Goal: Task Accomplishment & Management: Use online tool/utility

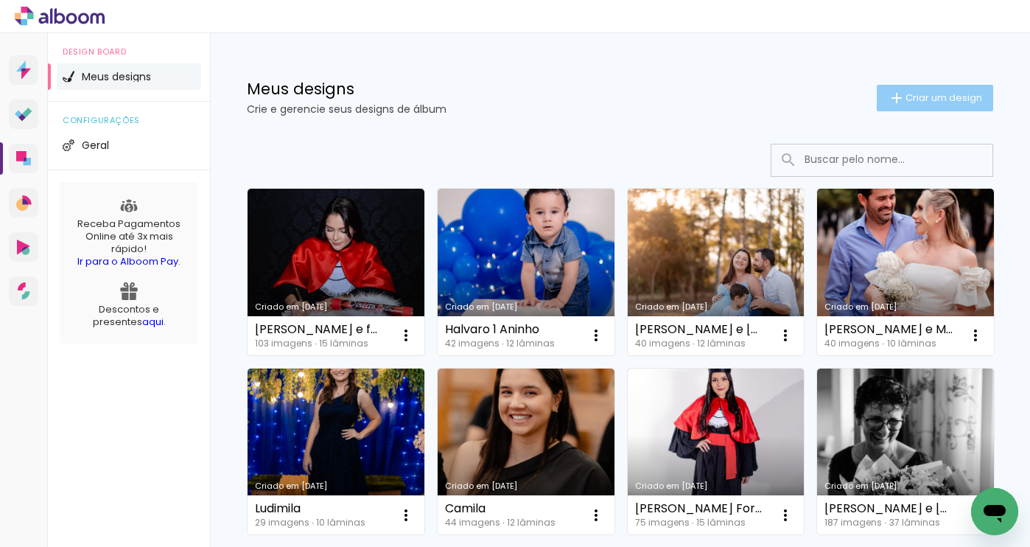
click at [888, 91] on iron-icon at bounding box center [897, 98] width 18 height 18
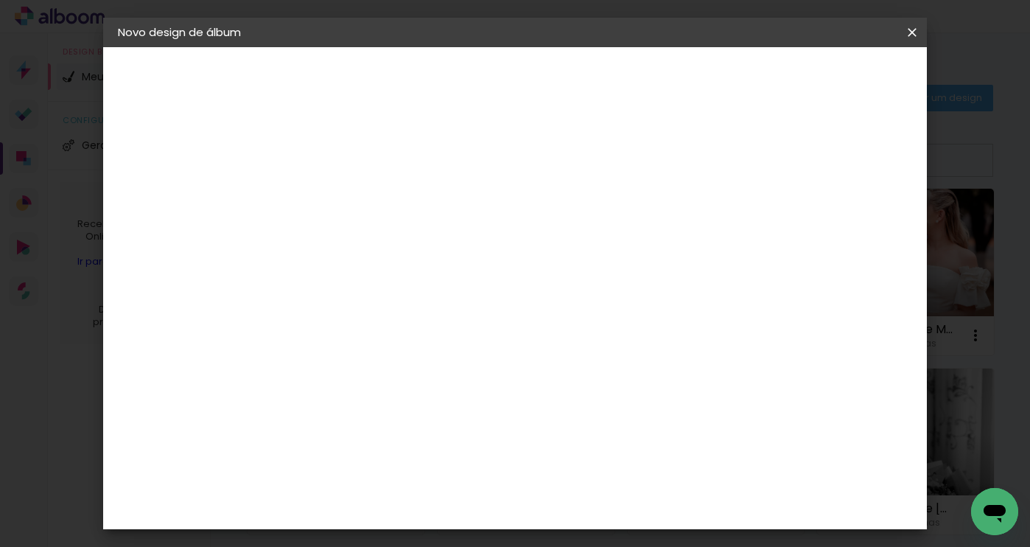
click at [359, 197] on input at bounding box center [359, 197] width 0 height 23
type input "Meire e [PERSON_NAME]"
type paper-input "Meire e [PERSON_NAME]"
click at [0, 0] on slot "Avançar" at bounding box center [0, 0] width 0 height 0
click at [381, 279] on input at bounding box center [396, 280] width 149 height 18
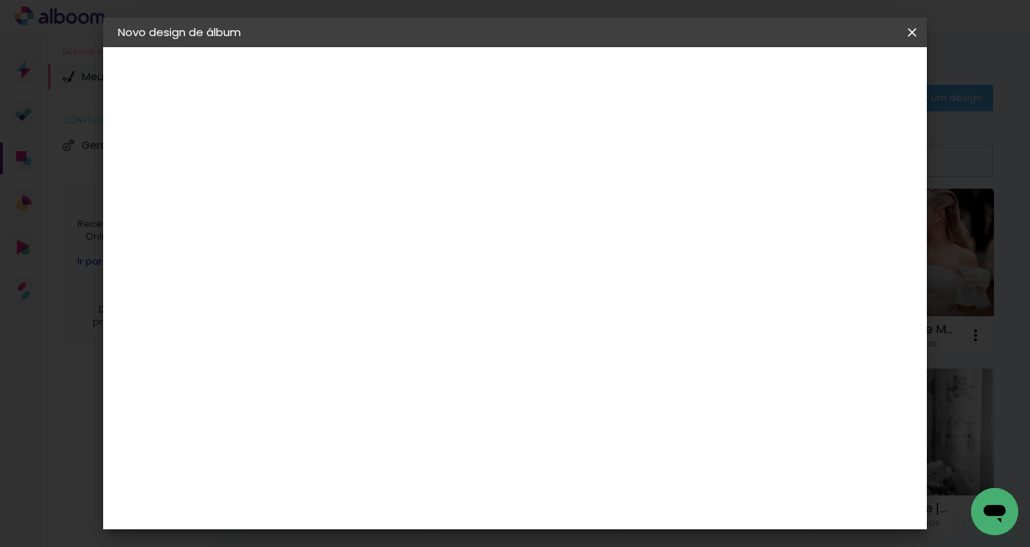
scroll to position [158, 0]
type input "photo"
type paper-input "photo"
click at [399, 472] on div "Photoalbum Universal" at bounding box center [384, 484] width 71 height 24
click at [0, 0] on slot "Avançar" at bounding box center [0, 0] width 0 height 0
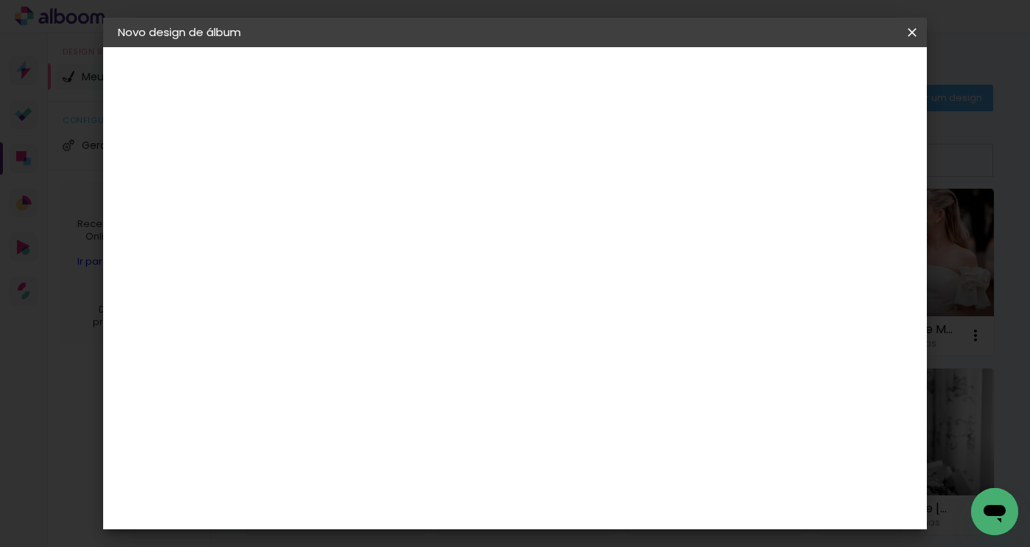
click at [416, 245] on input "text" at bounding box center [387, 256] width 57 height 23
click at [547, 248] on paper-item "Padrão" at bounding box center [610, 244] width 295 height 29
type input "Padrão"
click at [458, 533] on span "25 × 25" at bounding box center [424, 552] width 69 height 39
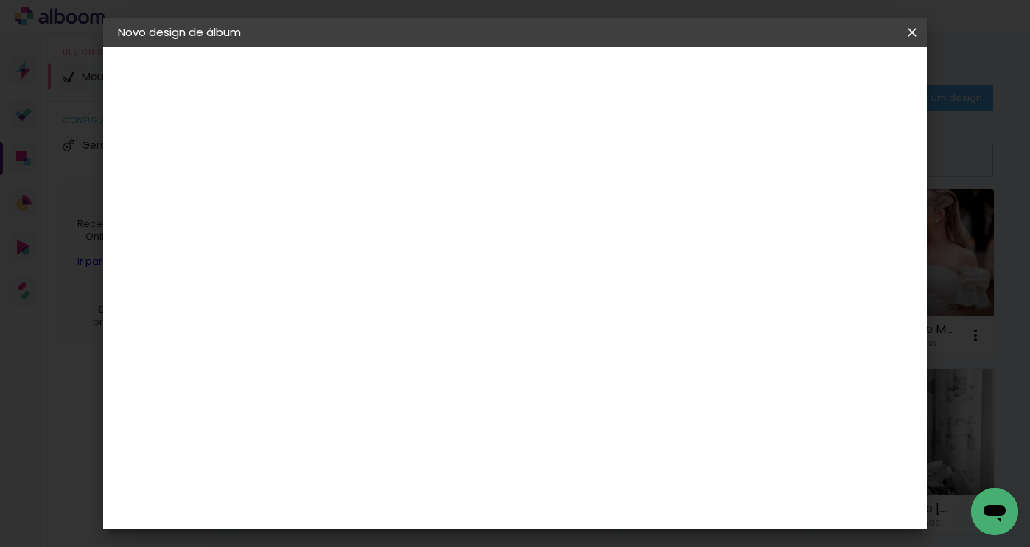
click at [0, 0] on slot "Avançar" at bounding box center [0, 0] width 0 height 0
click at [820, 80] on span "Iniciar design" at bounding box center [786, 78] width 67 height 10
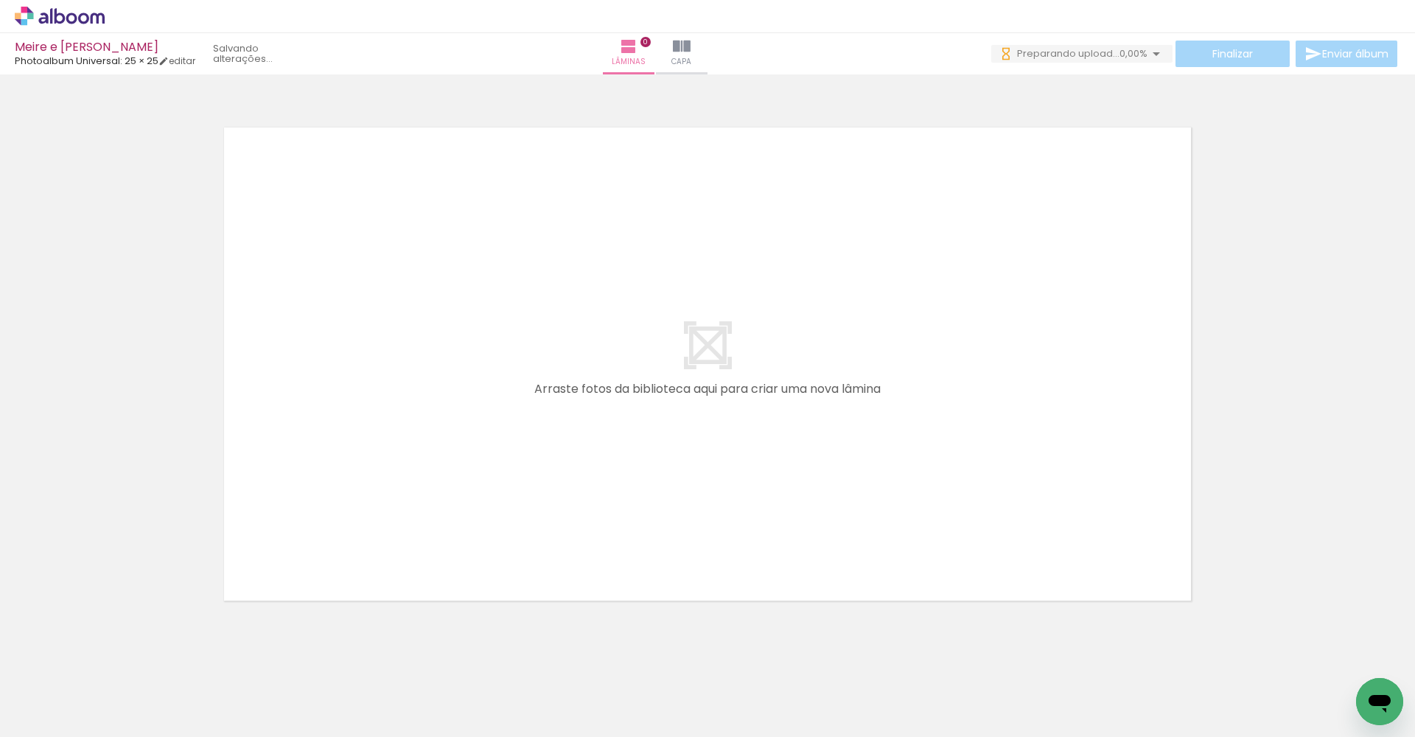
drag, startPoint x: 328, startPoint y: 732, endPoint x: 511, endPoint y: 722, distance: 183.0
click at [121, 546] on iron-horizontal-list at bounding box center [105, 691] width 29 height 92
drag, startPoint x: 259, startPoint y: 730, endPoint x: 567, endPoint y: 729, distance: 307.3
click at [121, 546] on iron-horizontal-list at bounding box center [105, 691] width 29 height 92
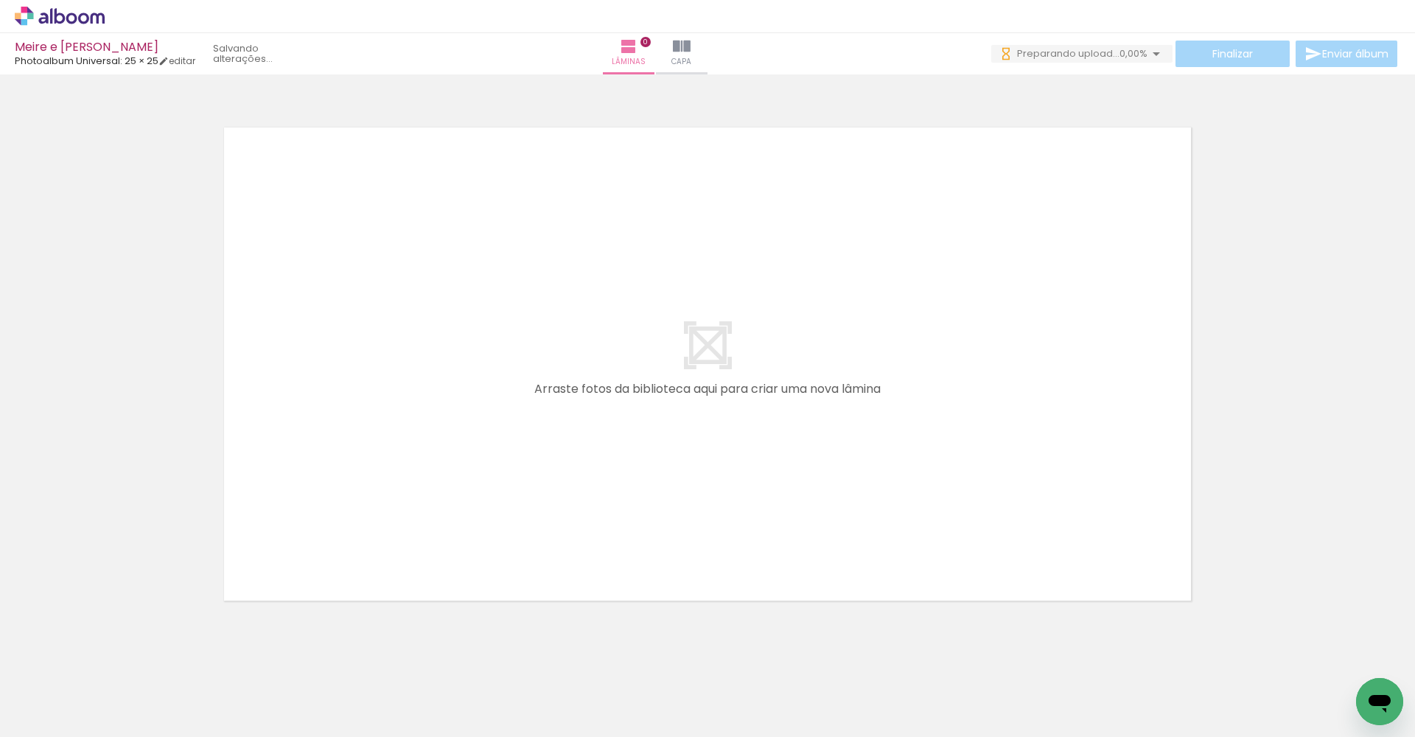
scroll to position [0, 1211]
drag, startPoint x: 542, startPoint y: 733, endPoint x: 679, endPoint y: 738, distance: 136.4
click at [679, 546] on html "link( href="../../bower_components/polymer/polymer.html" rel="import" ) picture…" at bounding box center [707, 368] width 1415 height 737
drag, startPoint x: 579, startPoint y: 729, endPoint x: 693, endPoint y: 730, distance: 114.2
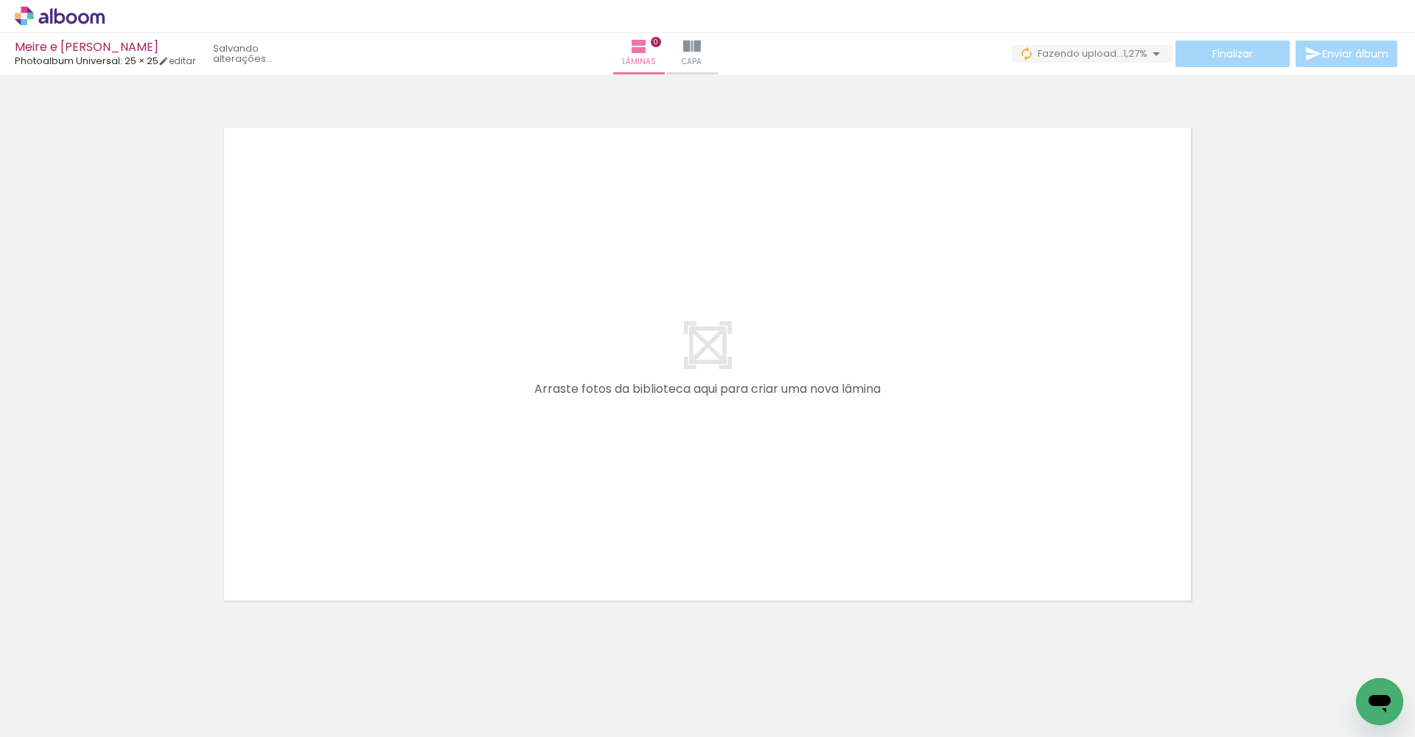
click at [121, 546] on iron-horizontal-list at bounding box center [105, 691] width 29 height 92
drag, startPoint x: 597, startPoint y: 731, endPoint x: 715, endPoint y: 732, distance: 117.9
click at [121, 546] on iron-horizontal-list at bounding box center [105, 691] width 29 height 92
drag, startPoint x: 427, startPoint y: 730, endPoint x: 440, endPoint y: 719, distance: 16.7
click at [121, 546] on iron-horizontal-list at bounding box center [105, 691] width 29 height 92
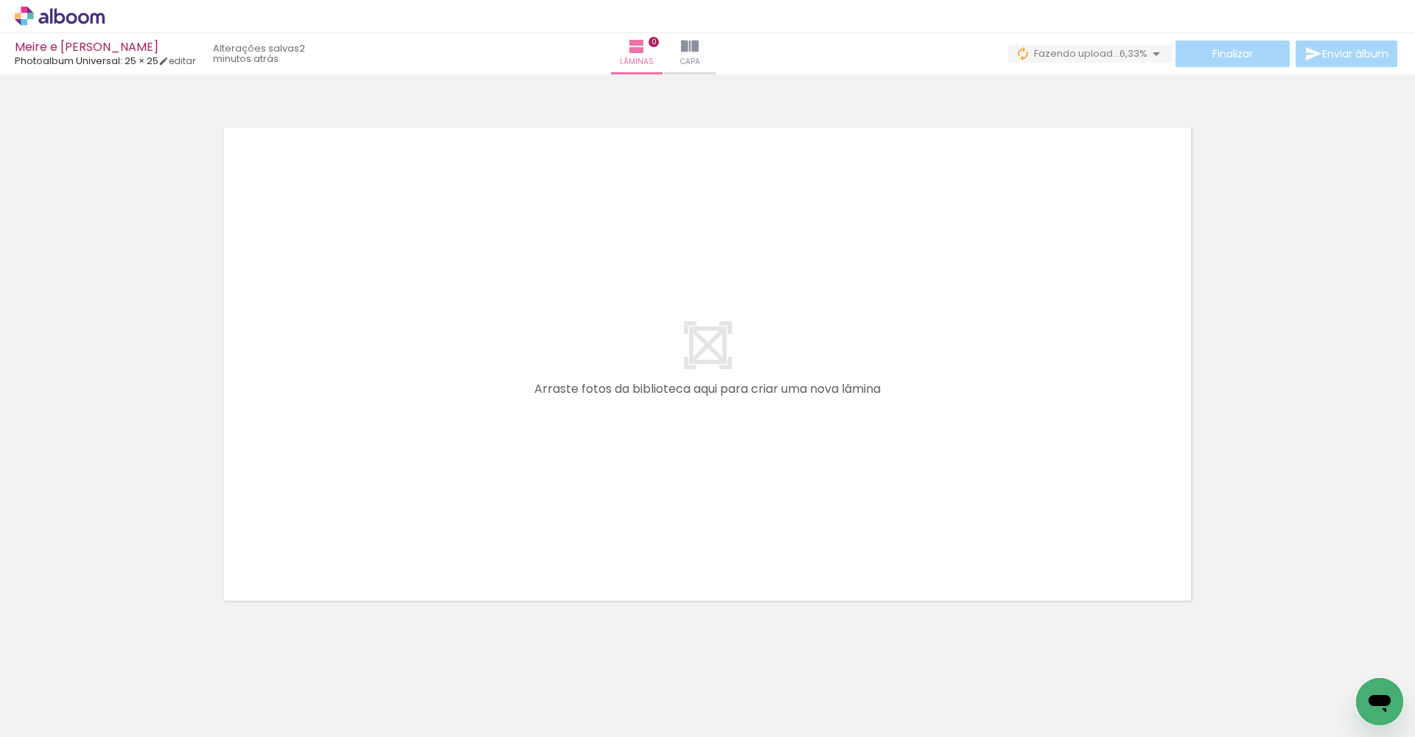
drag, startPoint x: 564, startPoint y: 731, endPoint x: 638, endPoint y: 730, distance: 74.4
click at [121, 546] on iron-horizontal-list at bounding box center [105, 691] width 29 height 92
drag, startPoint x: 631, startPoint y: 732, endPoint x: 725, endPoint y: 734, distance: 94.3
click at [121, 546] on iron-horizontal-list at bounding box center [105, 691] width 29 height 92
drag, startPoint x: 722, startPoint y: 734, endPoint x: 709, endPoint y: 735, distance: 13.3
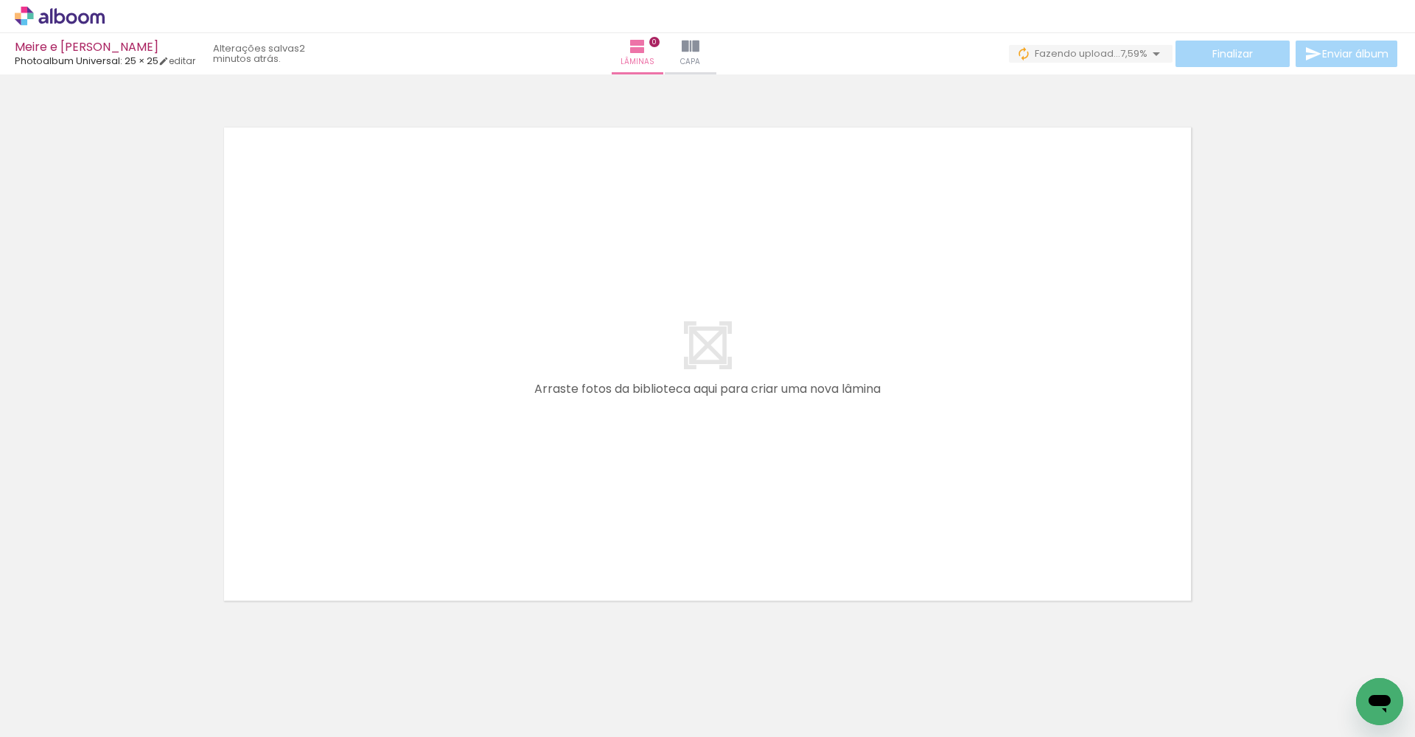
click at [121, 546] on iron-horizontal-list at bounding box center [105, 691] width 29 height 92
drag, startPoint x: 707, startPoint y: 732, endPoint x: 776, endPoint y: 729, distance: 69.3
click at [121, 546] on iron-horizontal-list at bounding box center [105, 691] width 29 height 92
drag, startPoint x: 747, startPoint y: 730, endPoint x: 780, endPoint y: 731, distance: 32.4
click at [121, 546] on iron-horizontal-list at bounding box center [105, 691] width 29 height 92
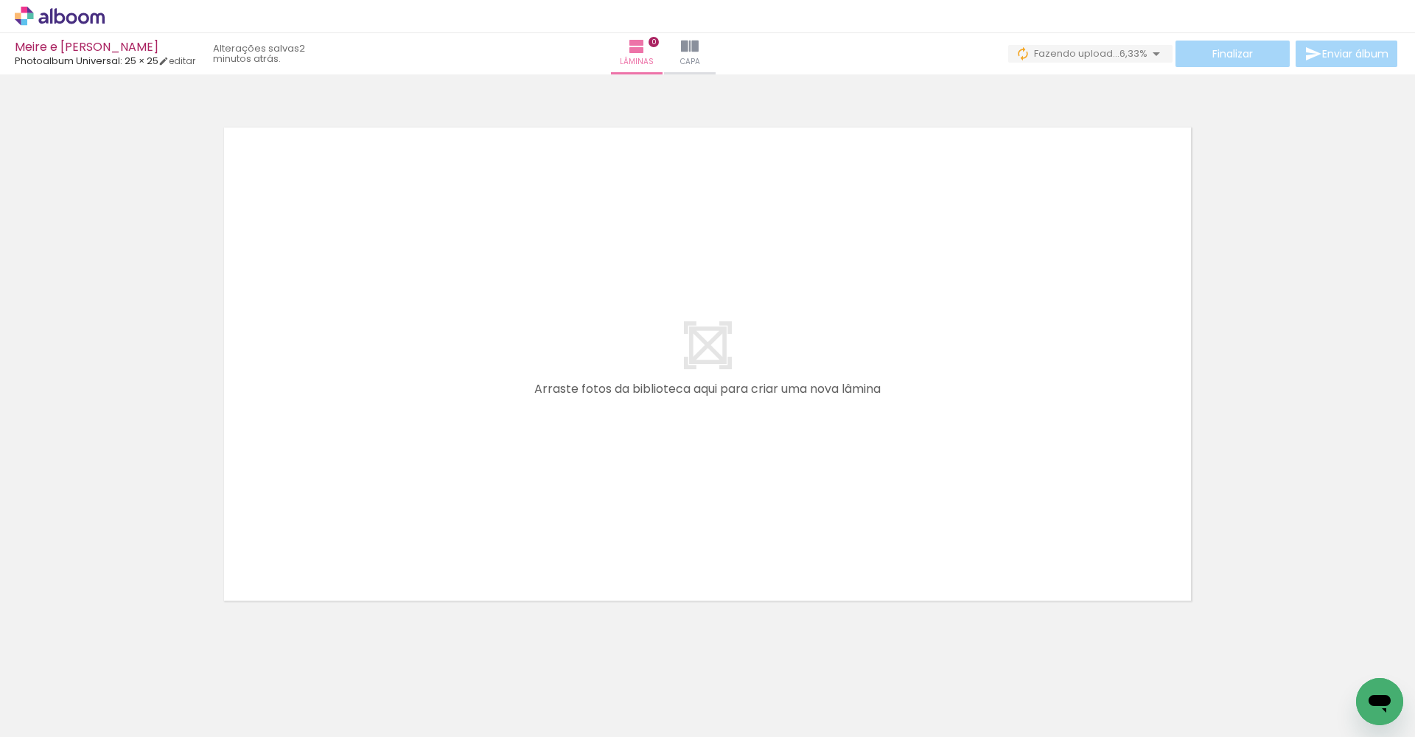
drag, startPoint x: 746, startPoint y: 732, endPoint x: 671, endPoint y: 729, distance: 75.2
click at [121, 546] on iron-horizontal-list at bounding box center [105, 691] width 29 height 92
drag, startPoint x: 662, startPoint y: 729, endPoint x: 845, endPoint y: 729, distance: 183.5
click at [121, 546] on iron-horizontal-list at bounding box center [105, 691] width 29 height 92
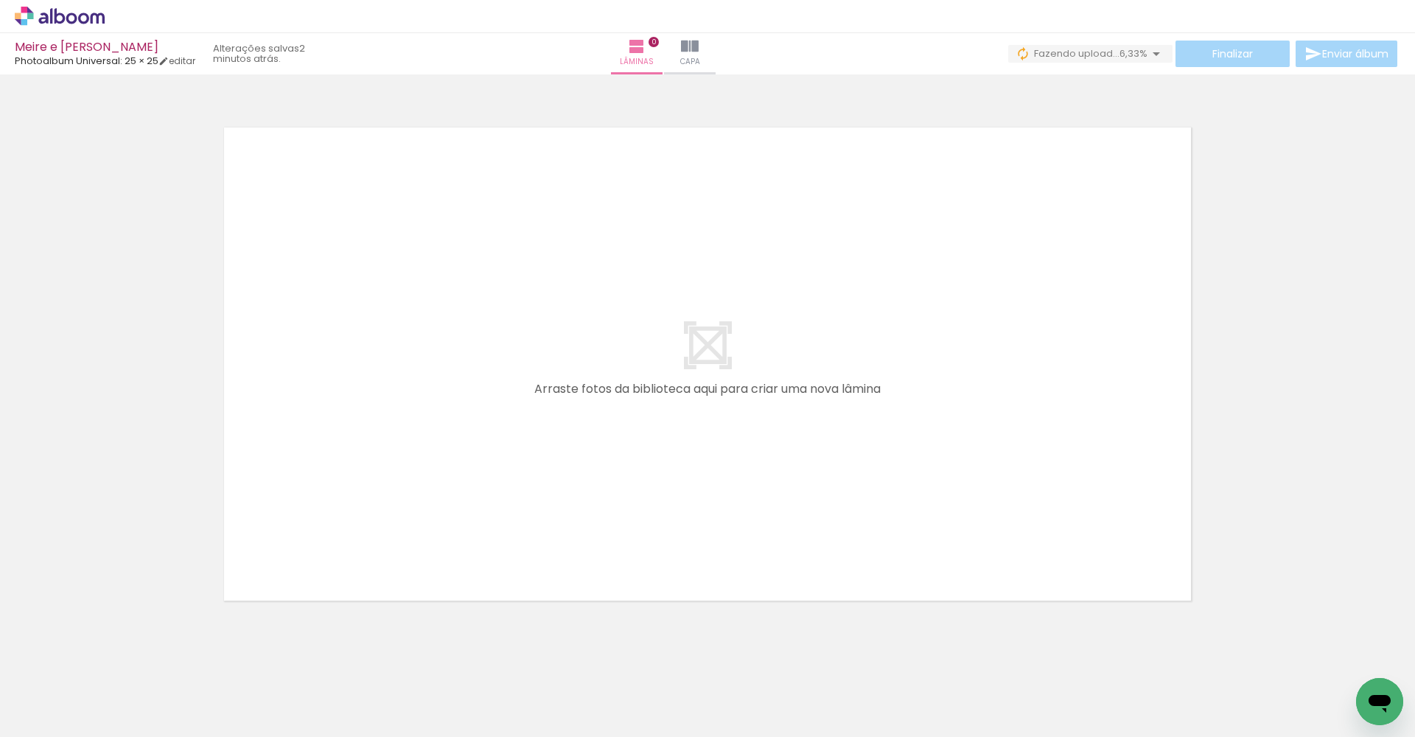
scroll to position [0, 2814]
drag, startPoint x: 830, startPoint y: 732, endPoint x: 915, endPoint y: 734, distance: 84.7
click at [121, 546] on iron-horizontal-list at bounding box center [105, 691] width 29 height 92
drag, startPoint x: 882, startPoint y: 732, endPoint x: 914, endPoint y: 733, distance: 31.7
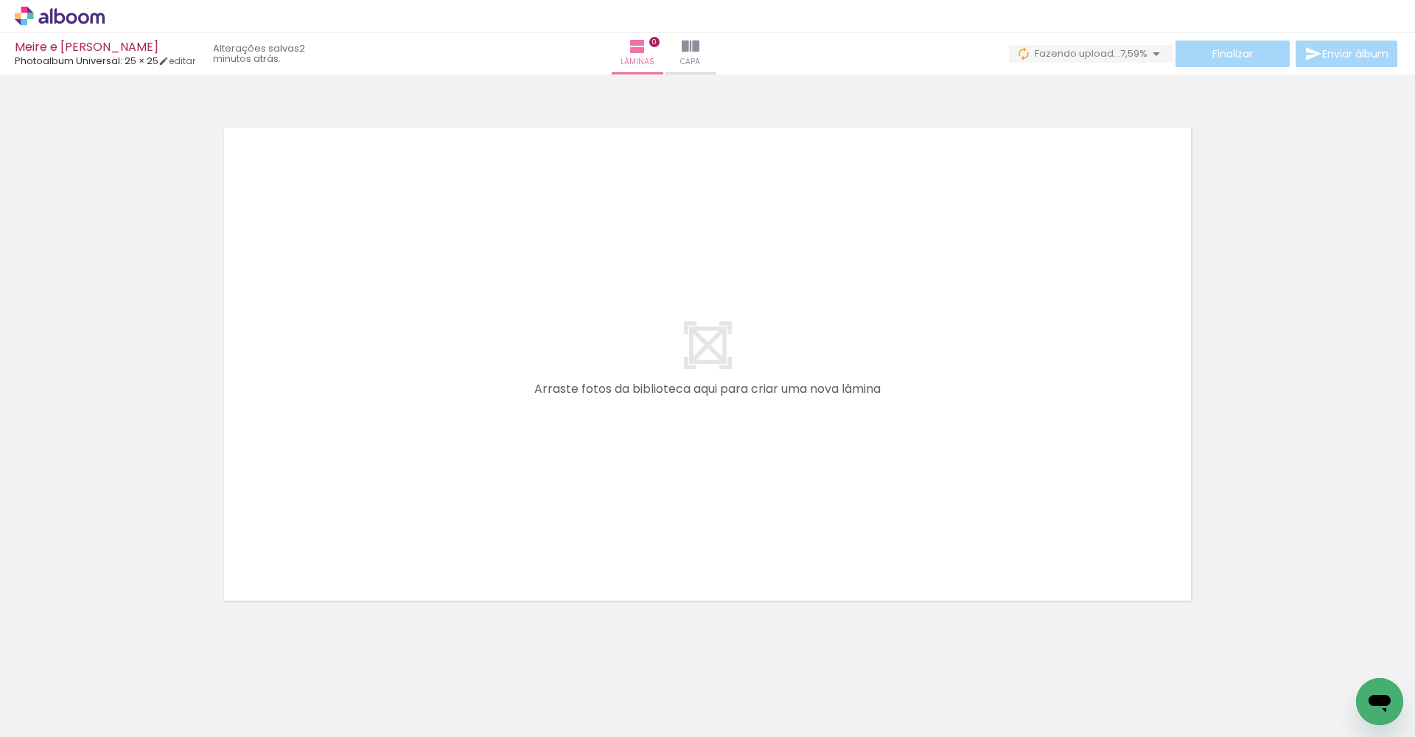
click at [121, 546] on iron-horizontal-list at bounding box center [105, 691] width 29 height 92
drag, startPoint x: 903, startPoint y: 732, endPoint x: 921, endPoint y: 732, distance: 17.7
click at [121, 546] on iron-horizontal-list at bounding box center [105, 691] width 29 height 92
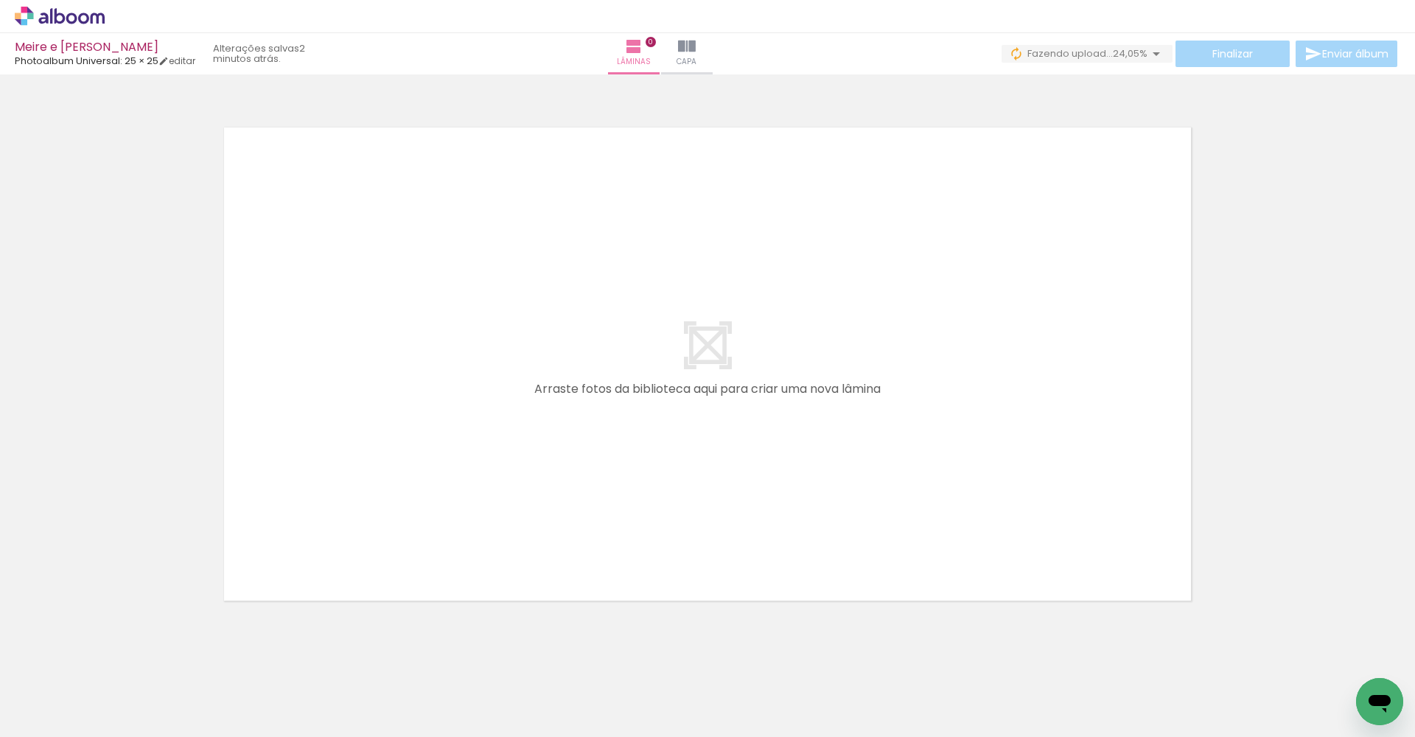
drag, startPoint x: 919, startPoint y: 729, endPoint x: 1030, endPoint y: 727, distance: 111.3
click at [121, 546] on iron-horizontal-list at bounding box center [105, 691] width 29 height 92
drag, startPoint x: 840, startPoint y: 730, endPoint x: 1015, endPoint y: 727, distance: 174.7
click at [121, 546] on iron-horizontal-list at bounding box center [105, 691] width 29 height 92
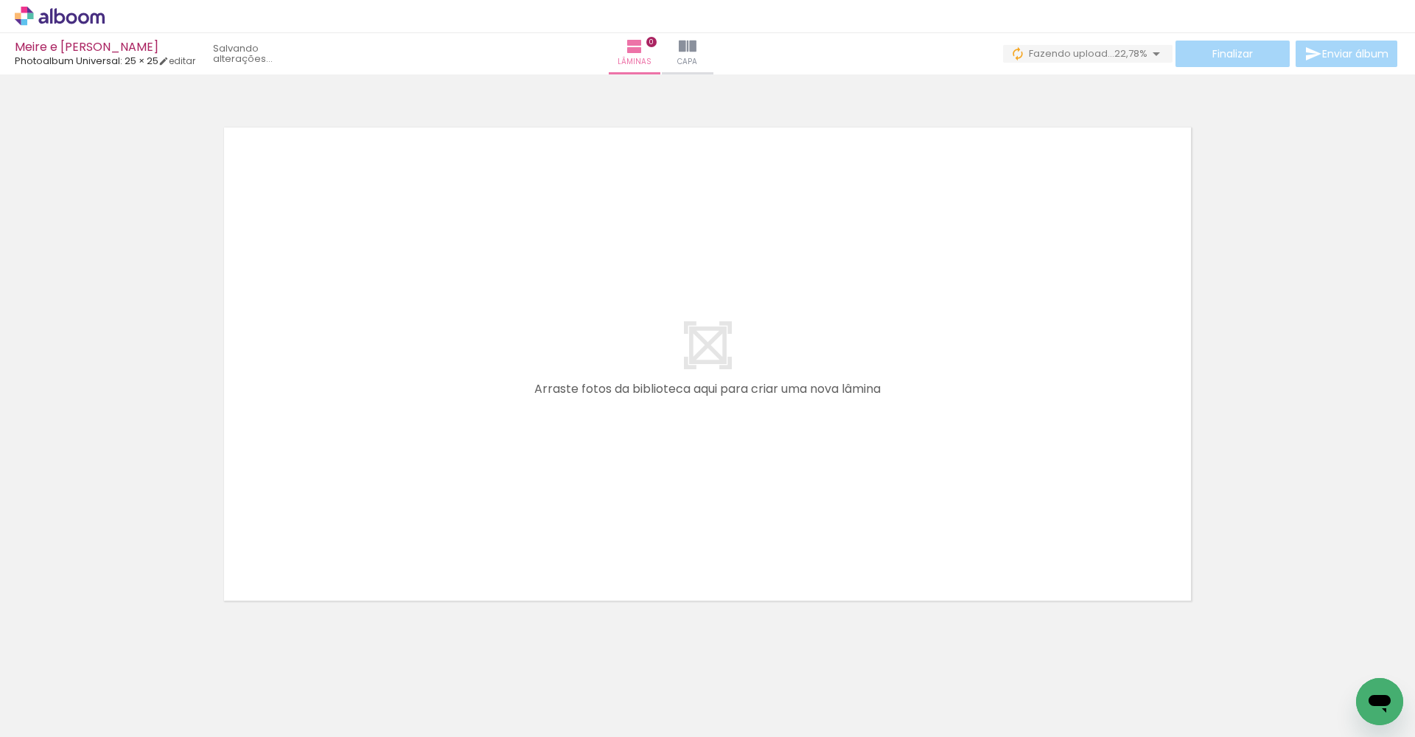
scroll to position [0, 4087]
drag, startPoint x: 885, startPoint y: 732, endPoint x: 1208, endPoint y: 722, distance: 323.6
click at [121, 546] on iron-horizontal-list at bounding box center [105, 691] width 29 height 92
drag, startPoint x: 1175, startPoint y: 732, endPoint x: 954, endPoint y: 694, distance: 224.3
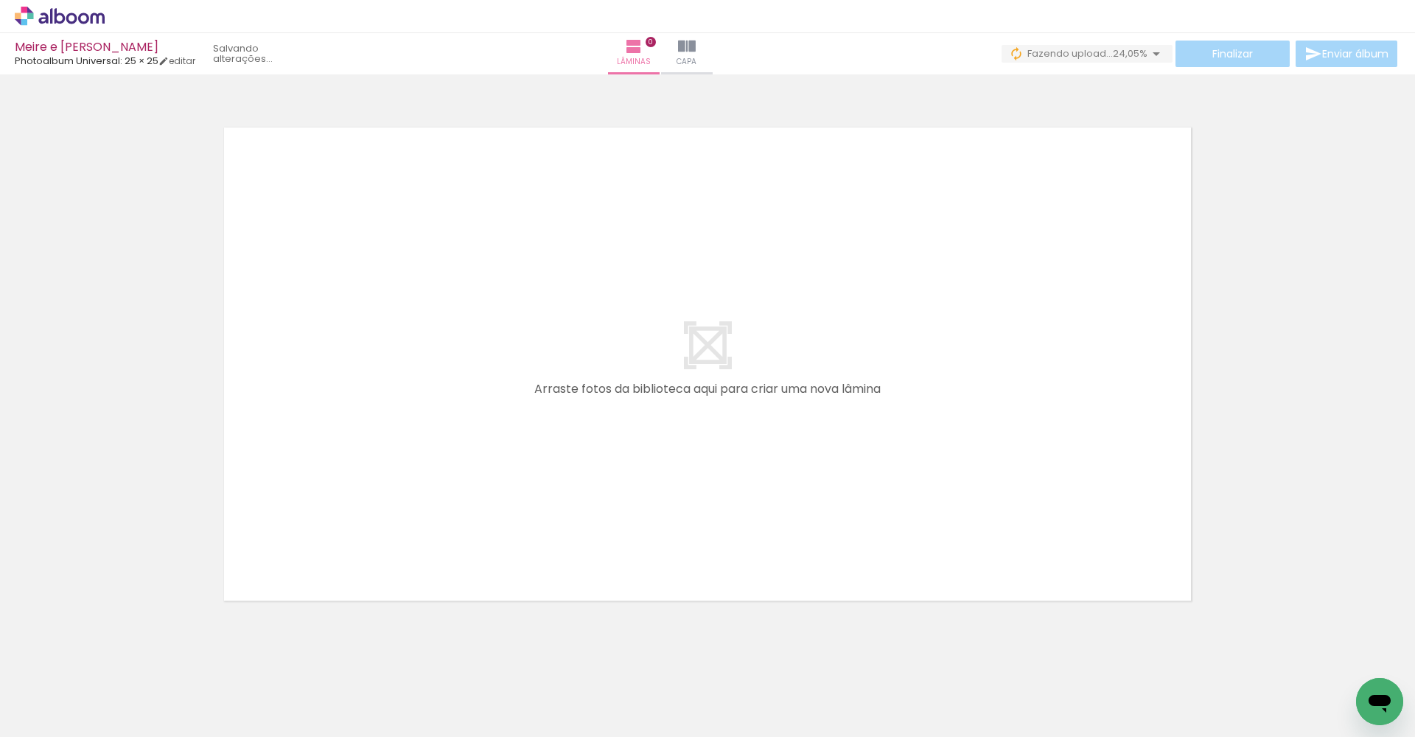
click at [121, 546] on iron-horizontal-list at bounding box center [105, 691] width 29 height 92
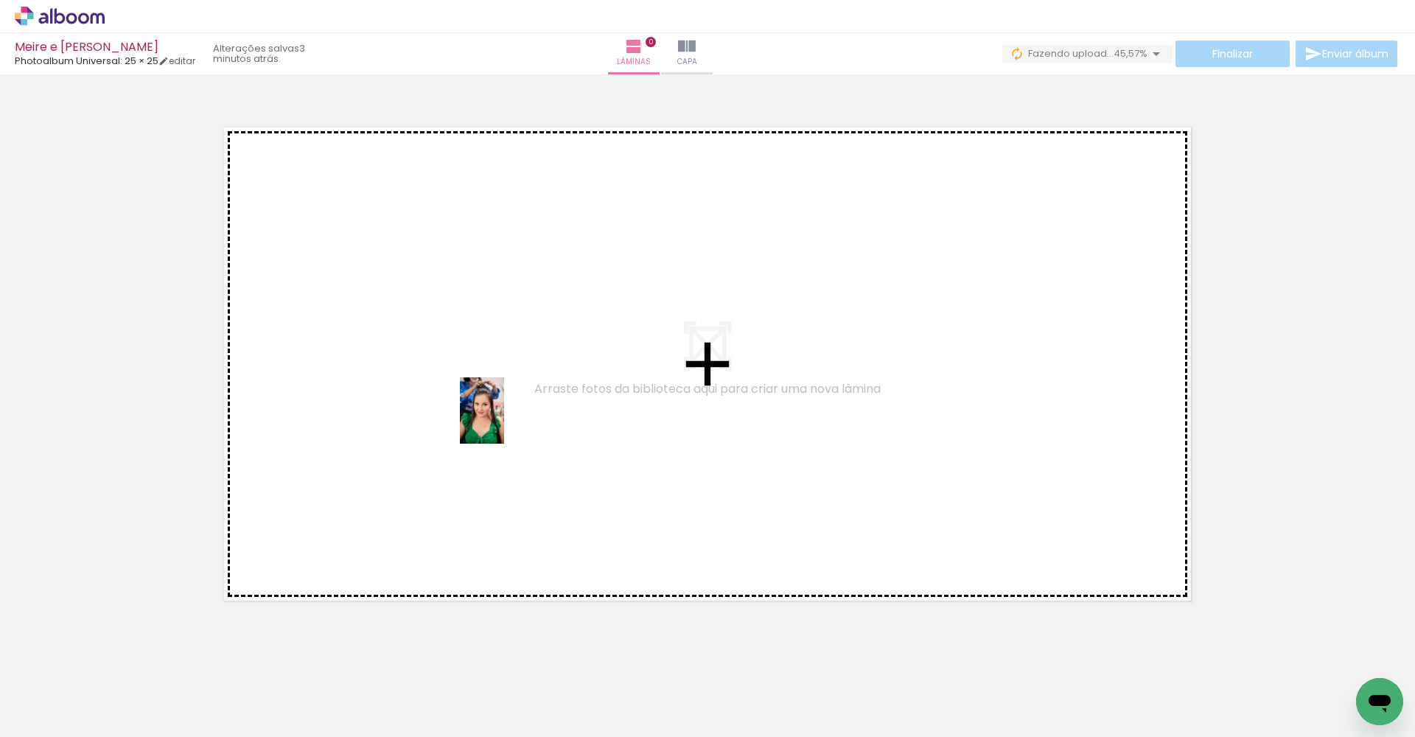
drag, startPoint x: 153, startPoint y: 688, endPoint x: 624, endPoint y: 346, distance: 582.9
click at [624, 346] on quentale-workspace at bounding box center [707, 368] width 1415 height 737
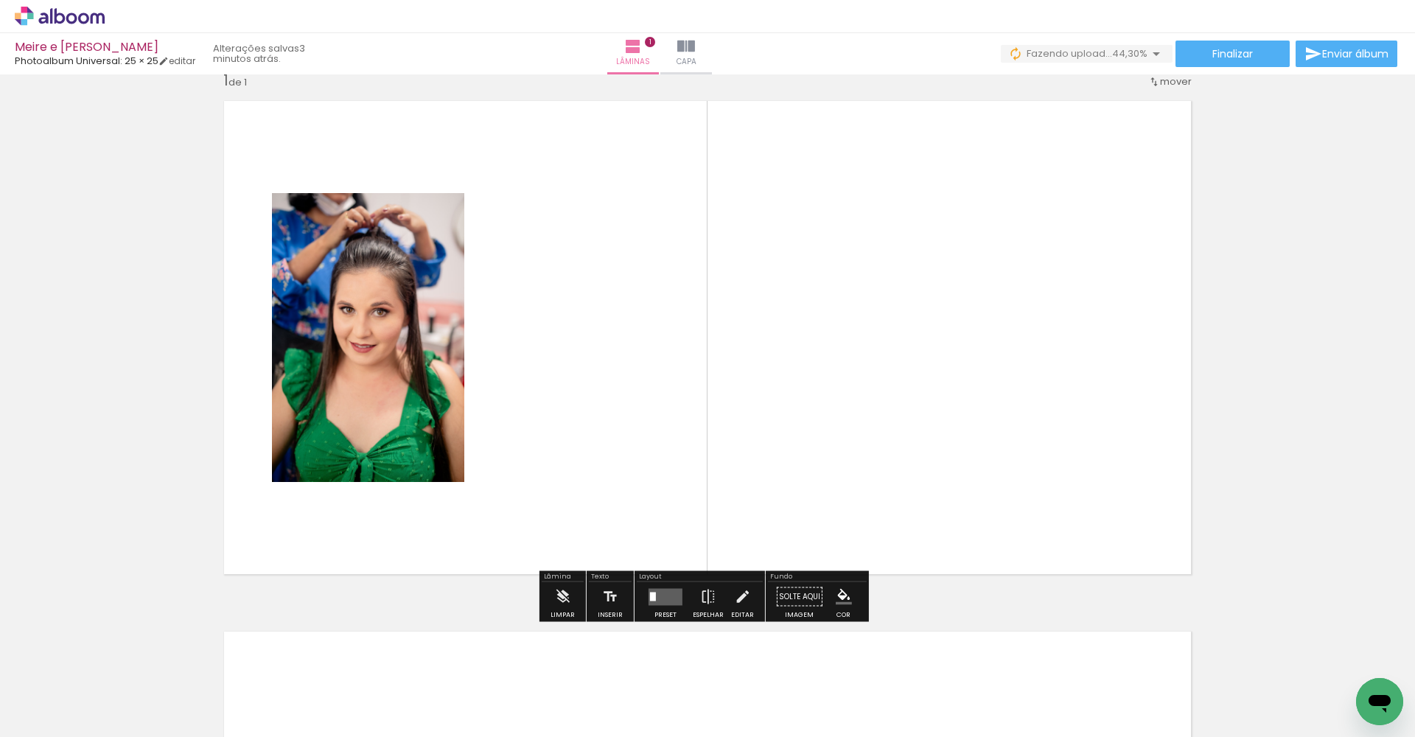
scroll to position [72, 0]
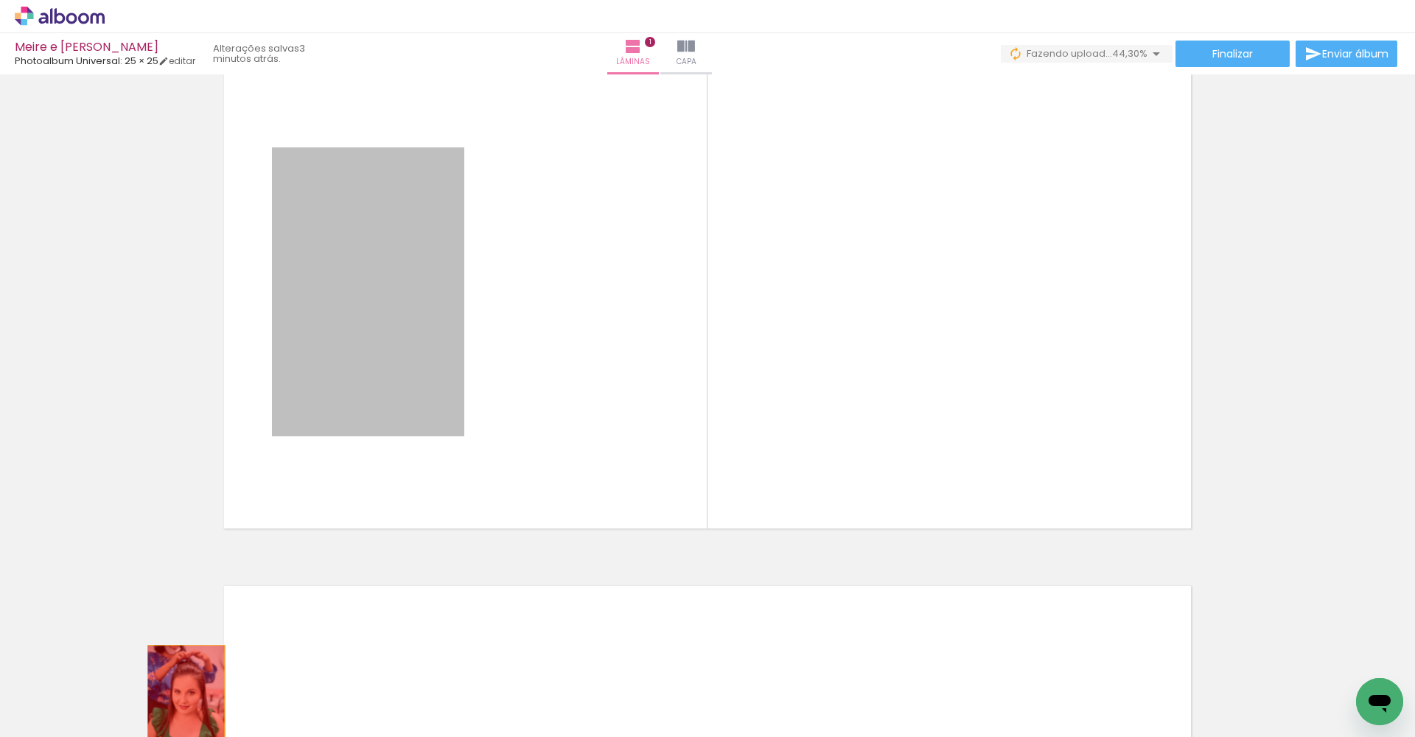
drag, startPoint x: 397, startPoint y: 340, endPoint x: 169, endPoint y: 695, distance: 421.7
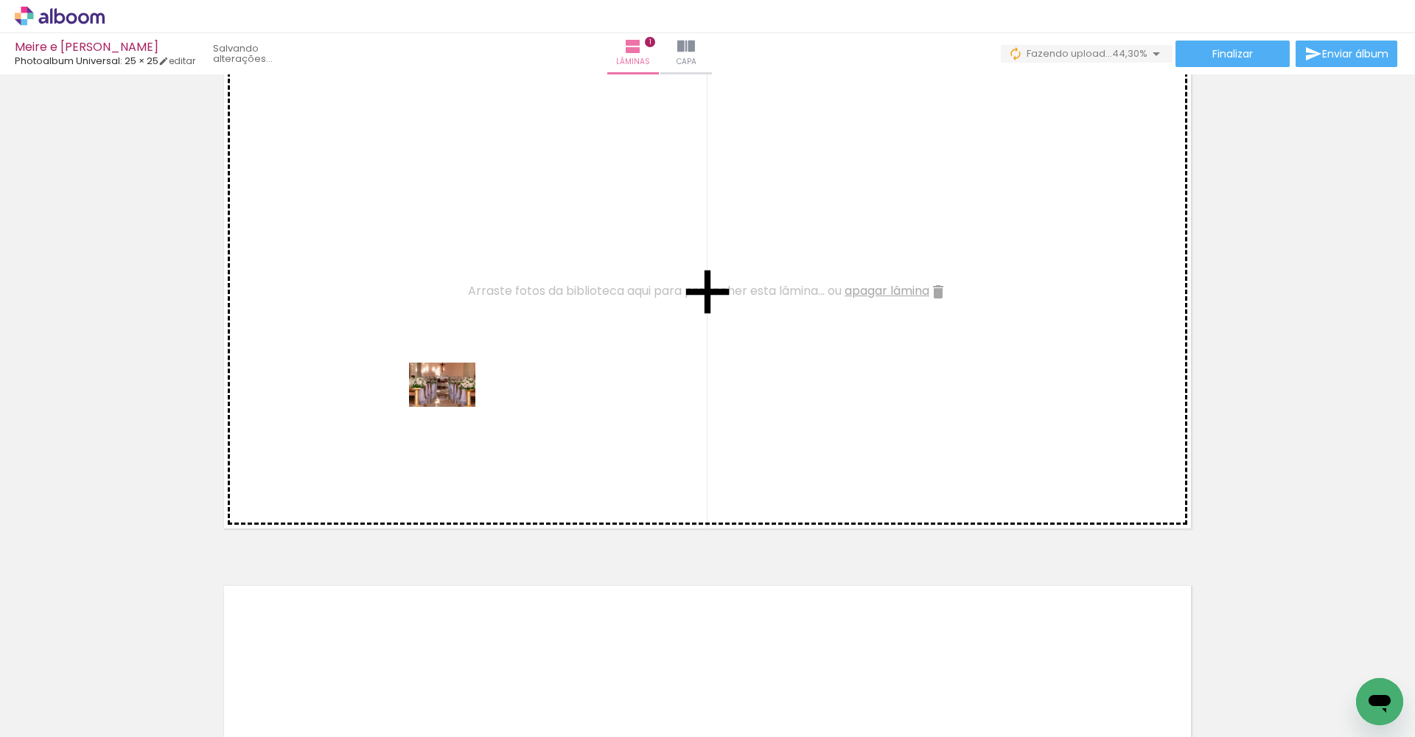
drag, startPoint x: 270, startPoint y: 701, endPoint x: 641, endPoint y: 279, distance: 562.3
click at [641, 279] on quentale-workspace at bounding box center [707, 368] width 1415 height 737
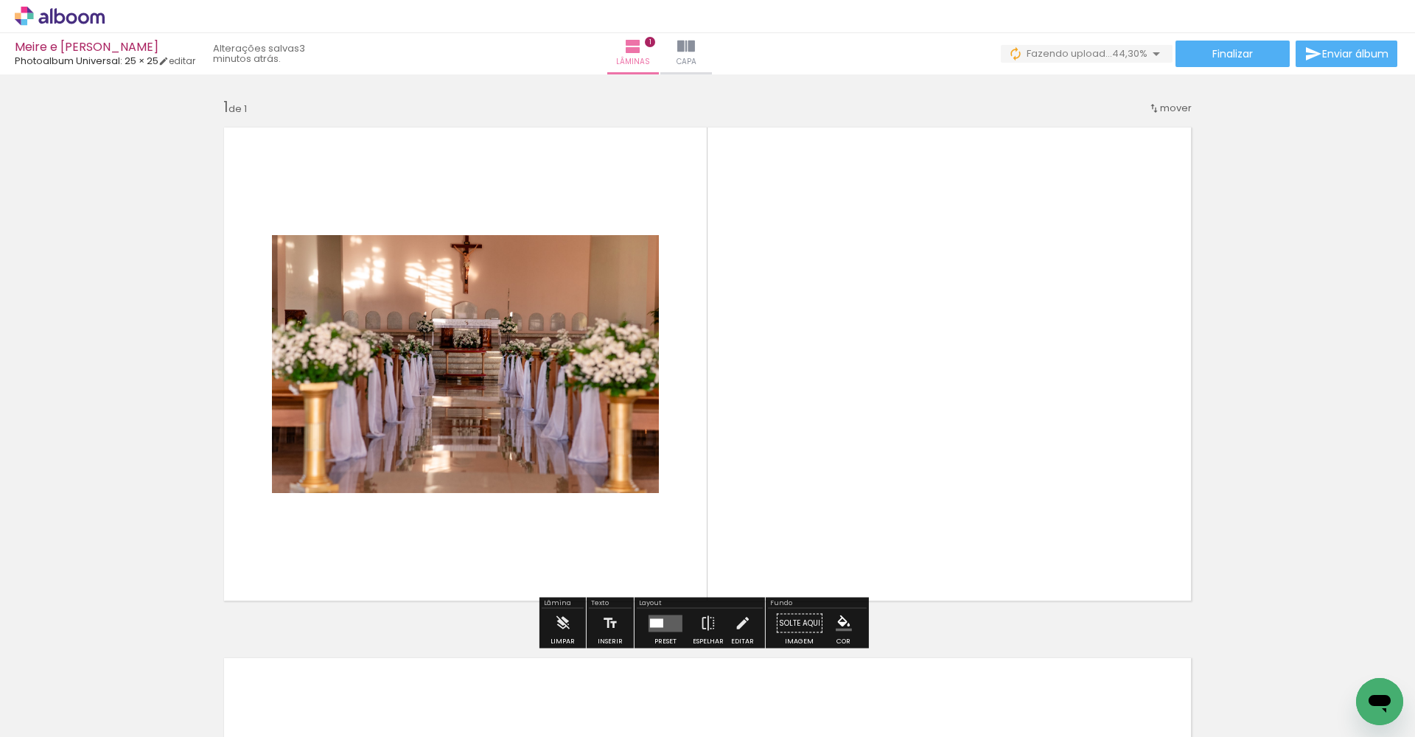
scroll to position [24, 0]
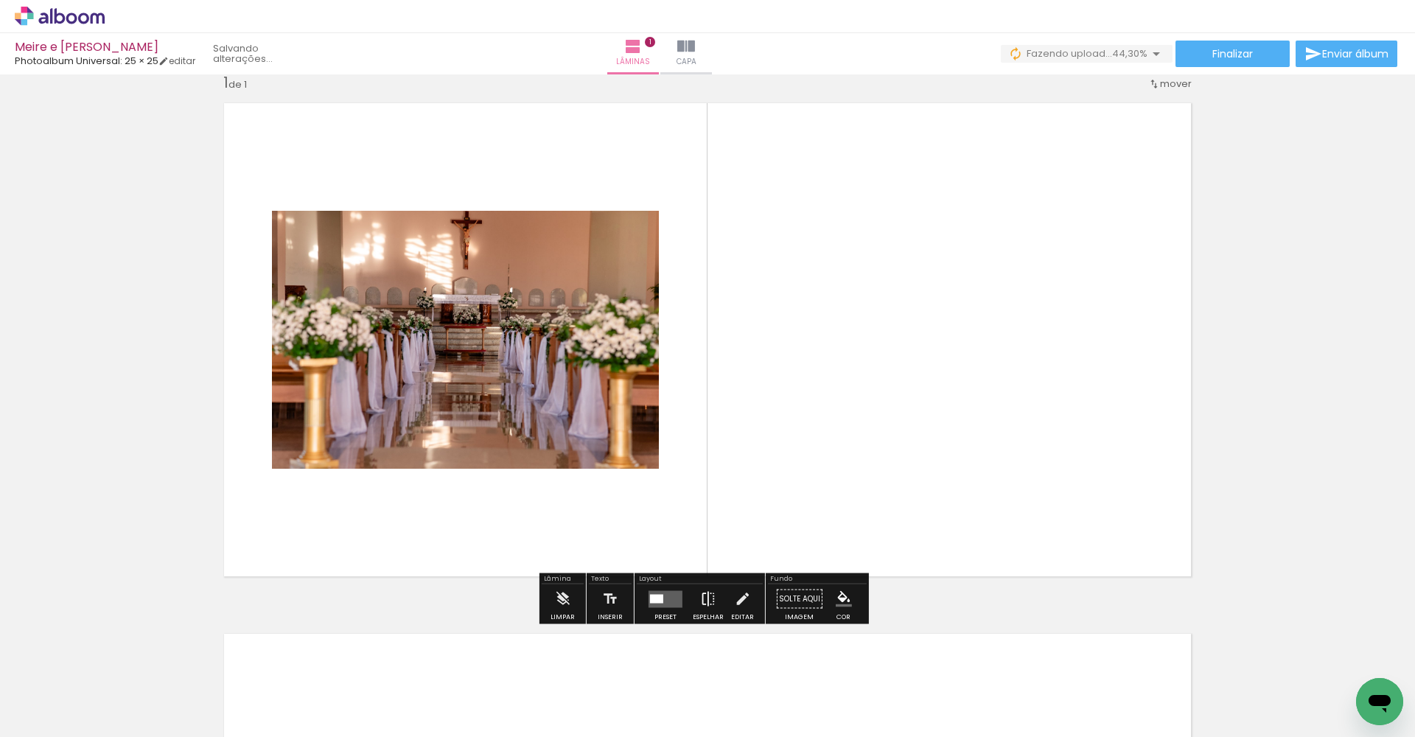
click at [700, 546] on iron-icon at bounding box center [708, 598] width 16 height 29
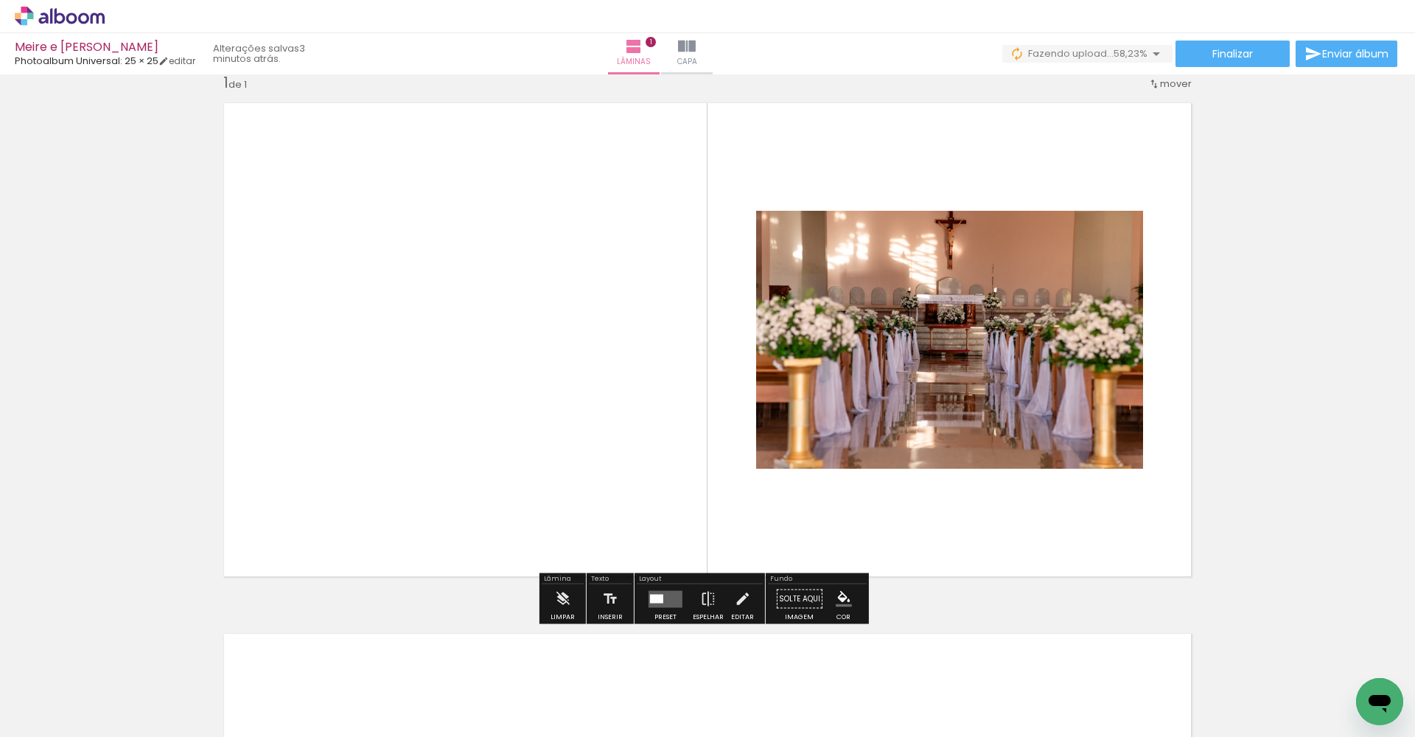
click at [650, 546] on div at bounding box center [656, 598] width 13 height 9
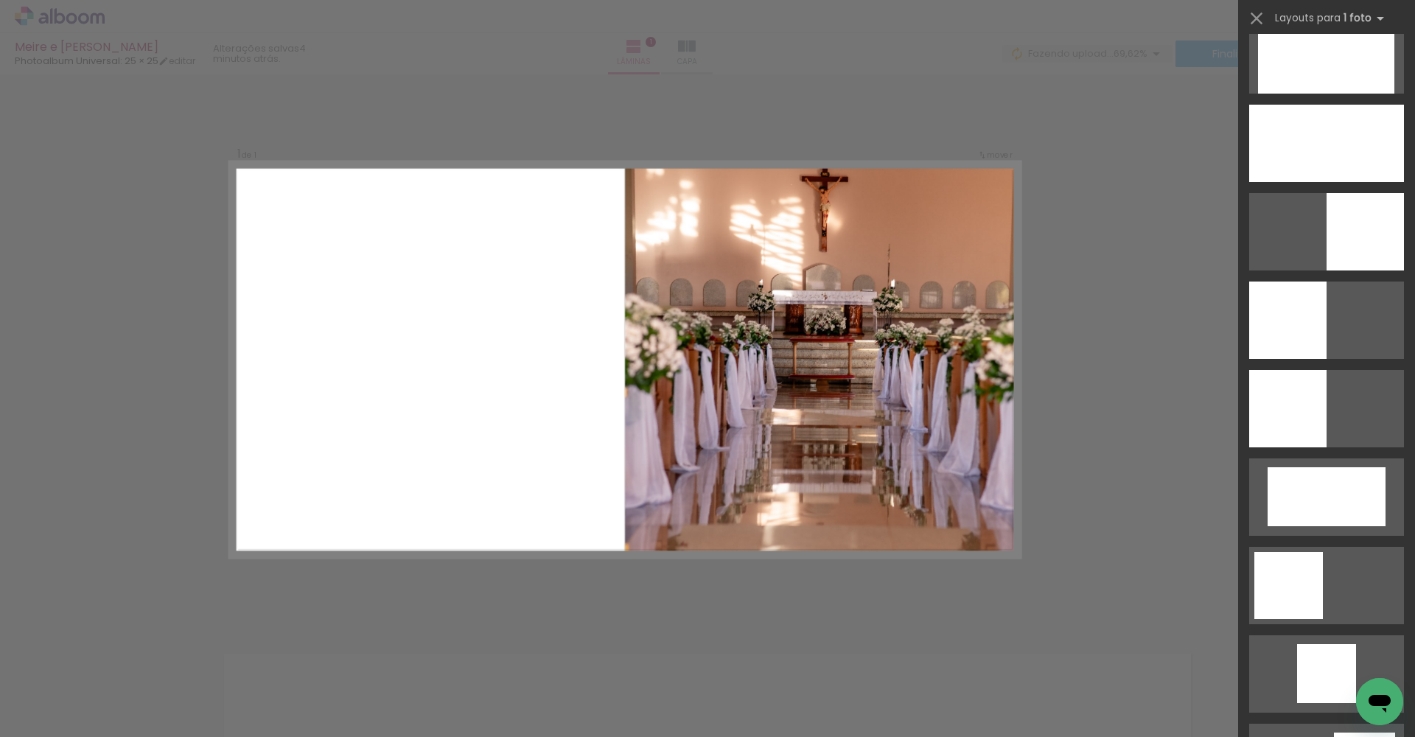
scroll to position [740, 0]
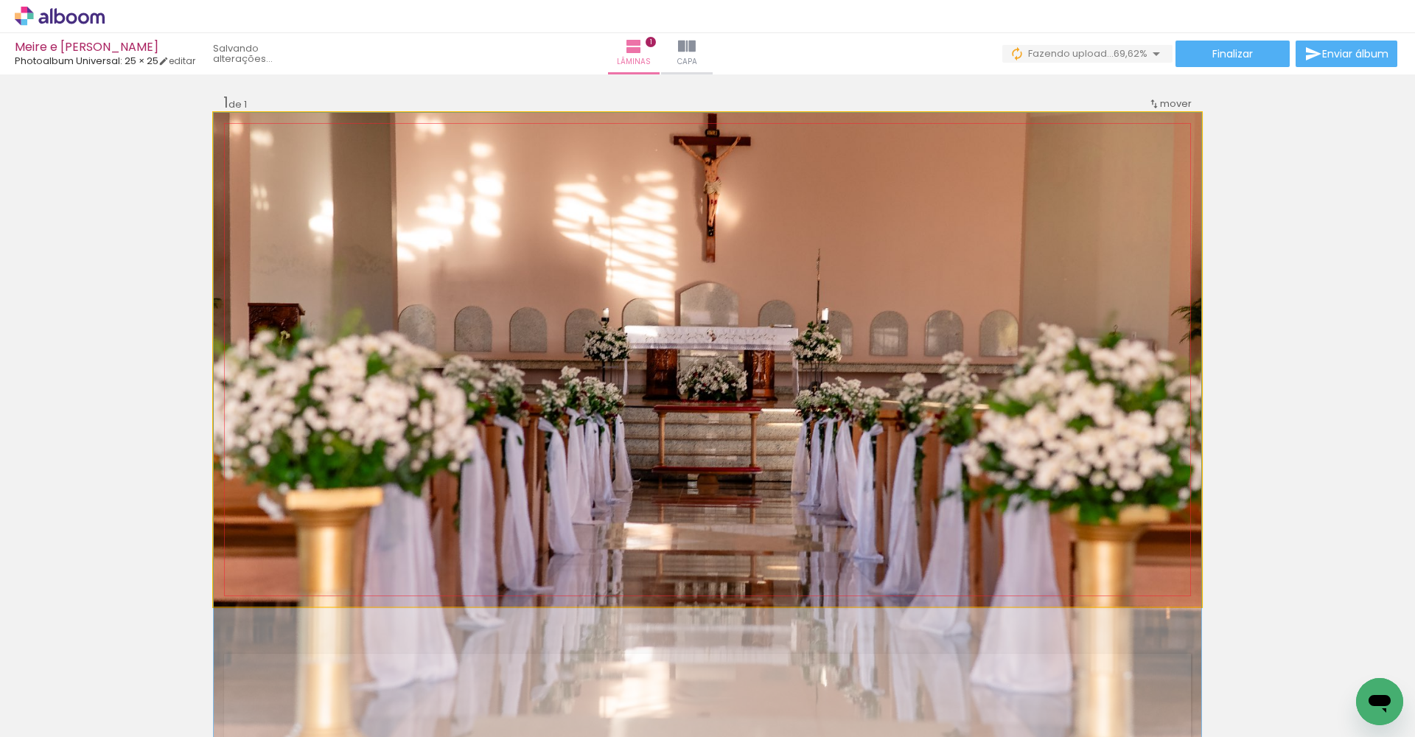
drag, startPoint x: 617, startPoint y: 276, endPoint x: 593, endPoint y: 436, distance: 161.6
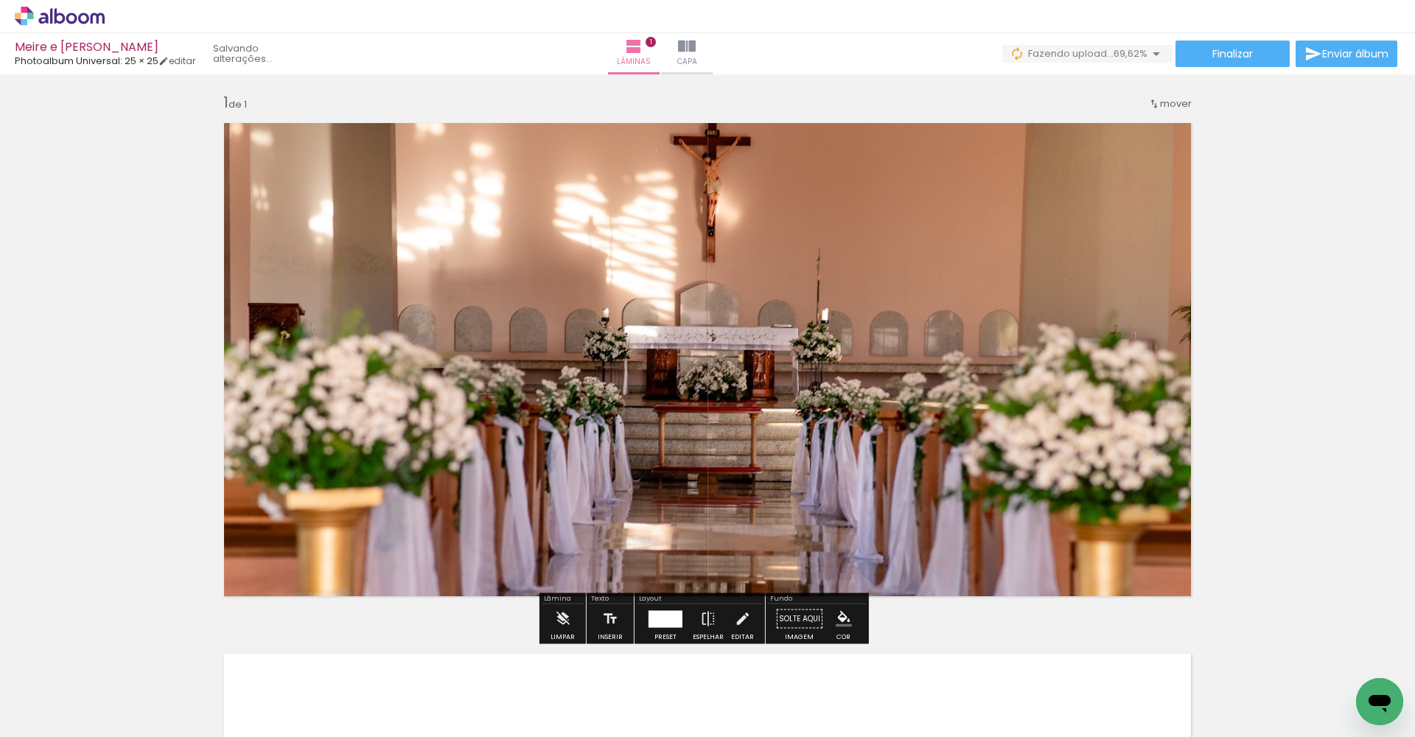
click at [653, 546] on div at bounding box center [665, 618] width 34 height 17
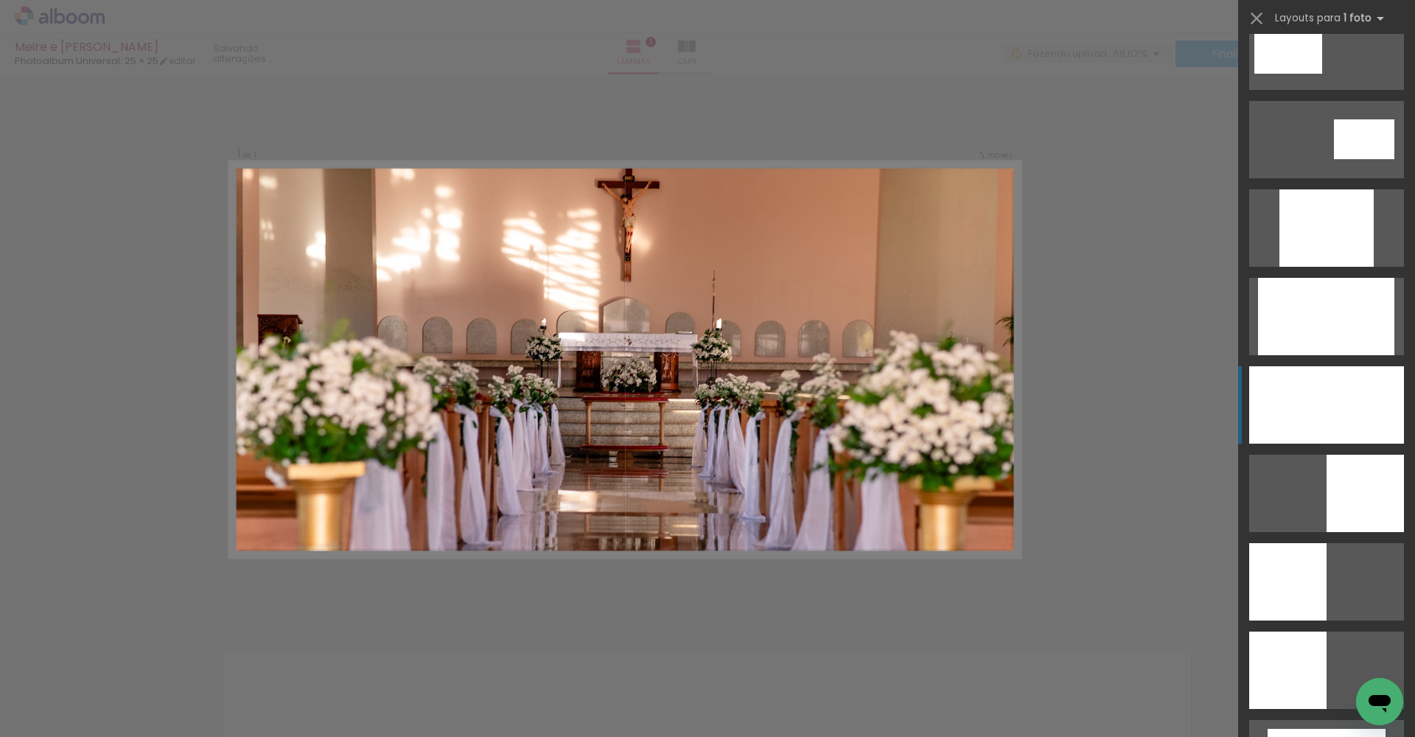
scroll to position [1061, 0]
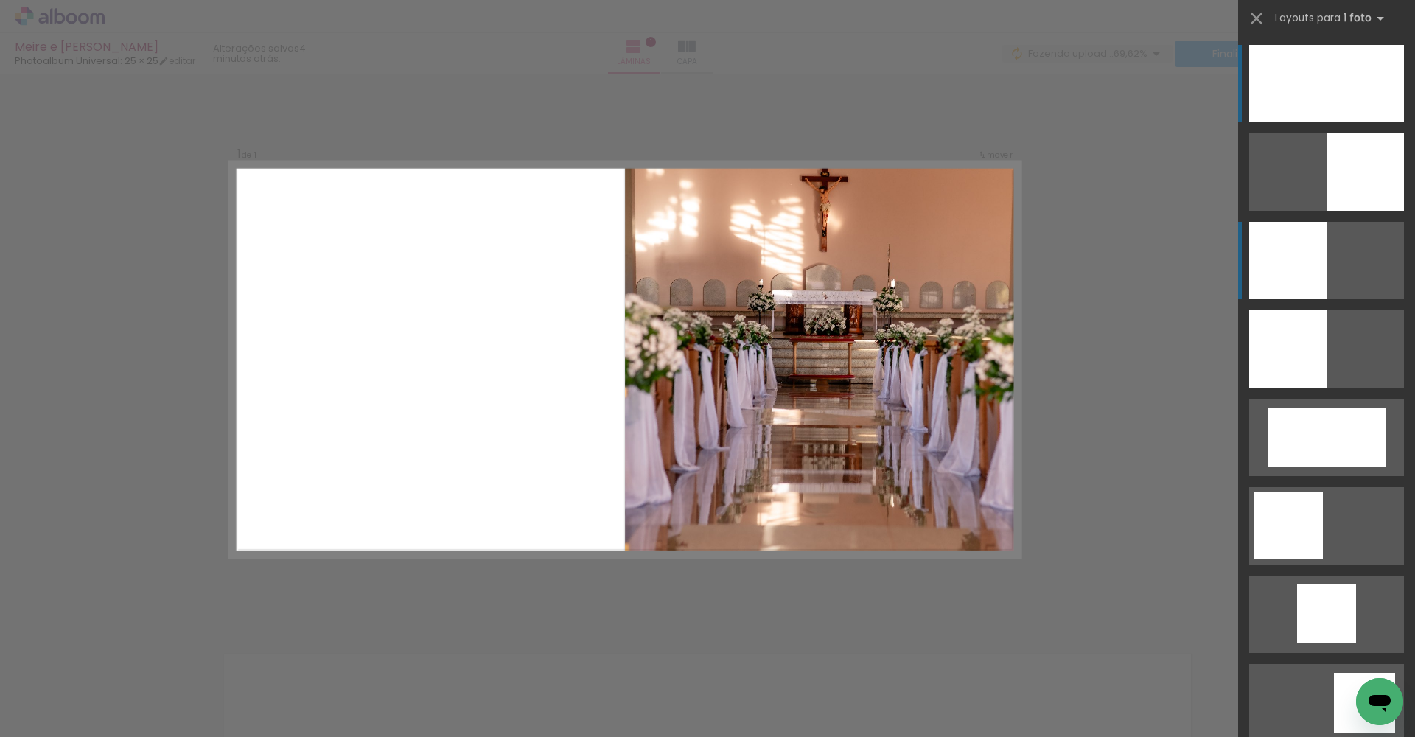
click at [1029, 546] on quentale-layouter at bounding box center [1326, 702] width 155 height 77
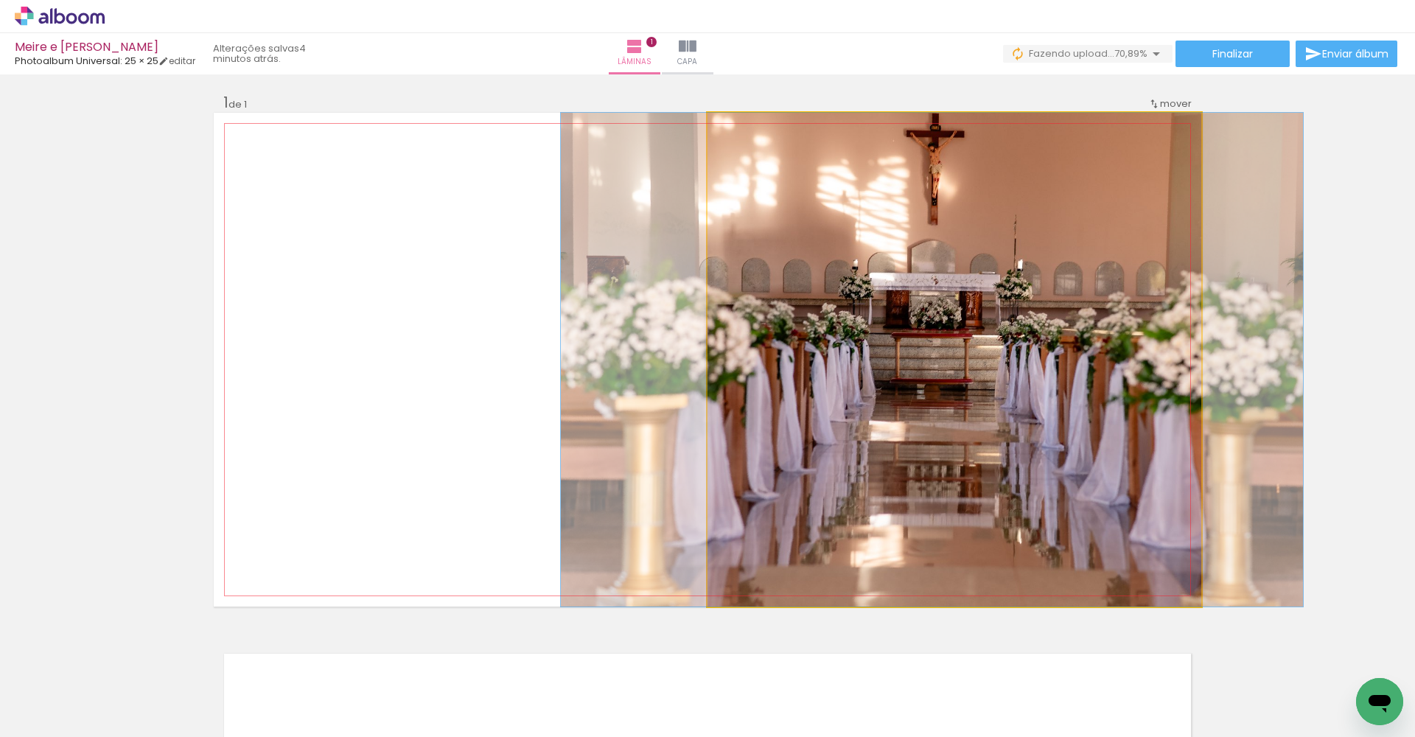
drag, startPoint x: 971, startPoint y: 265, endPoint x: 949, endPoint y: 323, distance: 62.3
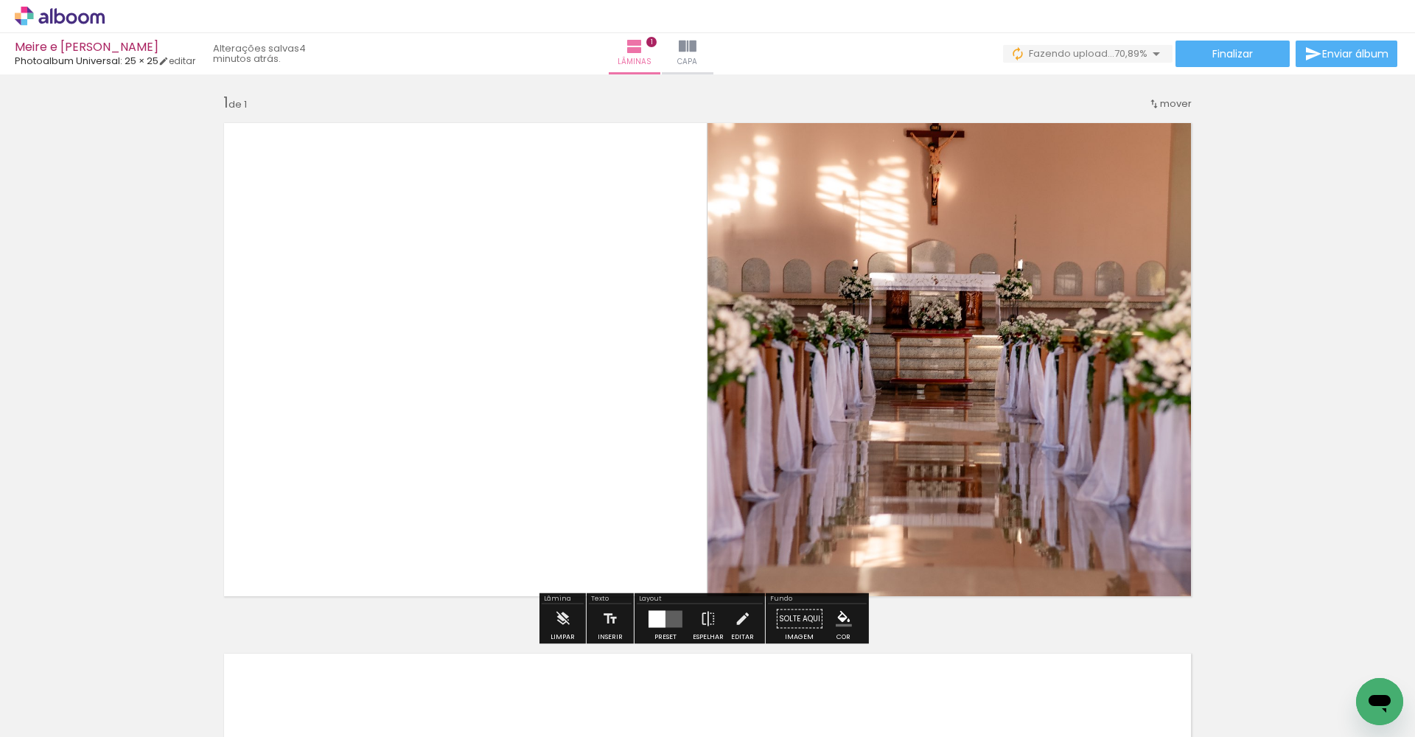
click at [653, 546] on div at bounding box center [656, 618] width 17 height 17
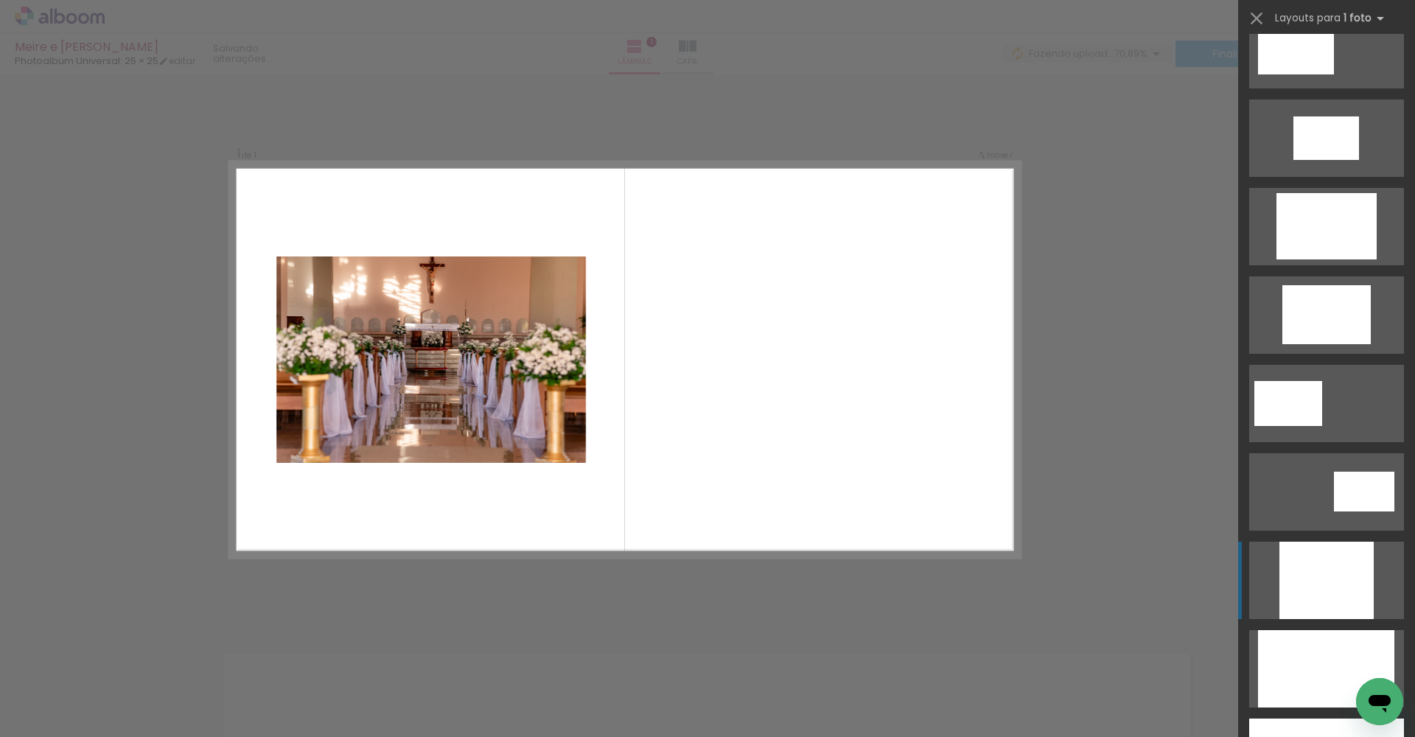
scroll to position [495, 0]
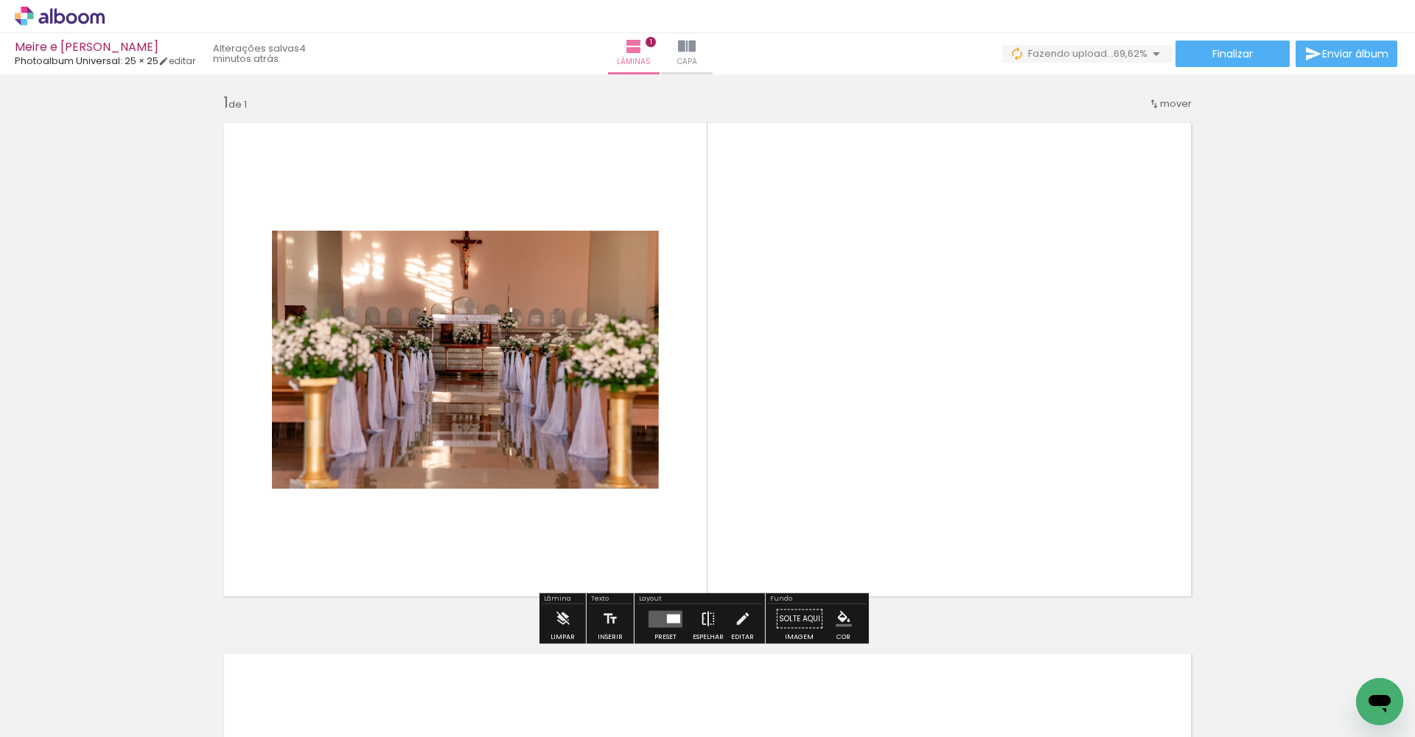
click at [700, 546] on iron-icon at bounding box center [708, 618] width 16 height 29
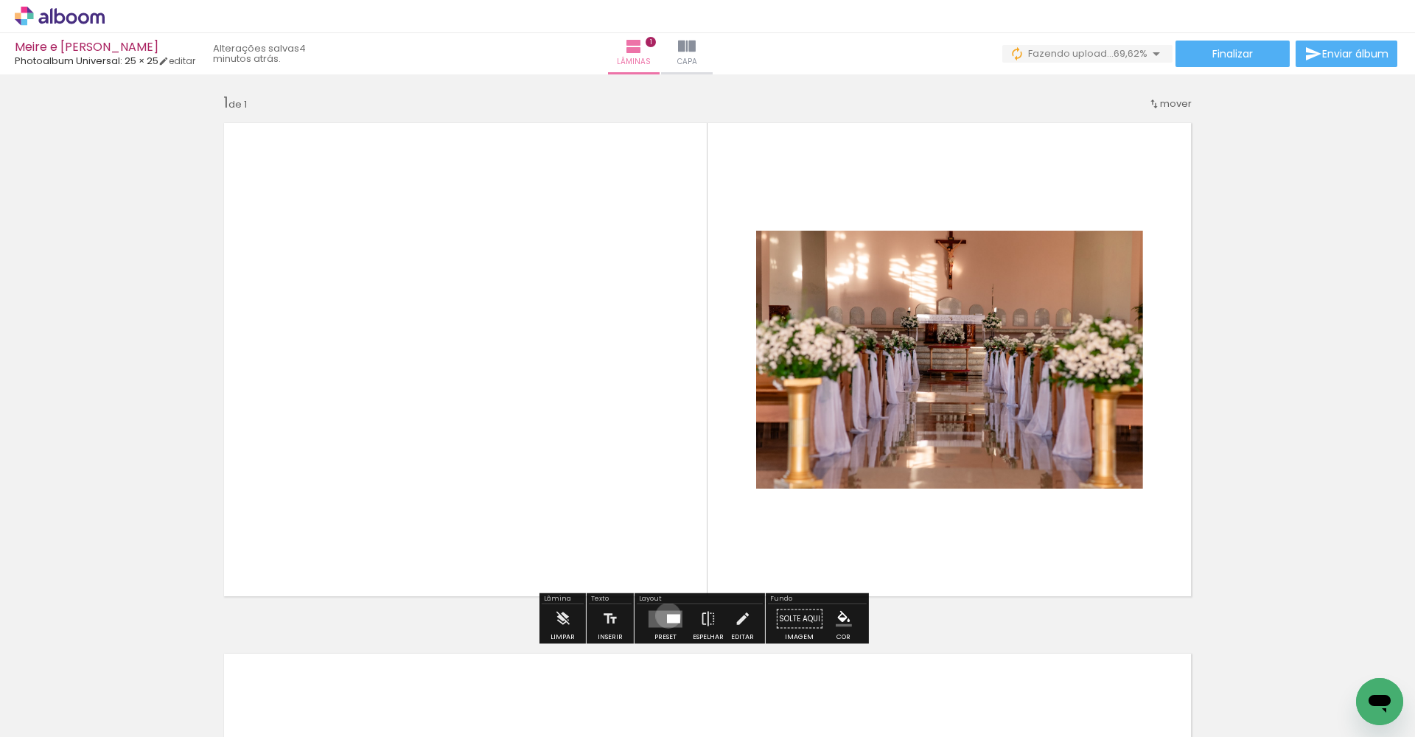
click at [667, 546] on div at bounding box center [673, 618] width 13 height 9
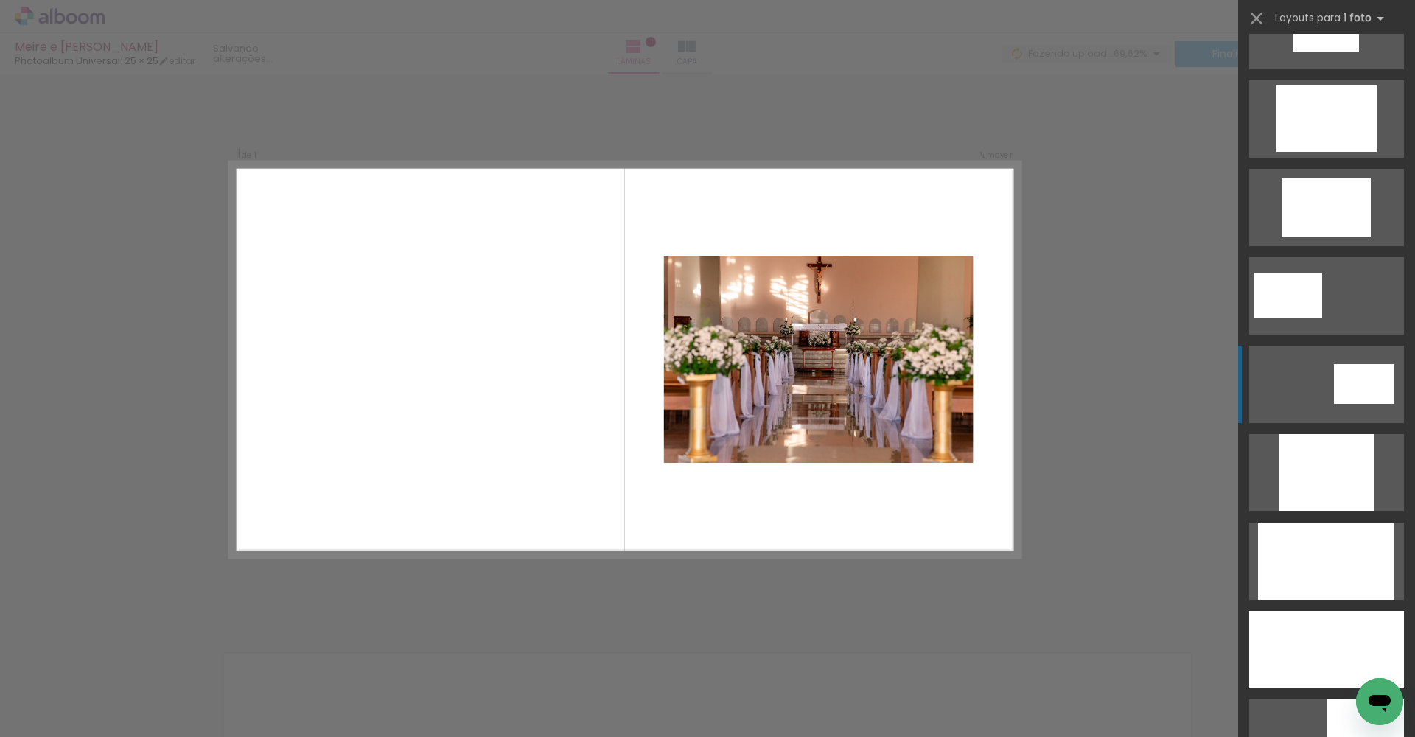
scroll to position [796, 0]
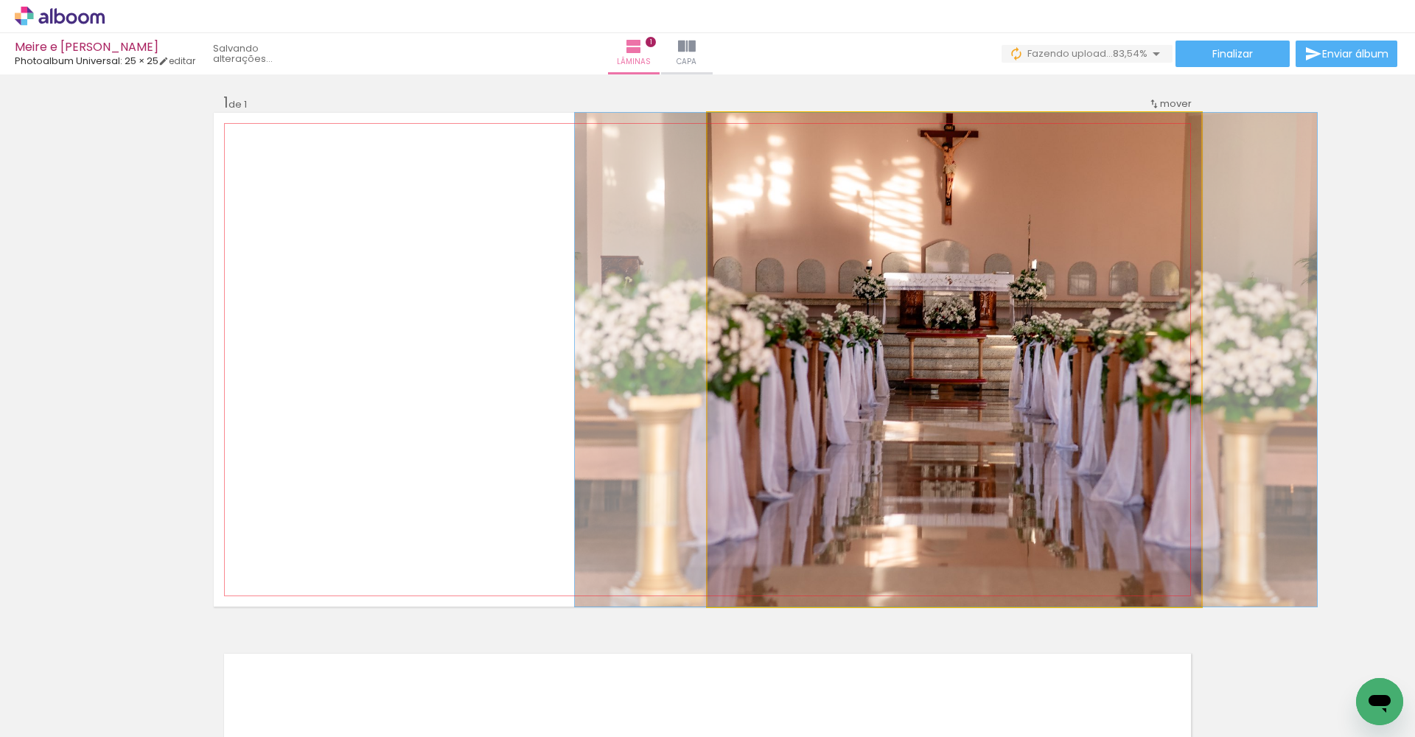
drag, startPoint x: 1012, startPoint y: 340, endPoint x: 1026, endPoint y: 356, distance: 20.9
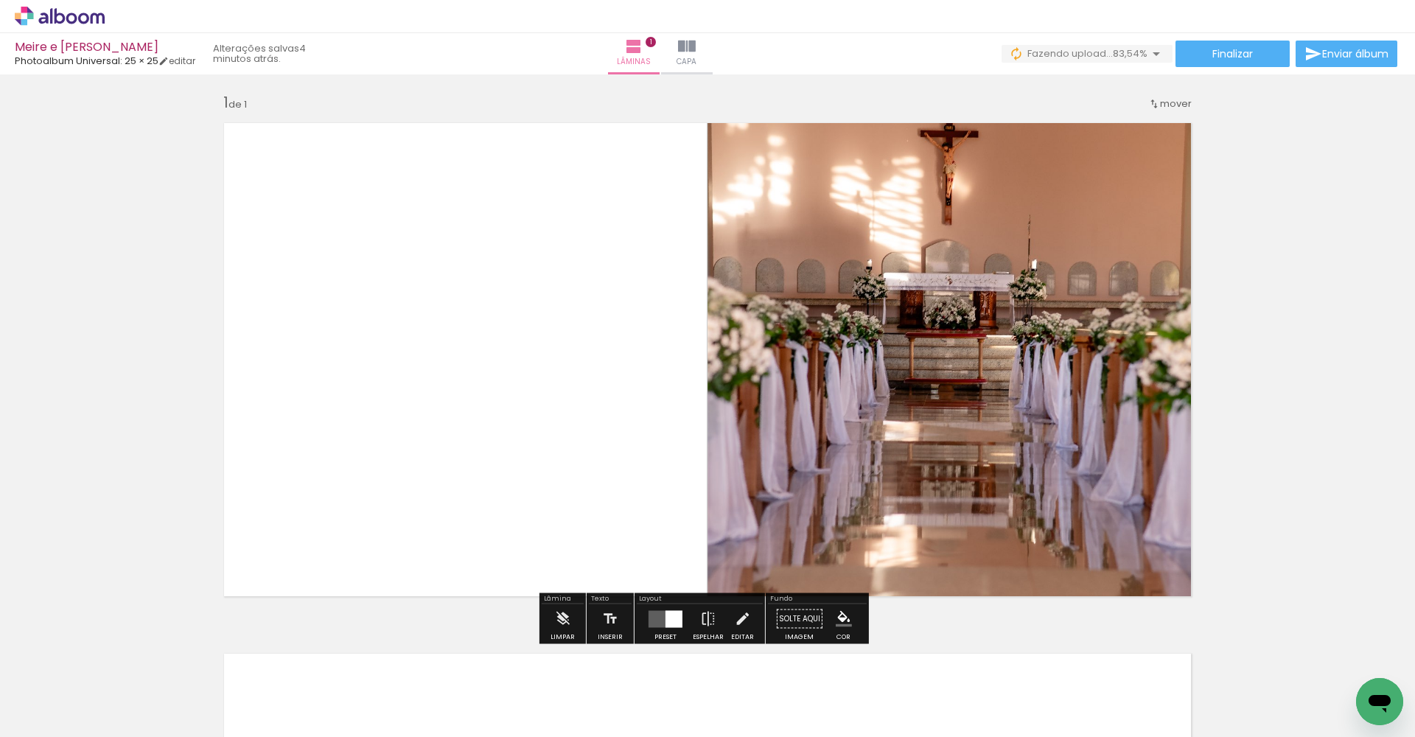
click at [648, 546] on quentale-layouter at bounding box center [665, 618] width 34 height 17
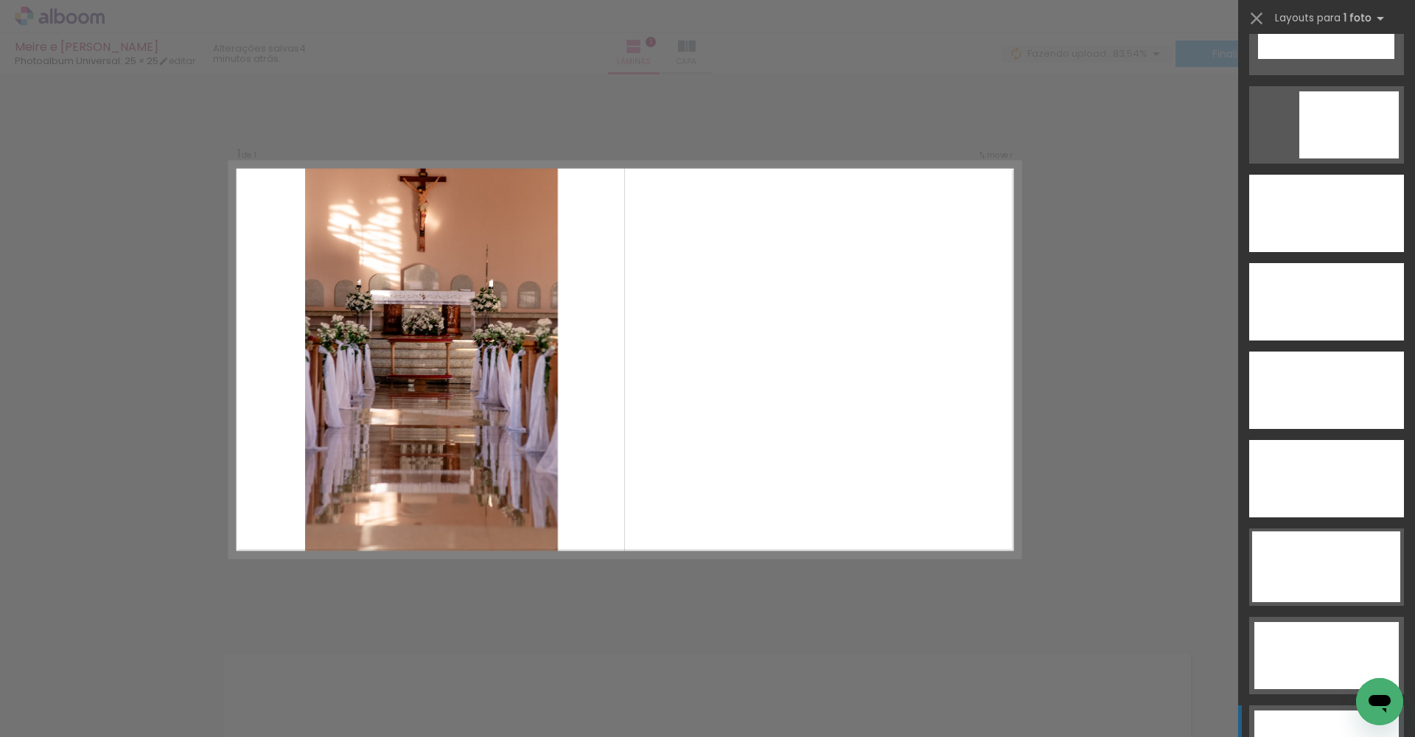
scroll to position [4367, 0]
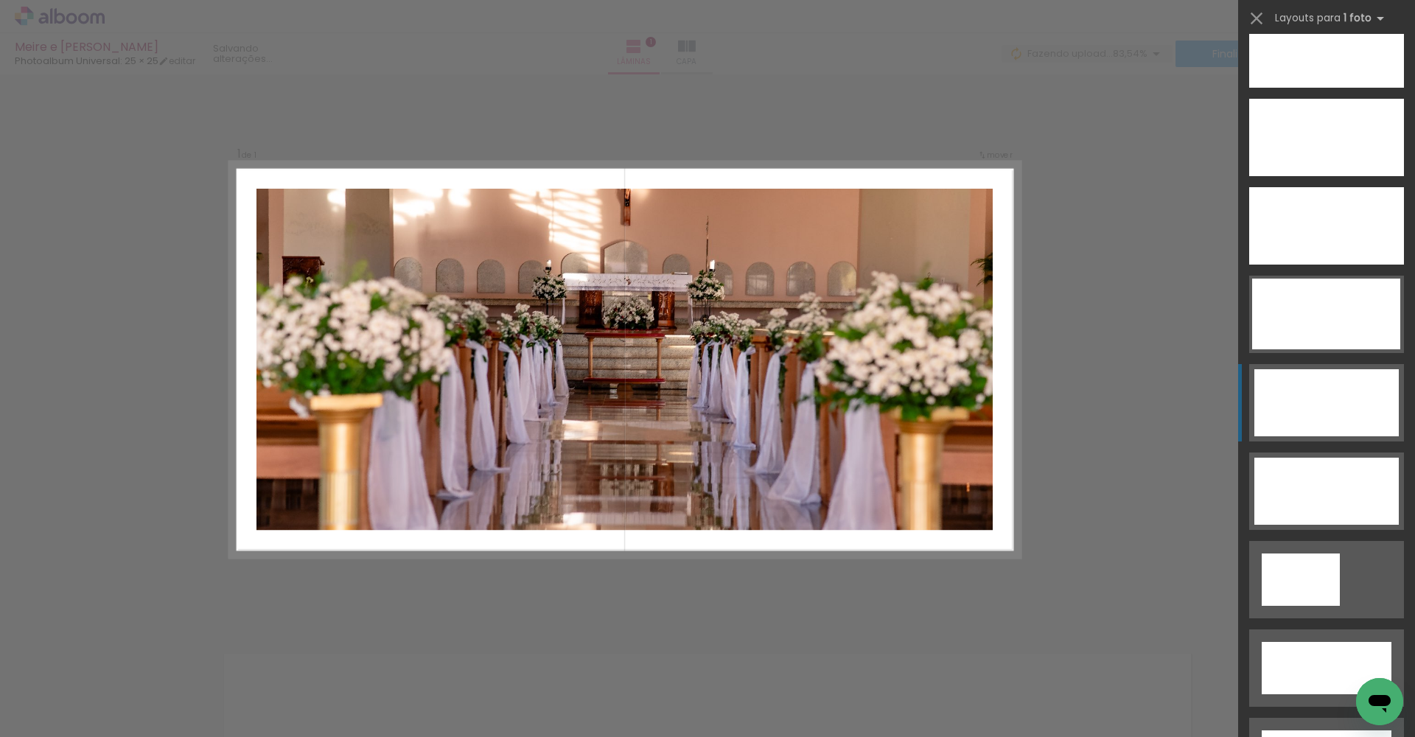
click at [1029, 546] on div at bounding box center [1300, 579] width 78 height 52
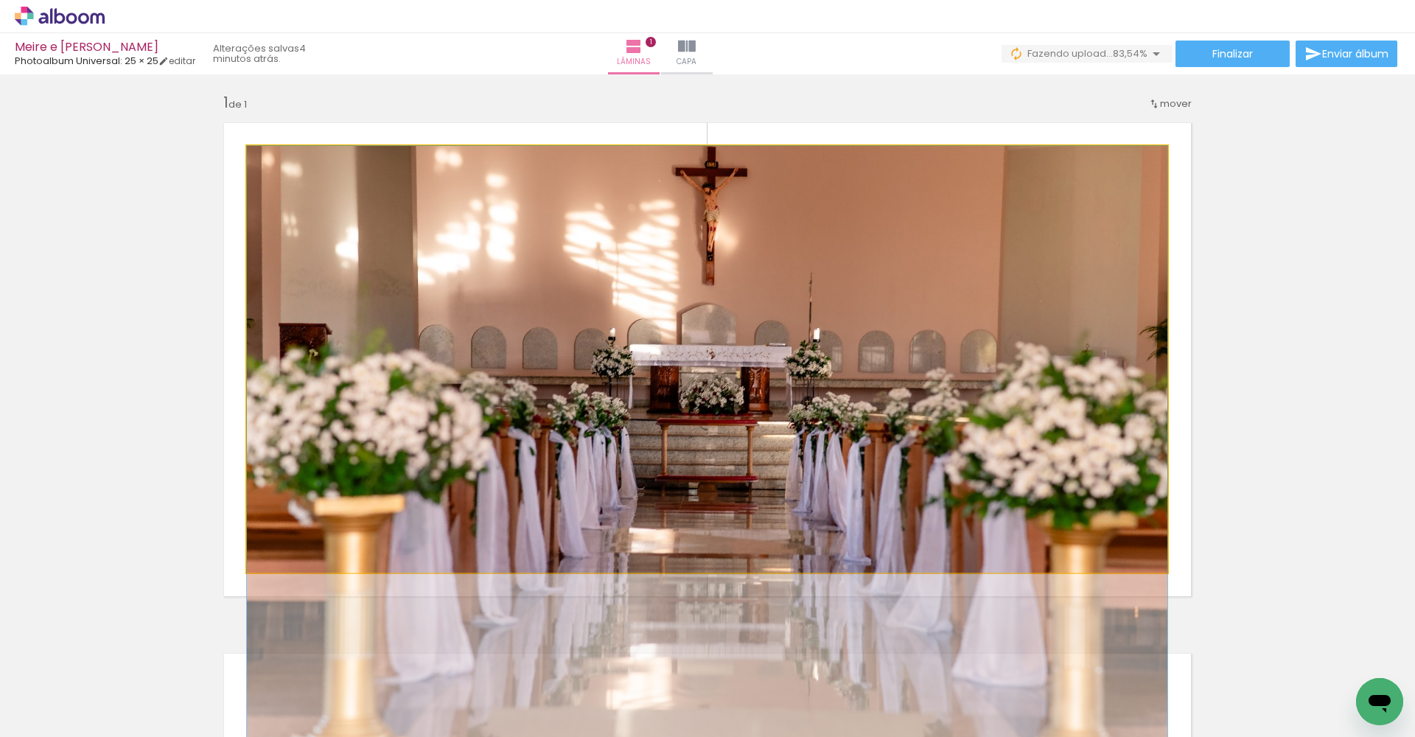
drag, startPoint x: 827, startPoint y: 323, endPoint x: 828, endPoint y: 438, distance: 115.0
drag, startPoint x: 928, startPoint y: 304, endPoint x: 933, endPoint y: 323, distance: 19.7
drag, startPoint x: 806, startPoint y: 235, endPoint x: 825, endPoint y: 245, distance: 21.8
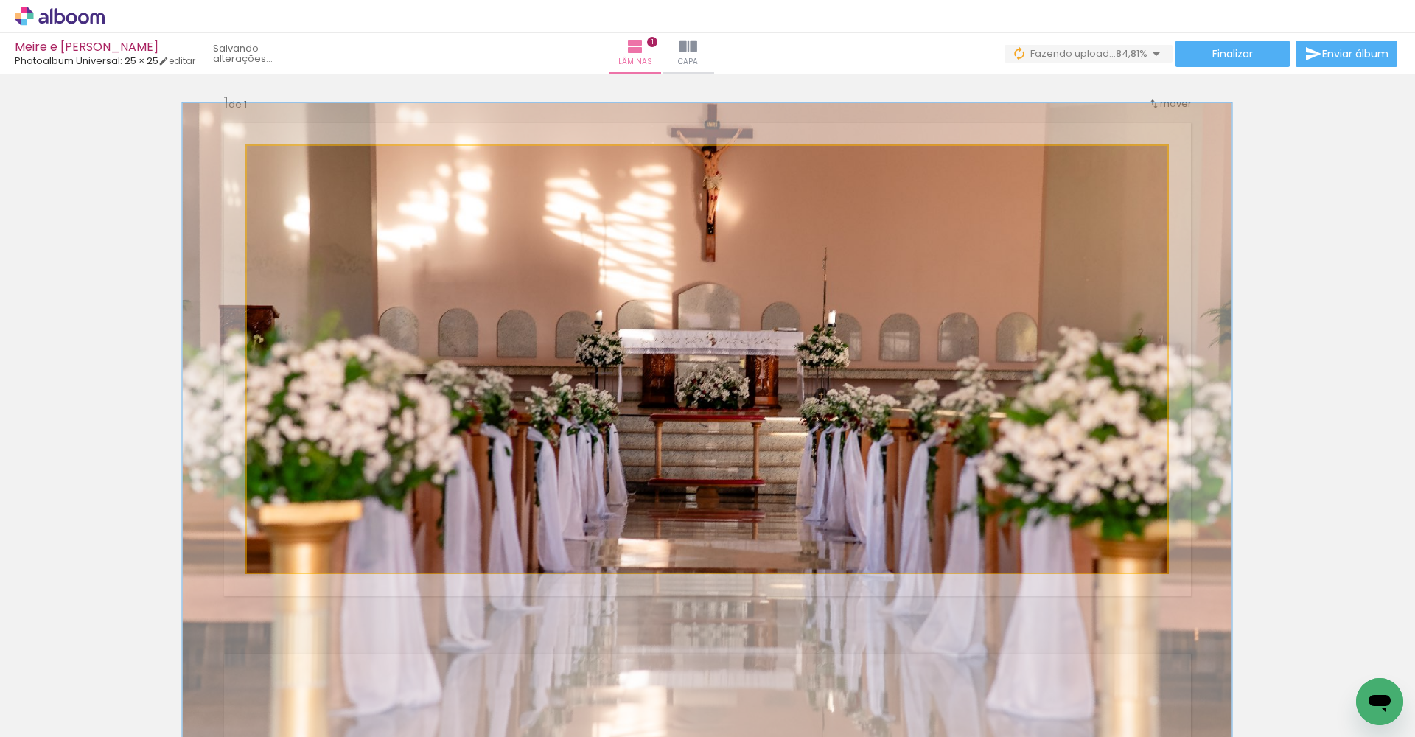
click at [283, 158] on div at bounding box center [288, 161] width 13 height 13
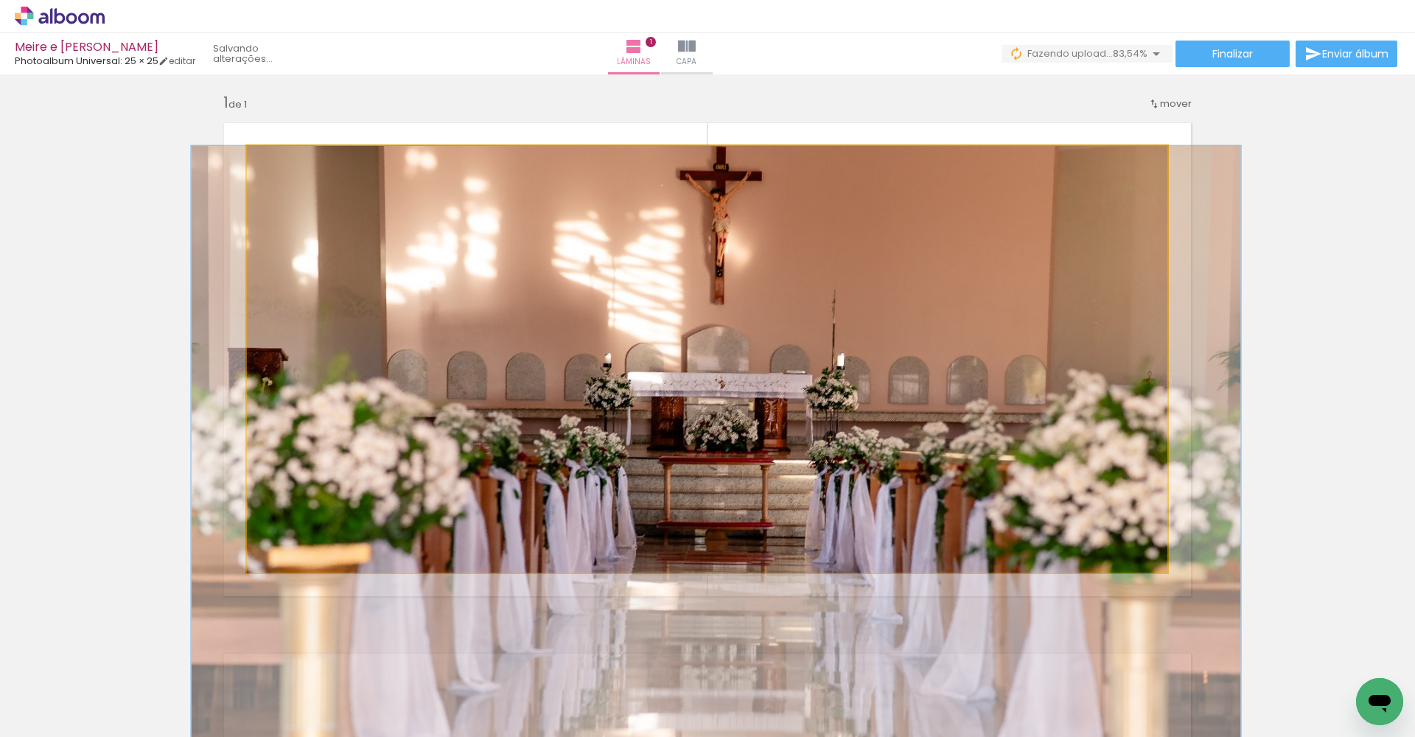
drag, startPoint x: 617, startPoint y: 225, endPoint x: 623, endPoint y: 348, distance: 122.5
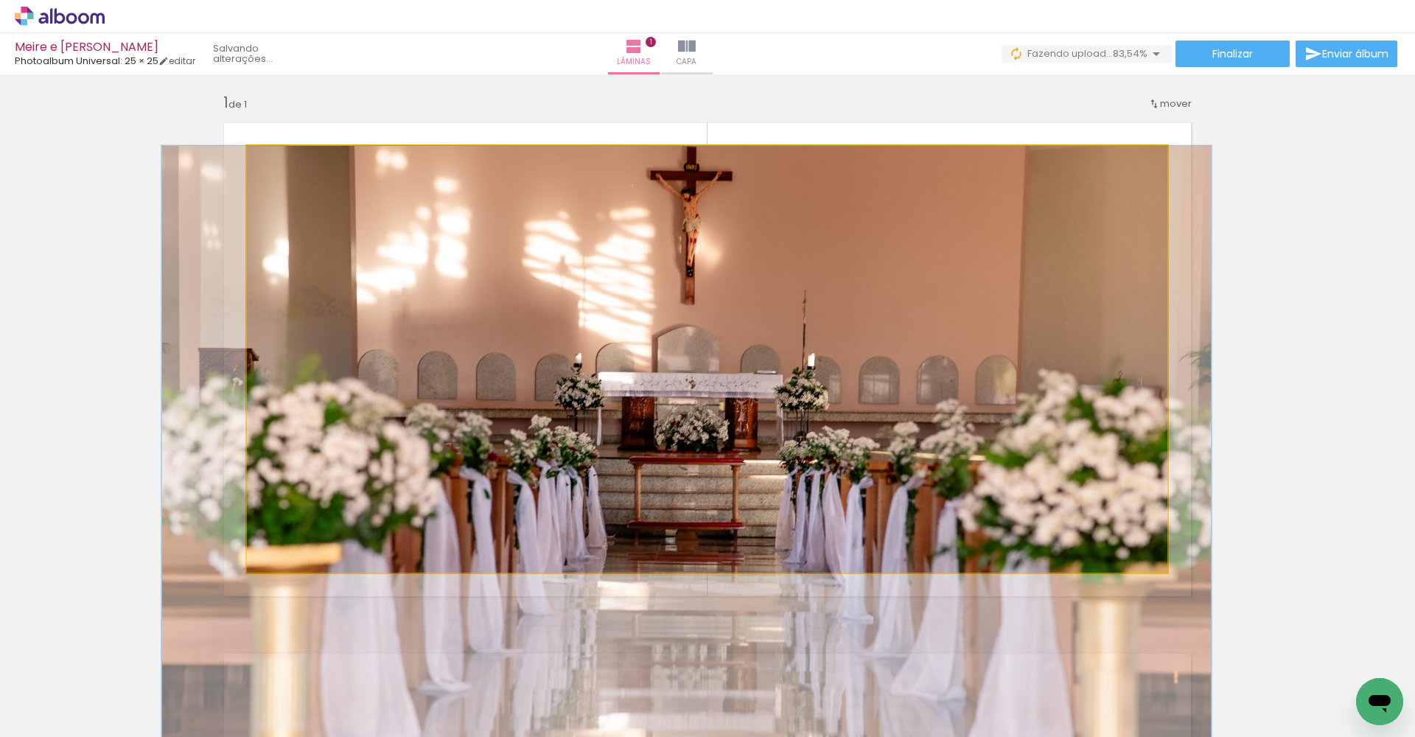
drag, startPoint x: 830, startPoint y: 428, endPoint x: 800, endPoint y: 431, distance: 29.6
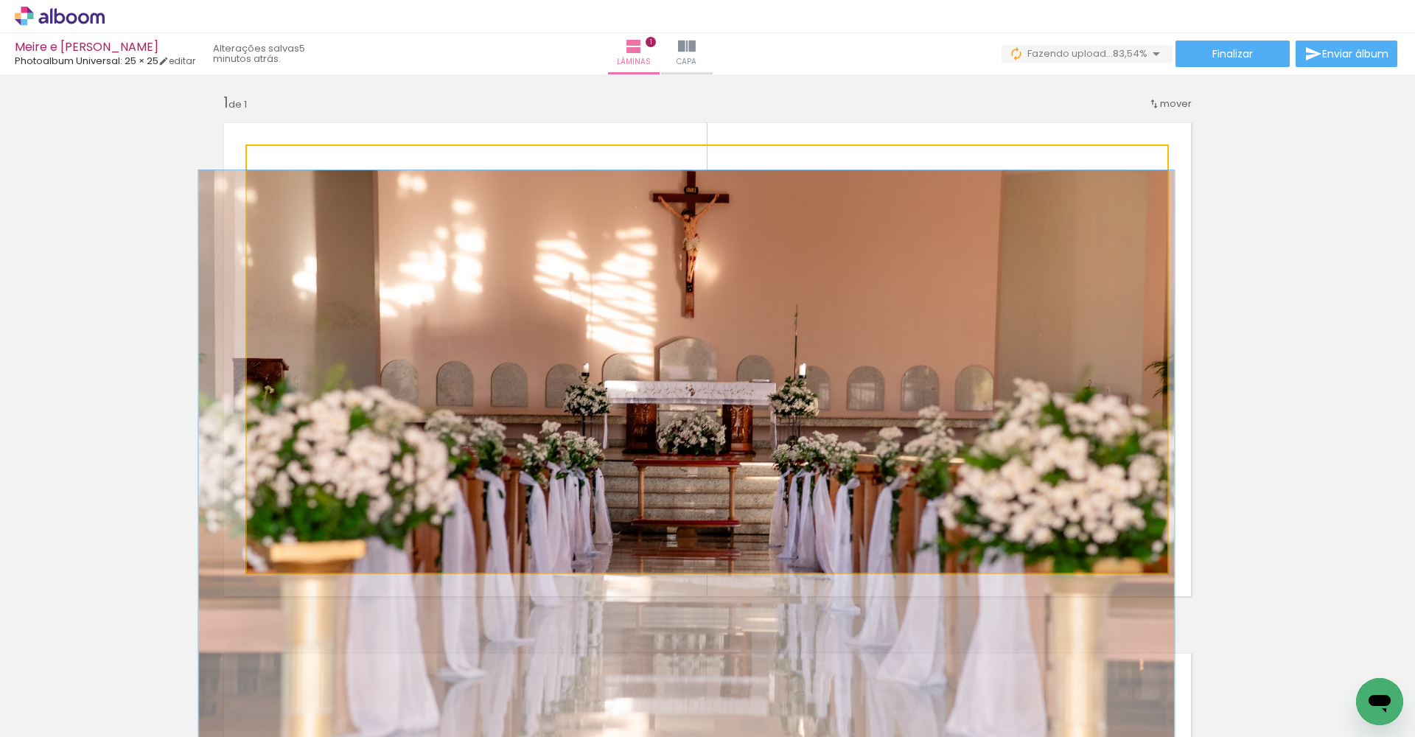
type paper-slider "106"
click at [281, 160] on div at bounding box center [285, 161] width 13 height 13
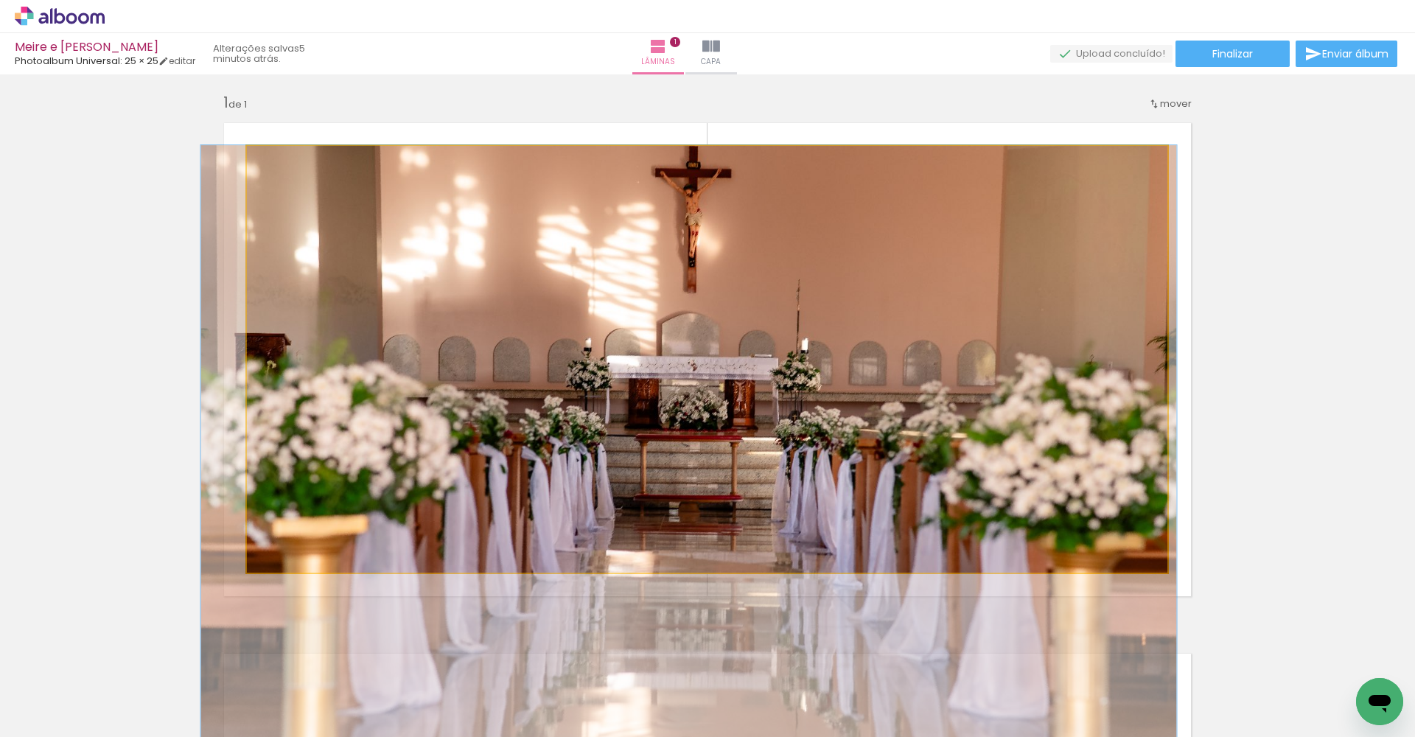
drag, startPoint x: 704, startPoint y: 358, endPoint x: 705, endPoint y: 351, distance: 7.5
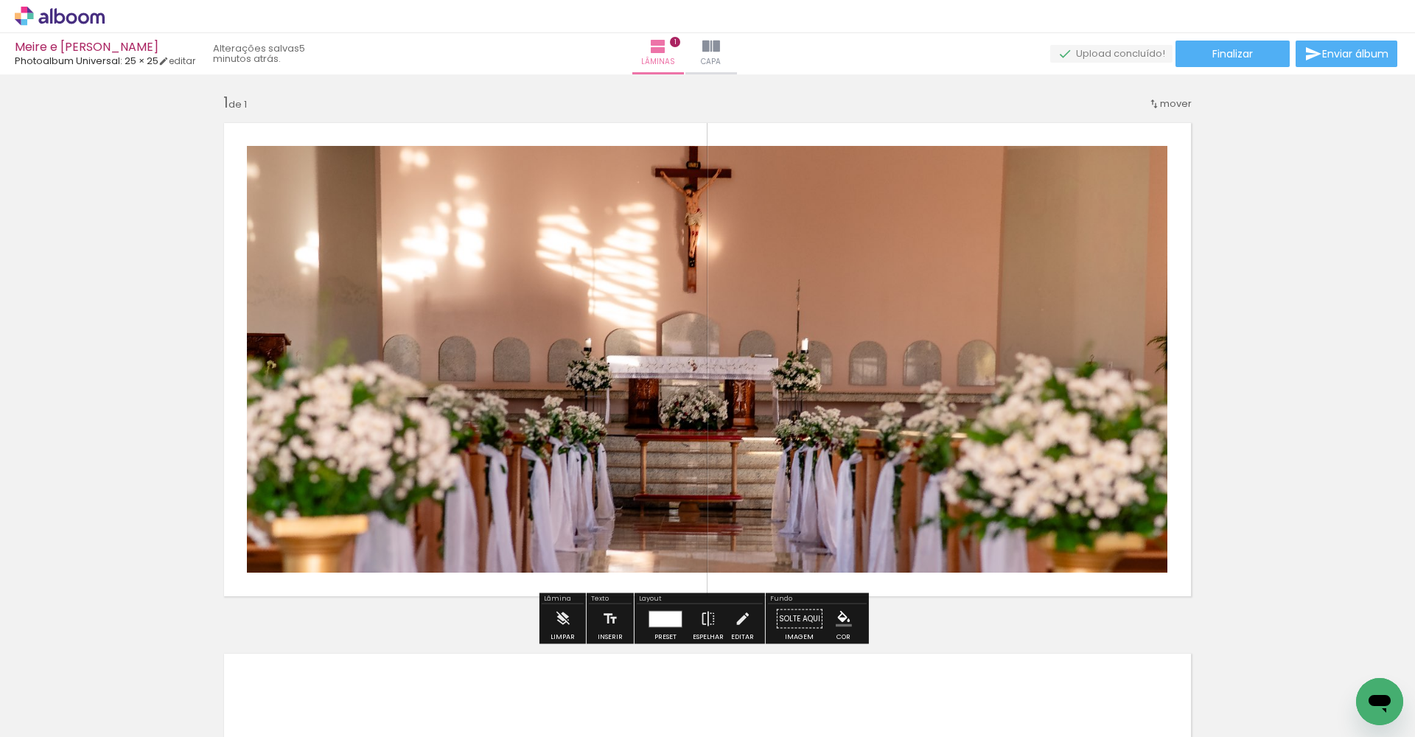
click at [1029, 267] on div "Inserir lâmina 1 de 1" at bounding box center [707, 606] width 1415 height 1062
click at [662, 546] on div at bounding box center [665, 618] width 32 height 15
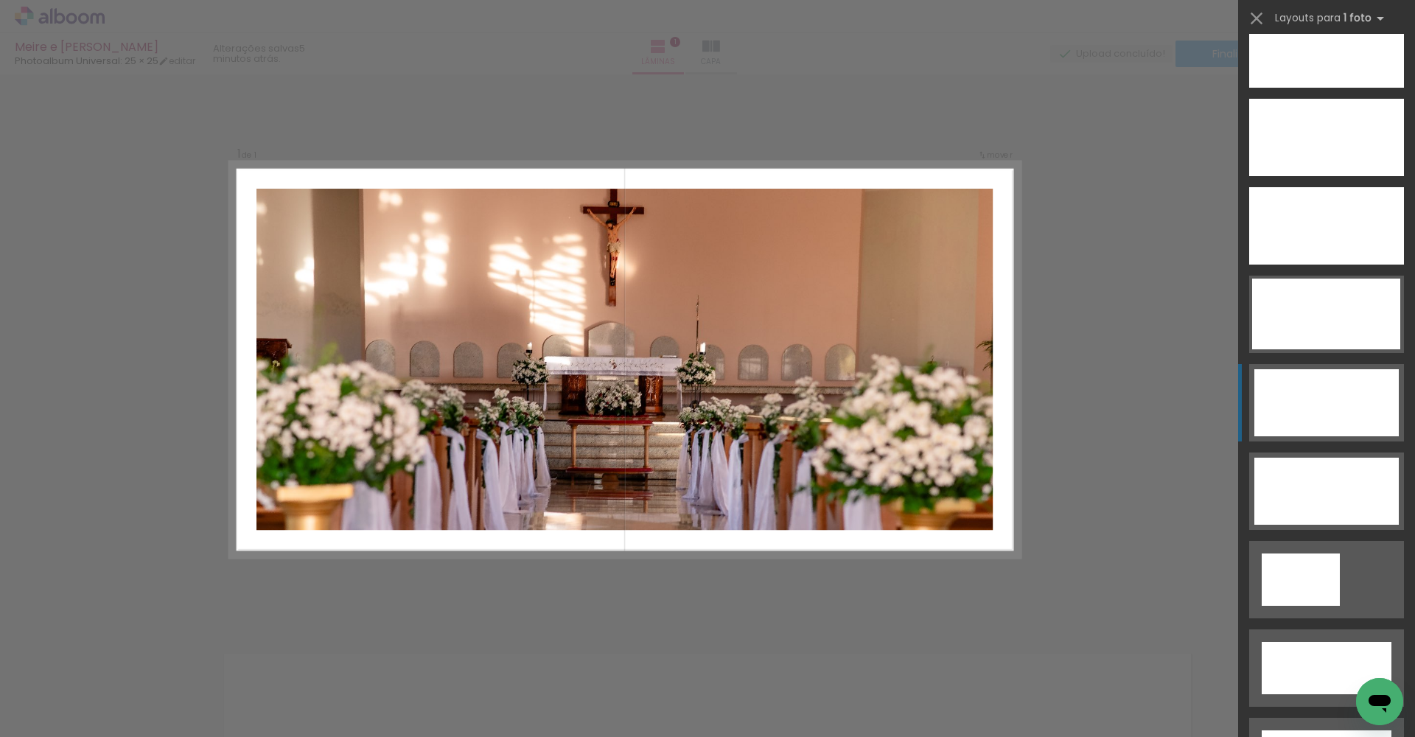
scroll to position [4514, 0]
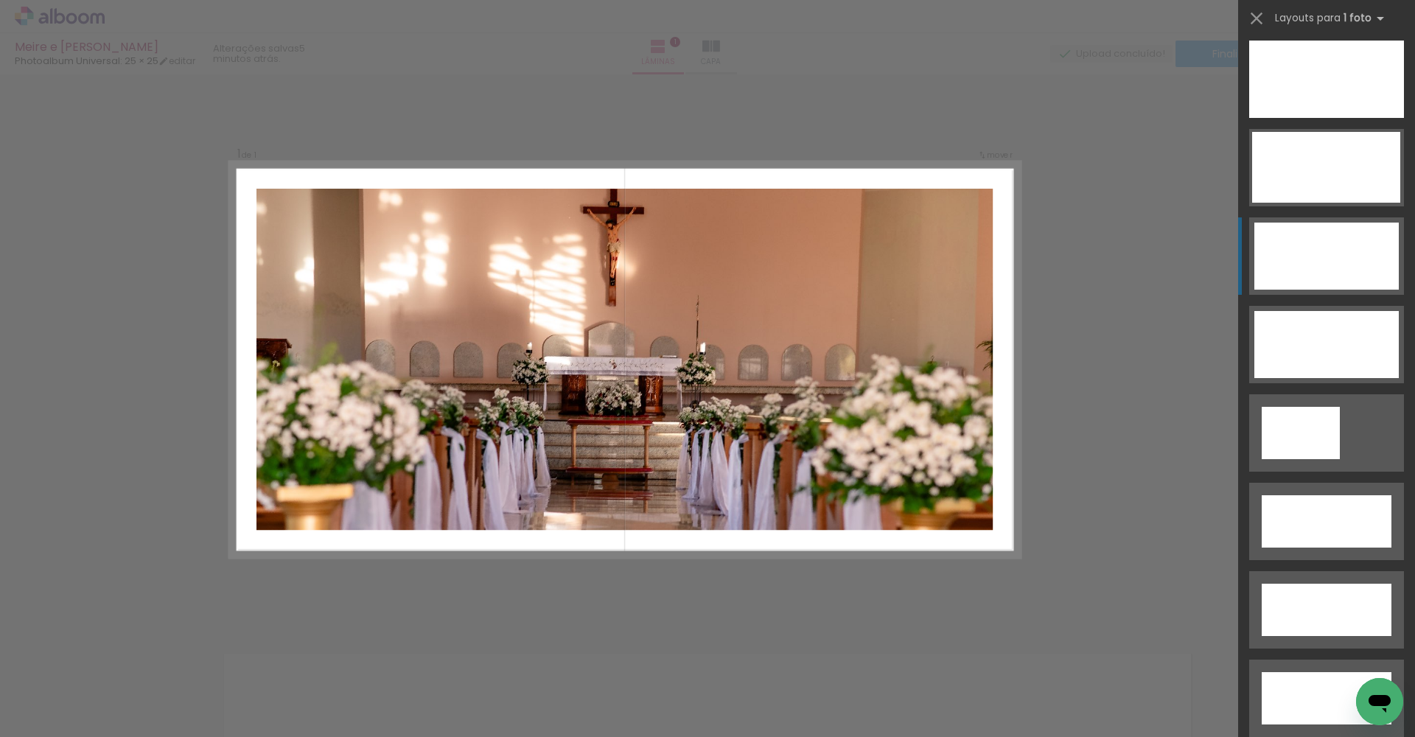
click at [780, 360] on quentale-photo at bounding box center [624, 359] width 736 height 341
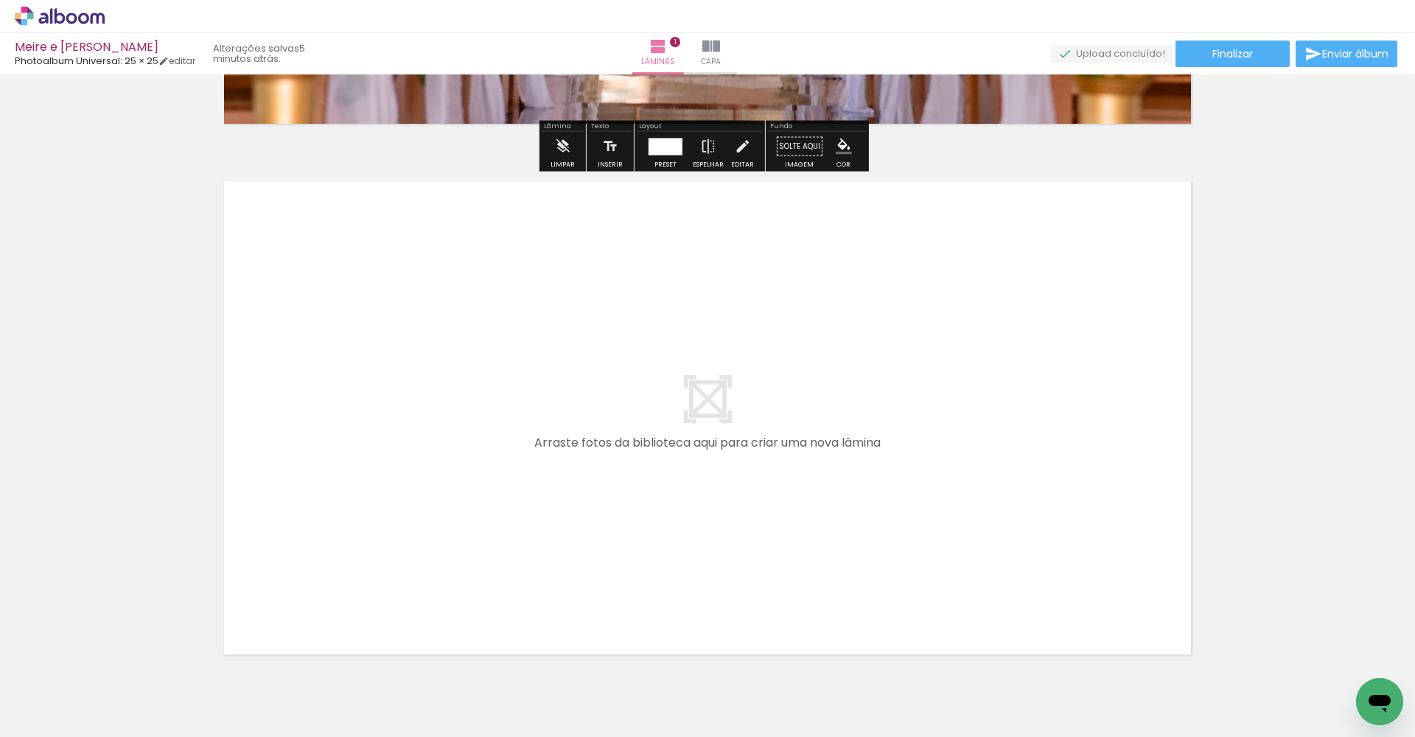
scroll to position [548, 0]
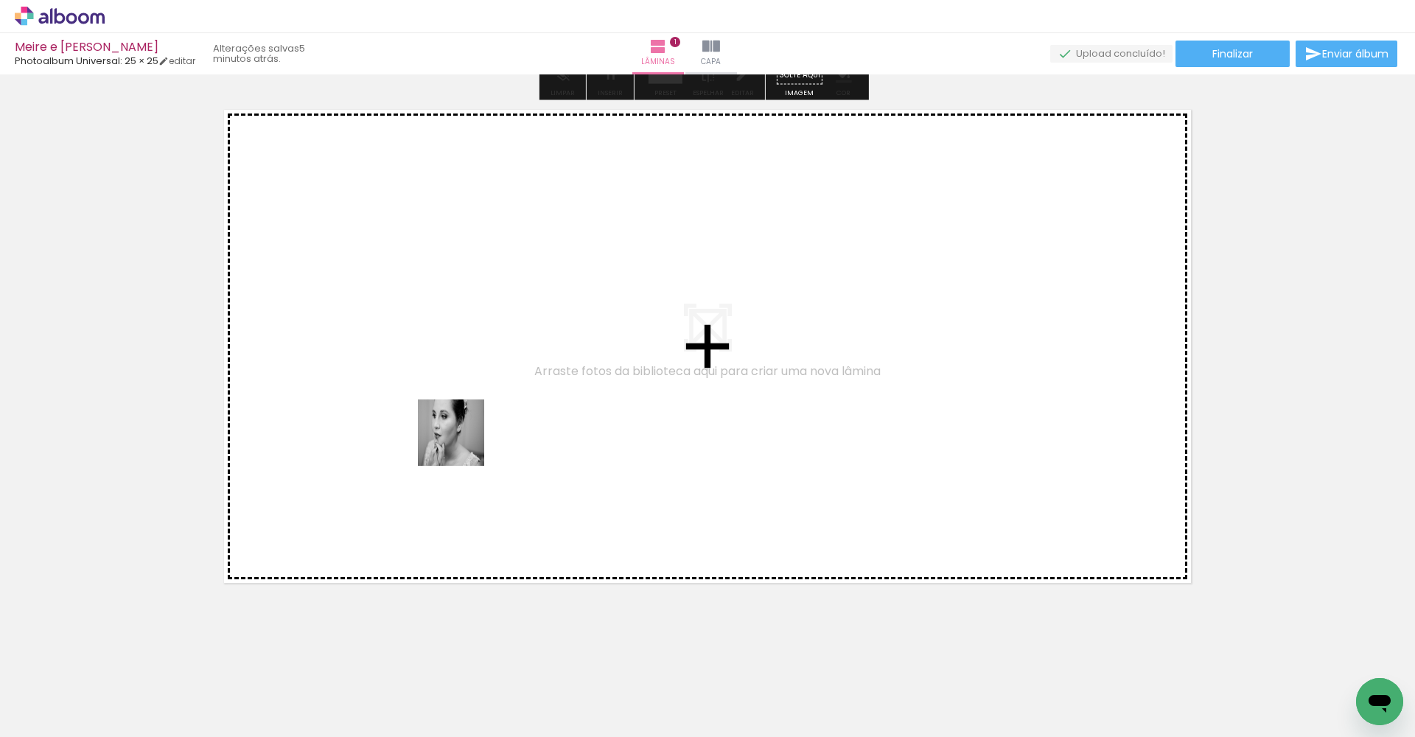
drag, startPoint x: 359, startPoint y: 690, endPoint x: 469, endPoint y: 402, distance: 308.6
click at [469, 402] on quentale-workspace at bounding box center [707, 368] width 1415 height 737
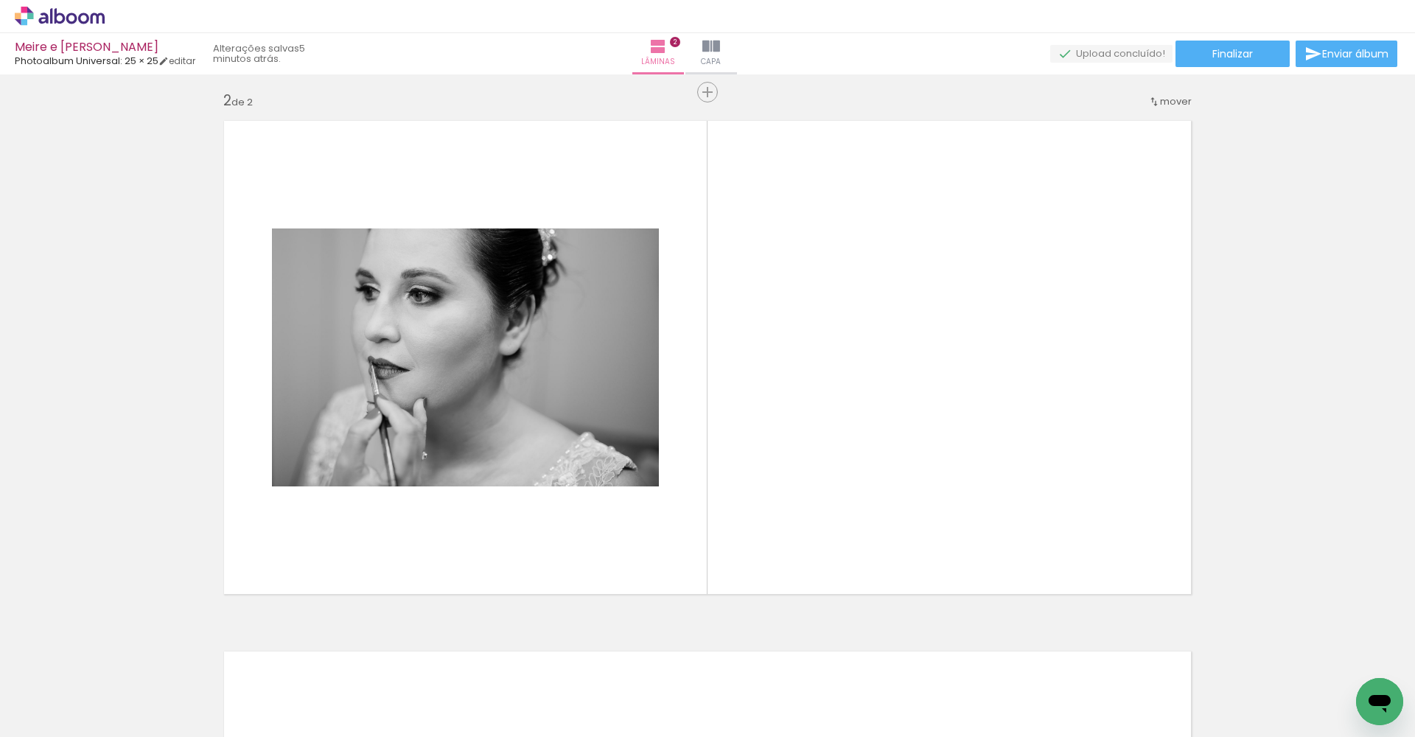
scroll to position [535, 0]
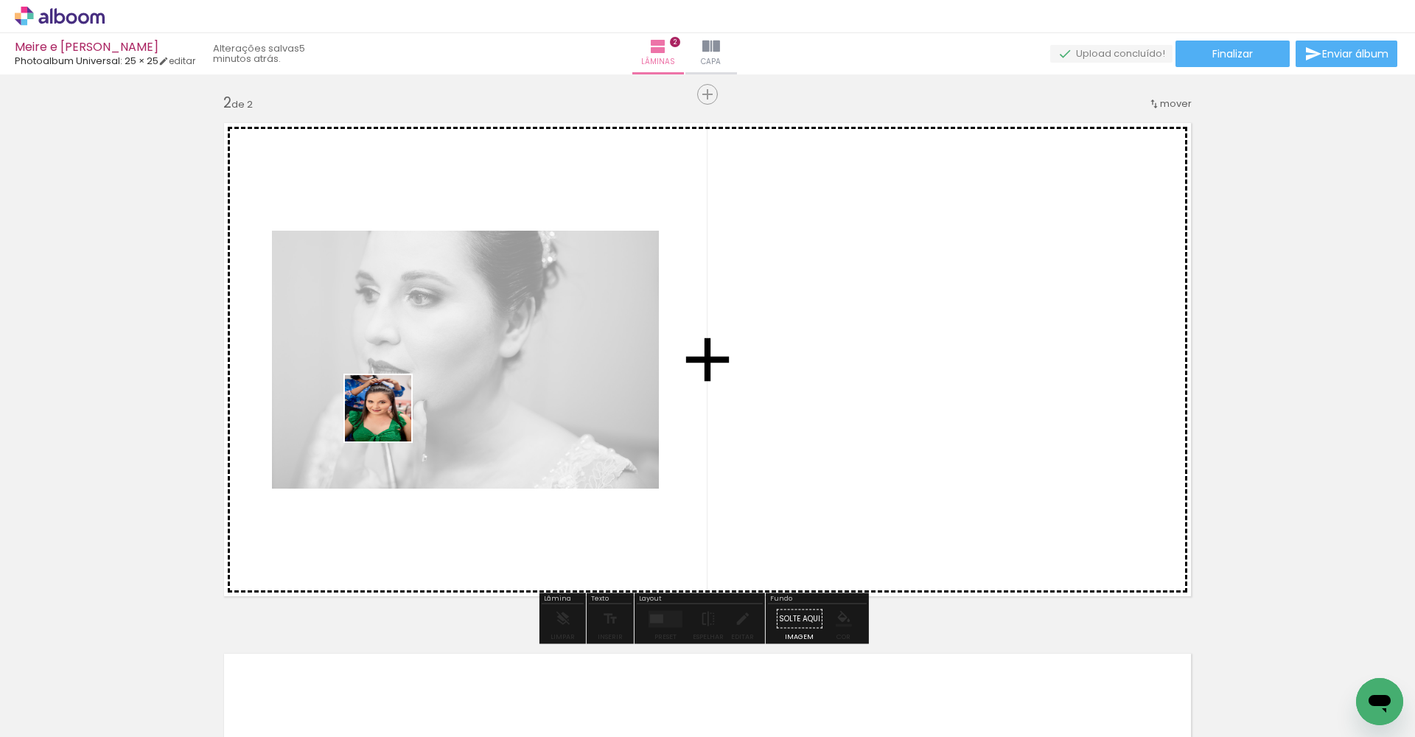
drag, startPoint x: 173, startPoint y: 680, endPoint x: 520, endPoint y: 331, distance: 492.4
click at [520, 331] on quentale-workspace at bounding box center [707, 368] width 1415 height 737
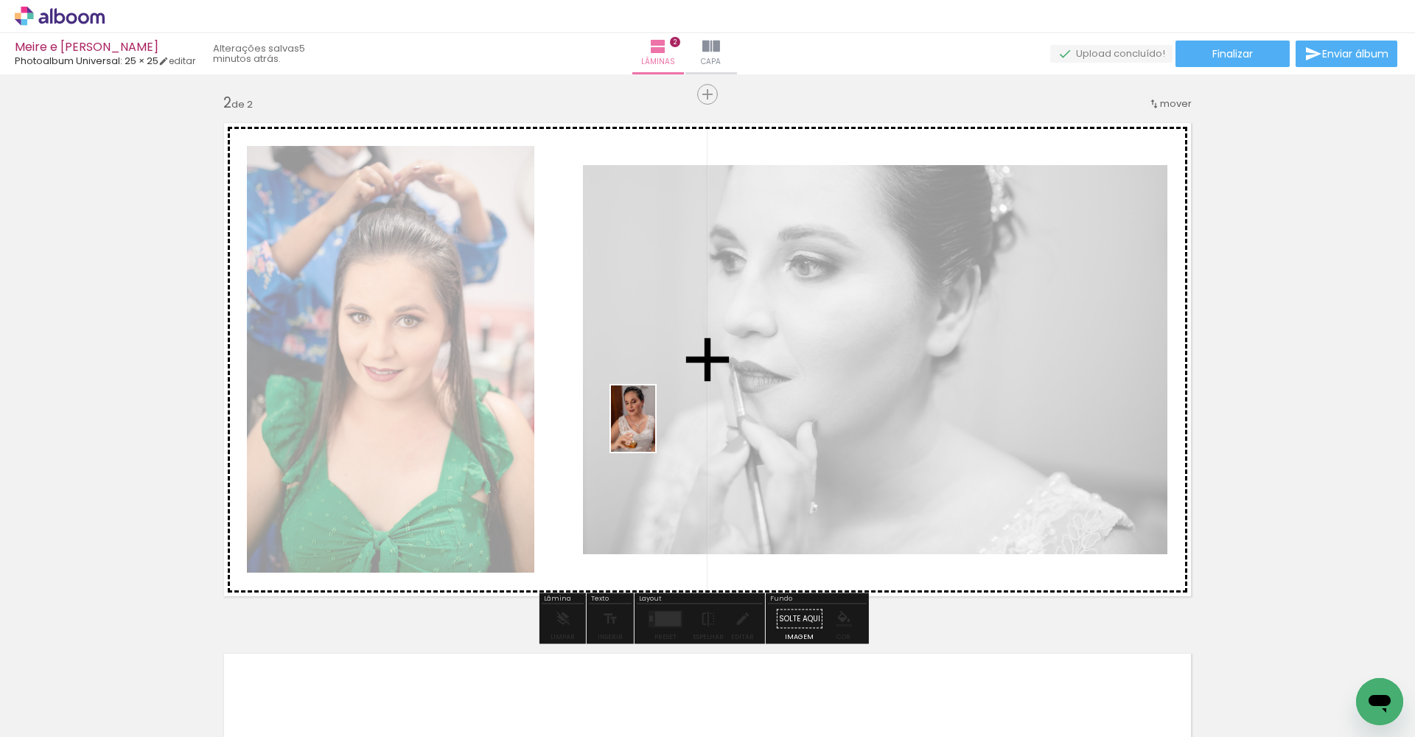
drag, startPoint x: 417, startPoint y: 713, endPoint x: 668, endPoint y: 421, distance: 384.6
click at [668, 421] on quentale-workspace at bounding box center [707, 368] width 1415 height 737
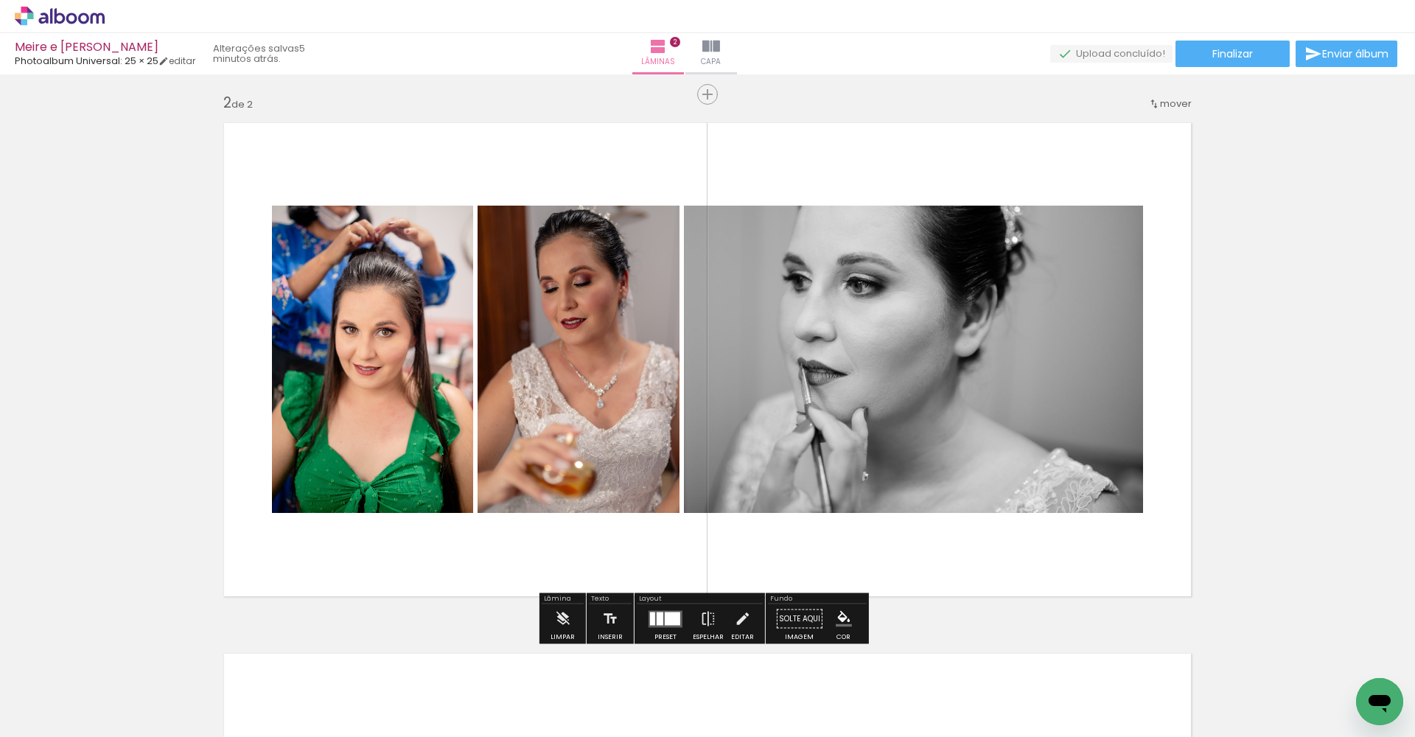
click at [0, 0] on slot "P&B" at bounding box center [0, 0] width 0 height 0
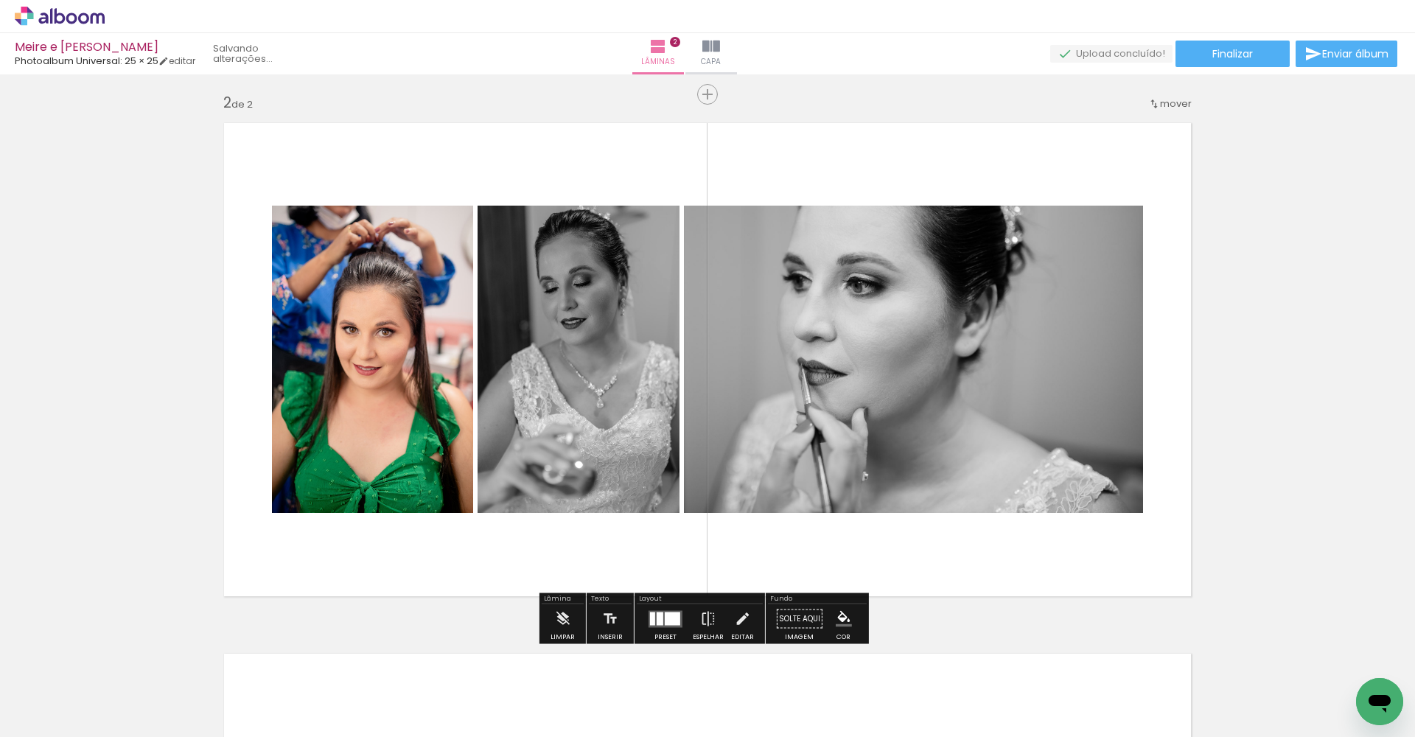
click at [0, 0] on slot "P&B" at bounding box center [0, 0] width 0 height 0
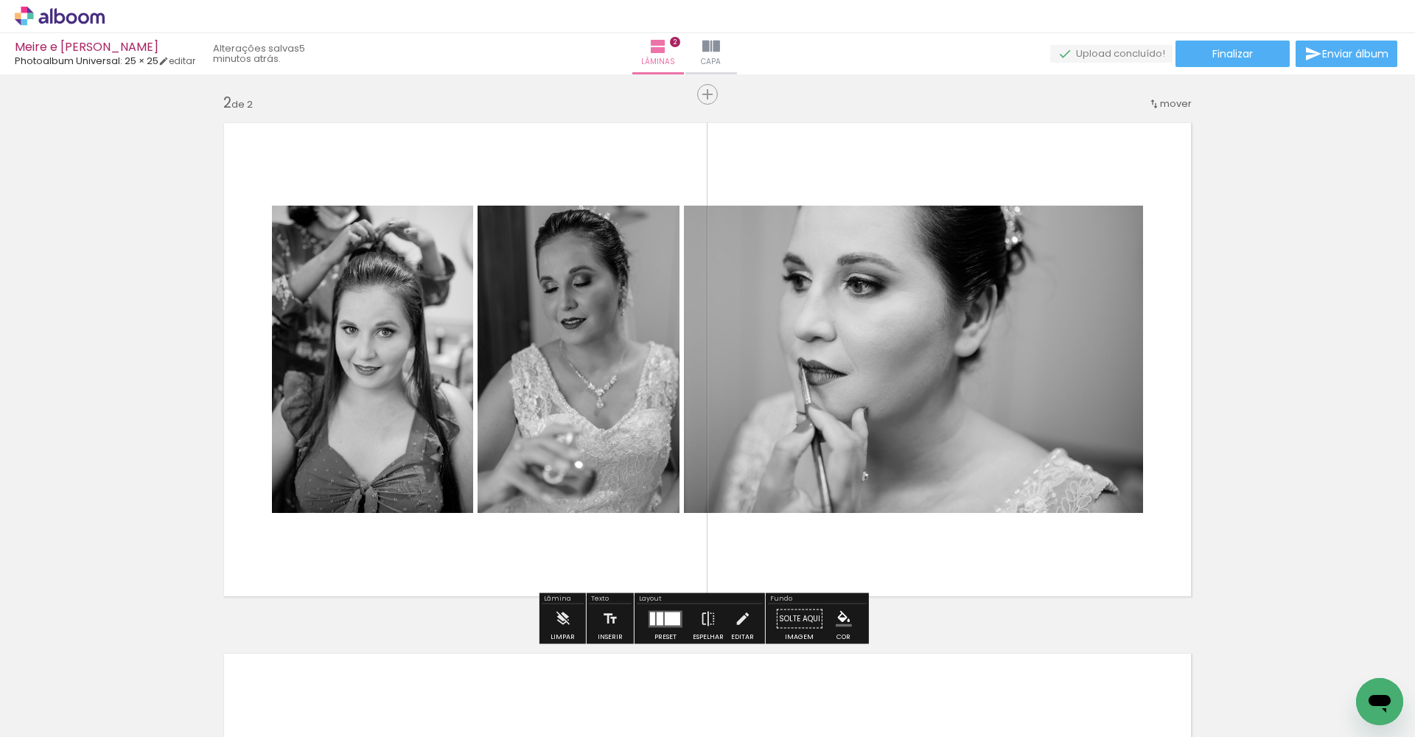
click at [668, 546] on div at bounding box center [672, 618] width 15 height 13
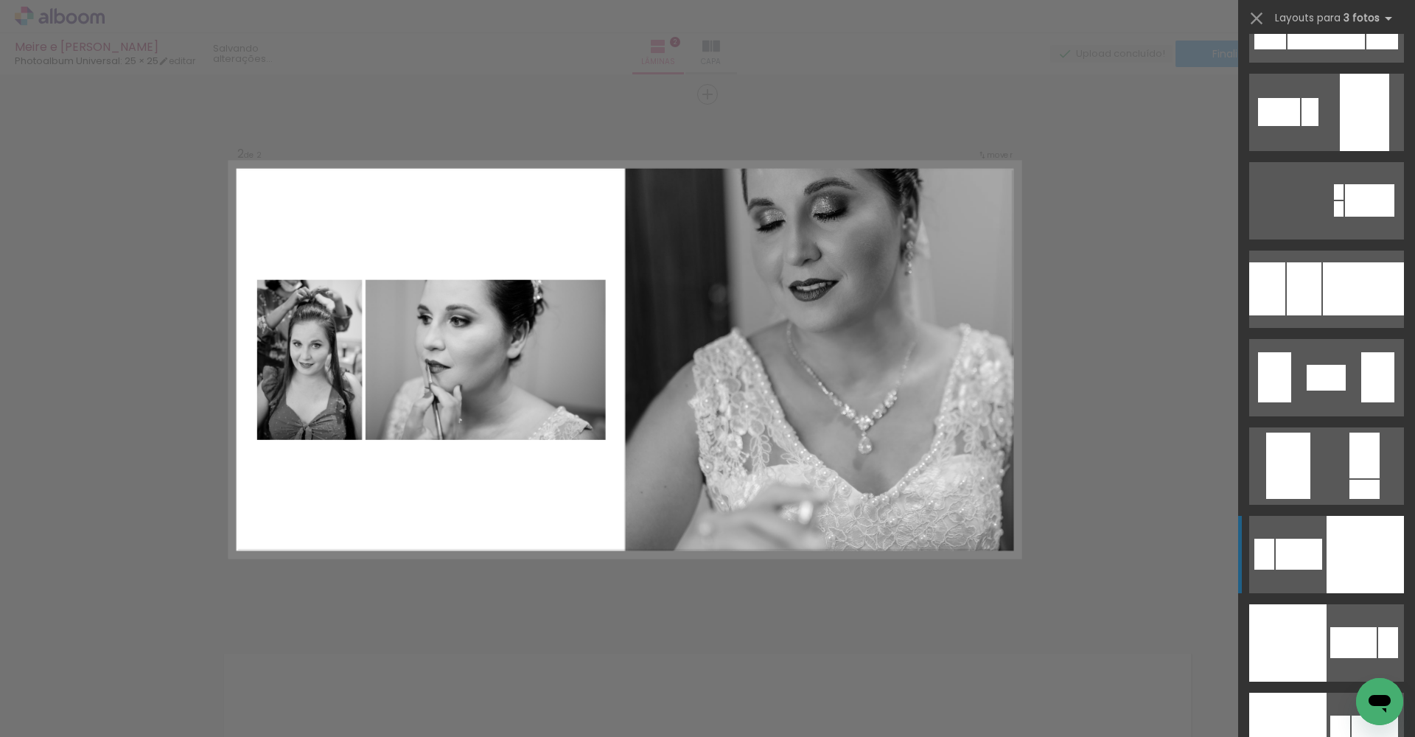
scroll to position [2804, 0]
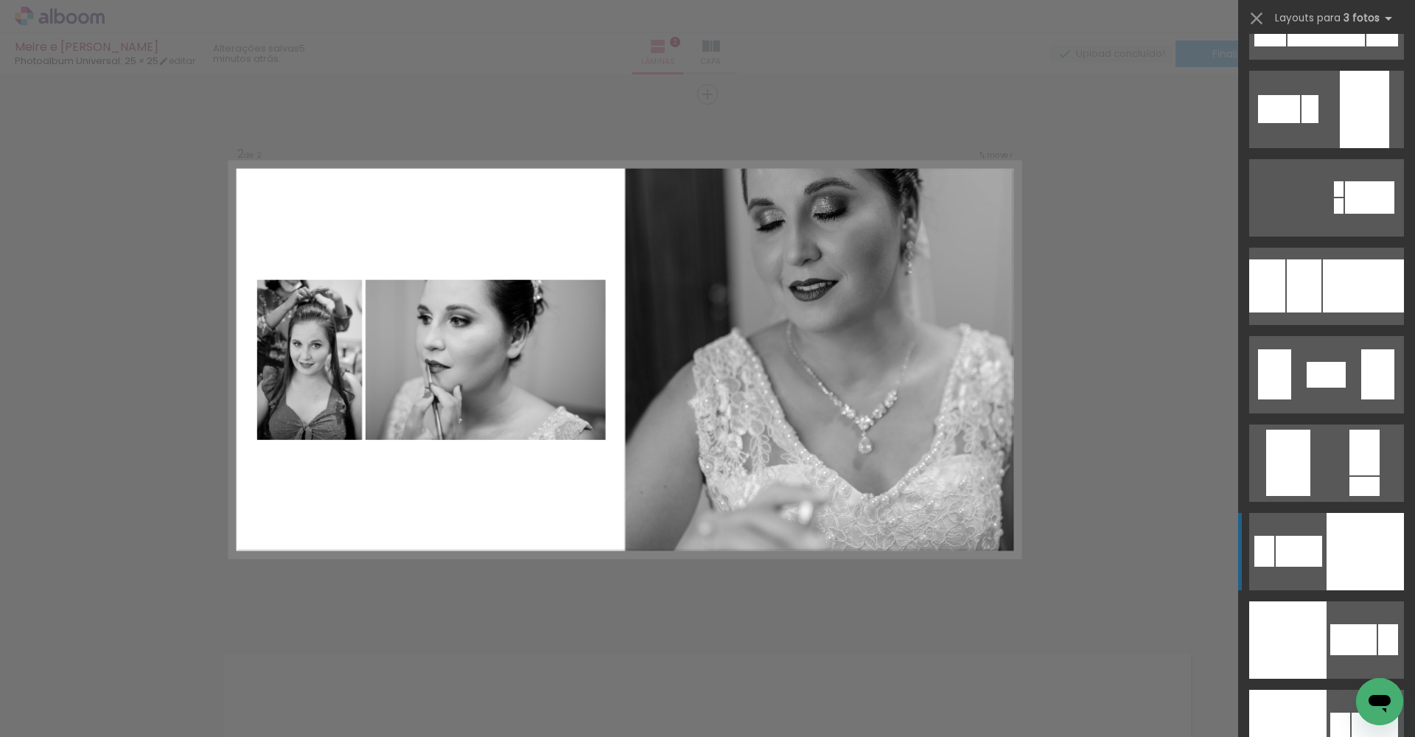
click at [1029, 546] on div at bounding box center [1364, 551] width 77 height 77
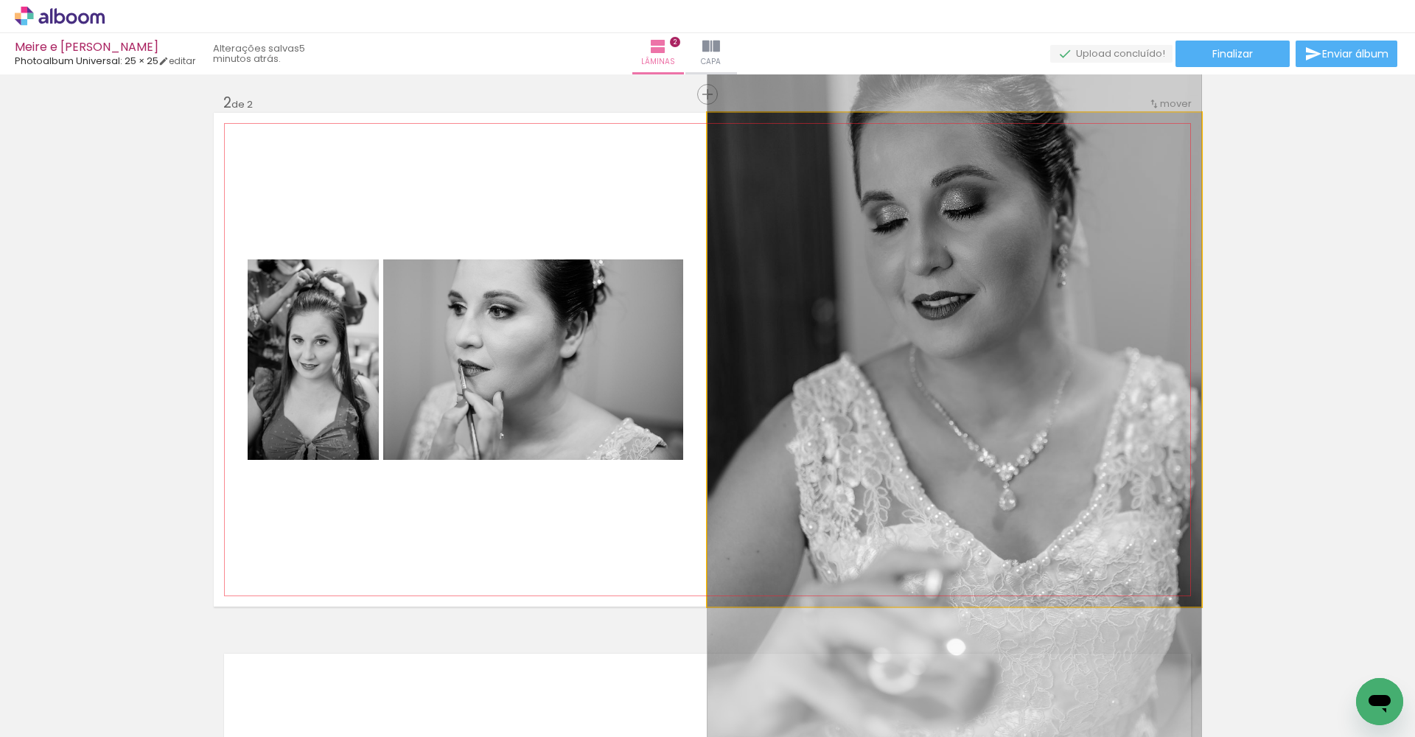
drag, startPoint x: 959, startPoint y: 336, endPoint x: 958, endPoint y: 366, distance: 30.2
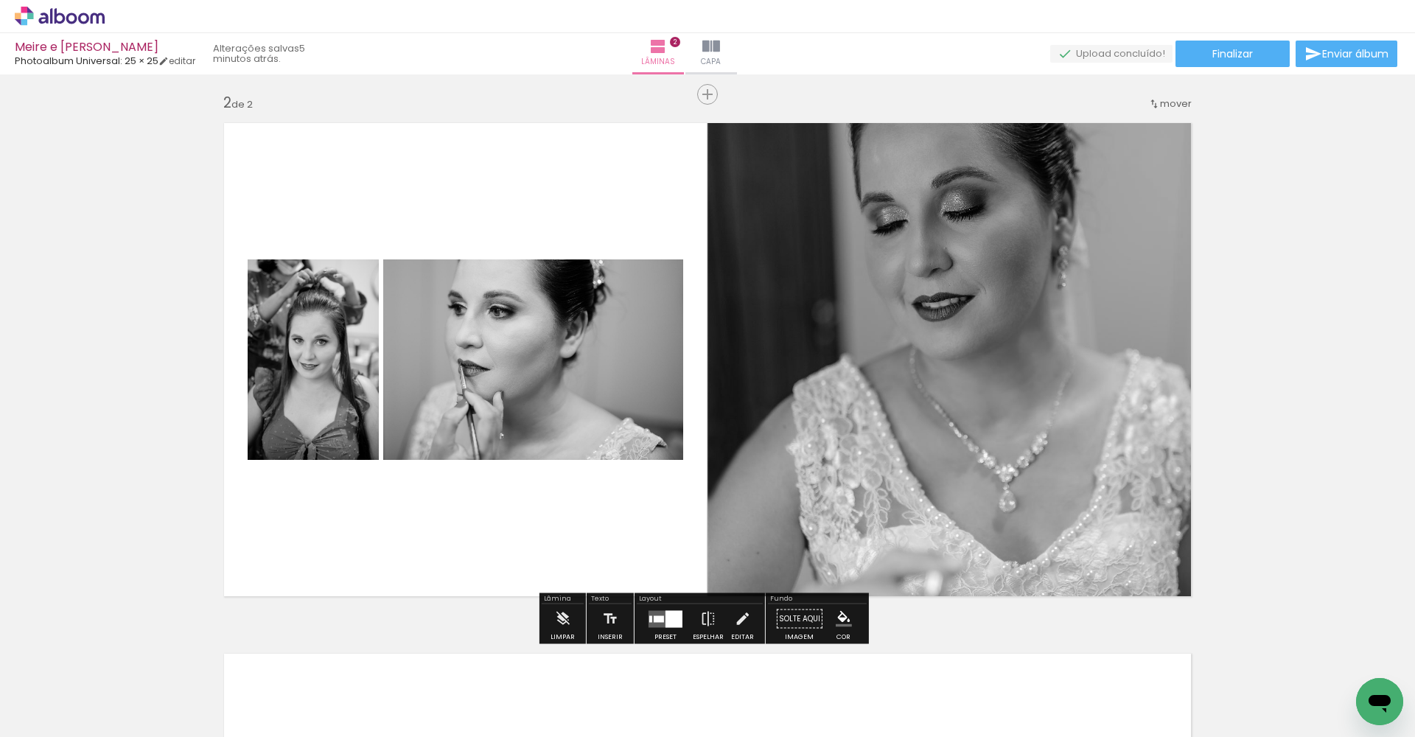
click at [0, 0] on slot "P&B" at bounding box center [0, 0] width 0 height 0
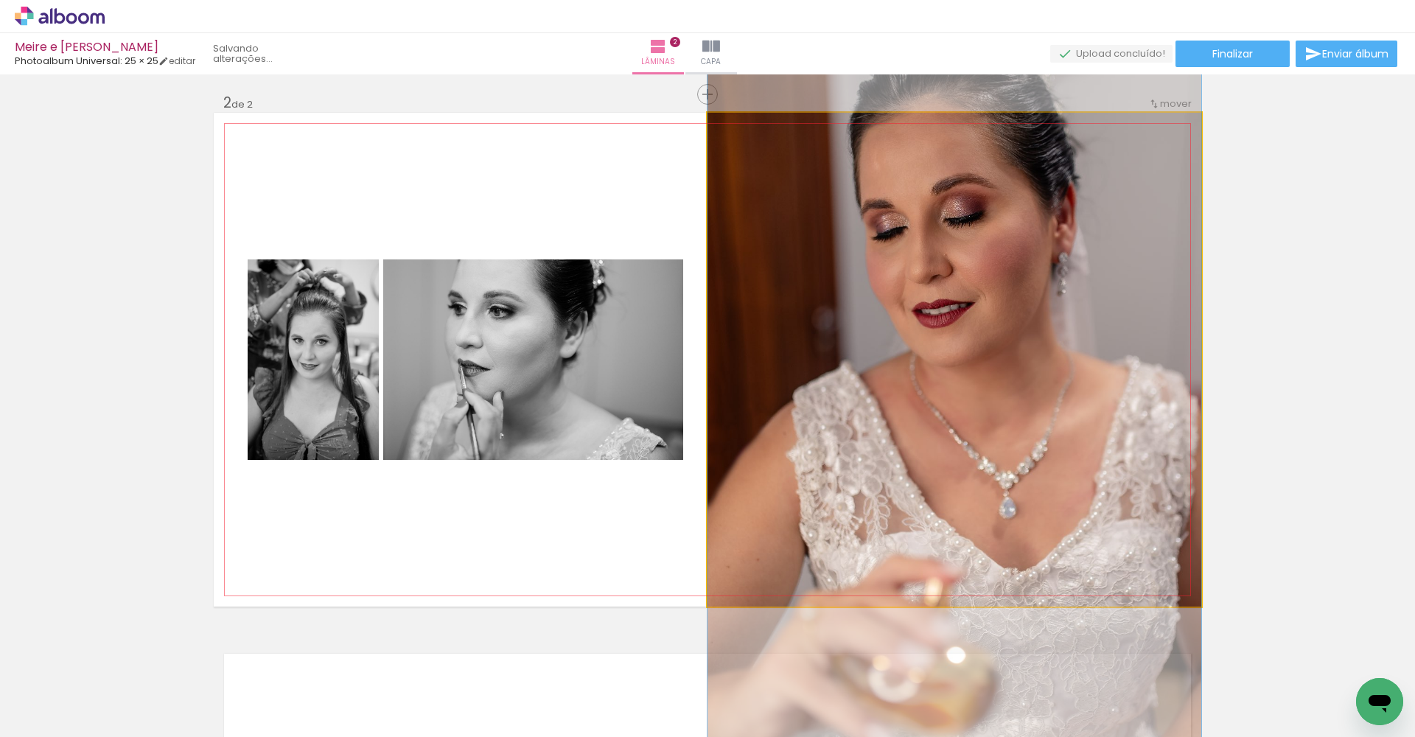
drag, startPoint x: 1012, startPoint y: 387, endPoint x: 984, endPoint y: 387, distance: 28.7
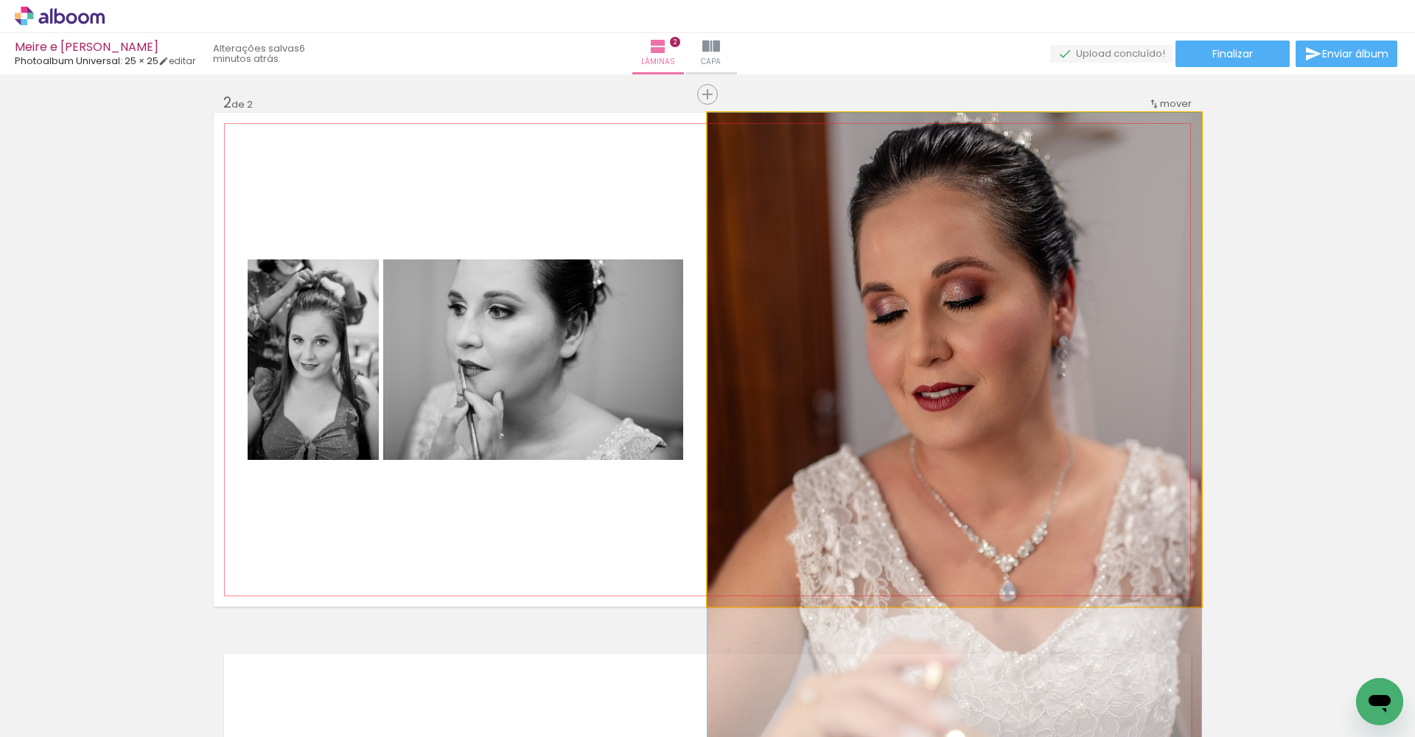
drag, startPoint x: 1039, startPoint y: 351, endPoint x: 1041, endPoint y: 461, distance: 109.8
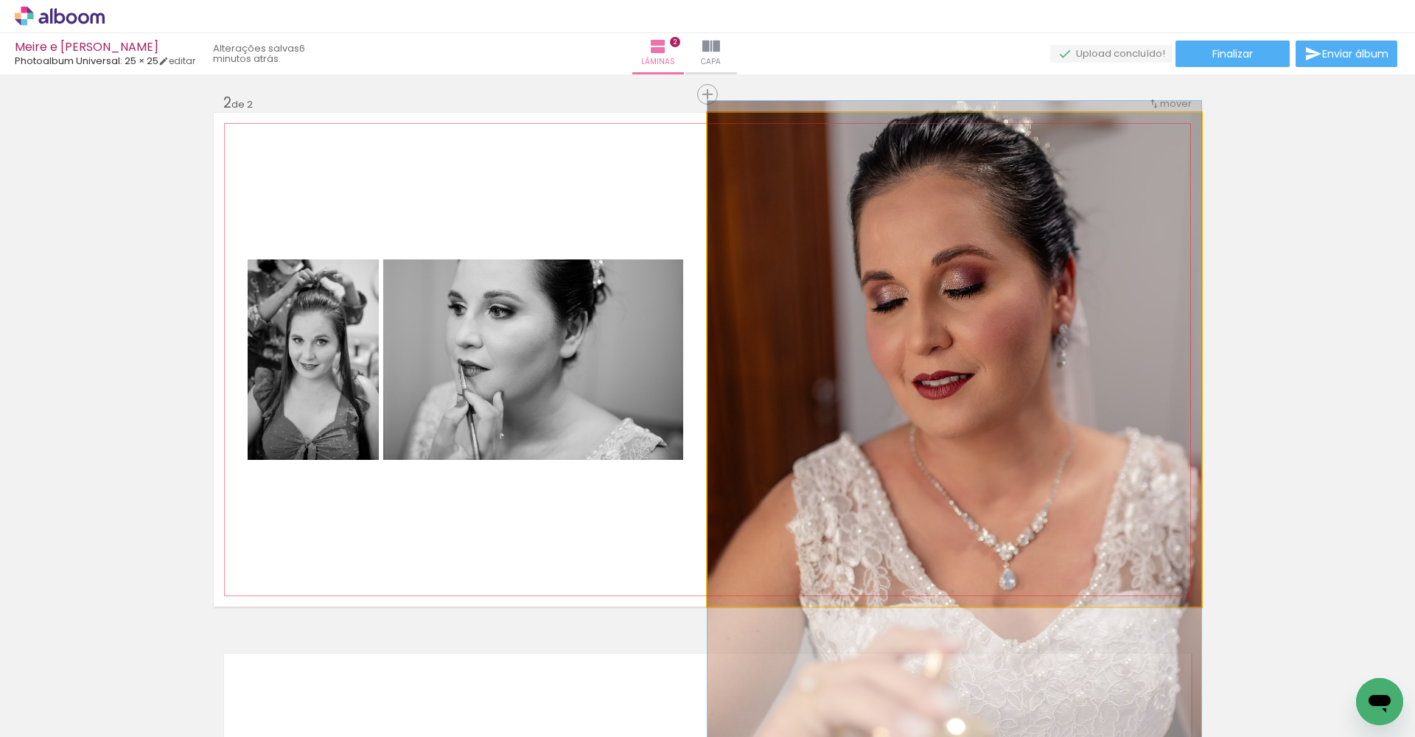
drag, startPoint x: 1080, startPoint y: 461, endPoint x: 1081, endPoint y: 453, distance: 7.4
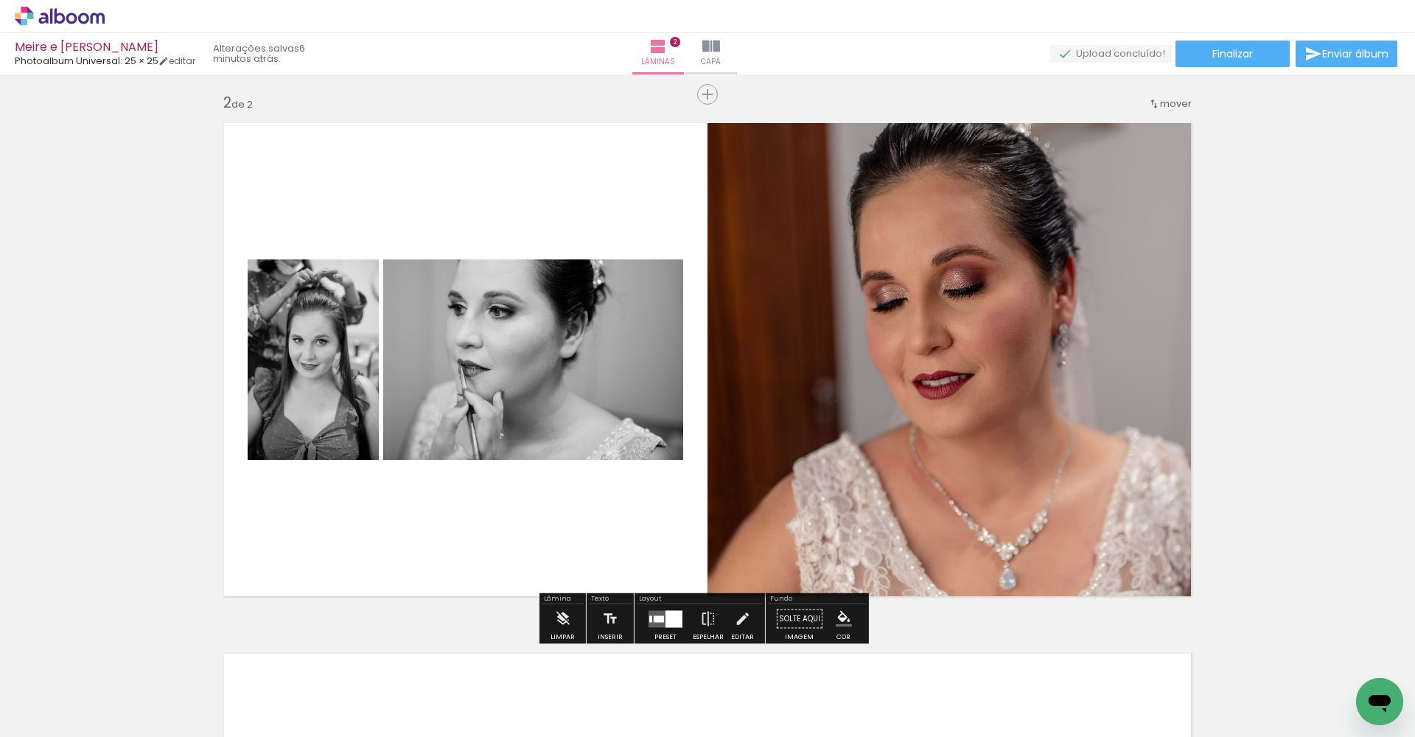
click at [665, 546] on div at bounding box center [673, 618] width 17 height 17
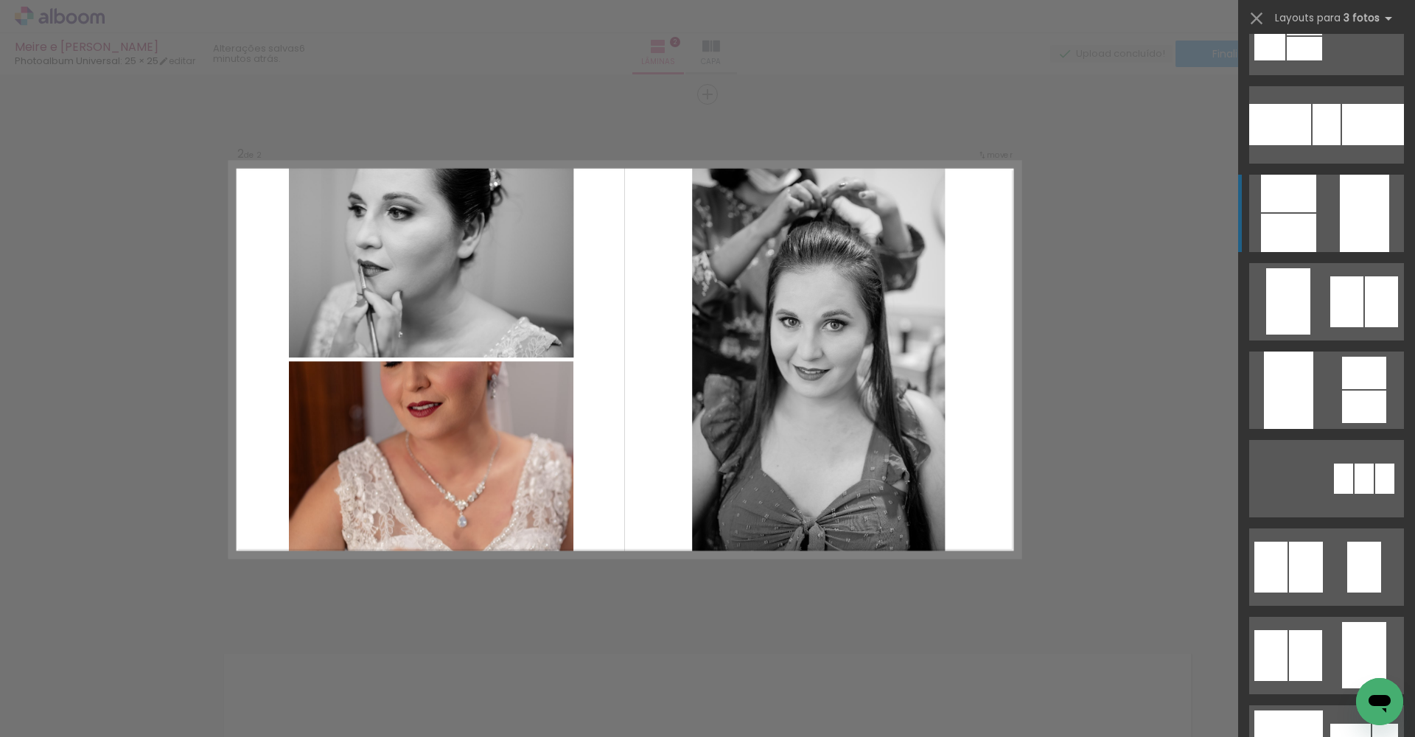
scroll to position [4907, 0]
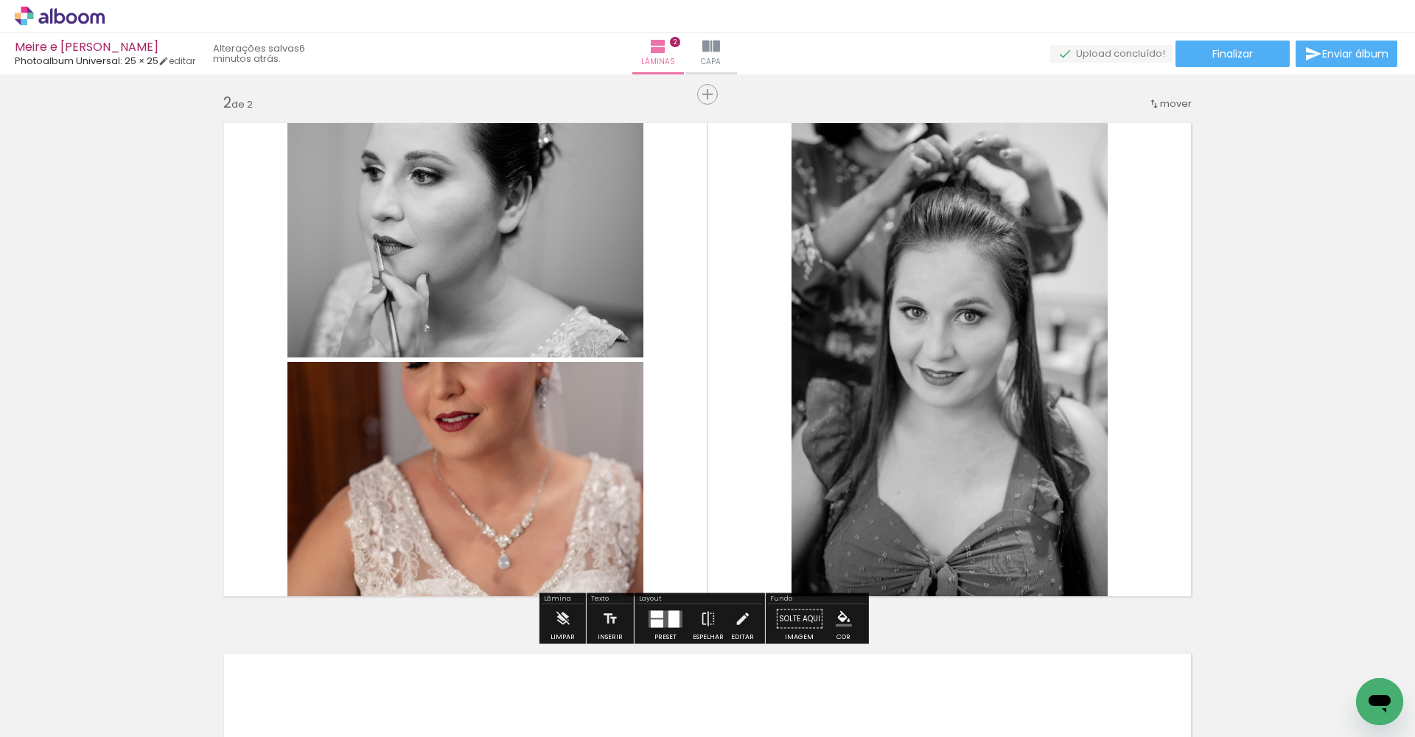
click at [657, 546] on div at bounding box center [657, 613] width 13 height 7
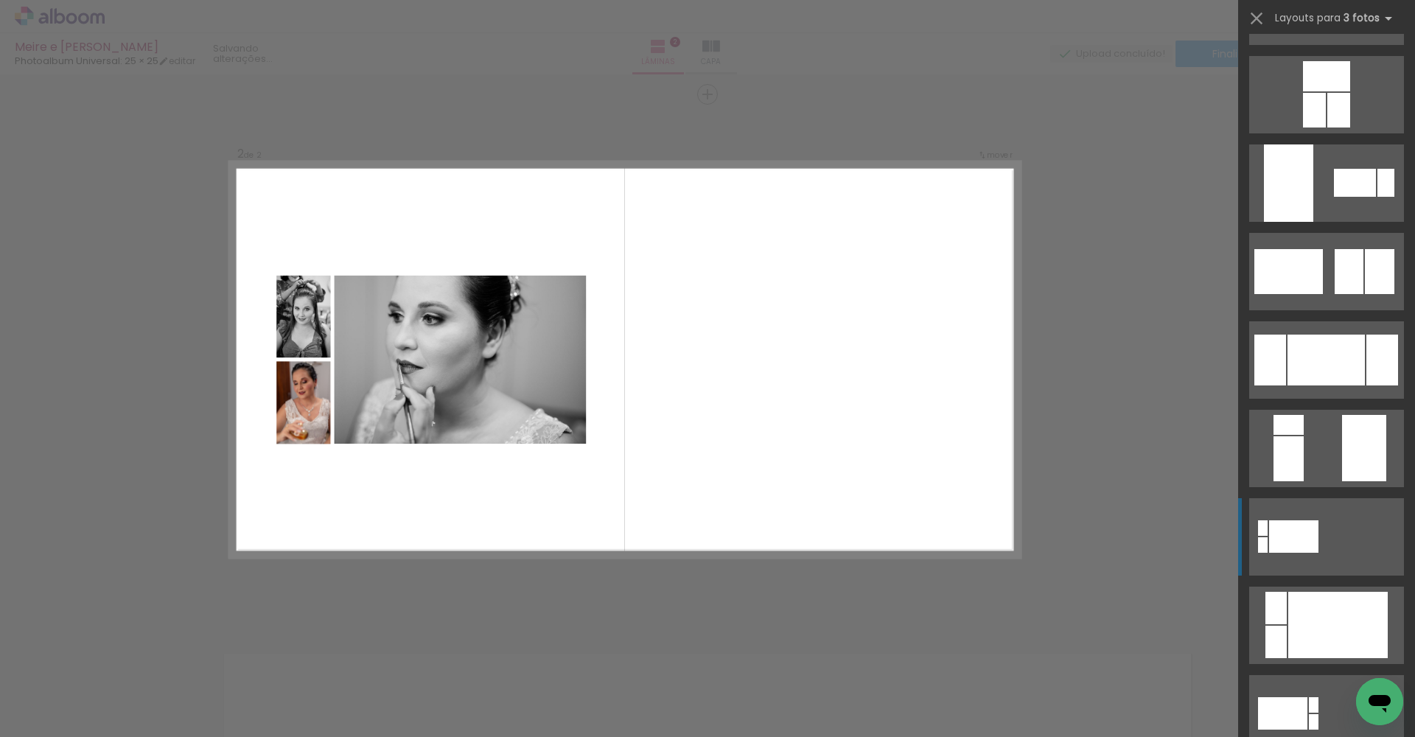
scroll to position [0, 0]
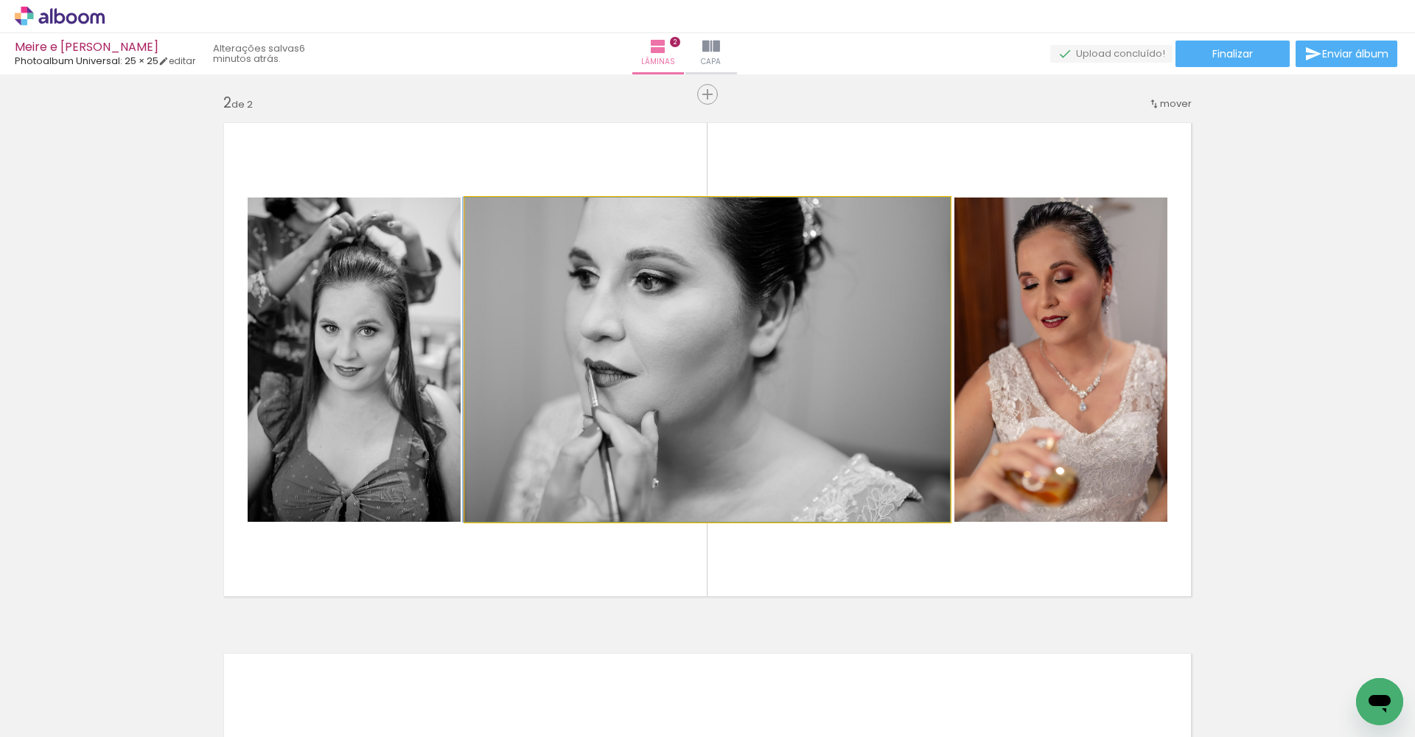
drag, startPoint x: 813, startPoint y: 337, endPoint x: 784, endPoint y: 332, distance: 29.3
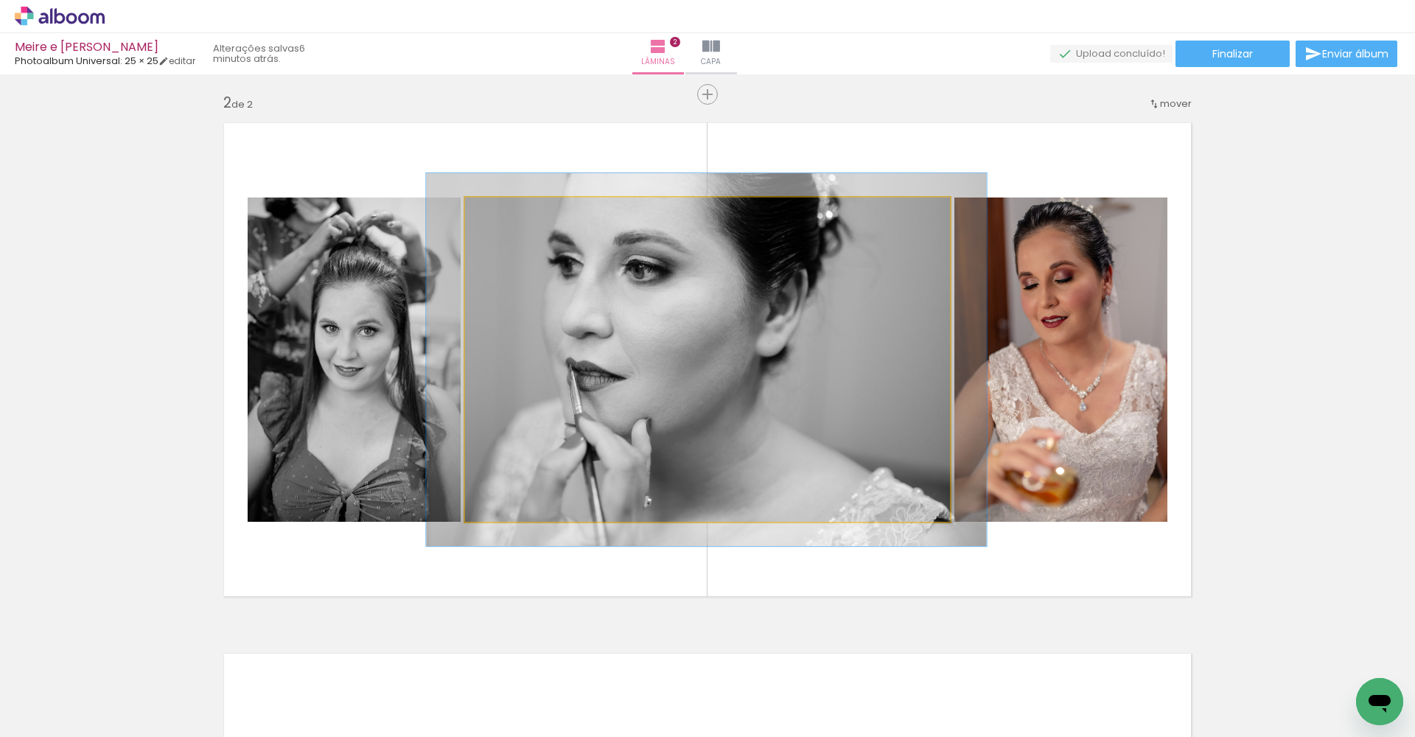
type paper-slider "115"
click at [505, 219] on div at bounding box center [508, 213] width 24 height 24
click at [780, 273] on quentale-photo at bounding box center [707, 359] width 485 height 324
click at [777, 290] on quentale-photo at bounding box center [707, 359] width 485 height 324
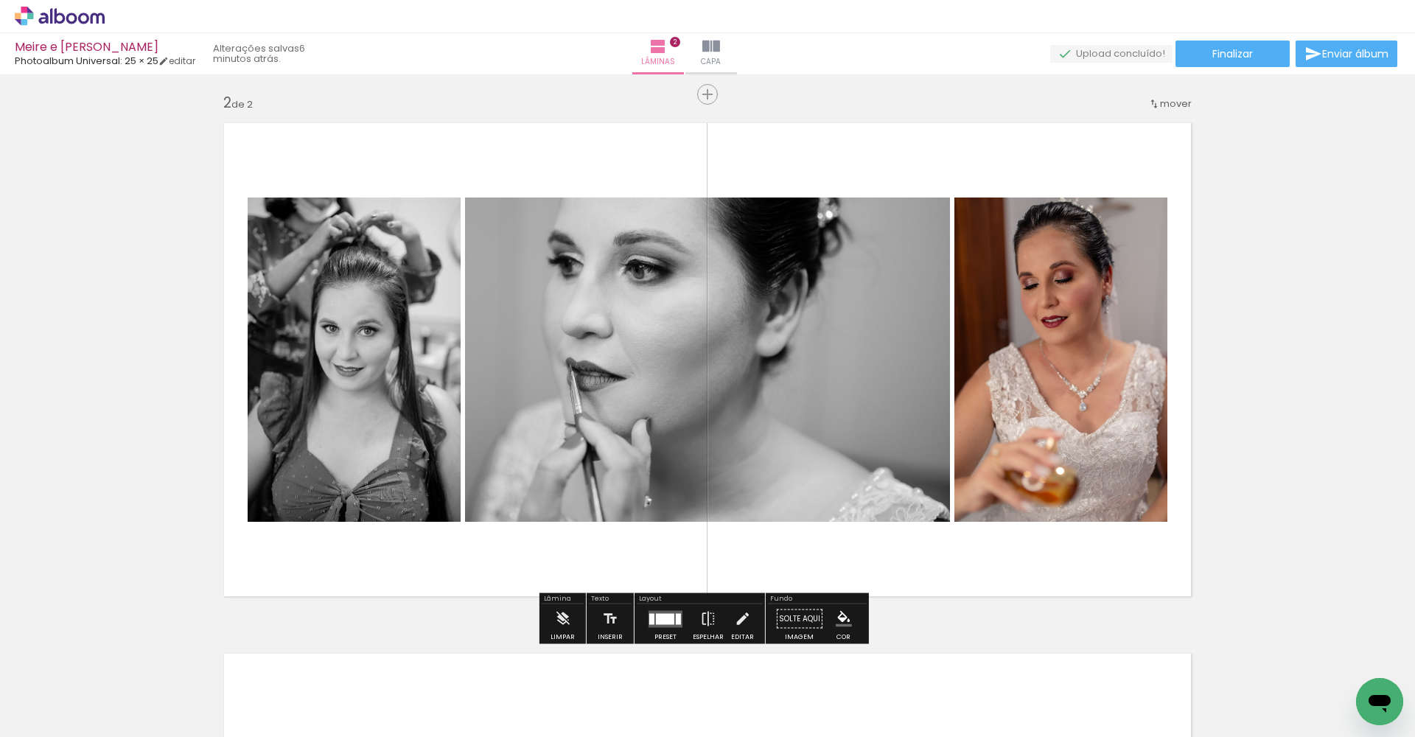
click at [0, 0] on slot "P&B" at bounding box center [0, 0] width 0 height 0
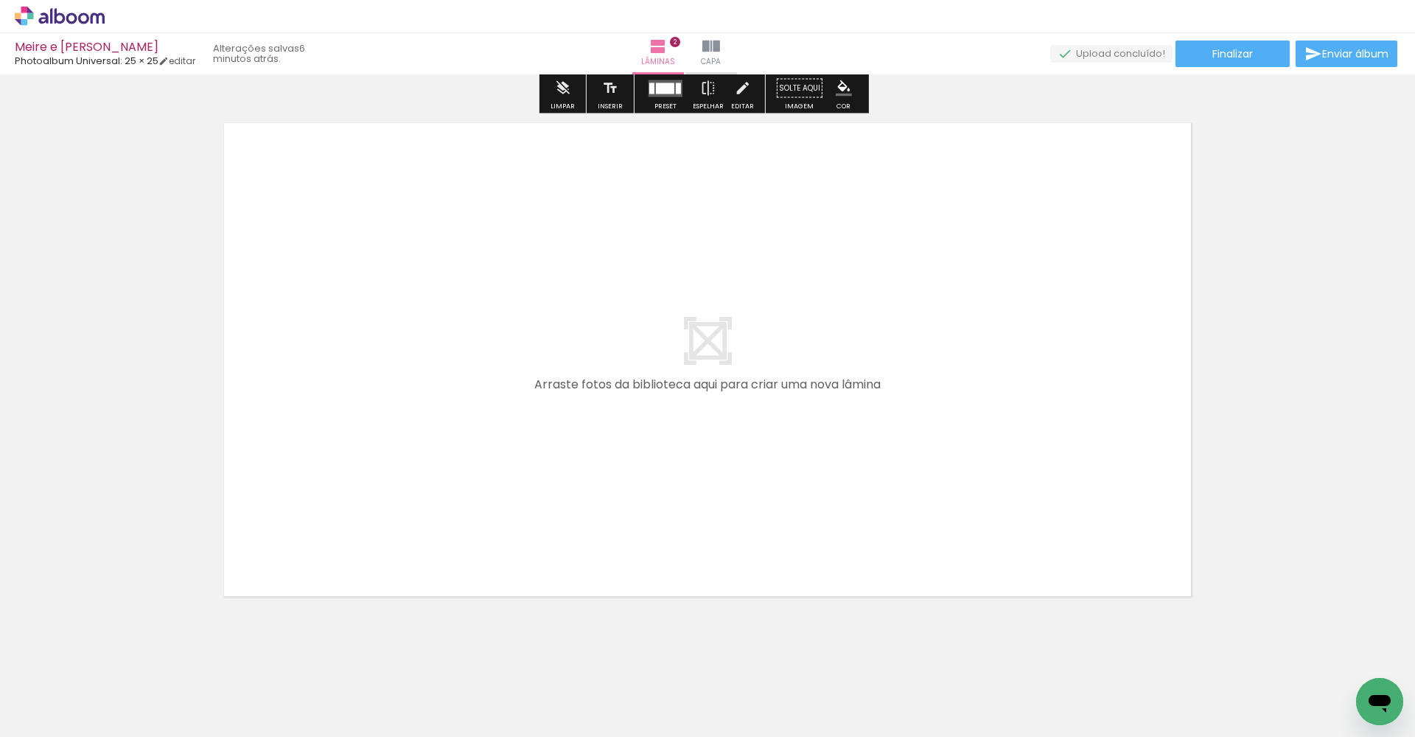
scroll to position [1079, 0]
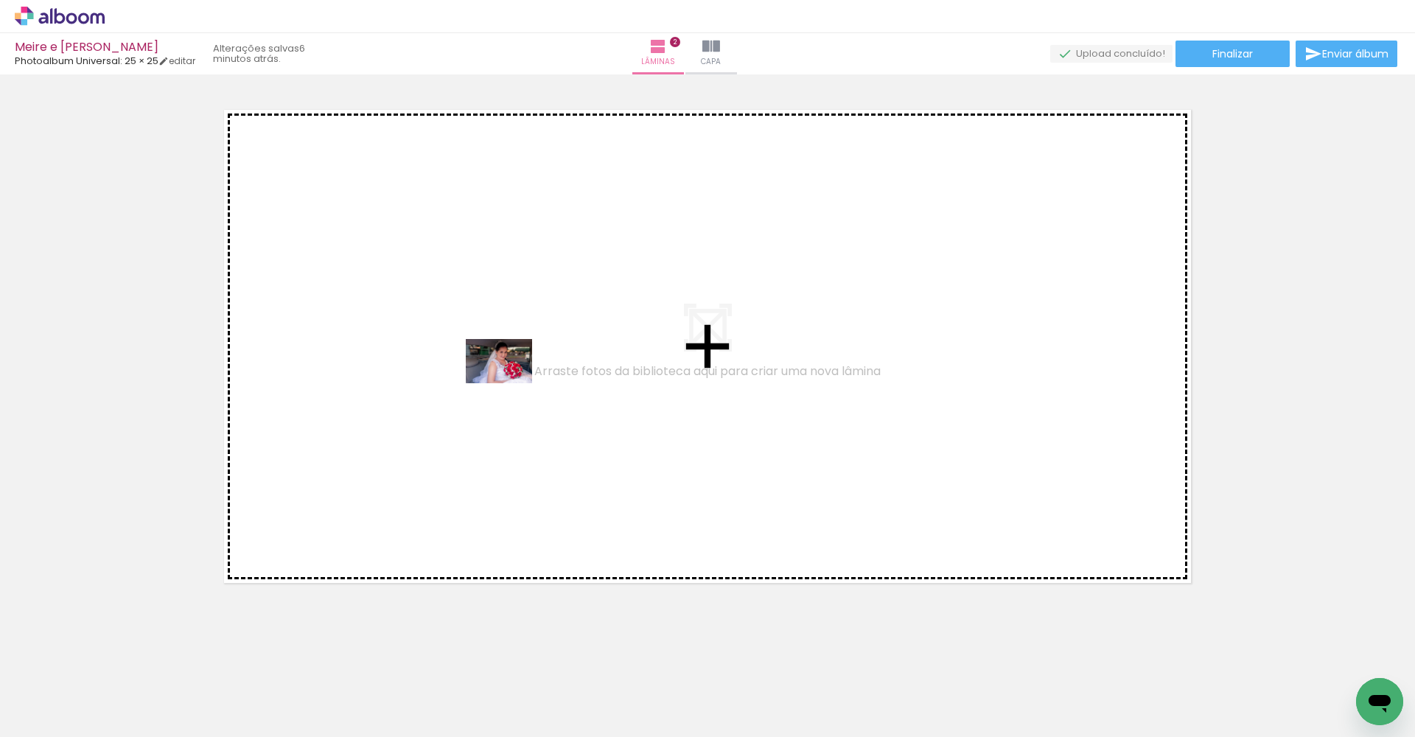
drag, startPoint x: 497, startPoint y: 676, endPoint x: 510, endPoint y: 379, distance: 296.5
click at [510, 379] on quentale-workspace at bounding box center [707, 368] width 1415 height 737
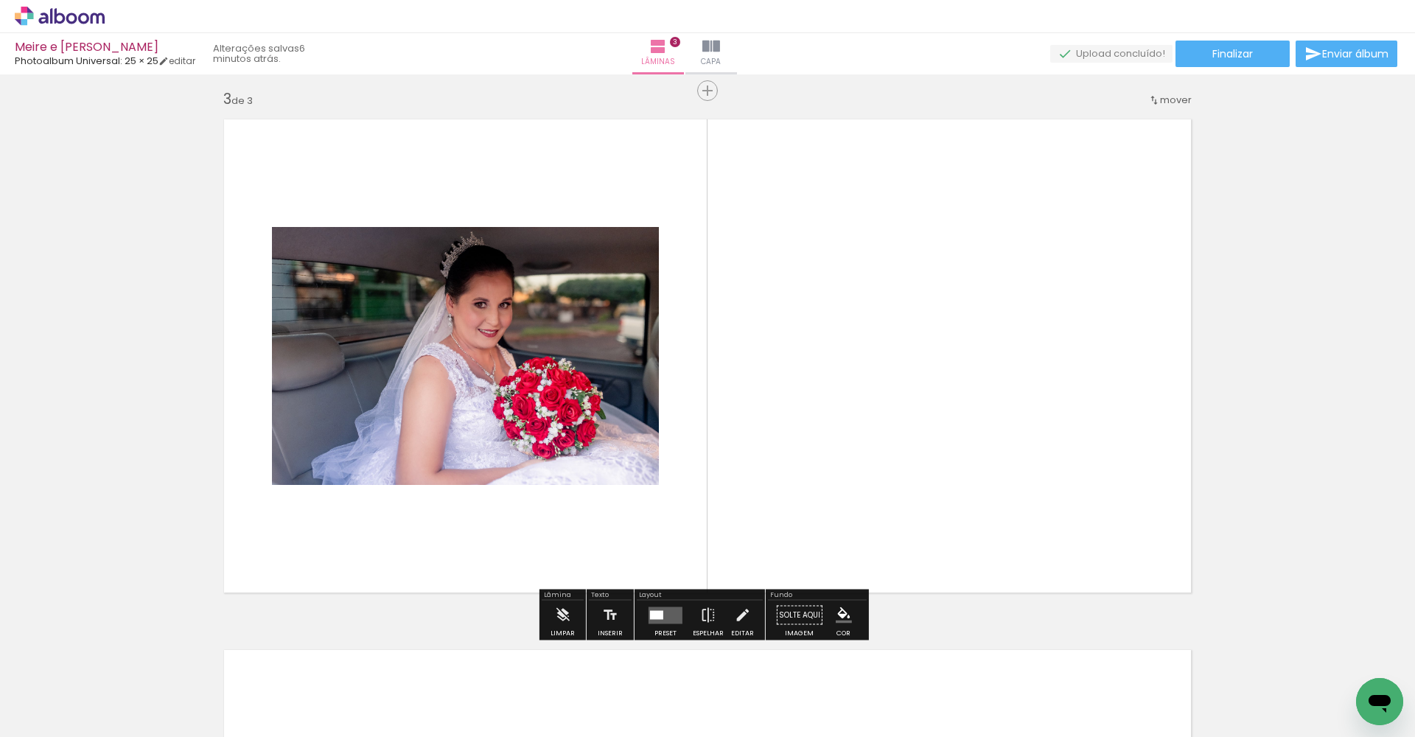
scroll to position [1065, 0]
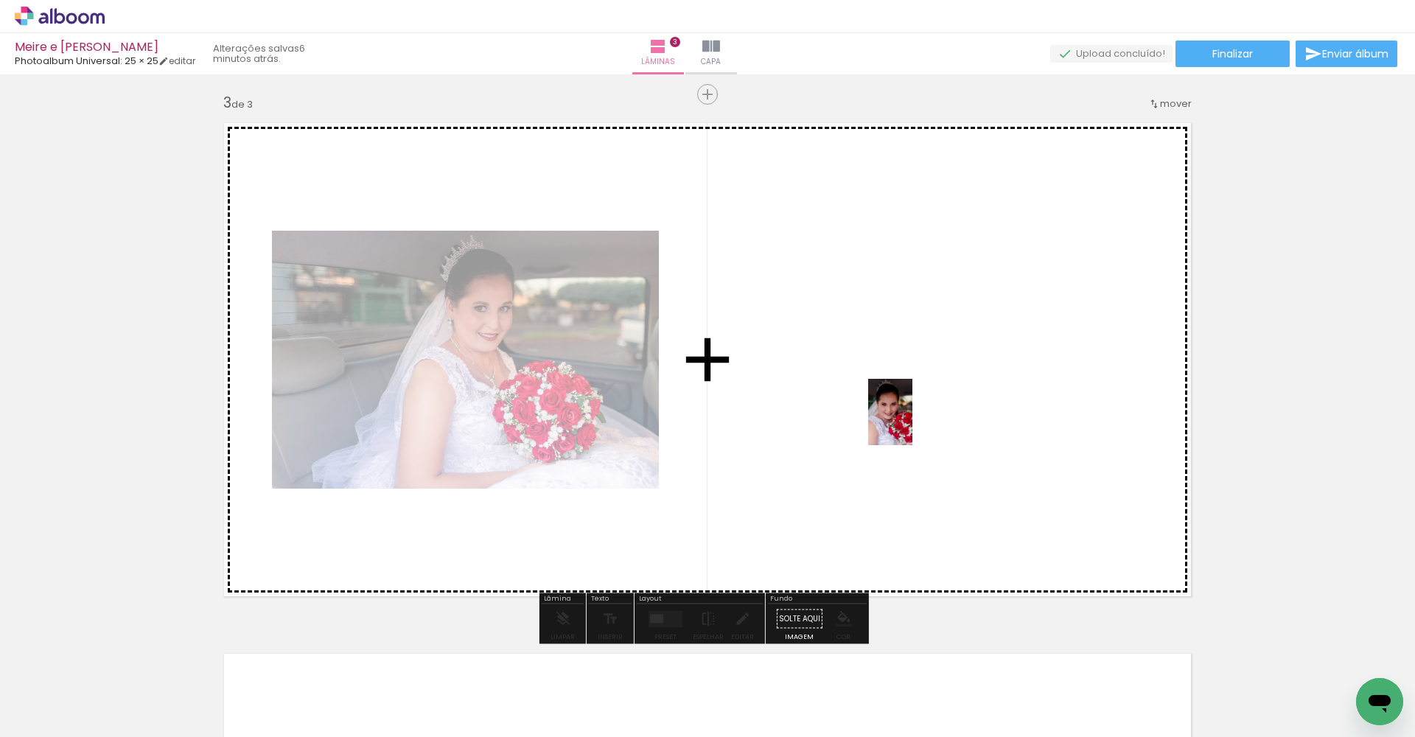
drag, startPoint x: 603, startPoint y: 659, endPoint x: 917, endPoint y: 415, distance: 396.9
click at [917, 415] on quentale-workspace at bounding box center [707, 368] width 1415 height 737
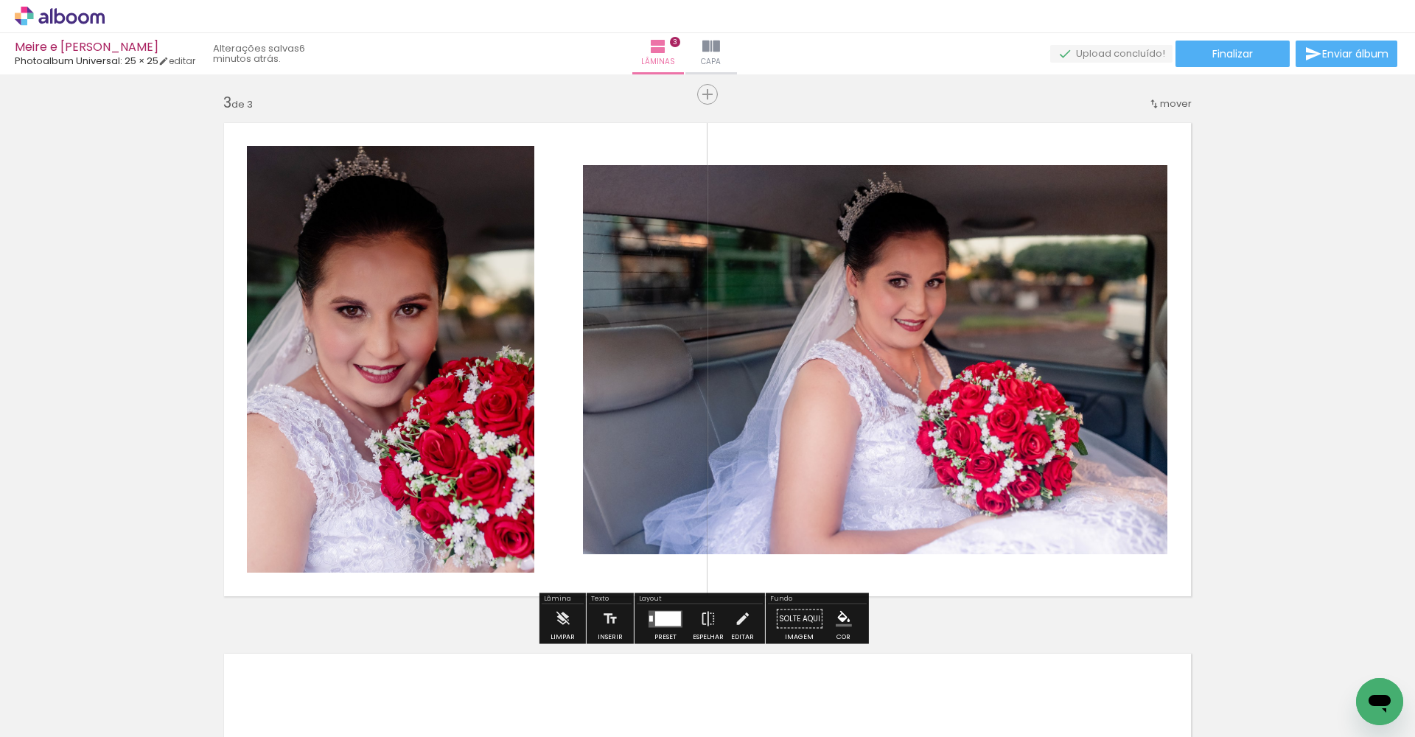
click at [670, 546] on div at bounding box center [668, 618] width 26 height 15
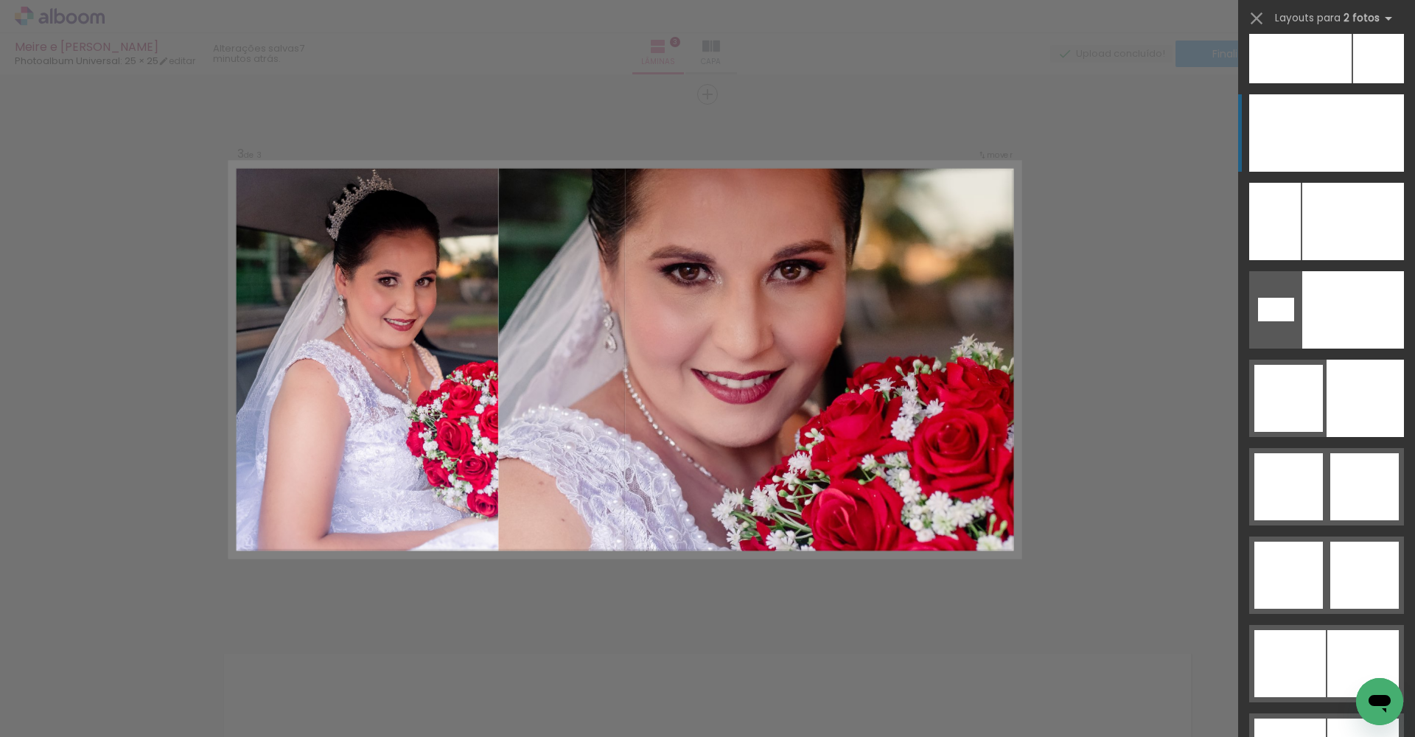
scroll to position [6885, 0]
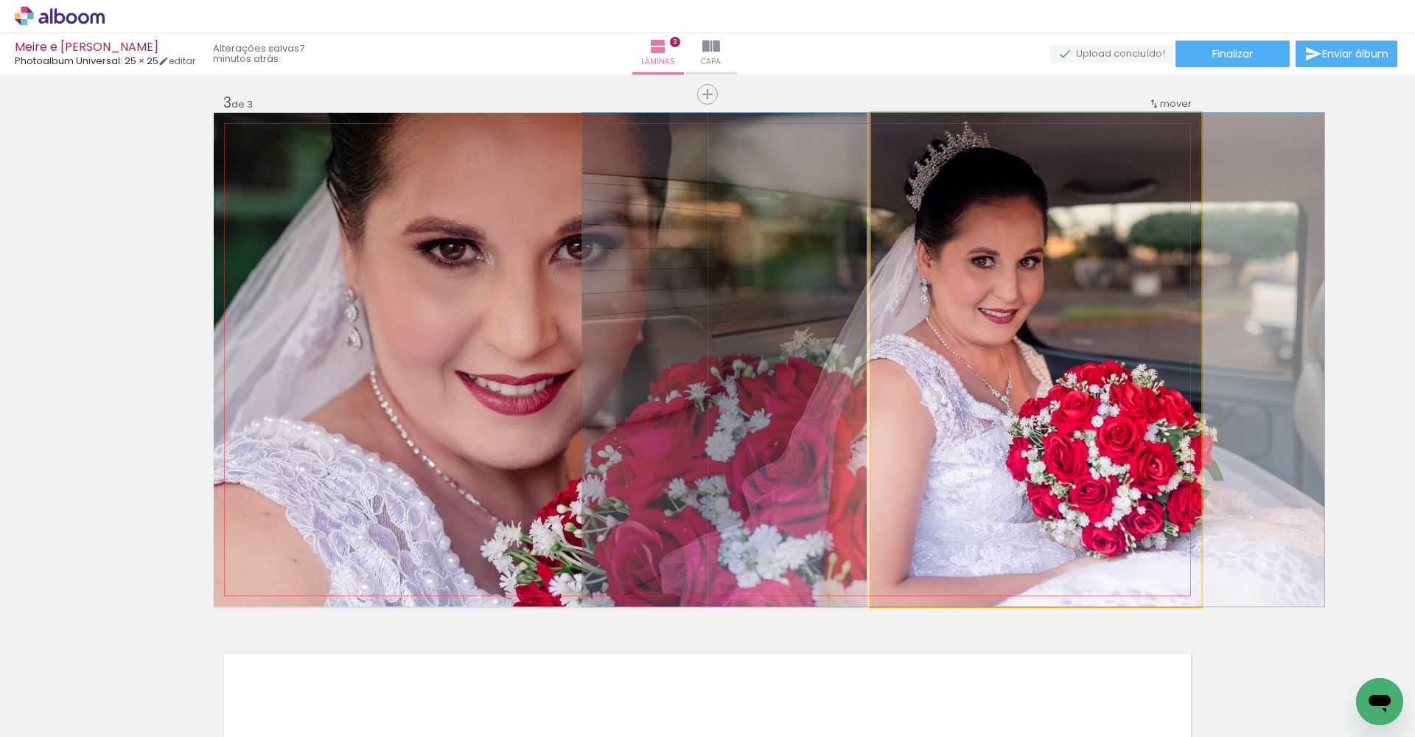
drag, startPoint x: 1065, startPoint y: 315, endPoint x: 983, endPoint y: 309, distance: 82.7
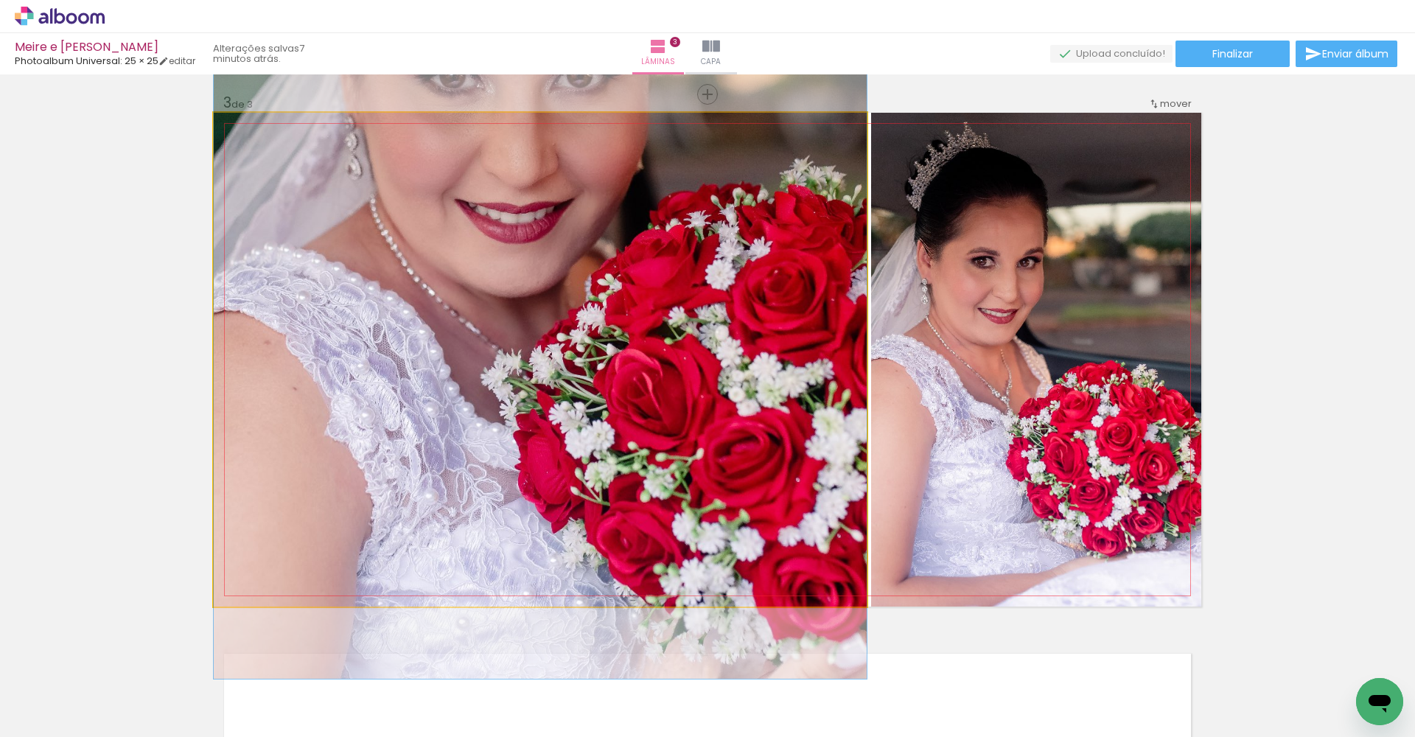
drag, startPoint x: 620, startPoint y: 329, endPoint x: 631, endPoint y: 158, distance: 172.0
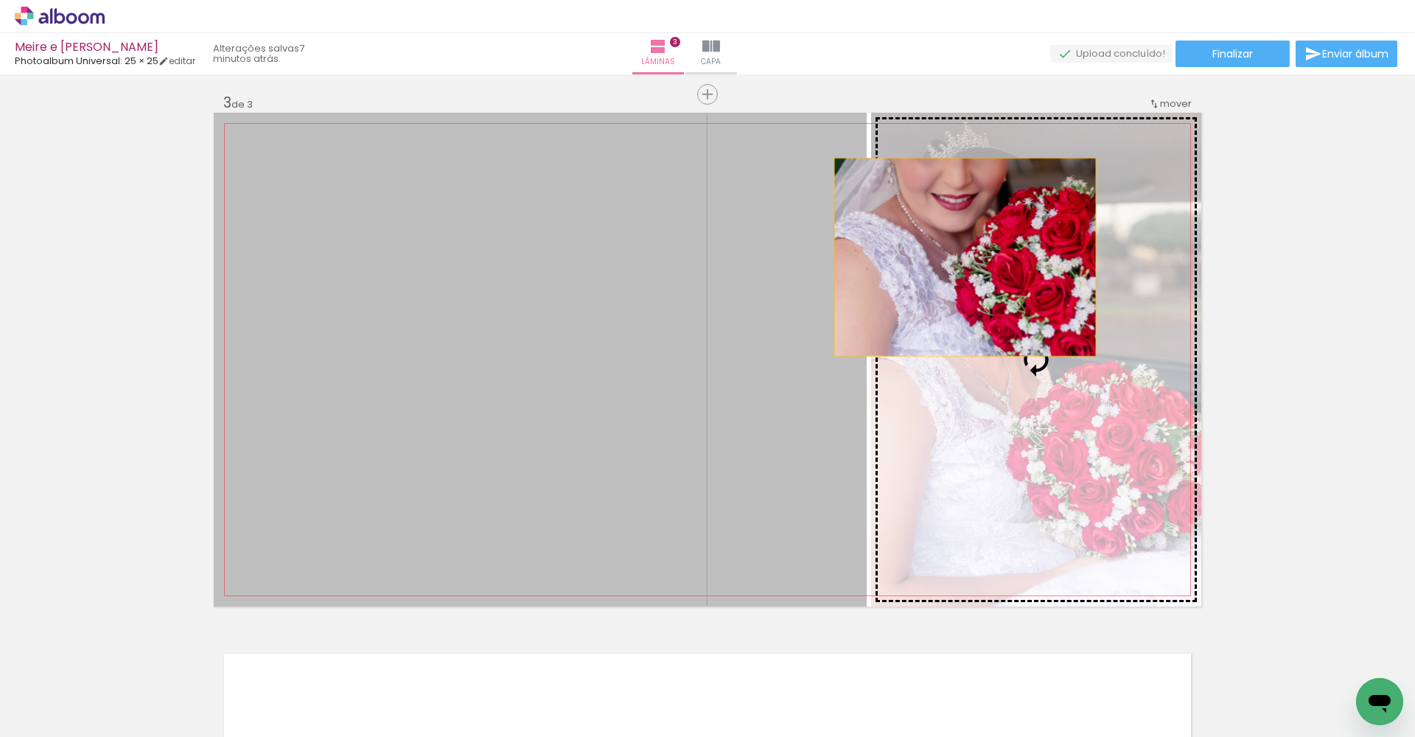
drag, startPoint x: 525, startPoint y: 259, endPoint x: 964, endPoint y: 257, distance: 439.2
click at [0, 0] on slot at bounding box center [0, 0] width 0 height 0
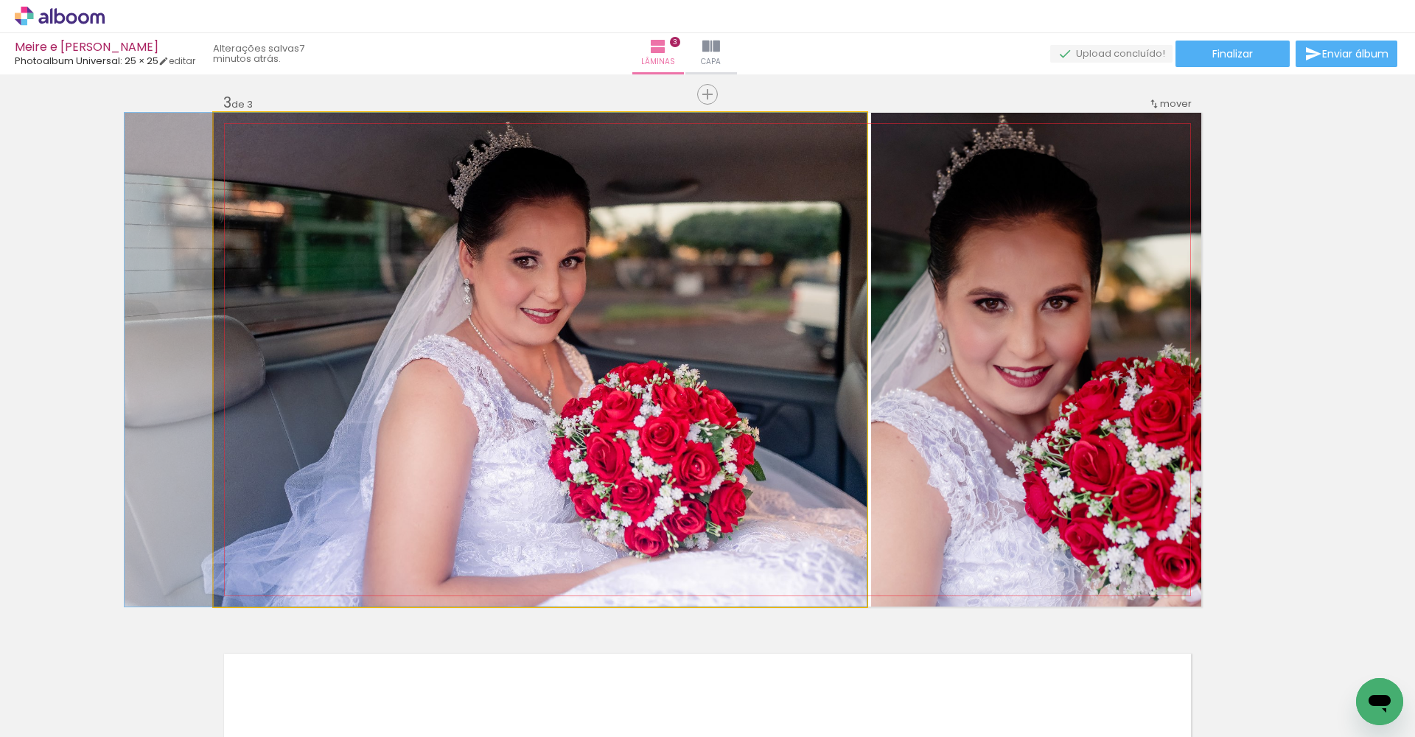
drag, startPoint x: 668, startPoint y: 360, endPoint x: 627, endPoint y: 387, distance: 48.4
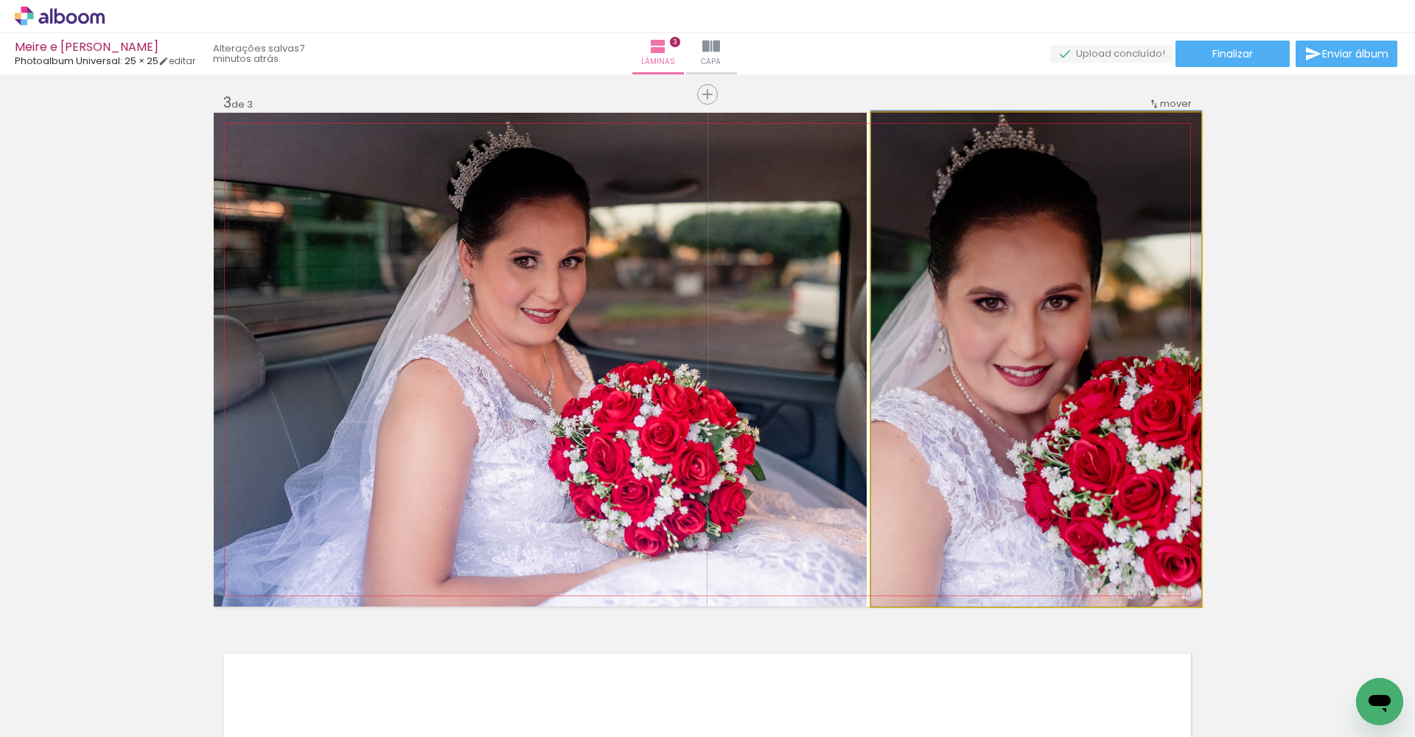
drag, startPoint x: 1036, startPoint y: 324, endPoint x: 1042, endPoint y: 270, distance: 54.1
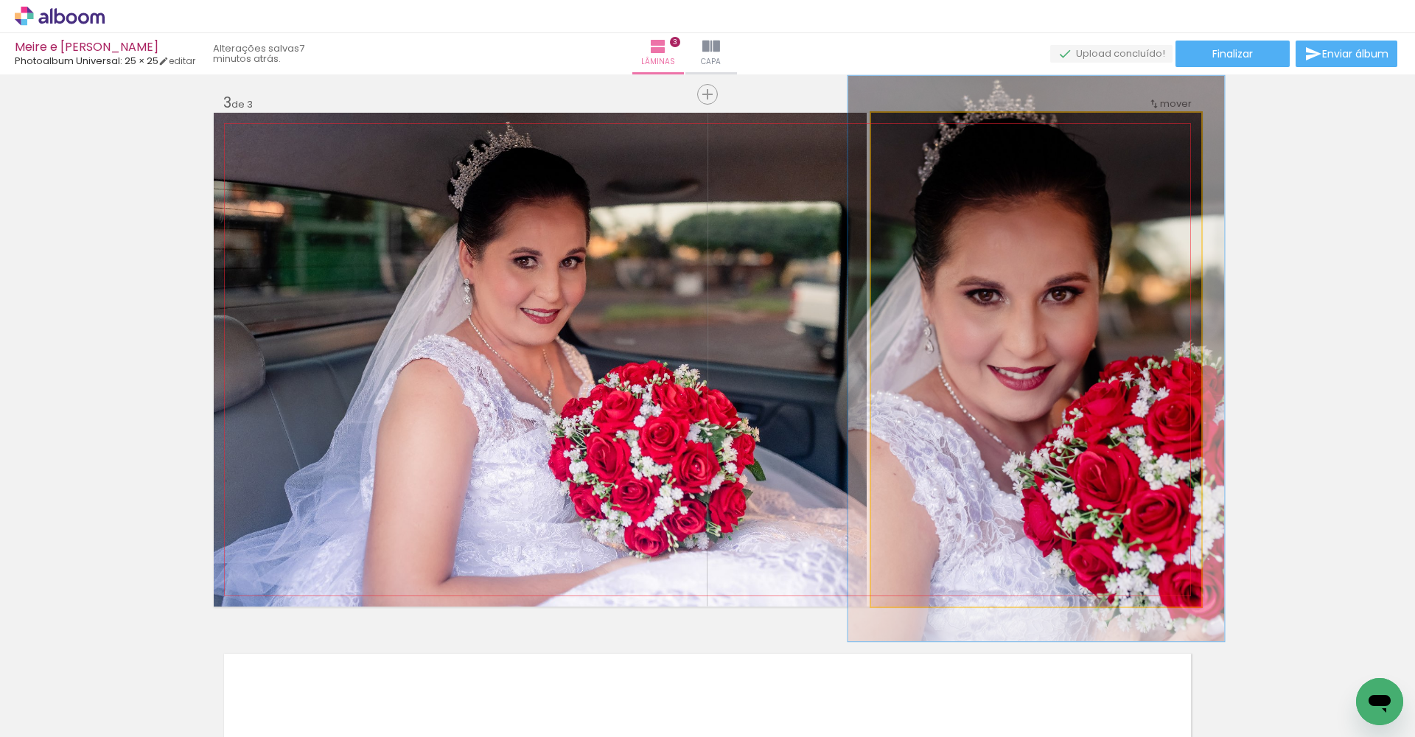
type paper-slider "114"
click at [912, 124] on div at bounding box center [913, 128] width 24 height 24
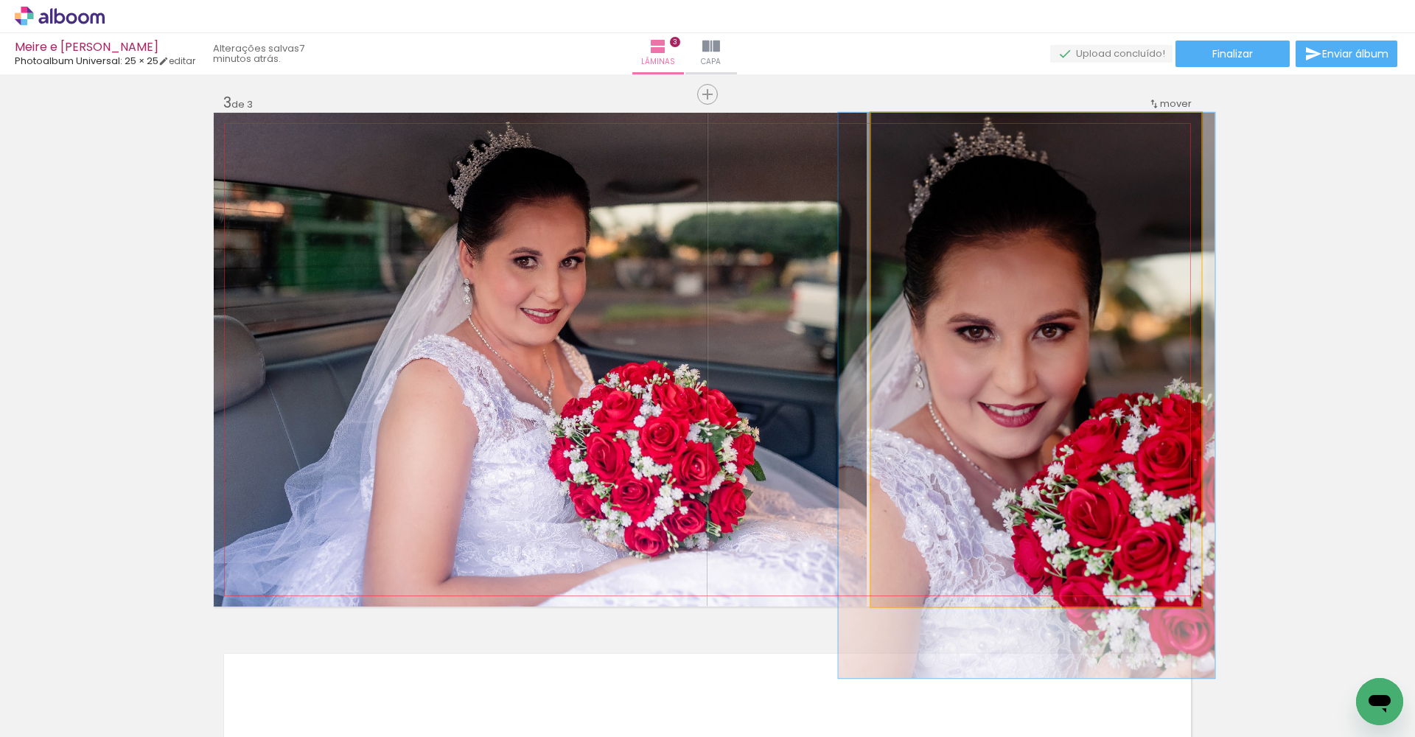
drag, startPoint x: 1033, startPoint y: 283, endPoint x: 1027, endPoint y: 345, distance: 62.2
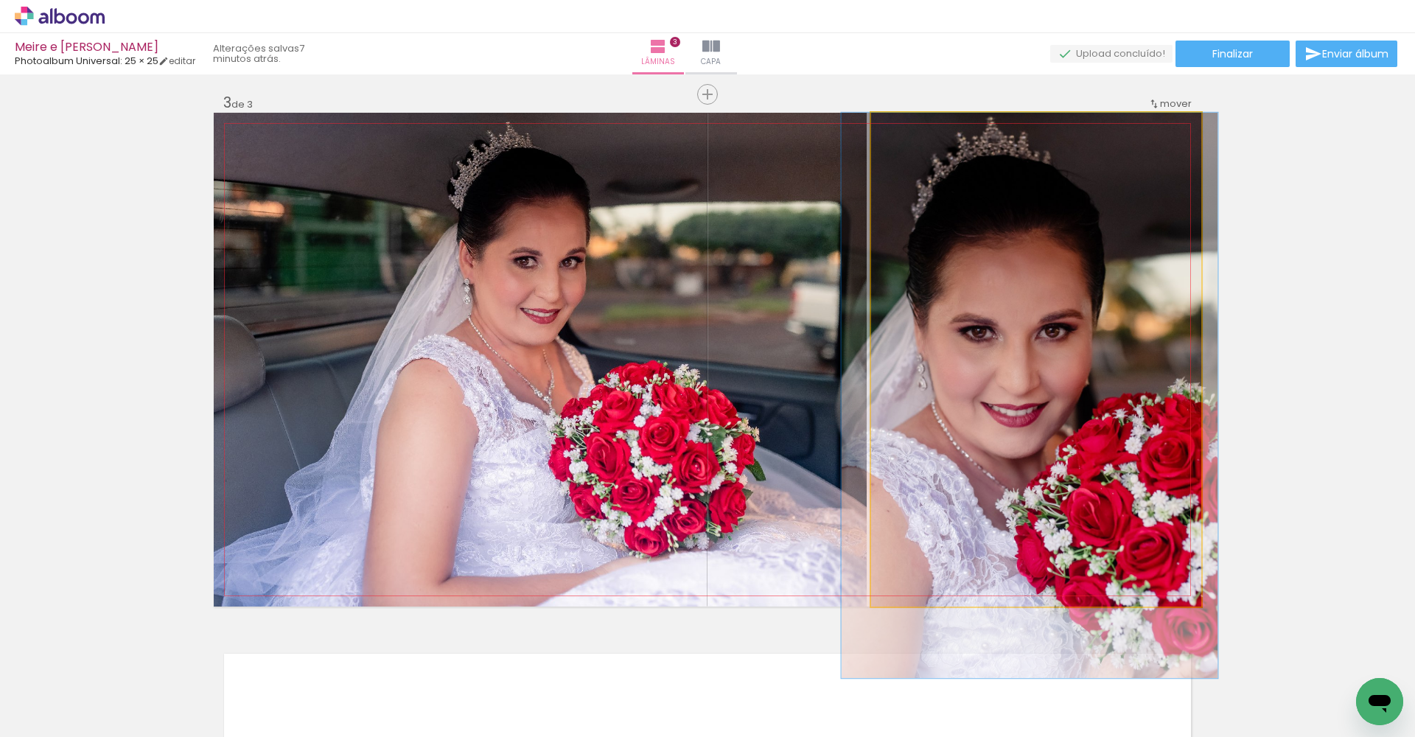
drag, startPoint x: 1085, startPoint y: 287, endPoint x: 1085, endPoint y: 331, distance: 44.2
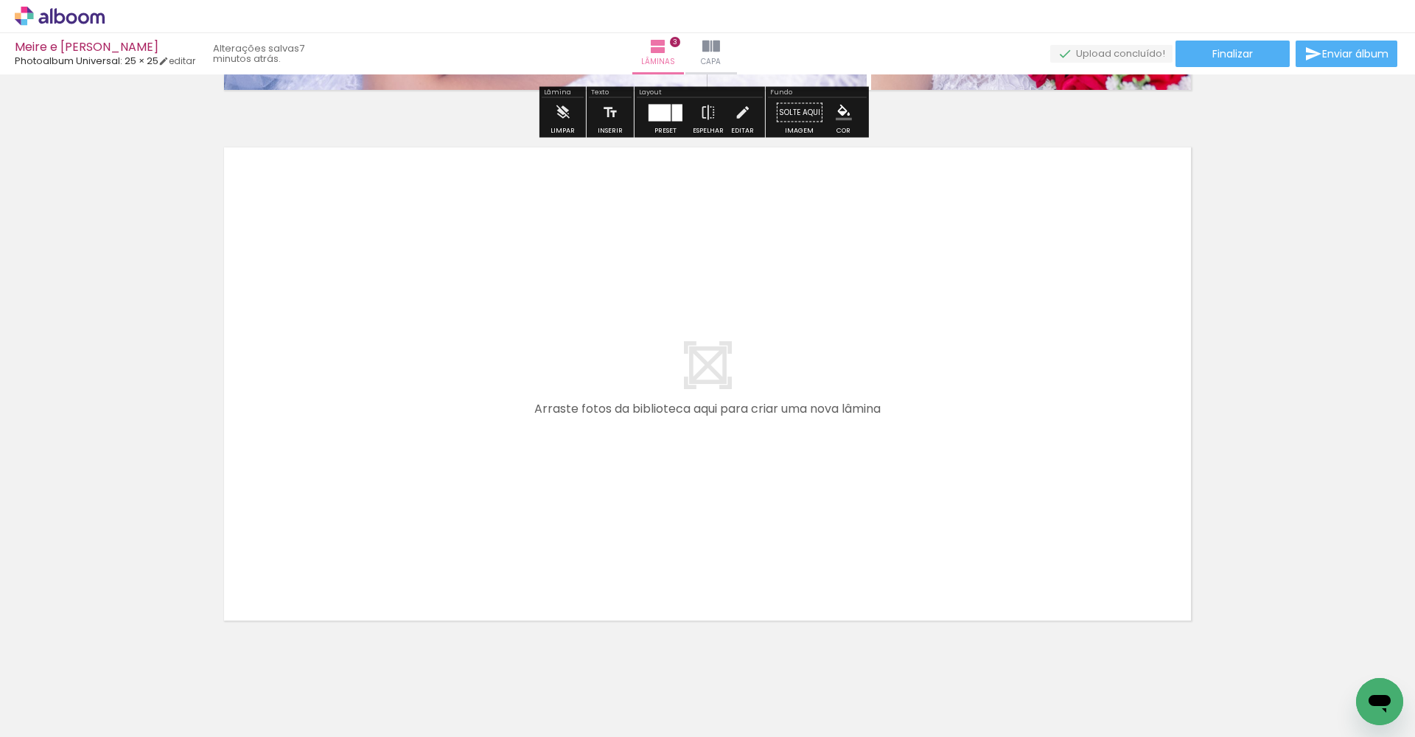
scroll to position [1575, 0]
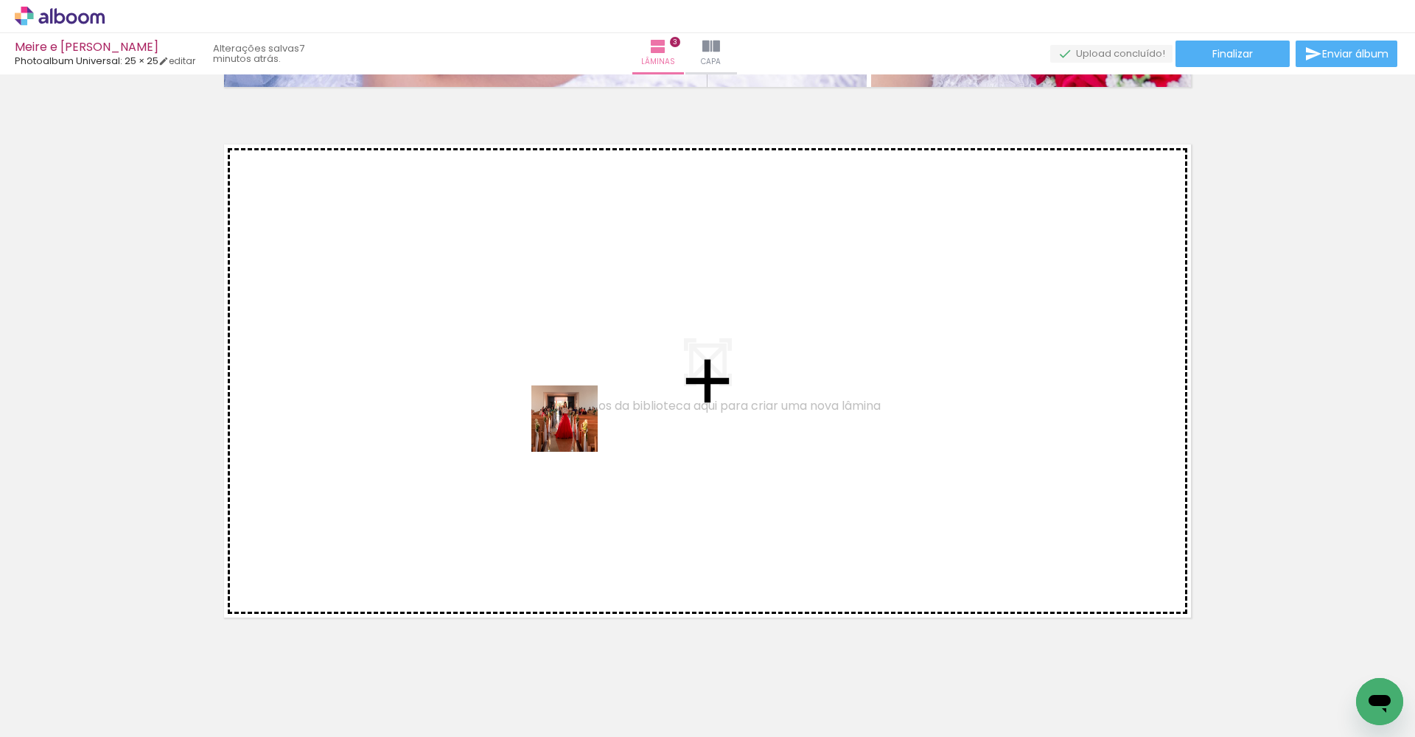
drag, startPoint x: 651, startPoint y: 693, endPoint x: 570, endPoint y: 423, distance: 282.1
click at [570, 423] on quentale-workspace at bounding box center [707, 368] width 1415 height 737
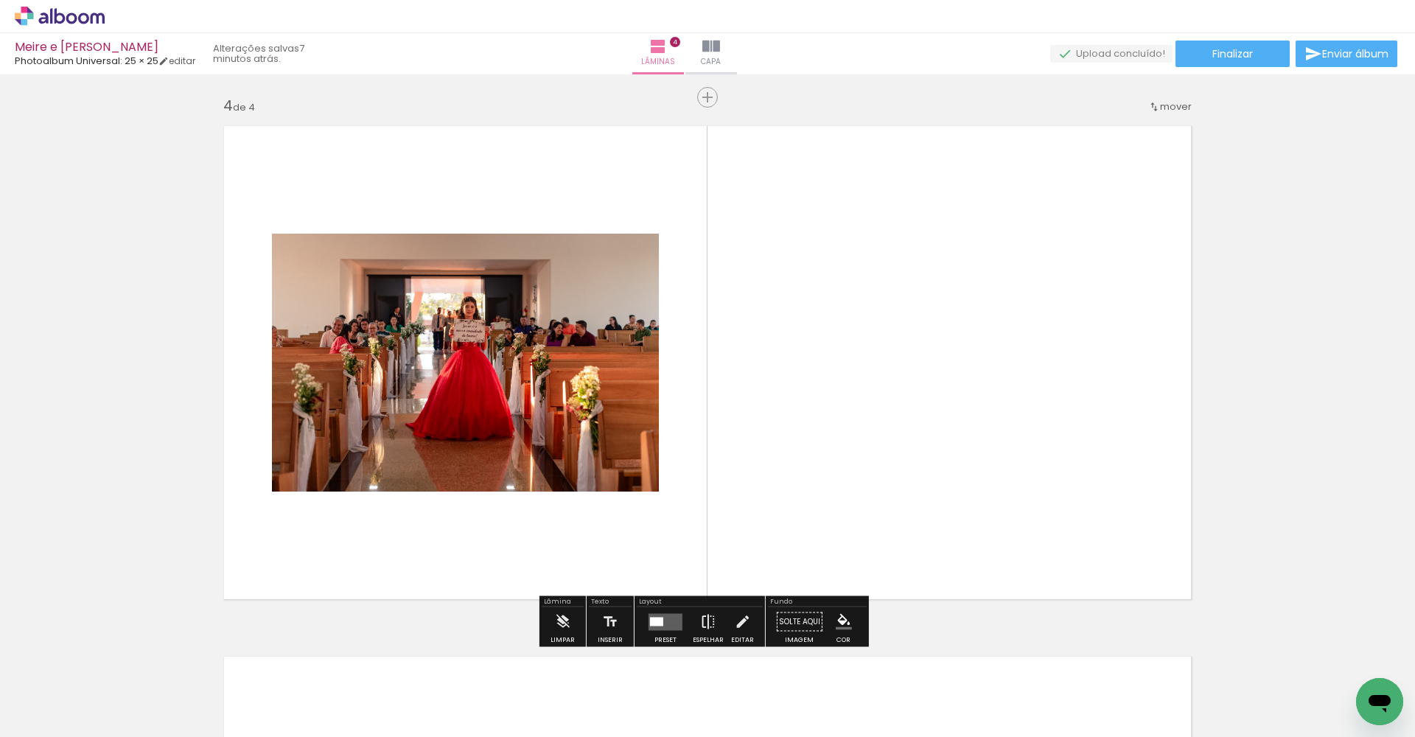
scroll to position [1596, 0]
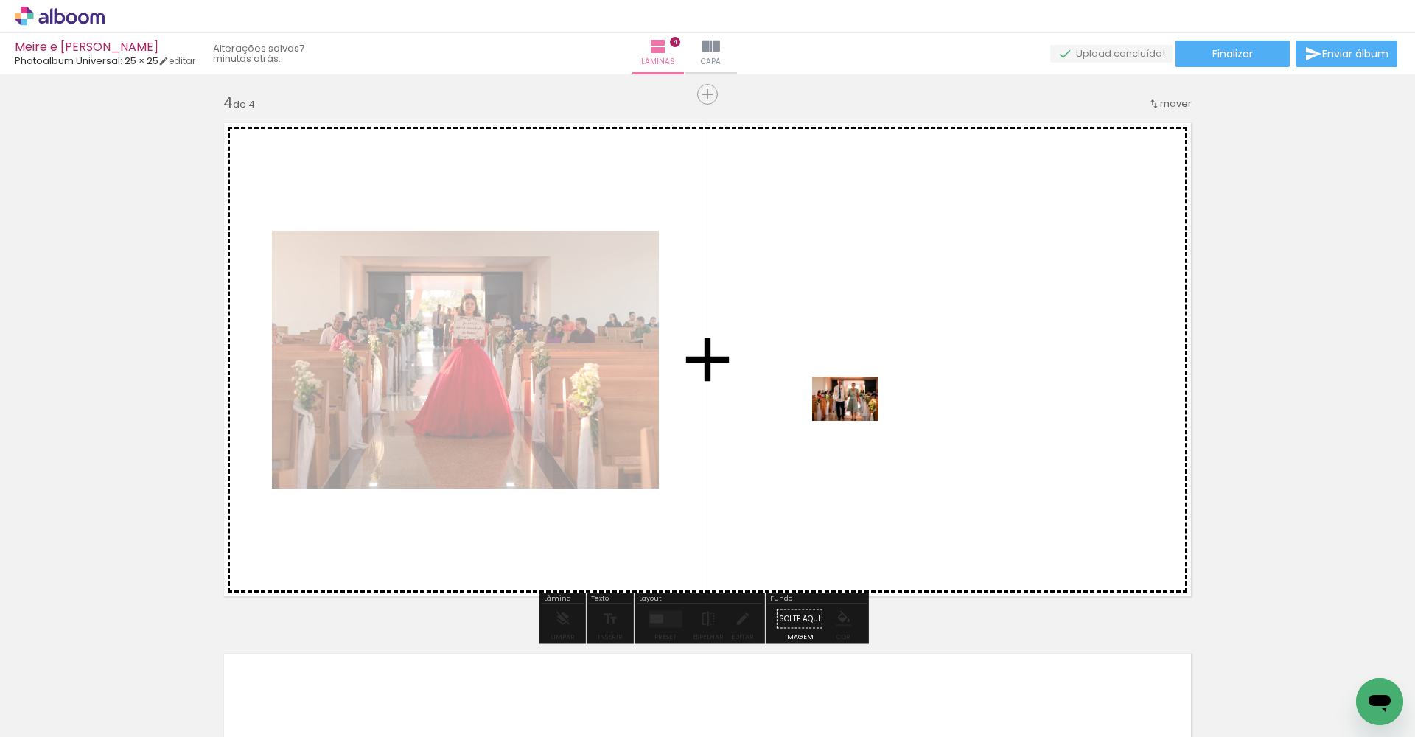
drag, startPoint x: 740, startPoint y: 690, endPoint x: 856, endPoint y: 420, distance: 294.4
click at [856, 420] on quentale-workspace at bounding box center [707, 368] width 1415 height 737
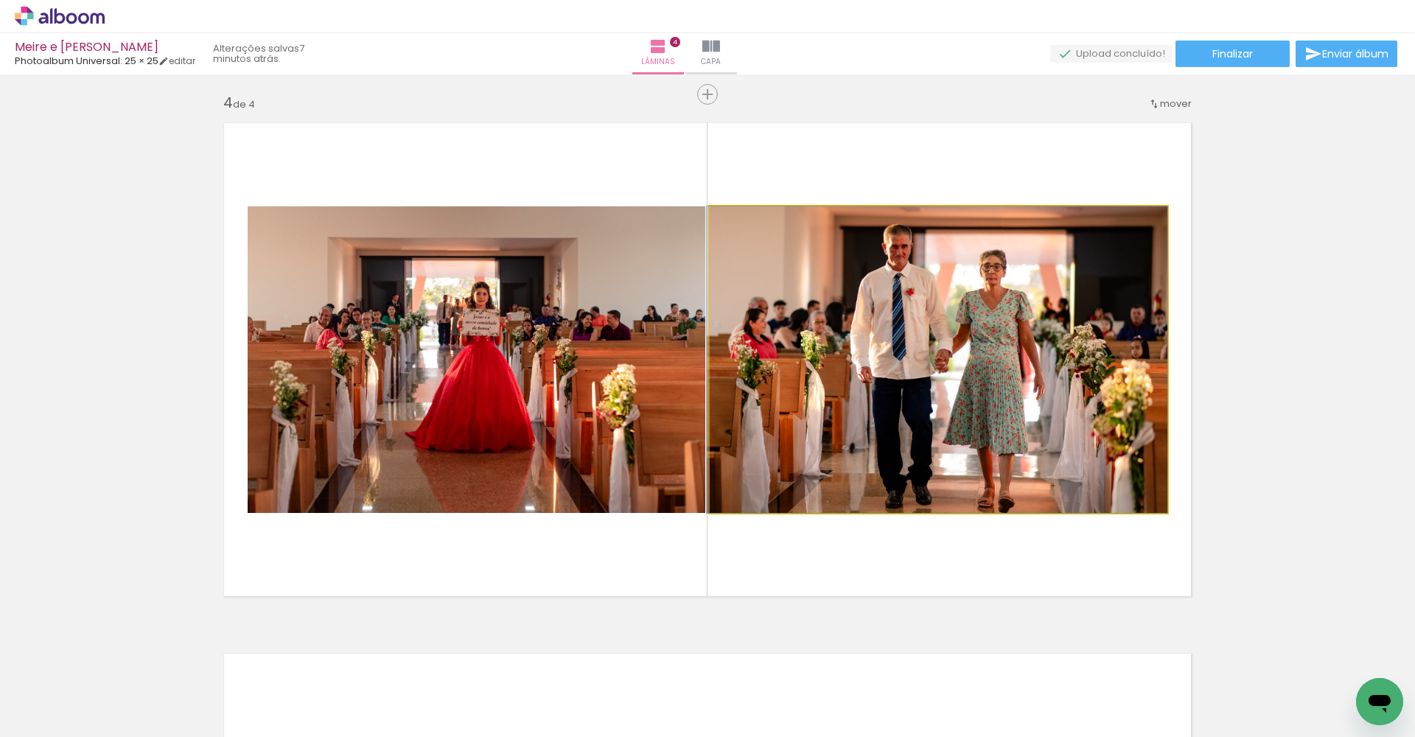
drag, startPoint x: 925, startPoint y: 395, endPoint x: 912, endPoint y: 325, distance: 71.1
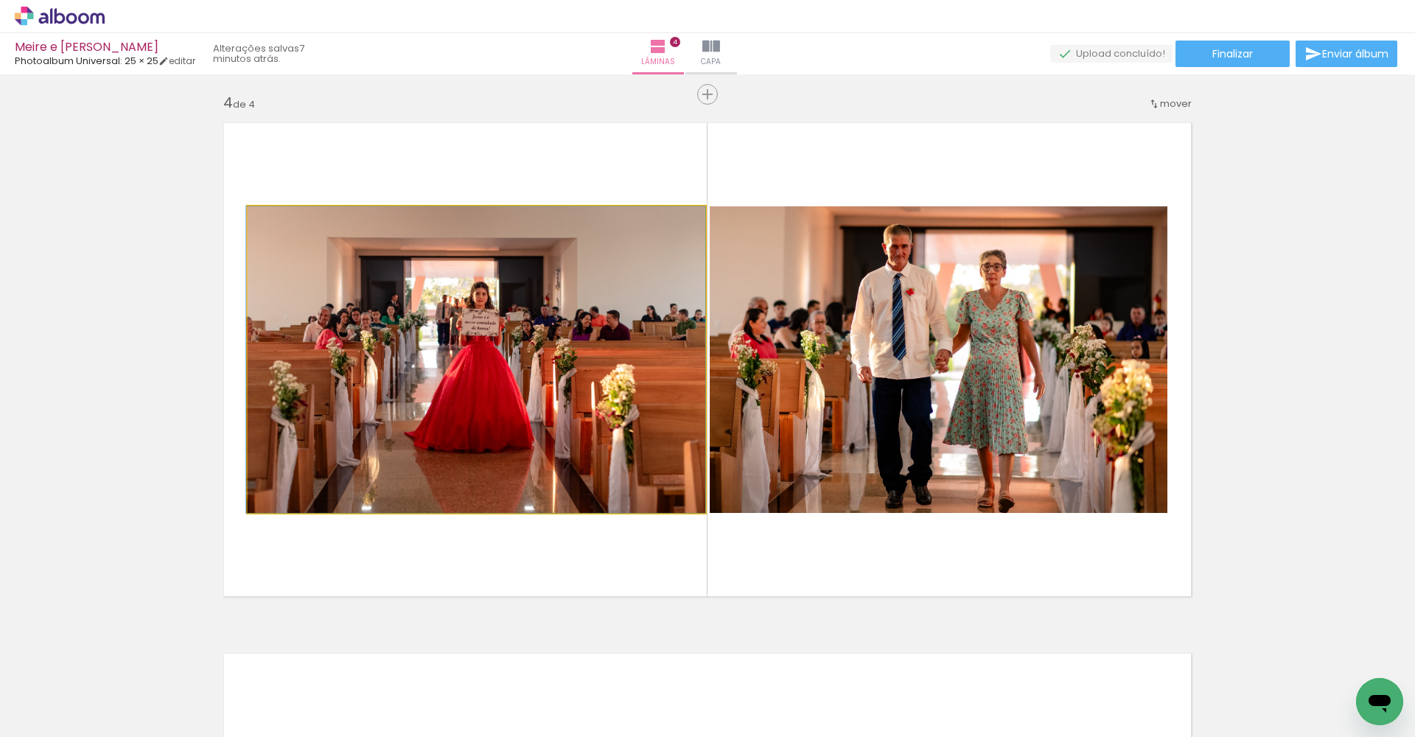
drag, startPoint x: 563, startPoint y: 360, endPoint x: 542, endPoint y: 352, distance: 22.6
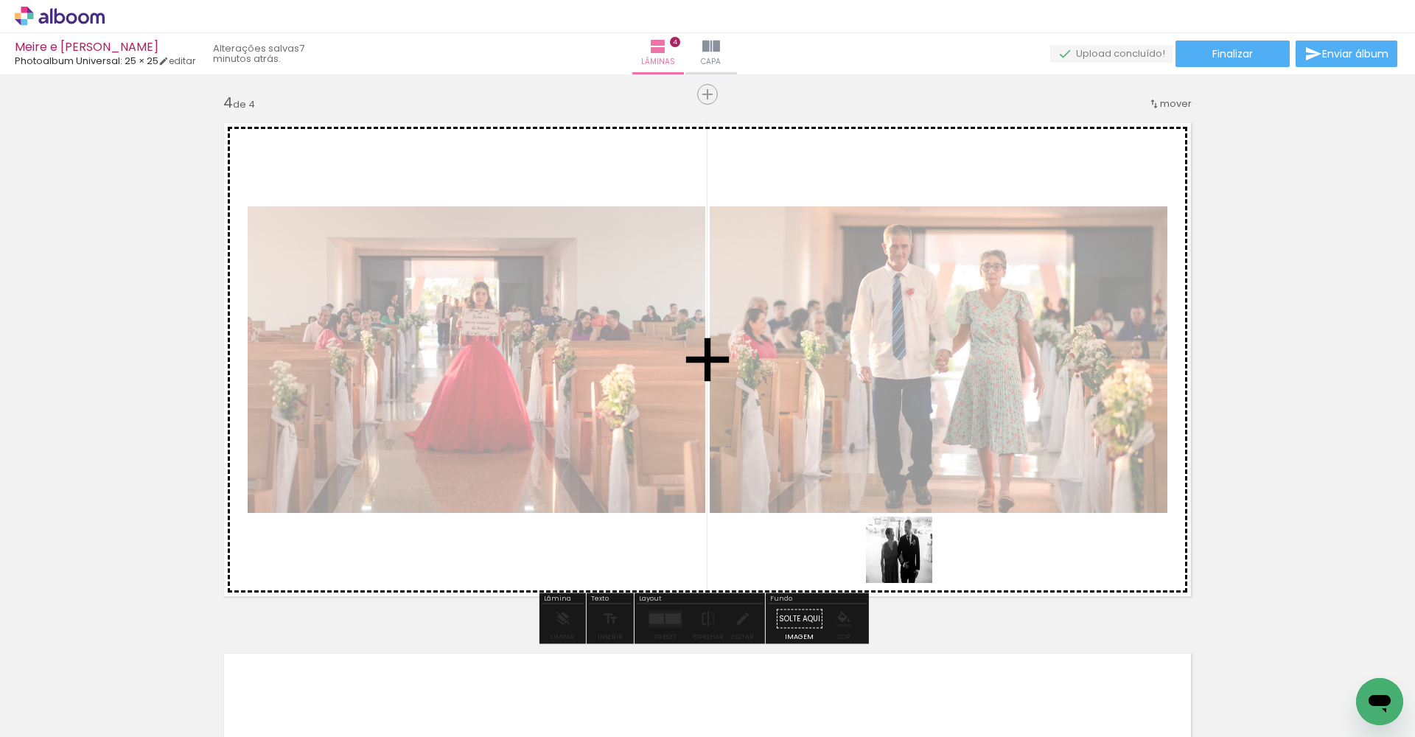
drag, startPoint x: 892, startPoint y: 703, endPoint x: 924, endPoint y: 500, distance: 205.8
click at [924, 500] on quentale-workspace at bounding box center [707, 368] width 1415 height 737
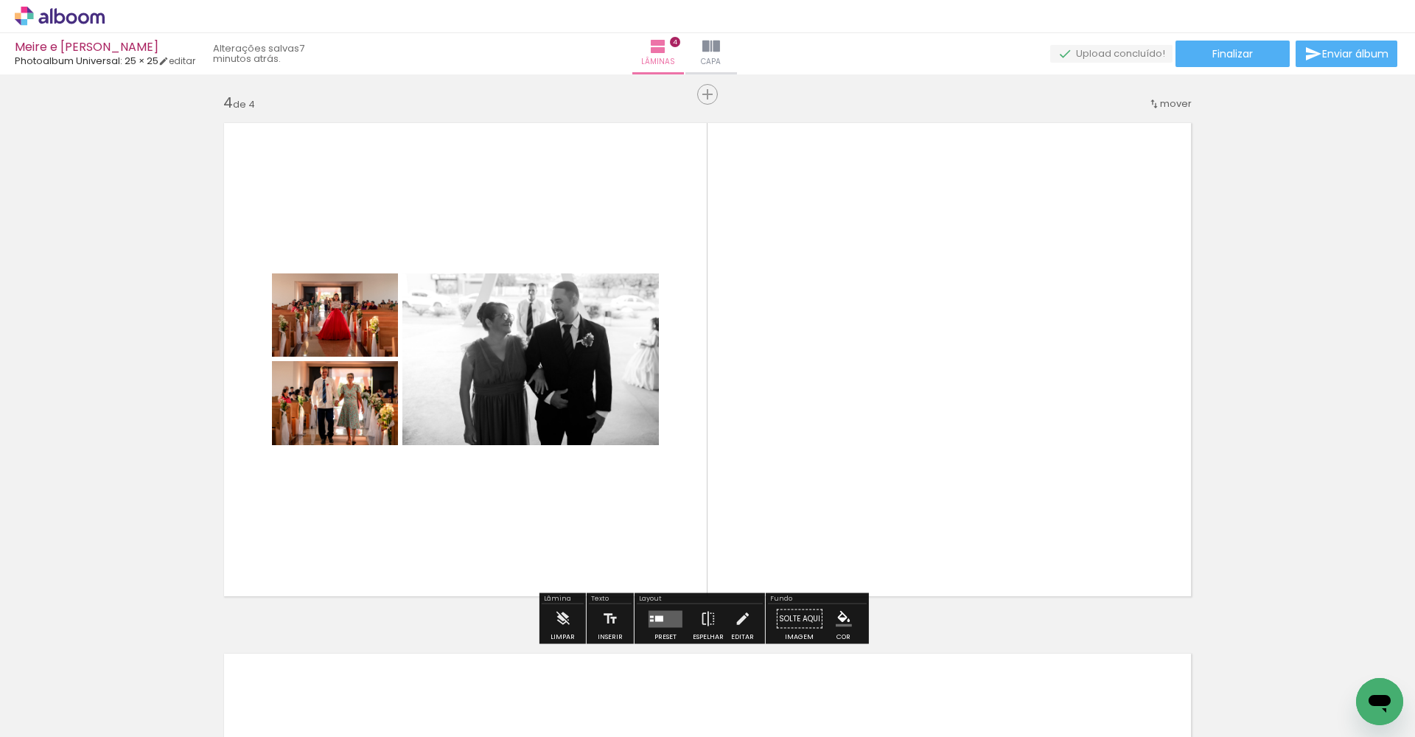
click at [658, 546] on div at bounding box center [659, 618] width 8 height 6
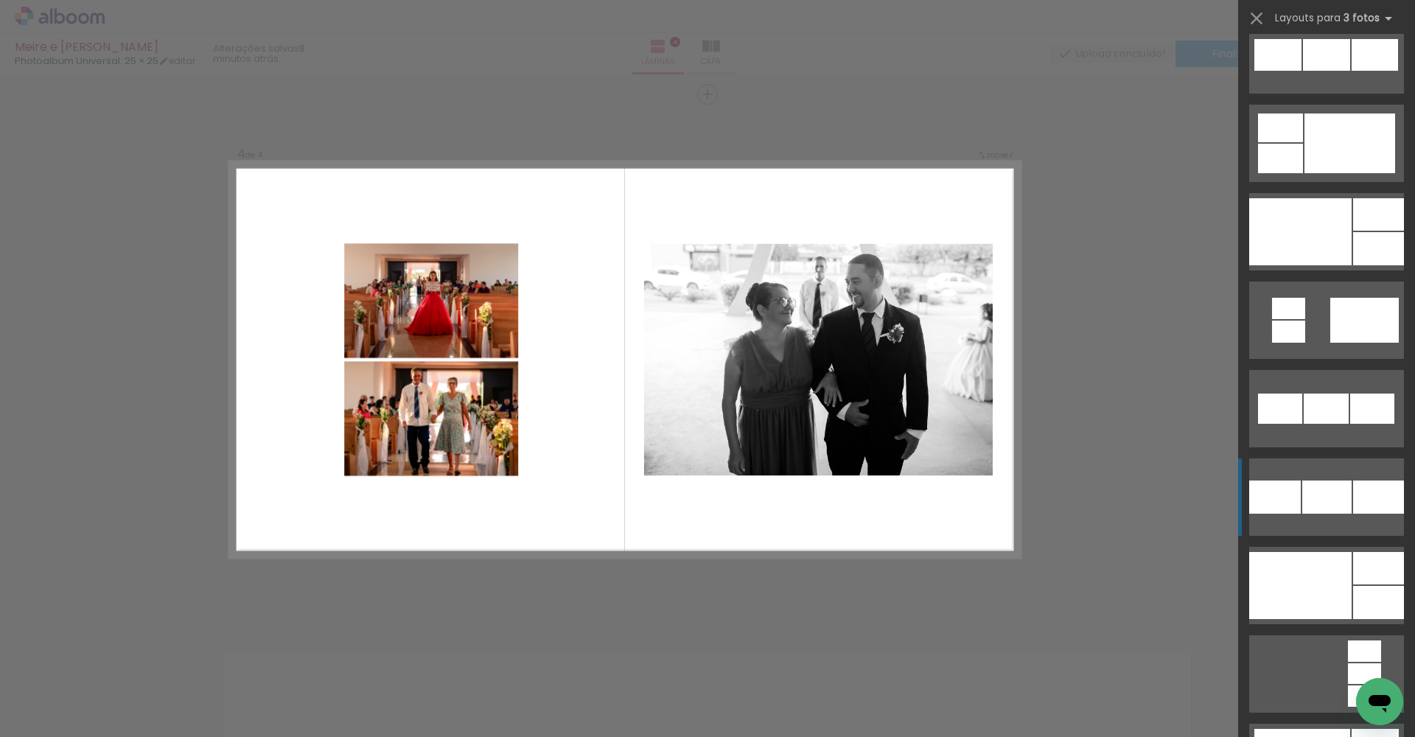
scroll to position [1535, 0]
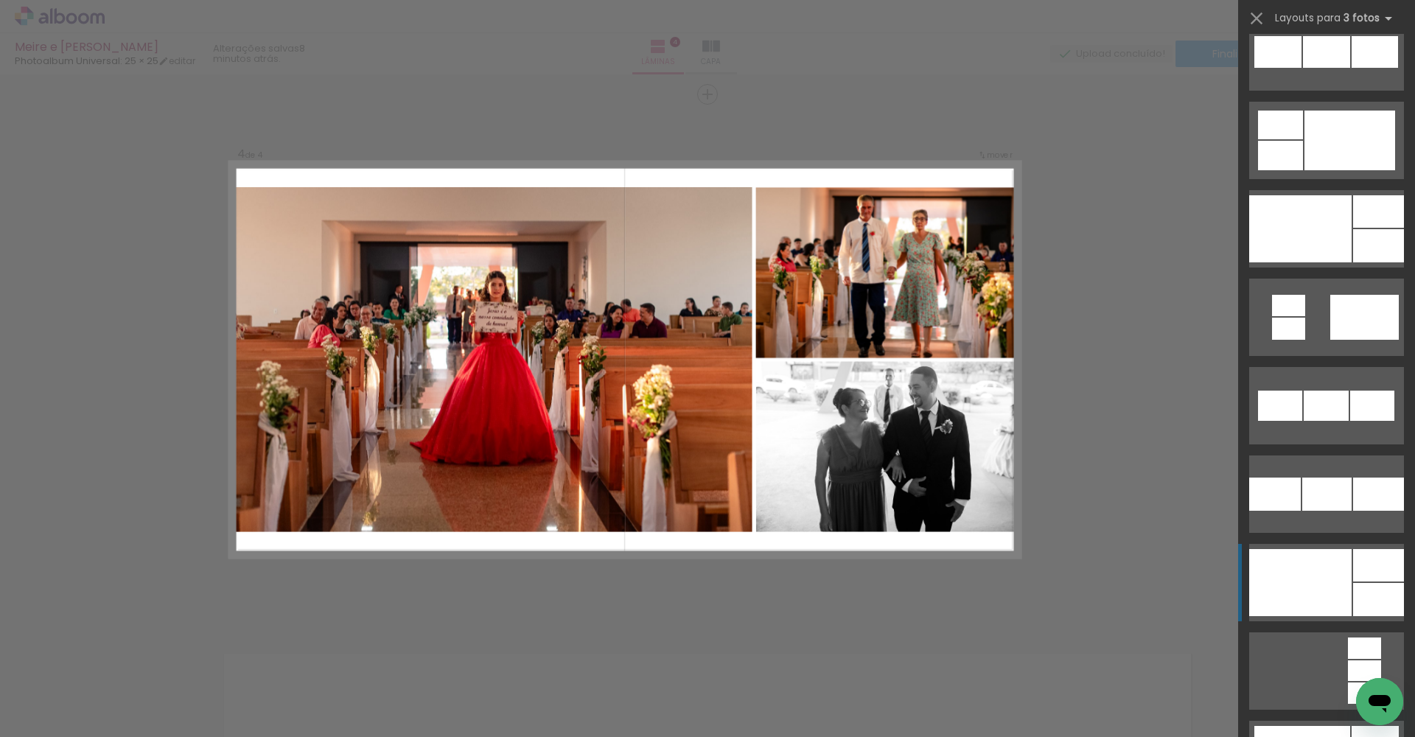
click at [1029, 262] on div at bounding box center [1300, 228] width 102 height 67
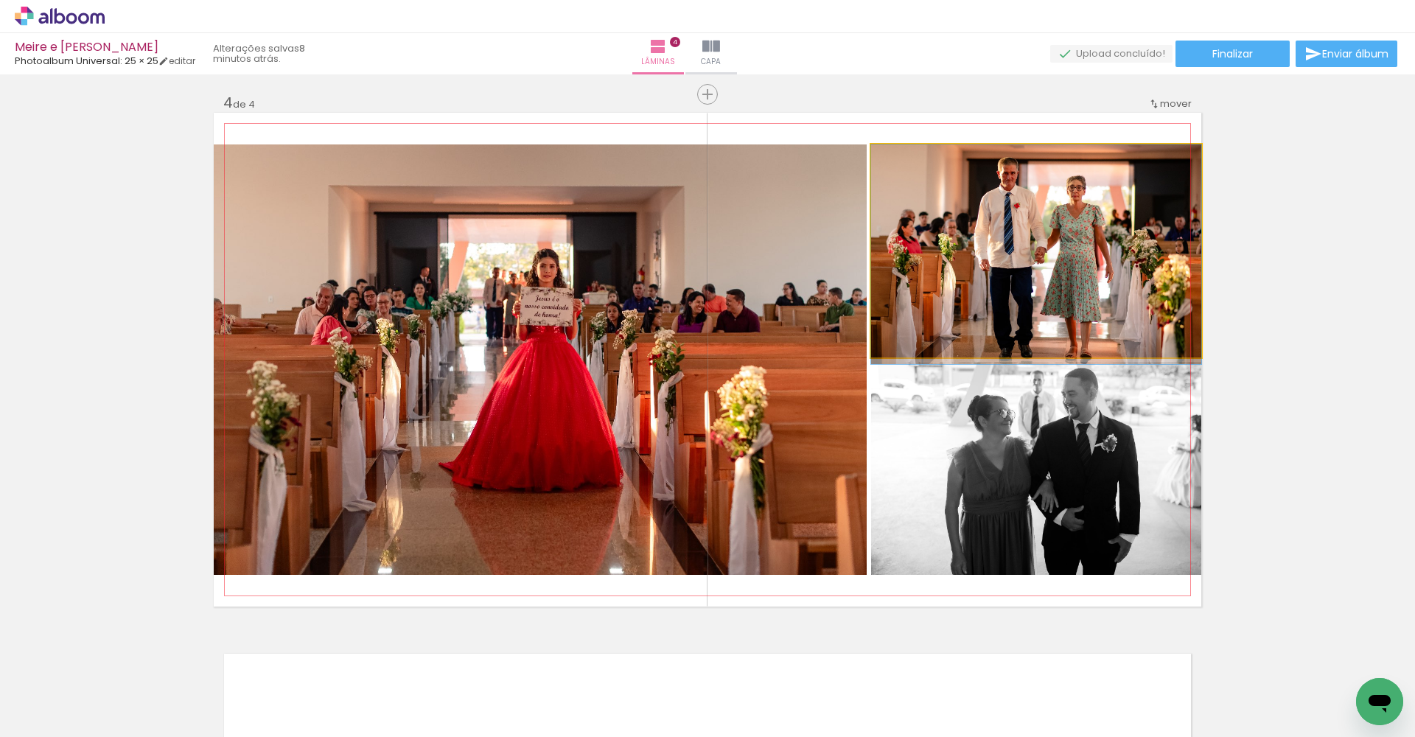
drag, startPoint x: 1082, startPoint y: 268, endPoint x: 1025, endPoint y: 271, distance: 56.8
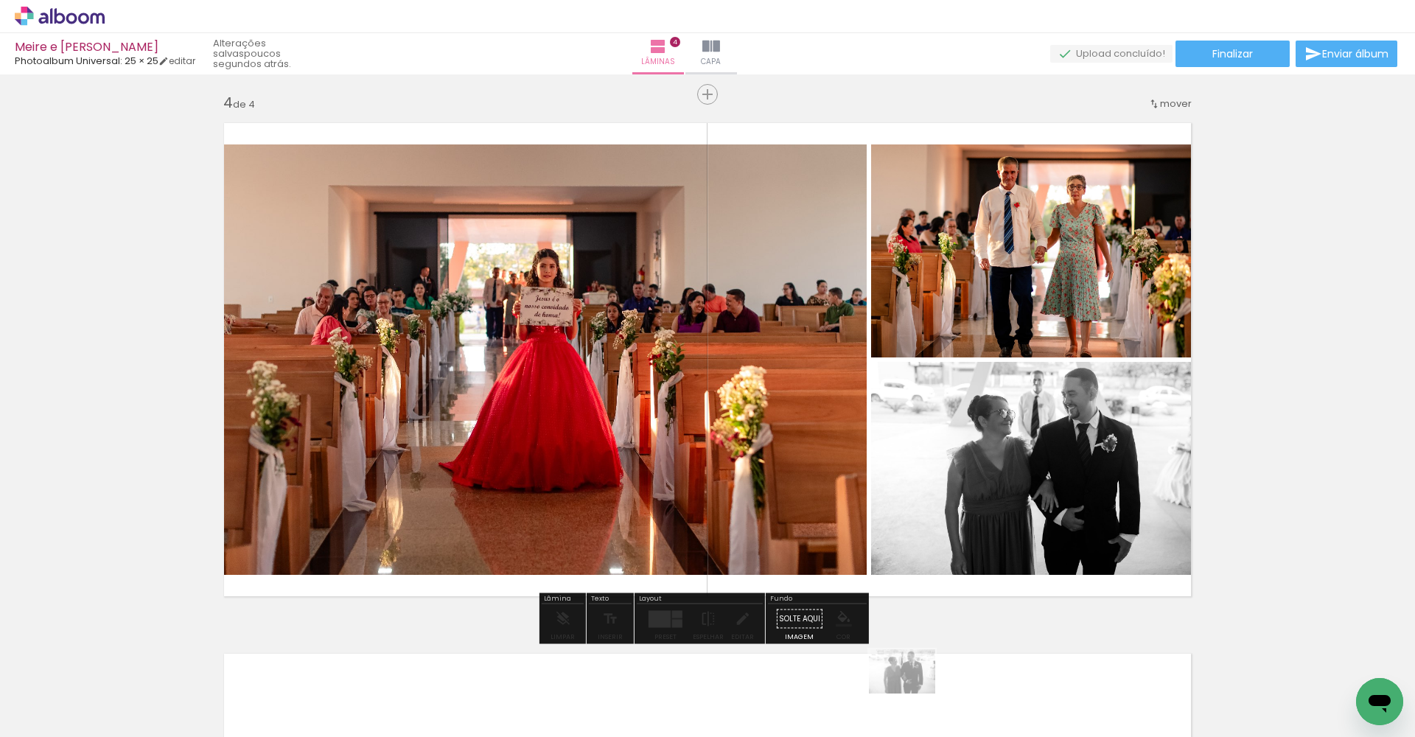
click at [913, 546] on div at bounding box center [890, 687] width 73 height 49
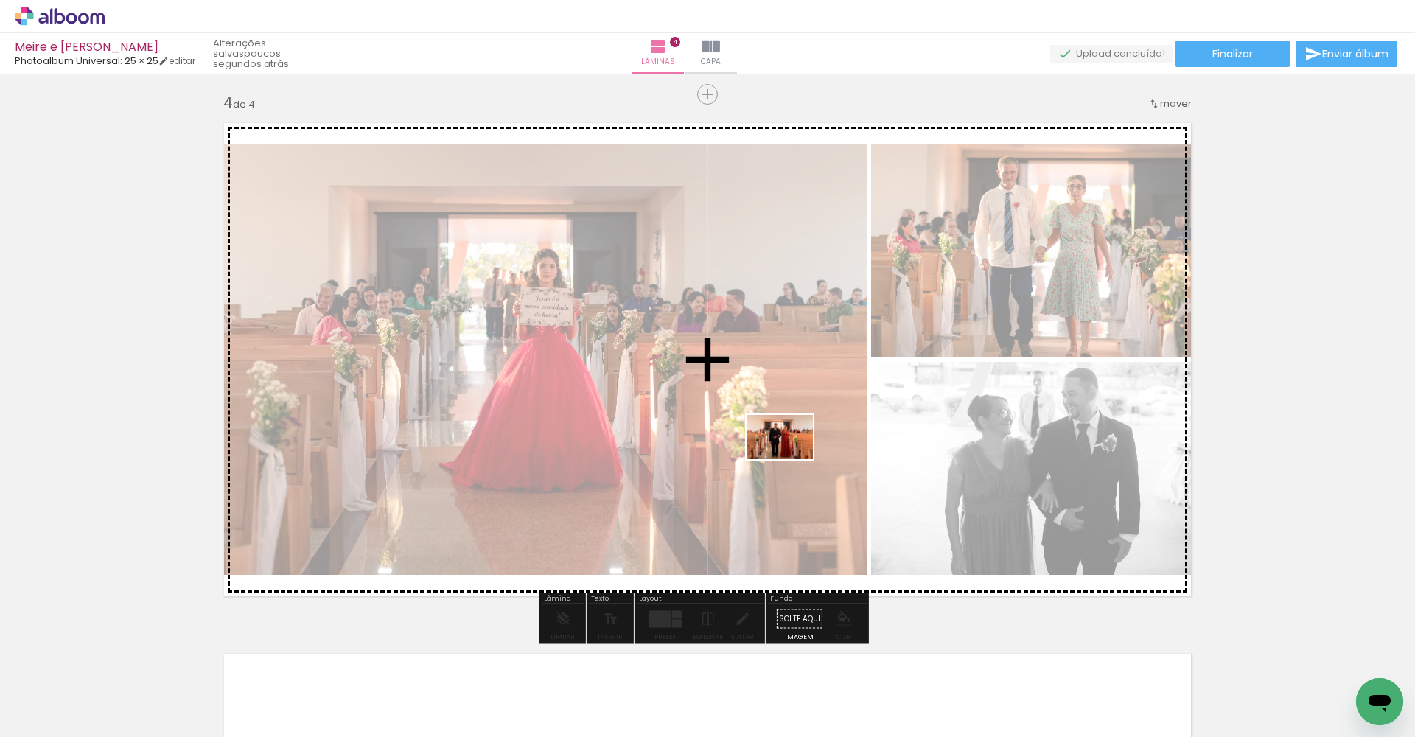
drag, startPoint x: 819, startPoint y: 693, endPoint x: 791, endPoint y: 454, distance: 241.2
click at [791, 454] on quentale-workspace at bounding box center [707, 368] width 1415 height 737
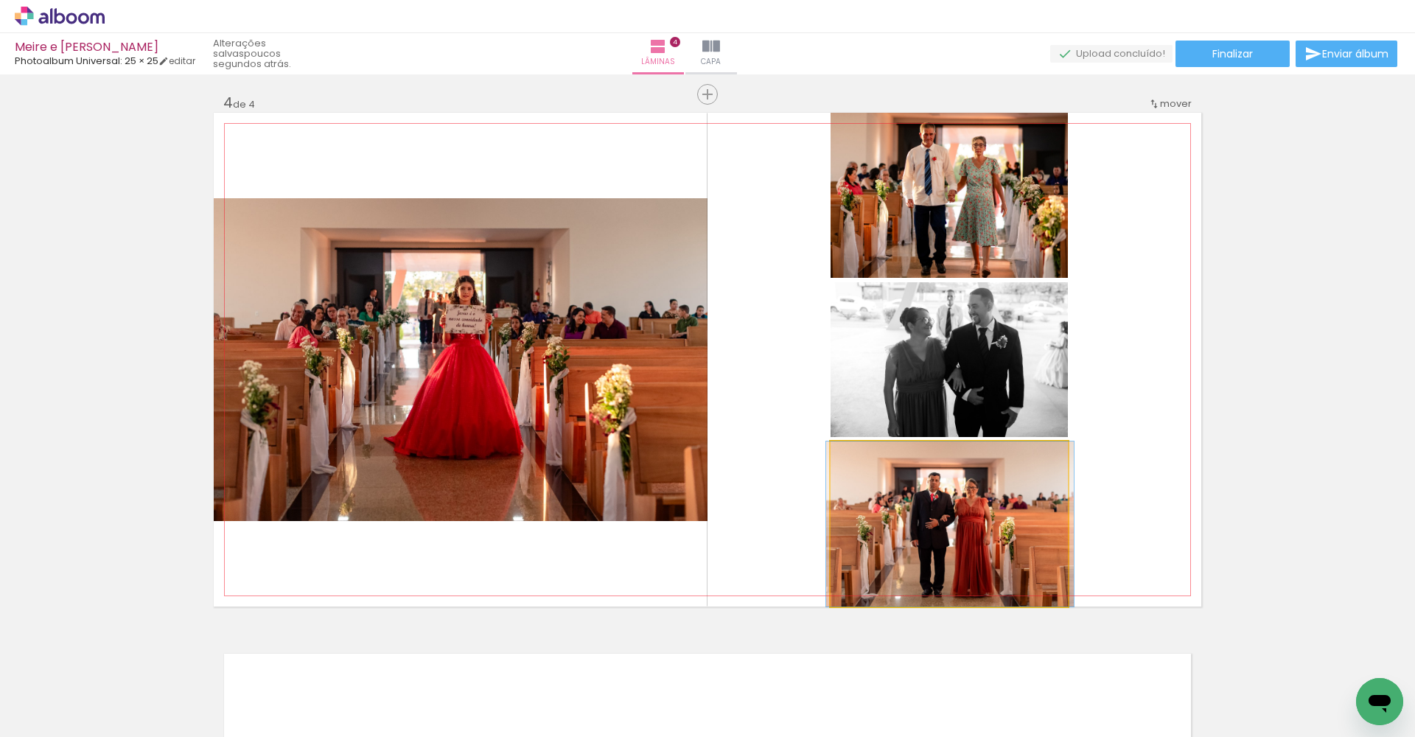
drag, startPoint x: 952, startPoint y: 536, endPoint x: 953, endPoint y: 503, distance: 33.2
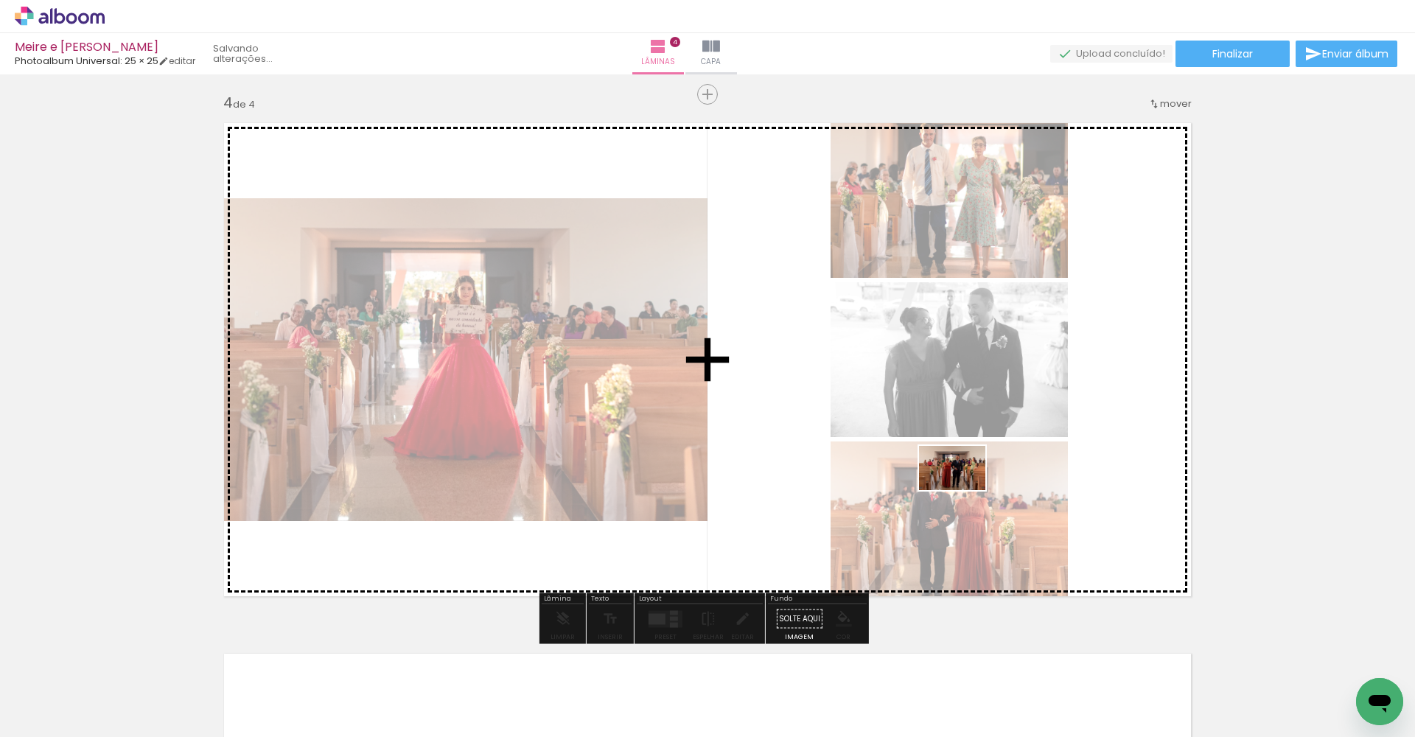
drag, startPoint x: 993, startPoint y: 693, endPoint x: 956, endPoint y: 475, distance: 220.5
click at [956, 475] on quentale-workspace at bounding box center [707, 368] width 1415 height 737
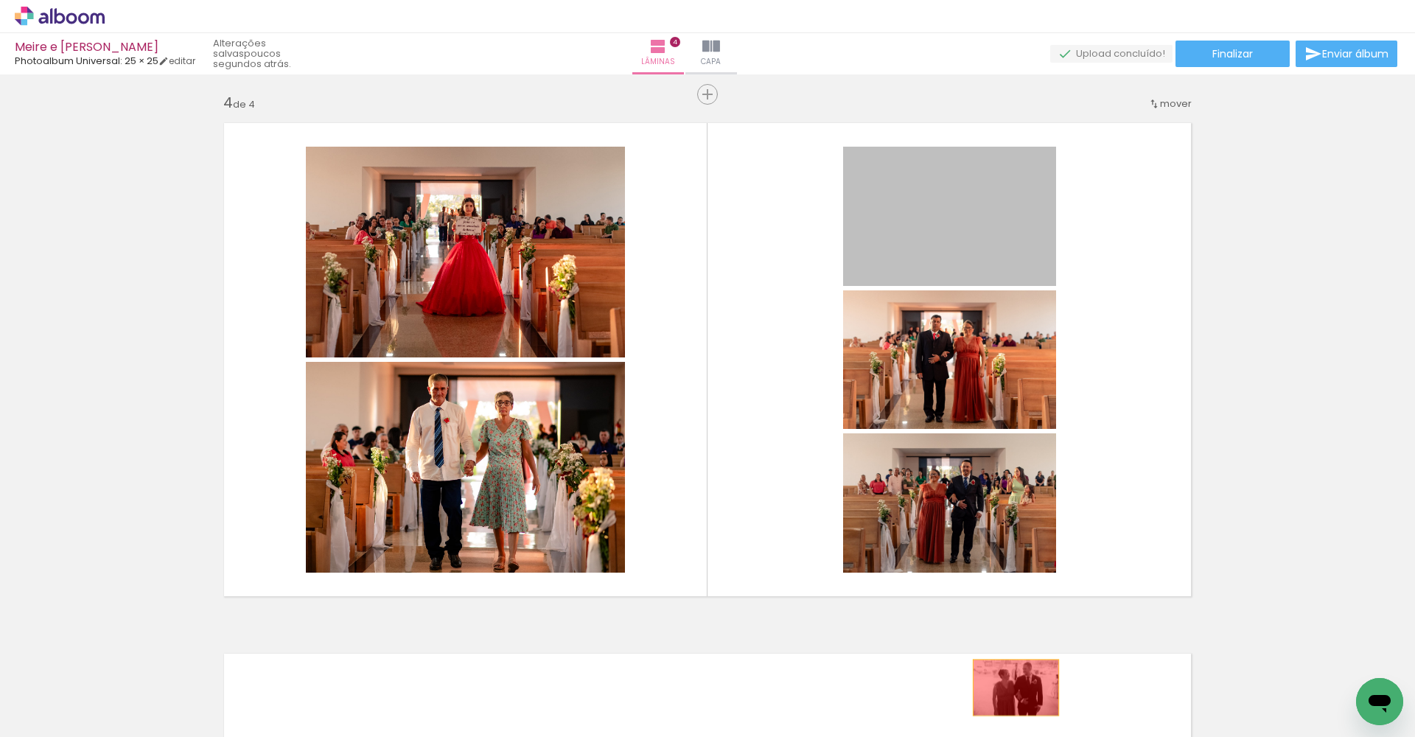
drag, startPoint x: 979, startPoint y: 209, endPoint x: 1010, endPoint y: 687, distance: 479.2
click at [1010, 546] on quentale-workspace at bounding box center [707, 368] width 1415 height 737
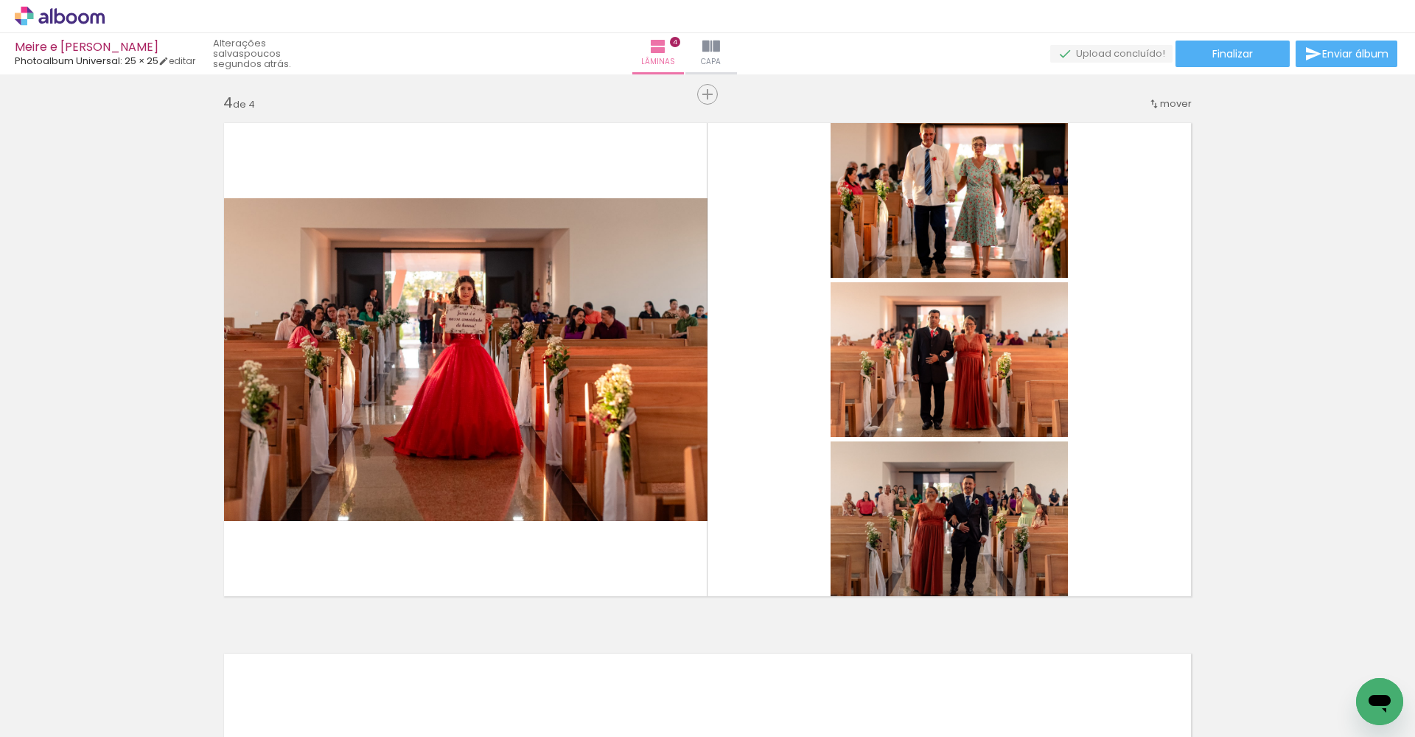
scroll to position [0, 413]
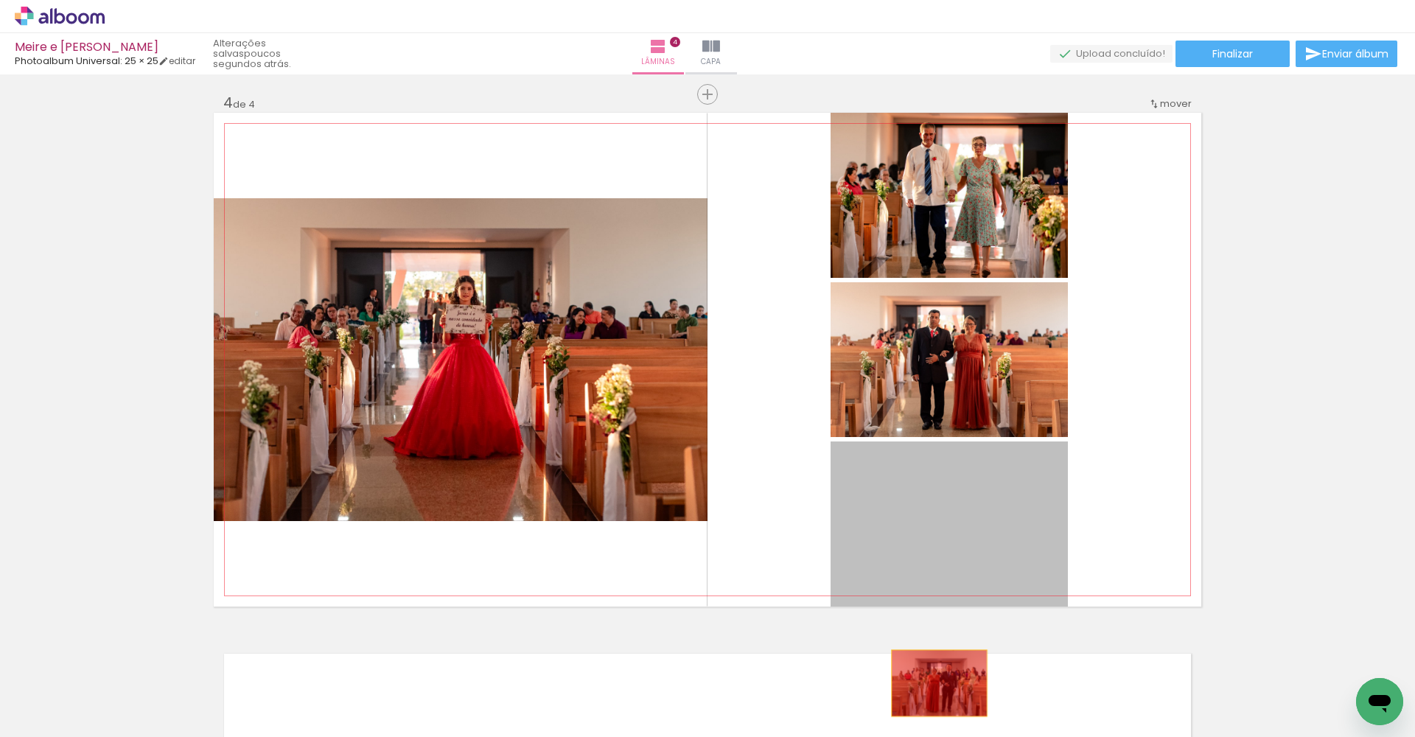
drag, startPoint x: 941, startPoint y: 614, endPoint x: 934, endPoint y: 683, distance: 69.7
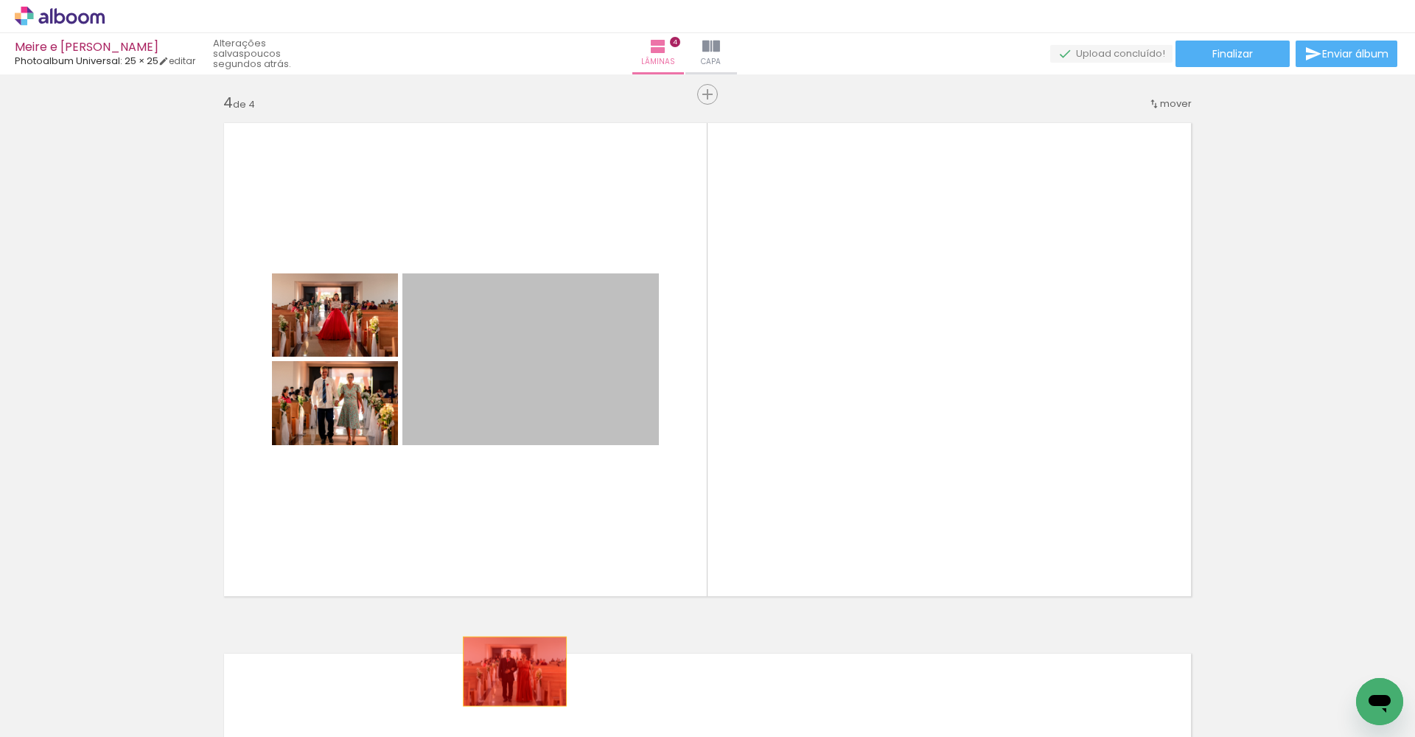
drag, startPoint x: 486, startPoint y: 361, endPoint x: 511, endPoint y: 673, distance: 312.6
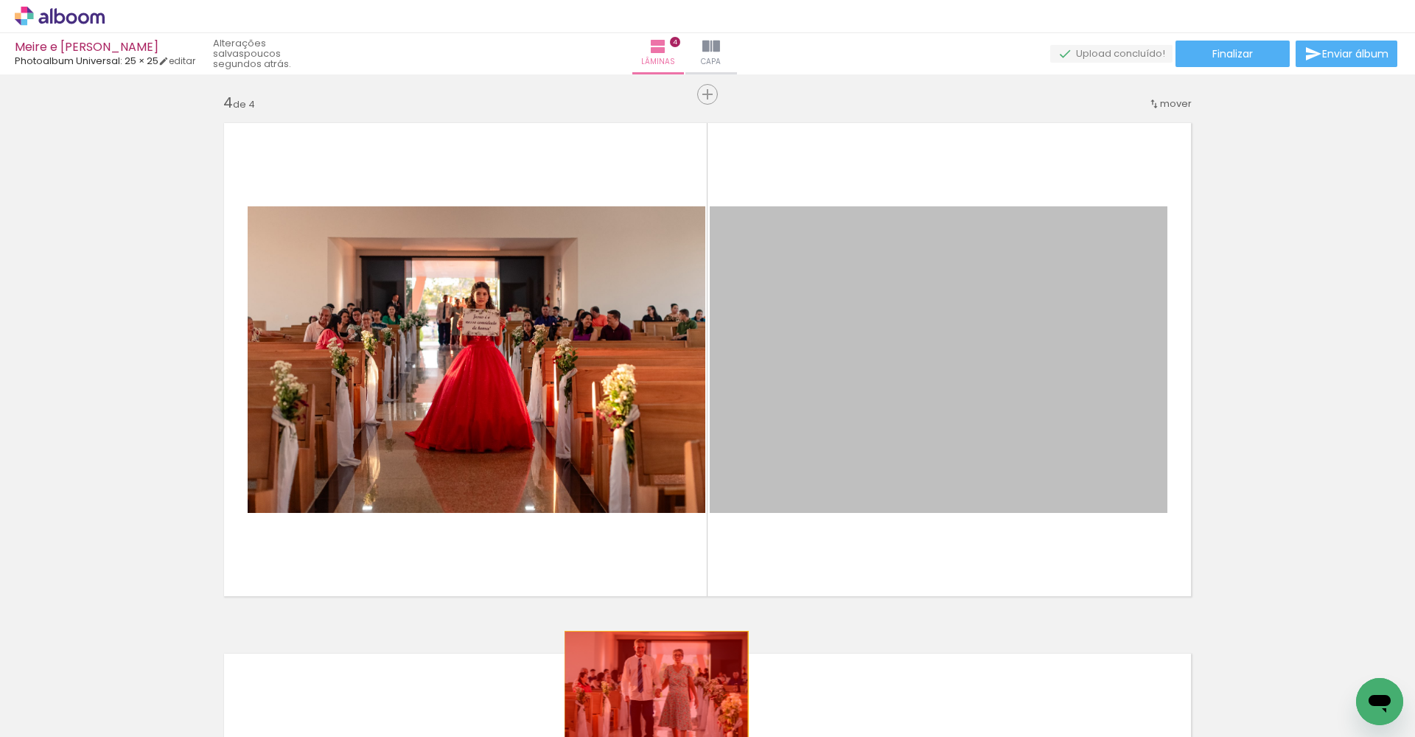
drag, startPoint x: 841, startPoint y: 343, endPoint x: 651, endPoint y: 701, distance: 405.4
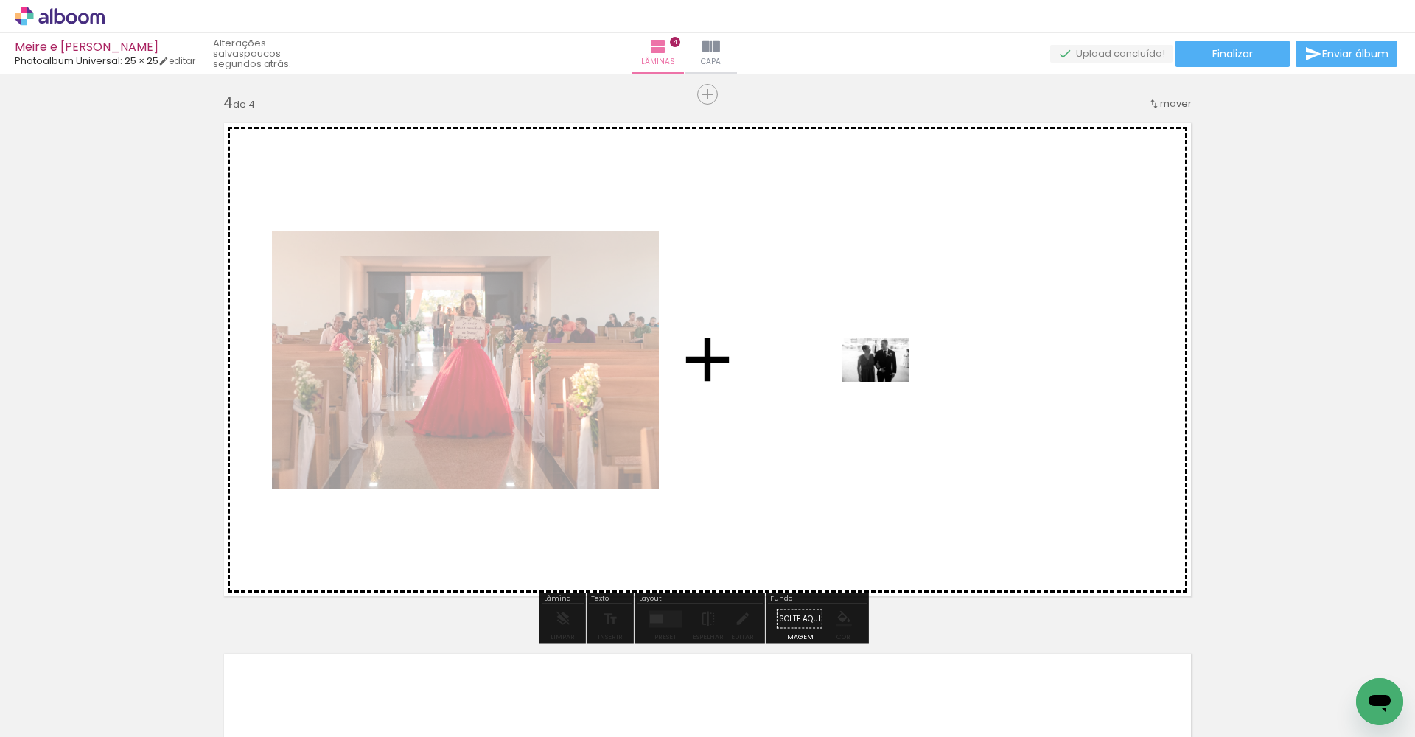
drag, startPoint x: 491, startPoint y: 696, endPoint x: 886, endPoint y: 382, distance: 505.1
click at [886, 382] on quentale-workspace at bounding box center [707, 368] width 1415 height 737
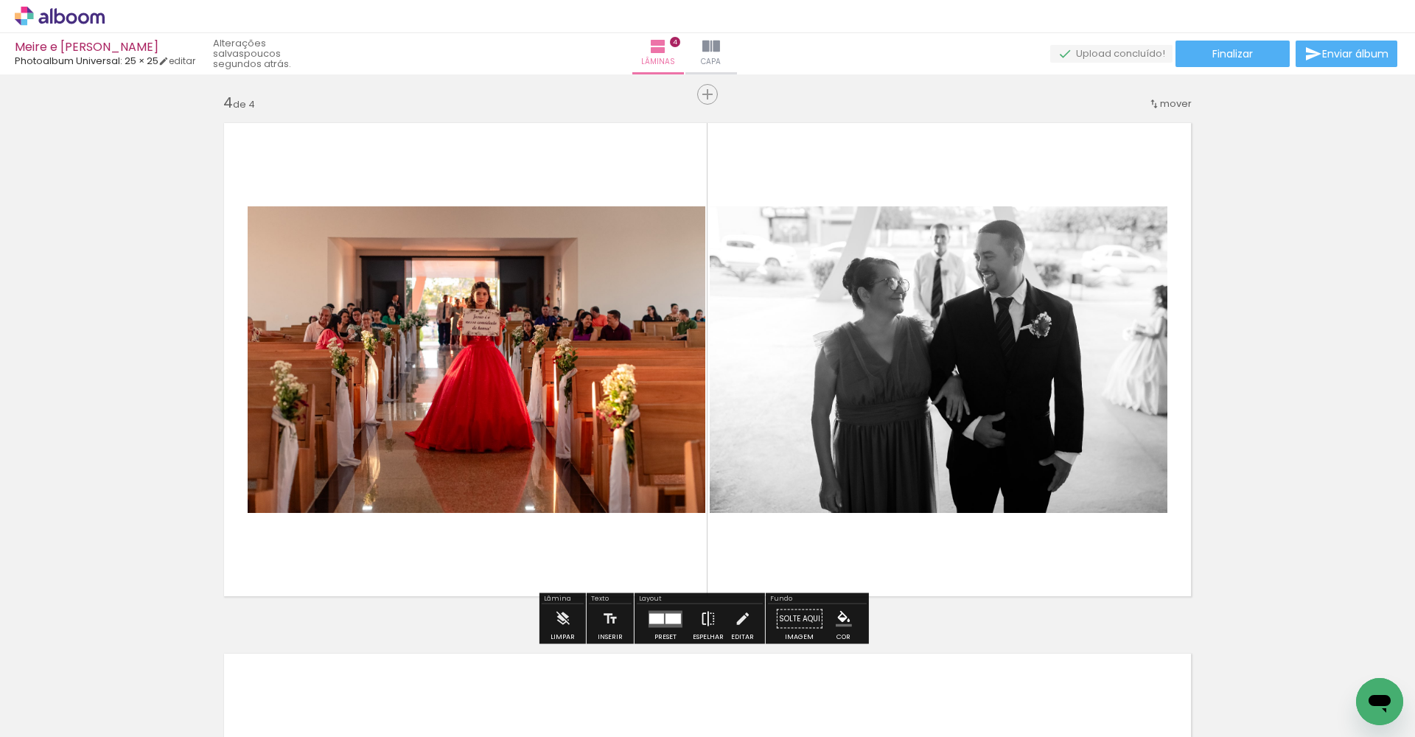
click at [704, 546] on iron-icon at bounding box center [708, 618] width 16 height 29
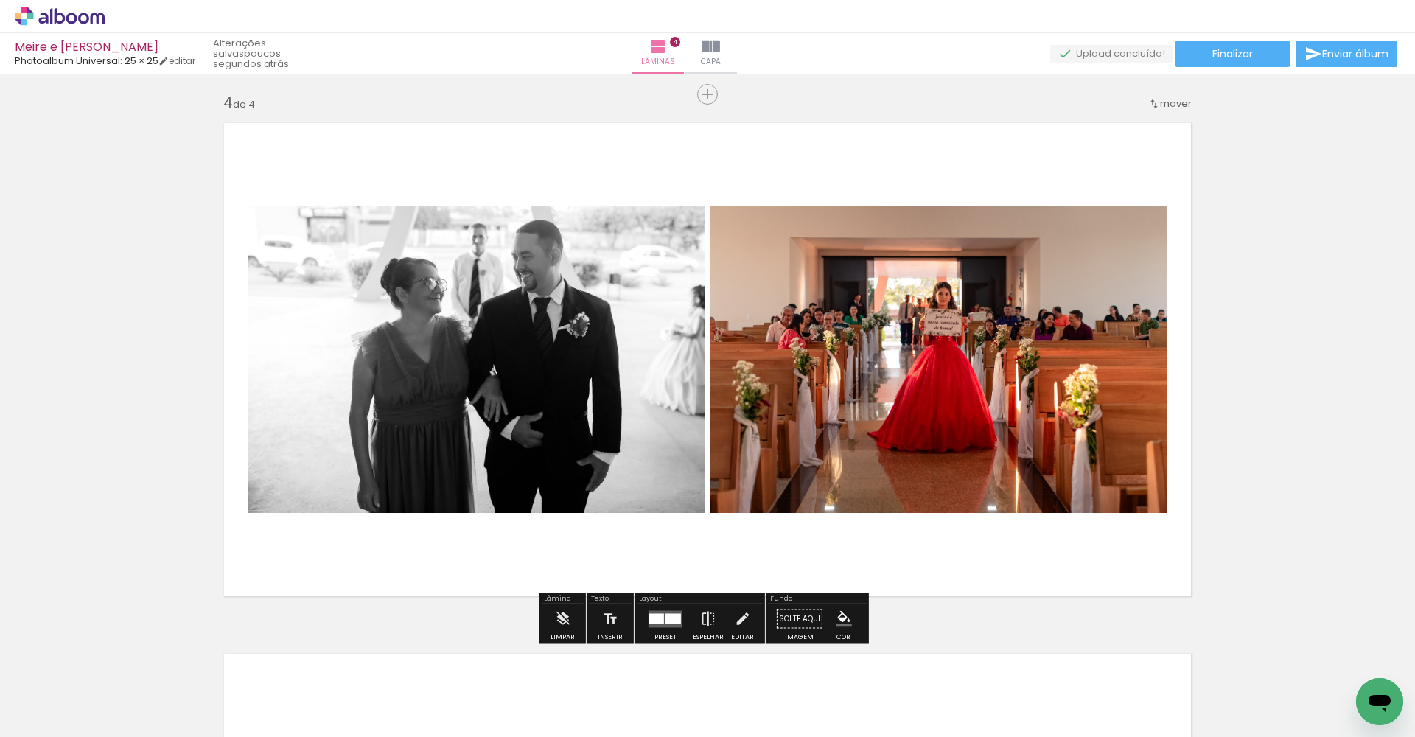
click at [535, 294] on quentale-photo at bounding box center [477, 359] width 458 height 307
click at [672, 546] on div at bounding box center [672, 618] width 15 height 10
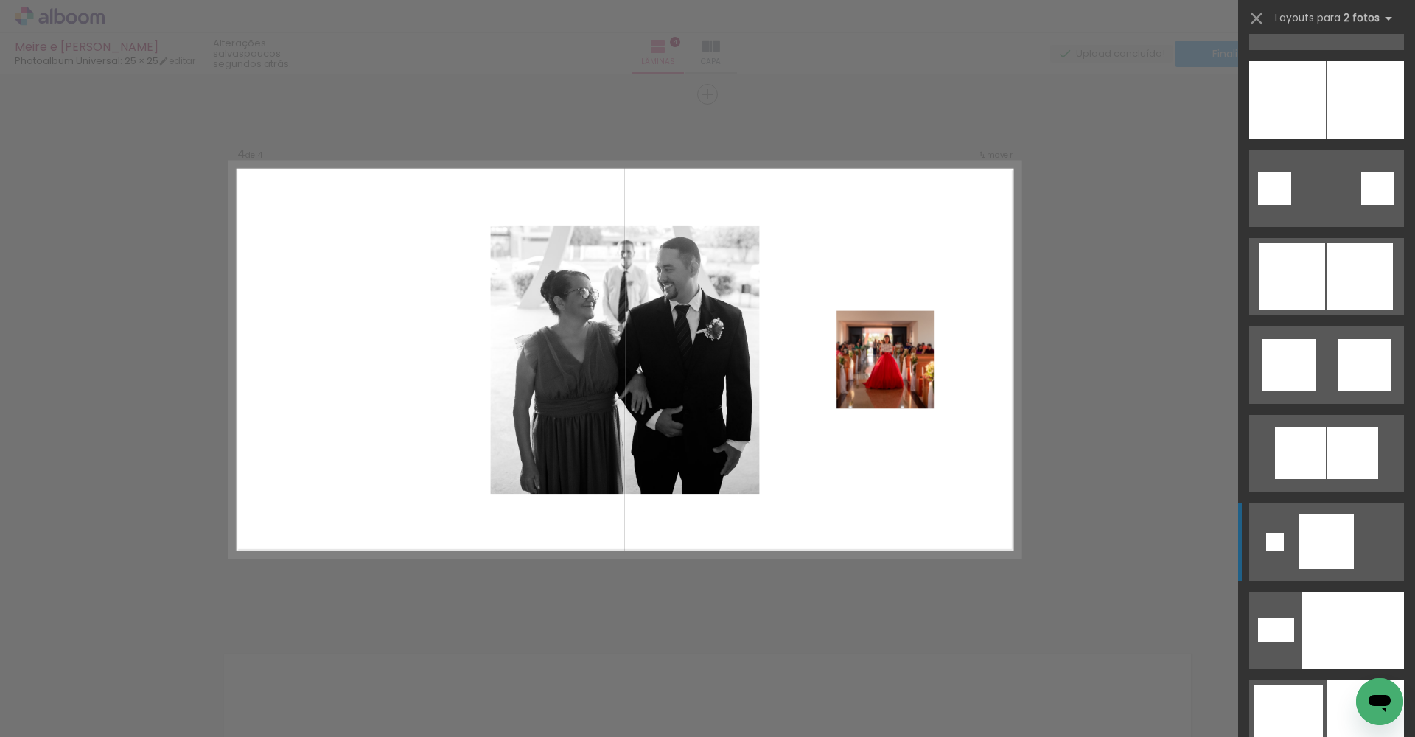
scroll to position [4363, 0]
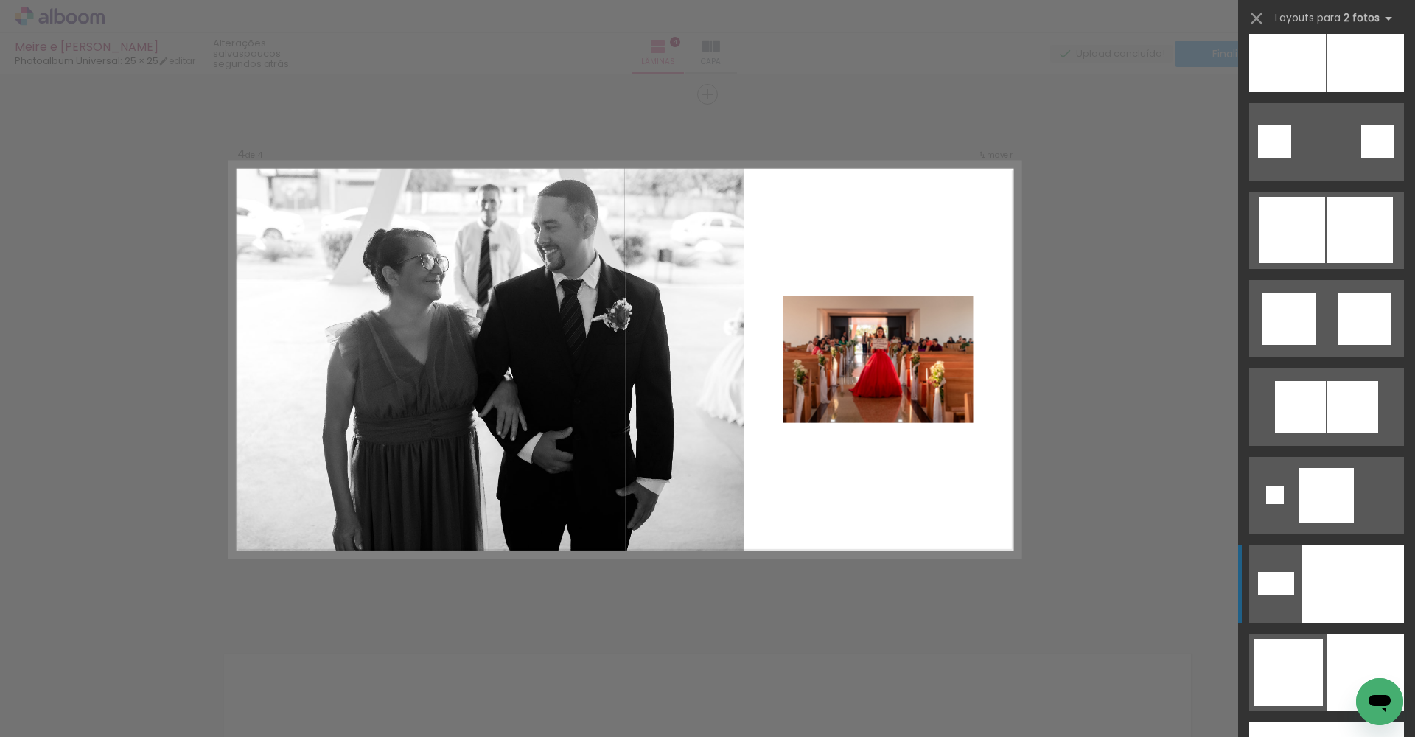
click at [1029, 546] on div at bounding box center [1353, 583] width 102 height 77
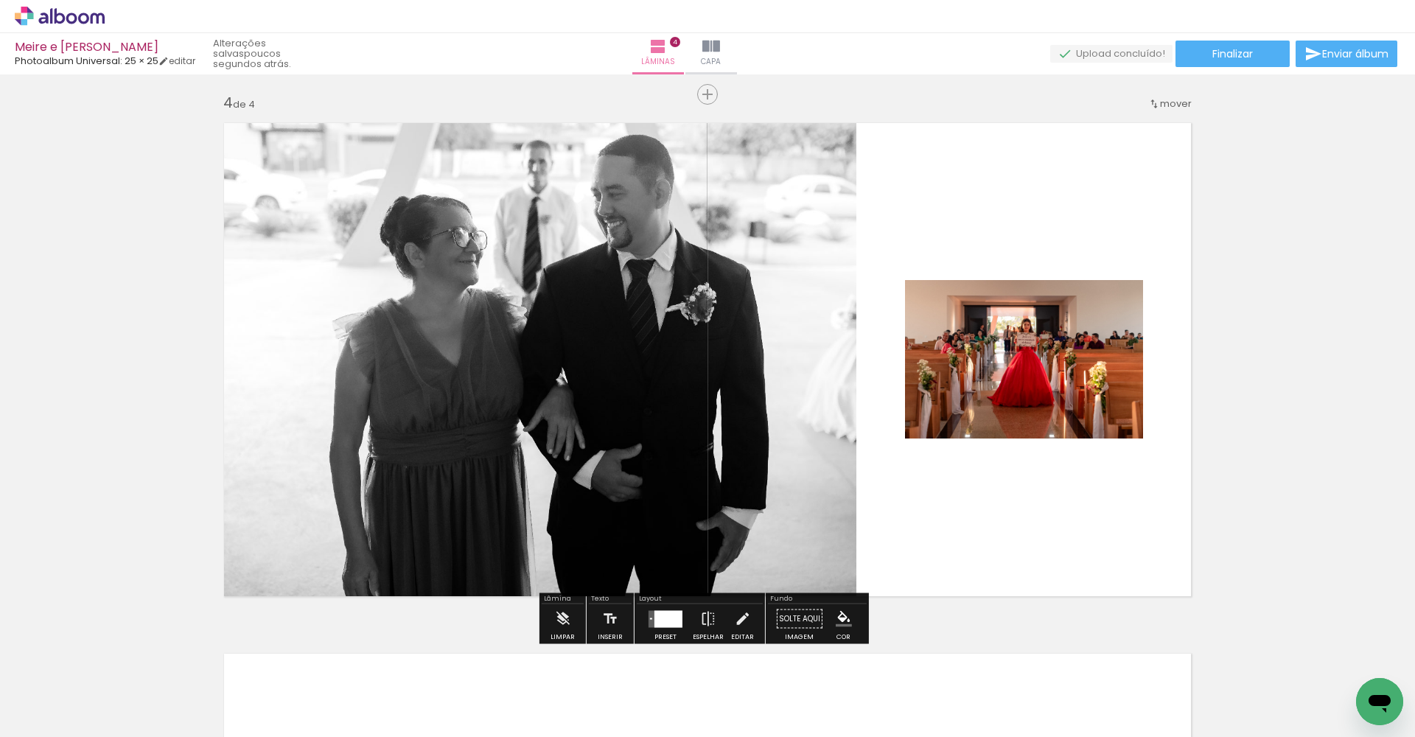
click at [661, 546] on div at bounding box center [668, 618] width 28 height 17
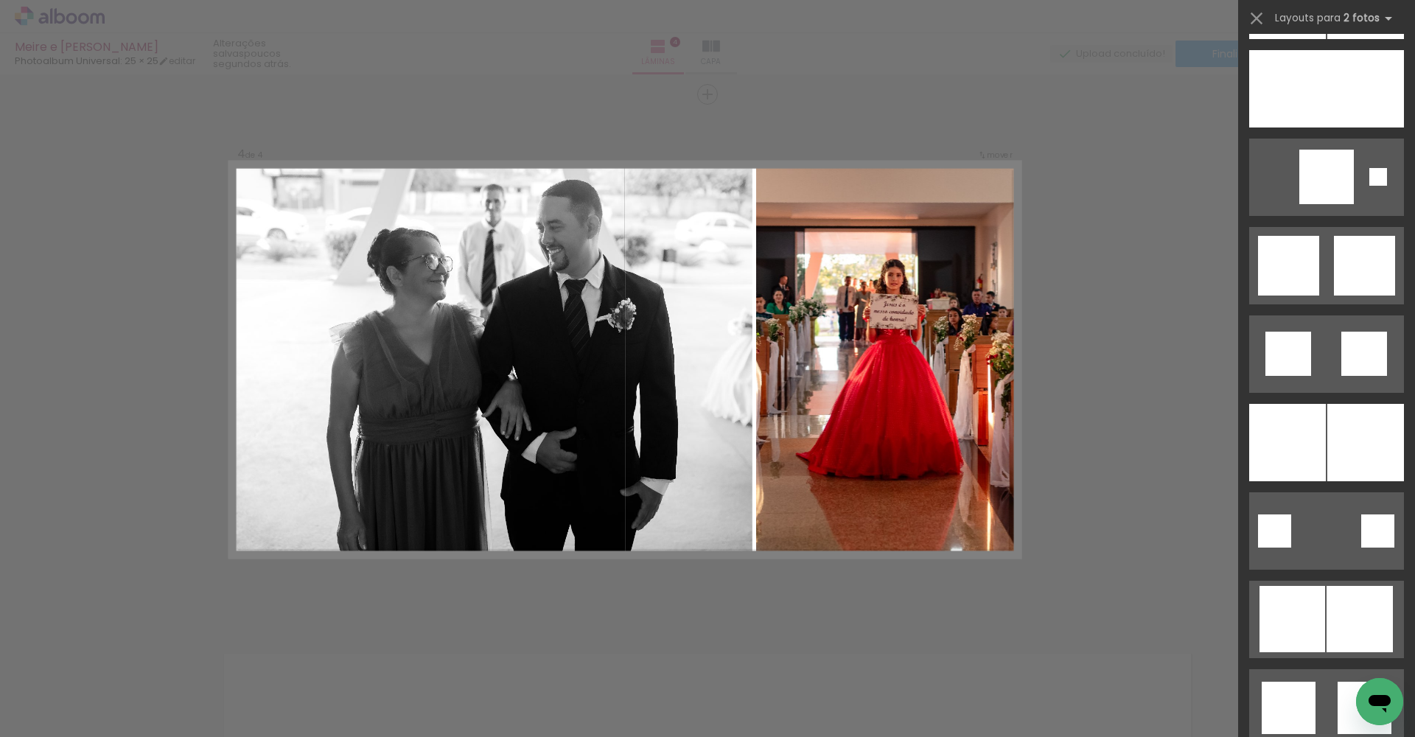
scroll to position [3744, 0]
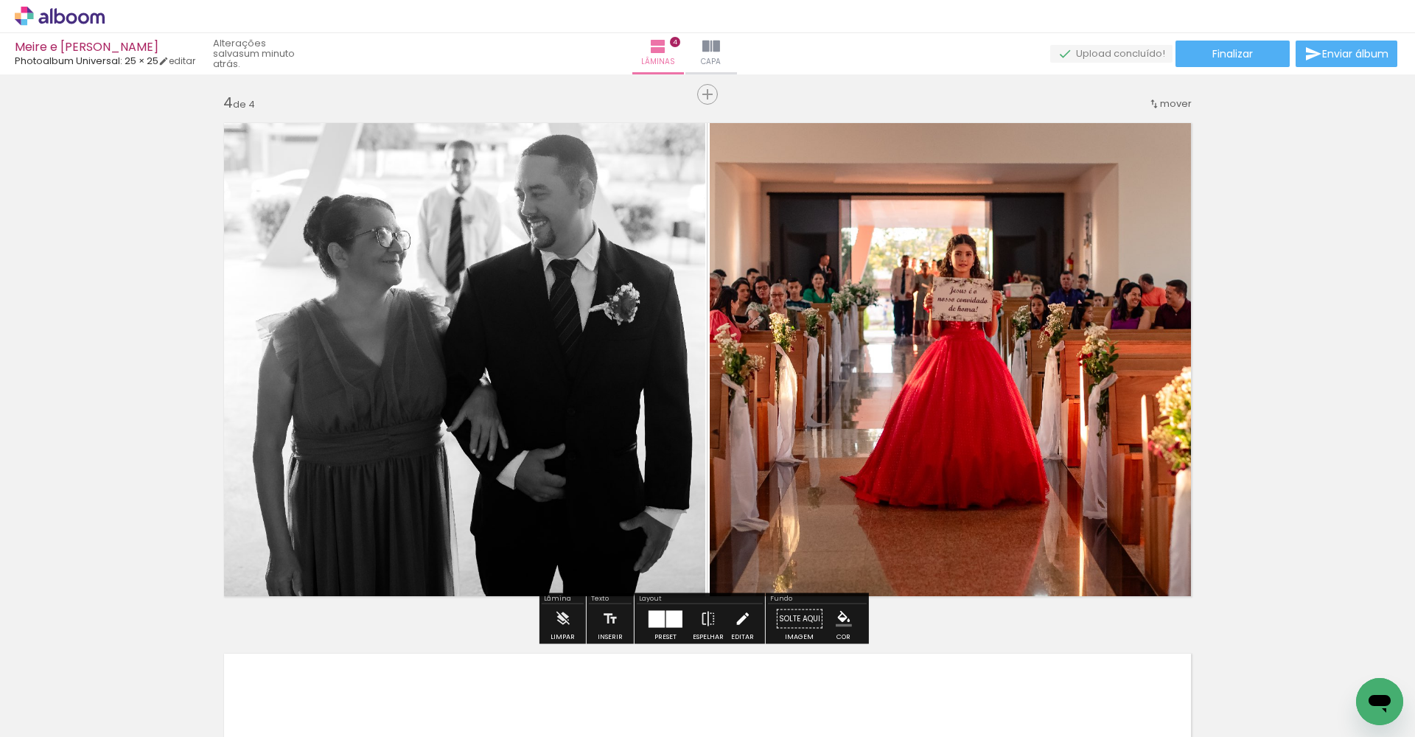
click at [737, 546] on iron-icon at bounding box center [742, 618] width 16 height 29
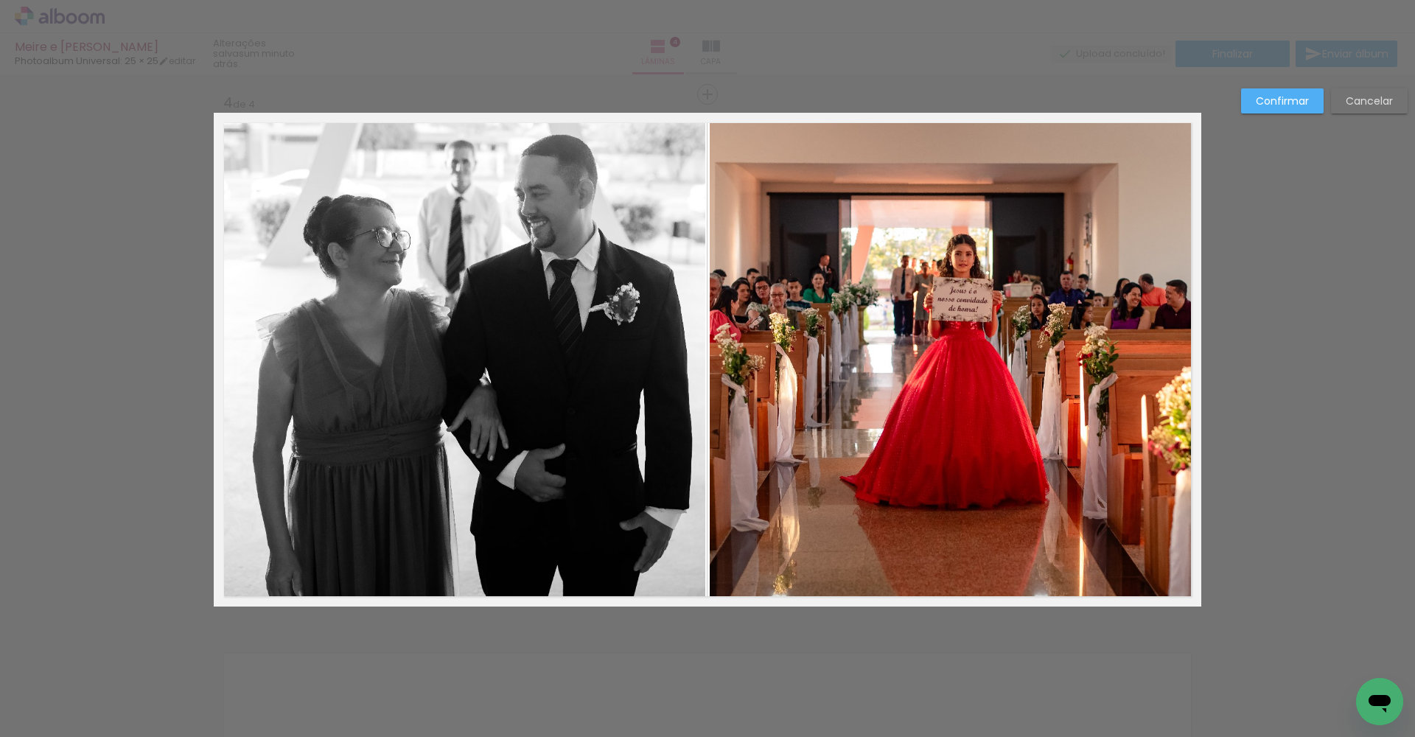
click at [539, 329] on quentale-photo at bounding box center [459, 360] width 491 height 494
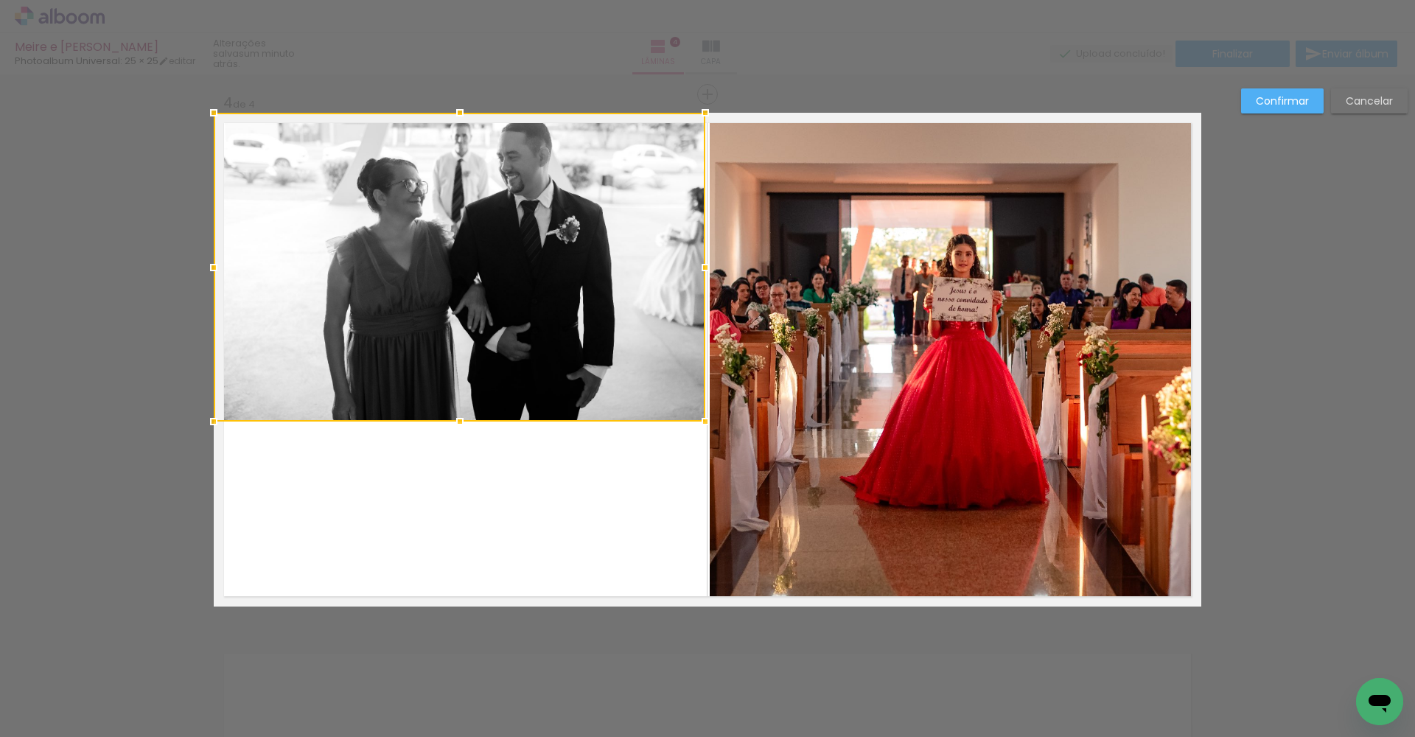
drag, startPoint x: 449, startPoint y: 605, endPoint x: 487, endPoint y: 421, distance: 188.2
click at [487, 421] on div at bounding box center [459, 267] width 491 height 309
drag, startPoint x: 513, startPoint y: 329, endPoint x: 498, endPoint y: 381, distance: 53.6
click at [498, 381] on div at bounding box center [453, 267] width 491 height 309
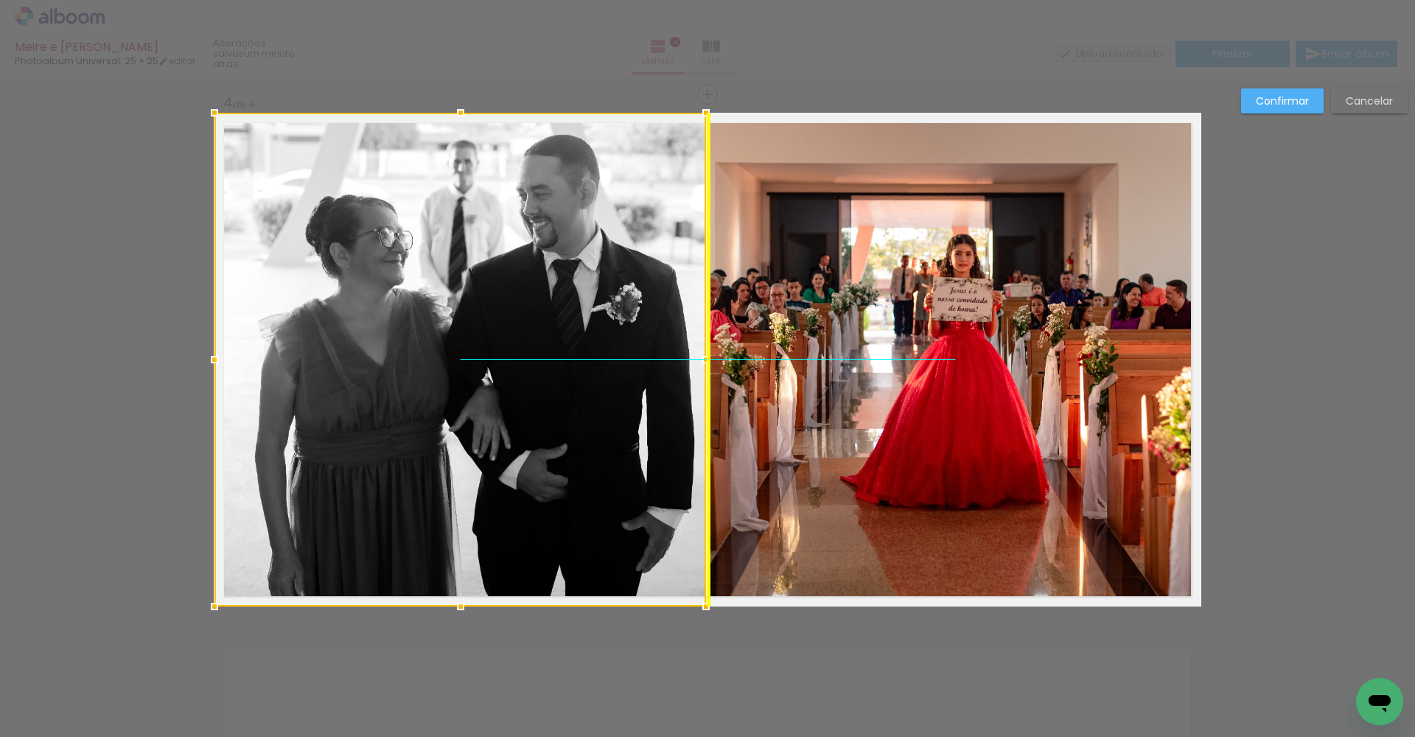
drag, startPoint x: 501, startPoint y: 245, endPoint x: 498, endPoint y: 273, distance: 28.2
click at [498, 273] on div at bounding box center [459, 360] width 491 height 494
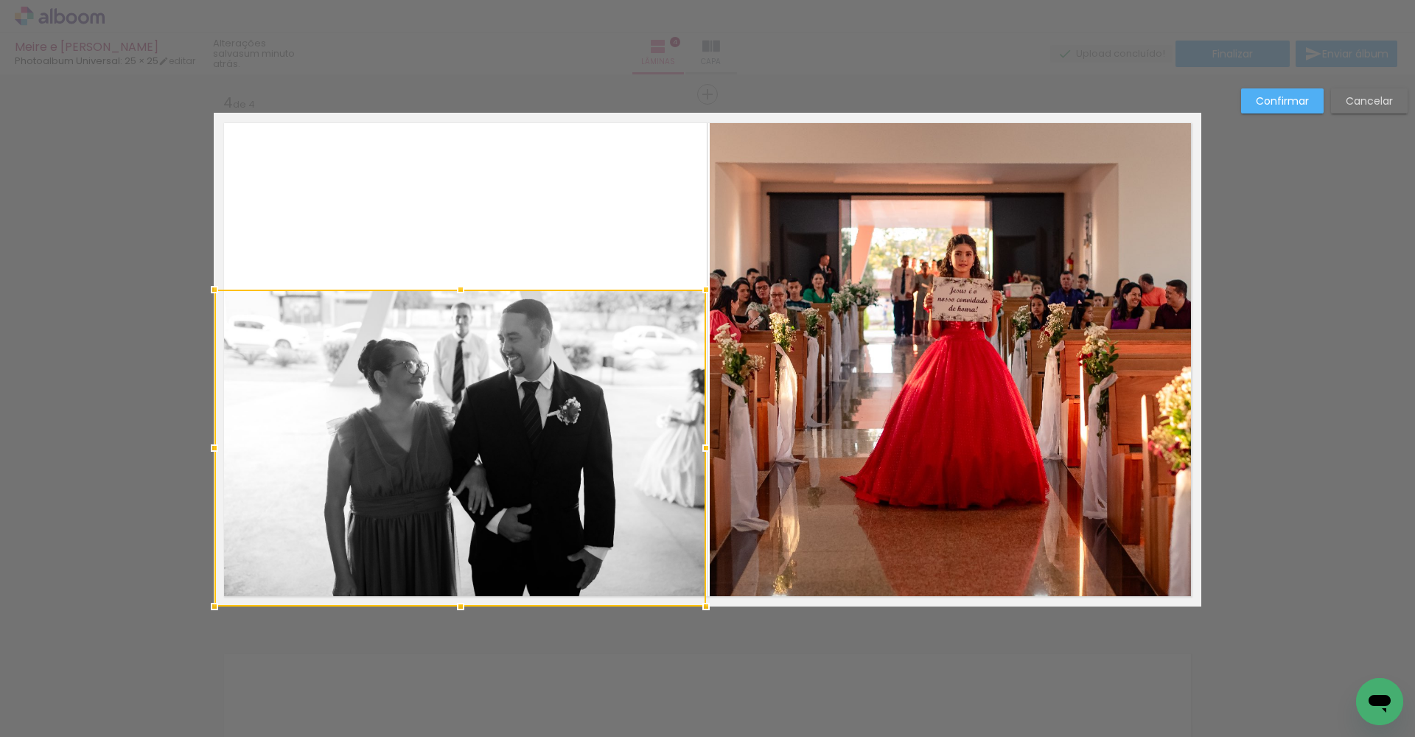
drag, startPoint x: 453, startPoint y: 114, endPoint x: 440, endPoint y: 262, distance: 148.0
click at [440, 262] on album-spread "4 de 4" at bounding box center [707, 360] width 987 height 494
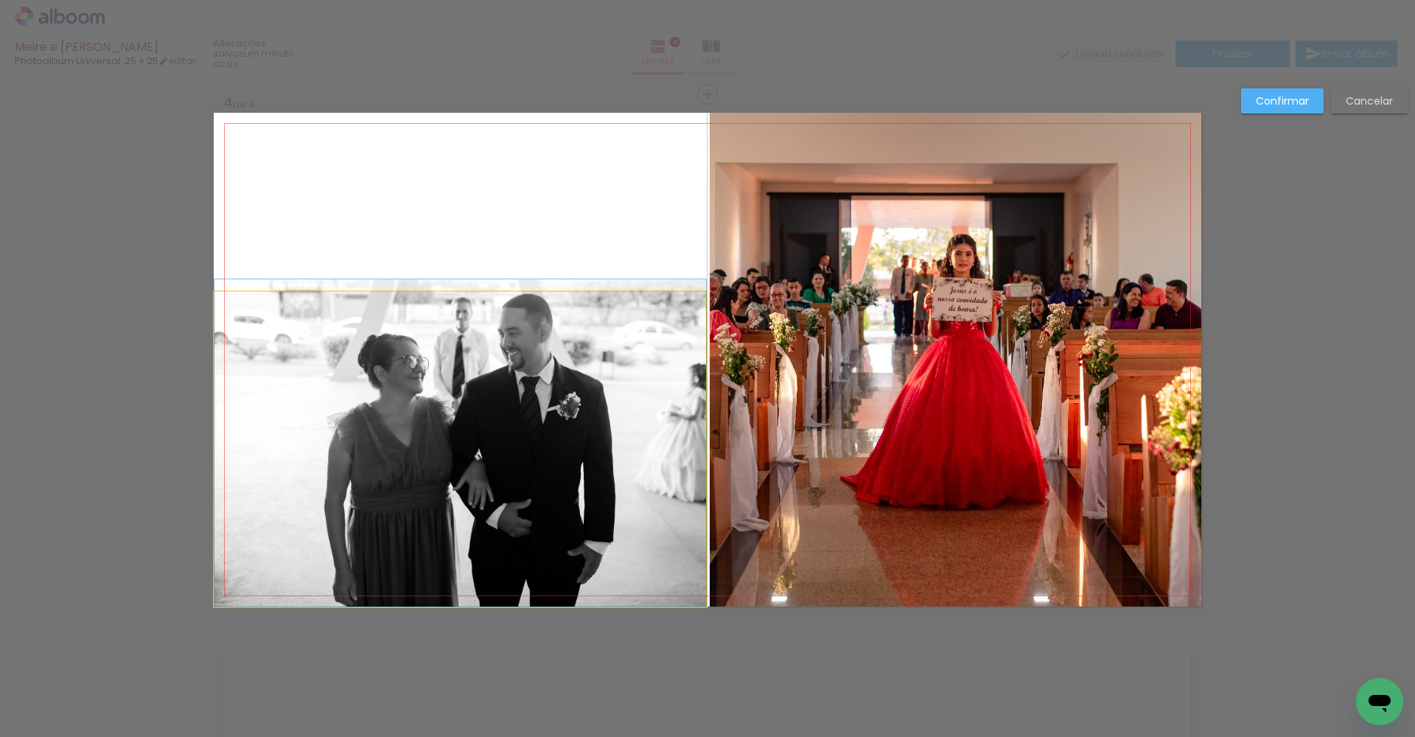
drag, startPoint x: 477, startPoint y: 395, endPoint x: 483, endPoint y: 315, distance: 80.5
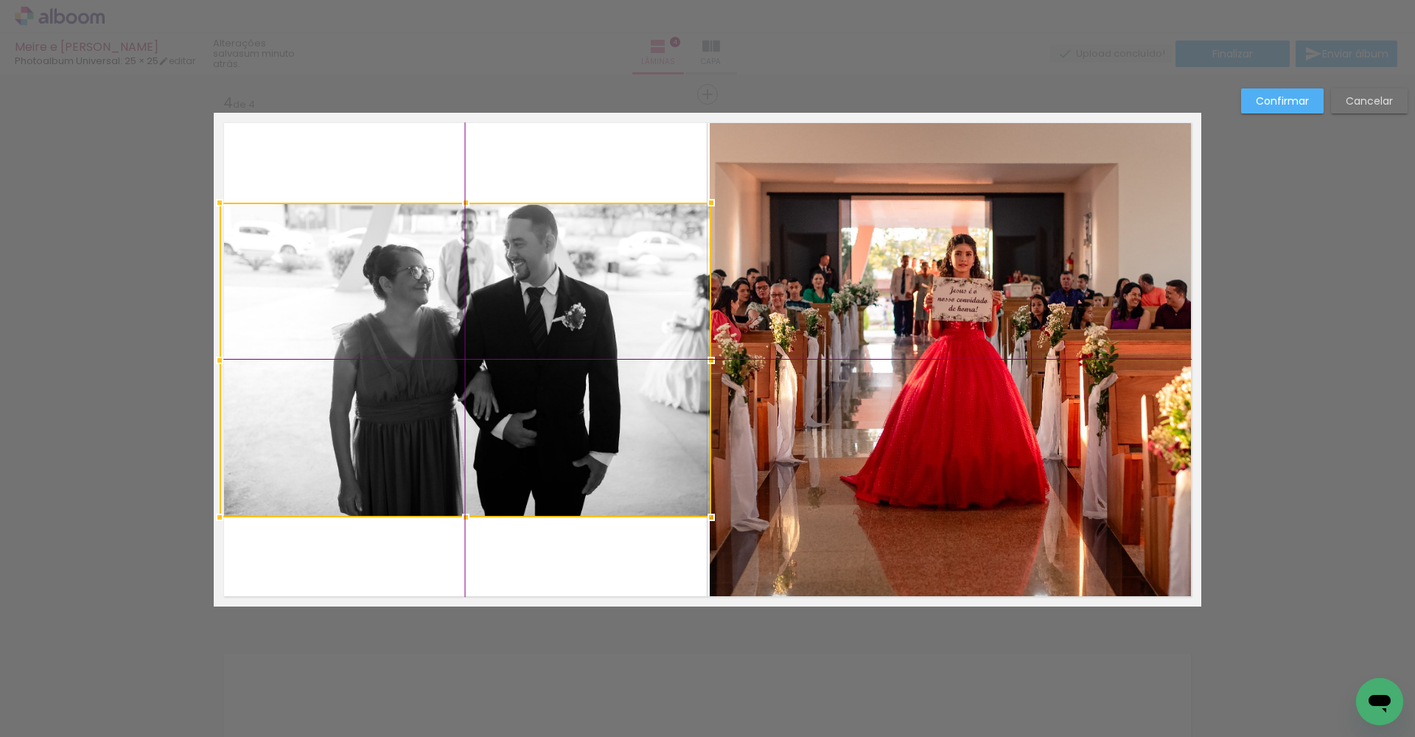
drag, startPoint x: 512, startPoint y: 393, endPoint x: 512, endPoint y: 337, distance: 56.0
click at [512, 337] on div at bounding box center [465, 360] width 491 height 315
click at [1029, 97] on paper-button "Confirmar" at bounding box center [1282, 100] width 83 height 25
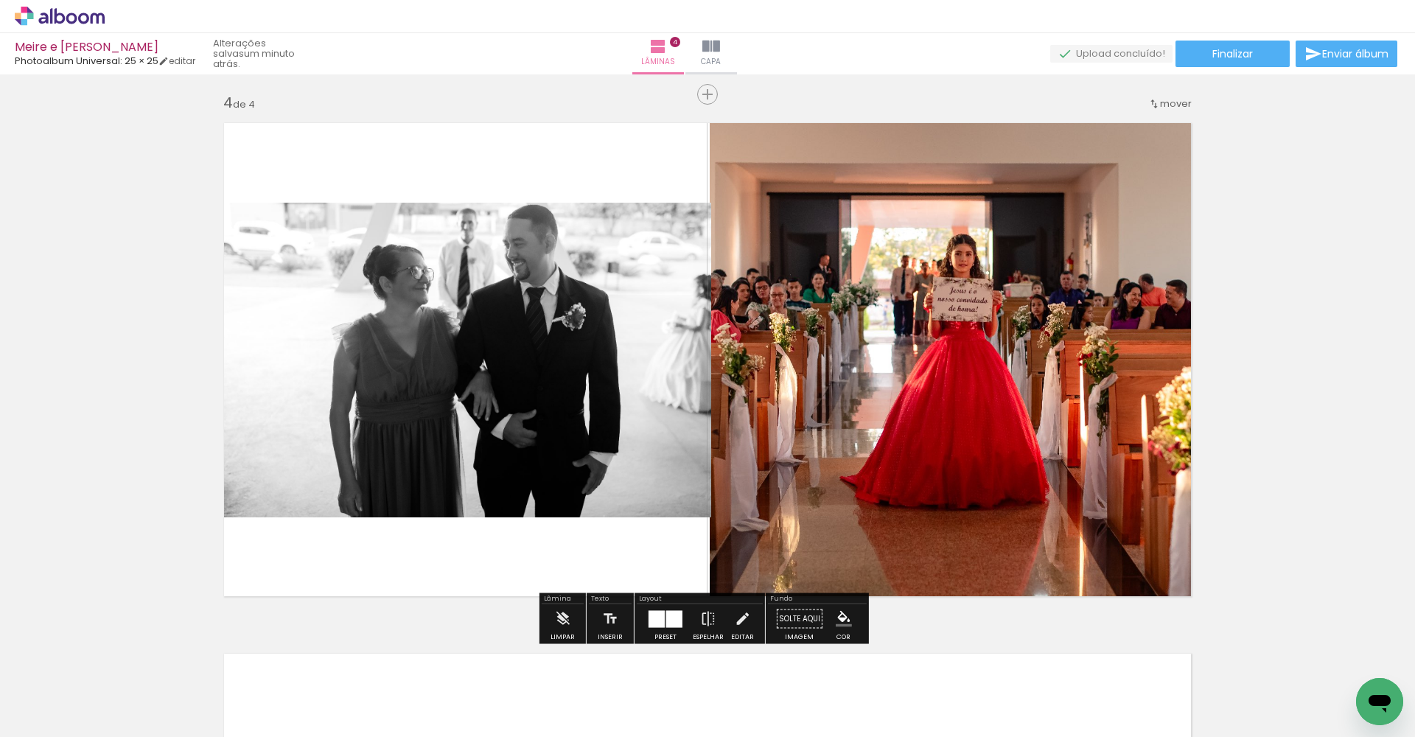
click at [677, 546] on paper-button "Preset" at bounding box center [665, 623] width 47 height 38
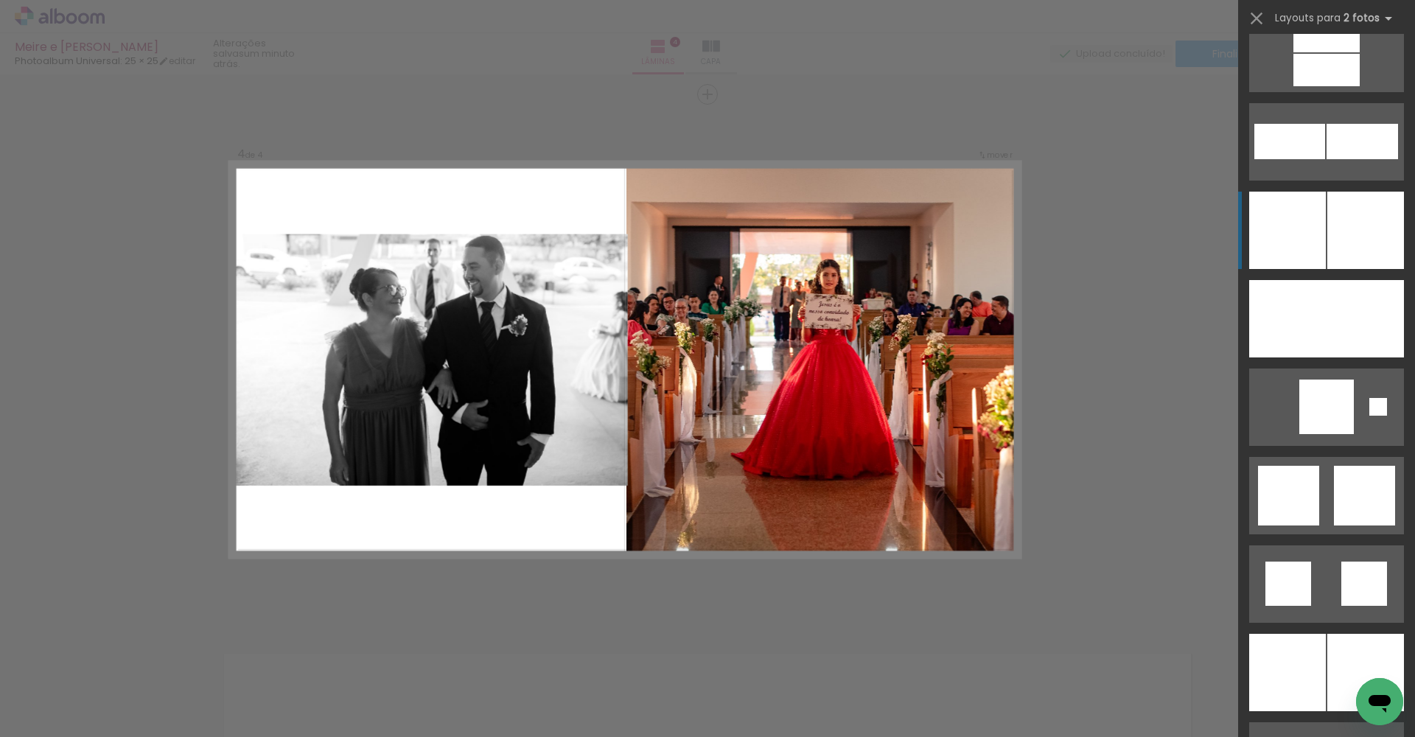
scroll to position [3891, 0]
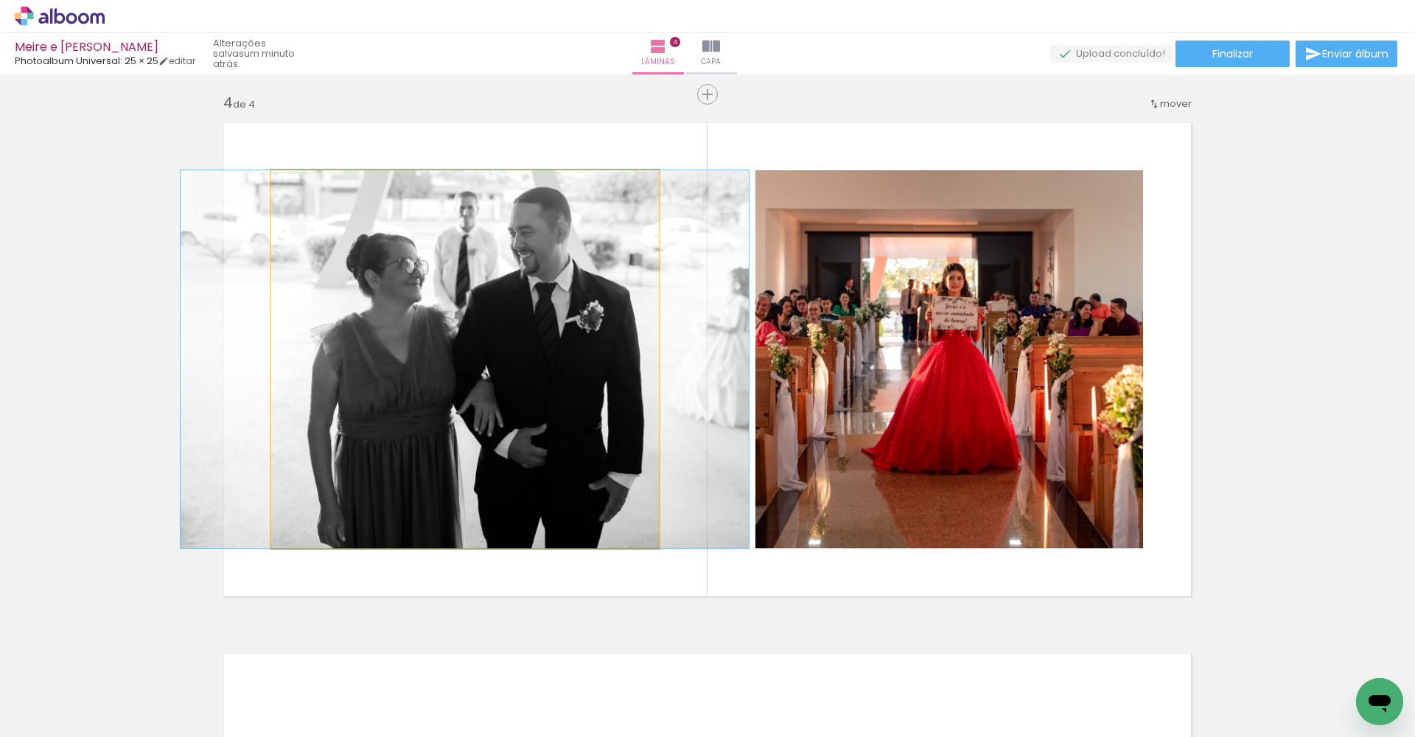
drag, startPoint x: 559, startPoint y: 415, endPoint x: 559, endPoint y: 395, distance: 19.9
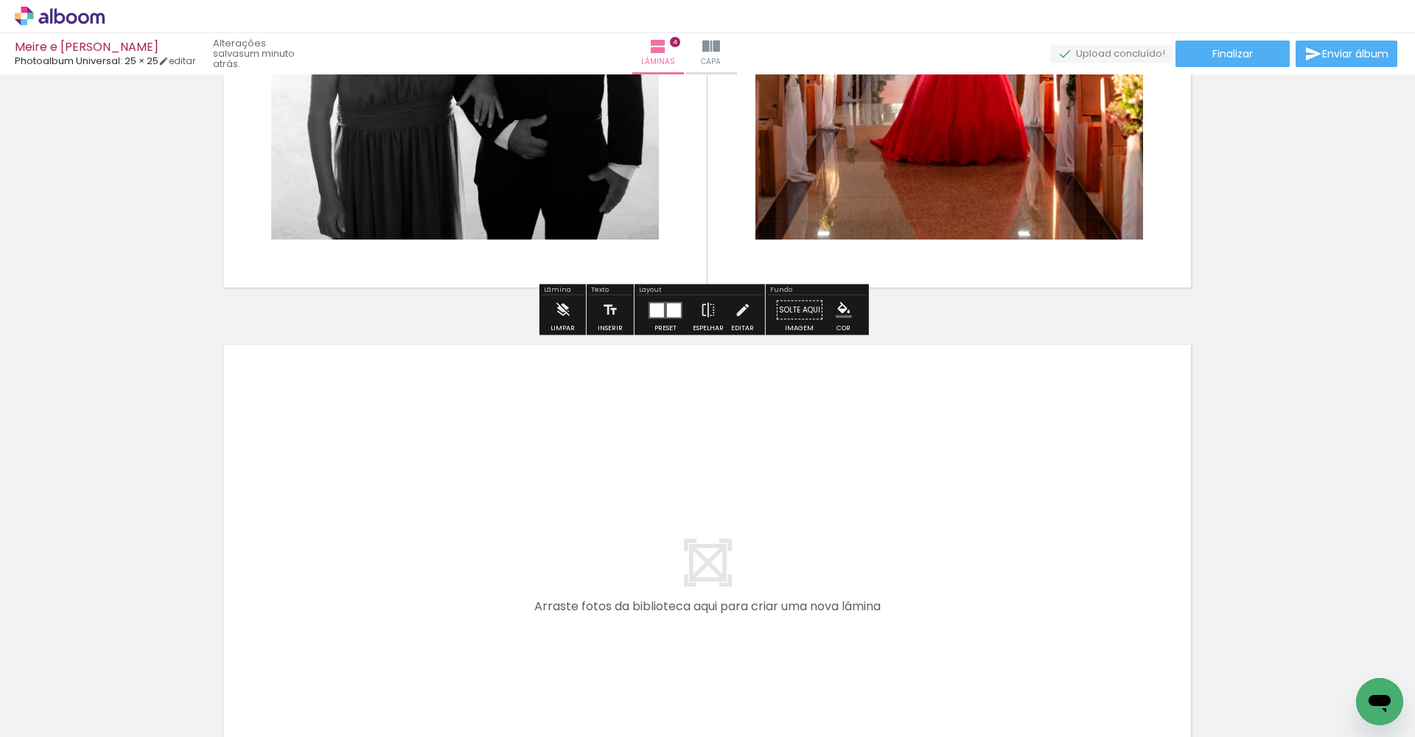
scroll to position [2055, 0]
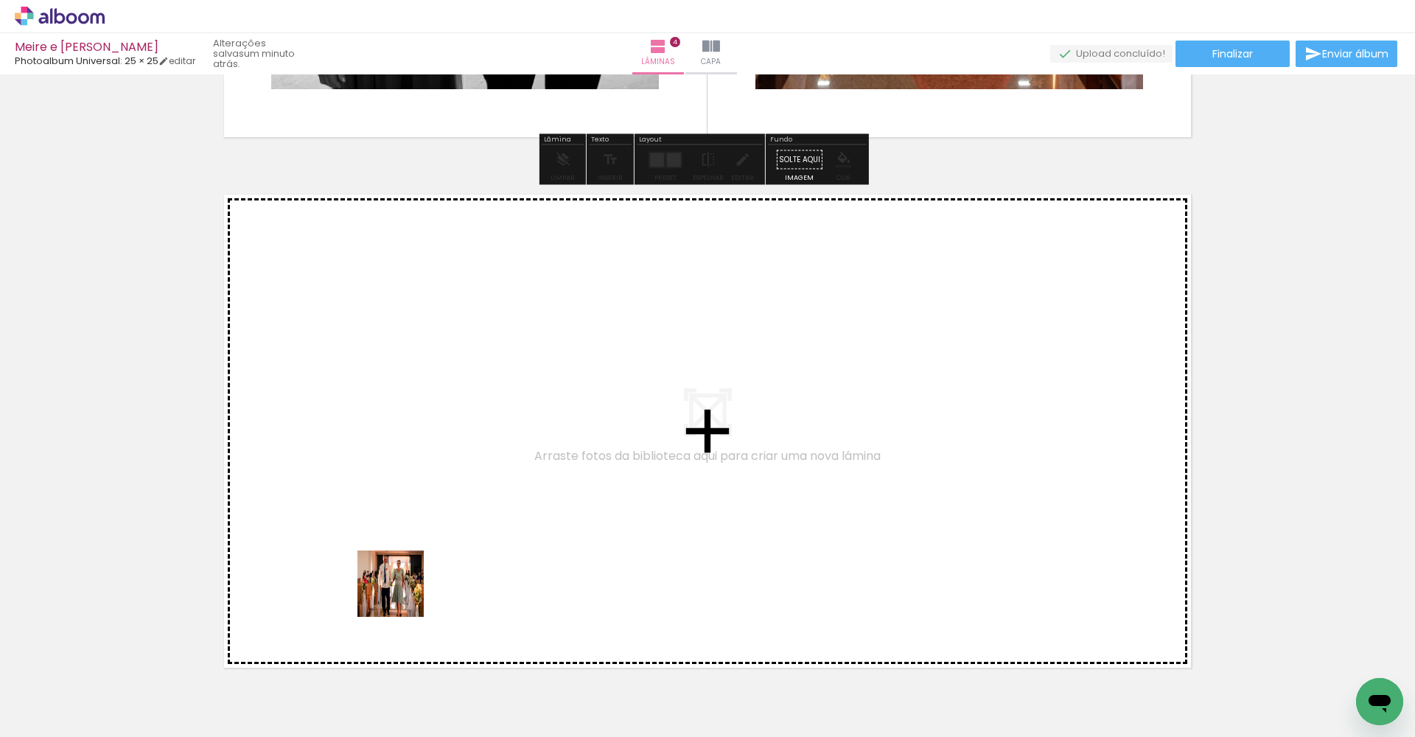
drag, startPoint x: 322, startPoint y: 687, endPoint x: 450, endPoint y: 547, distance: 189.8
click at [450, 546] on quentale-workspace at bounding box center [707, 368] width 1415 height 737
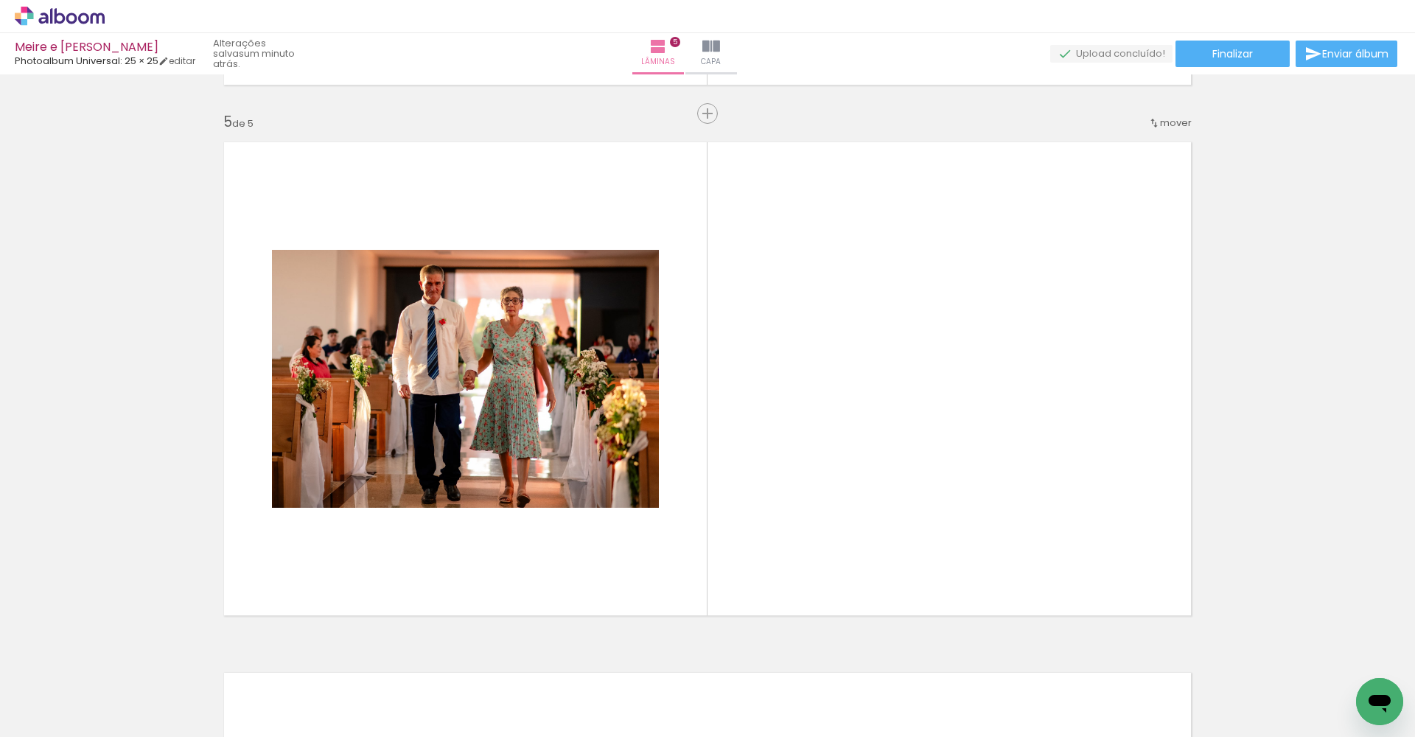
scroll to position [2127, 0]
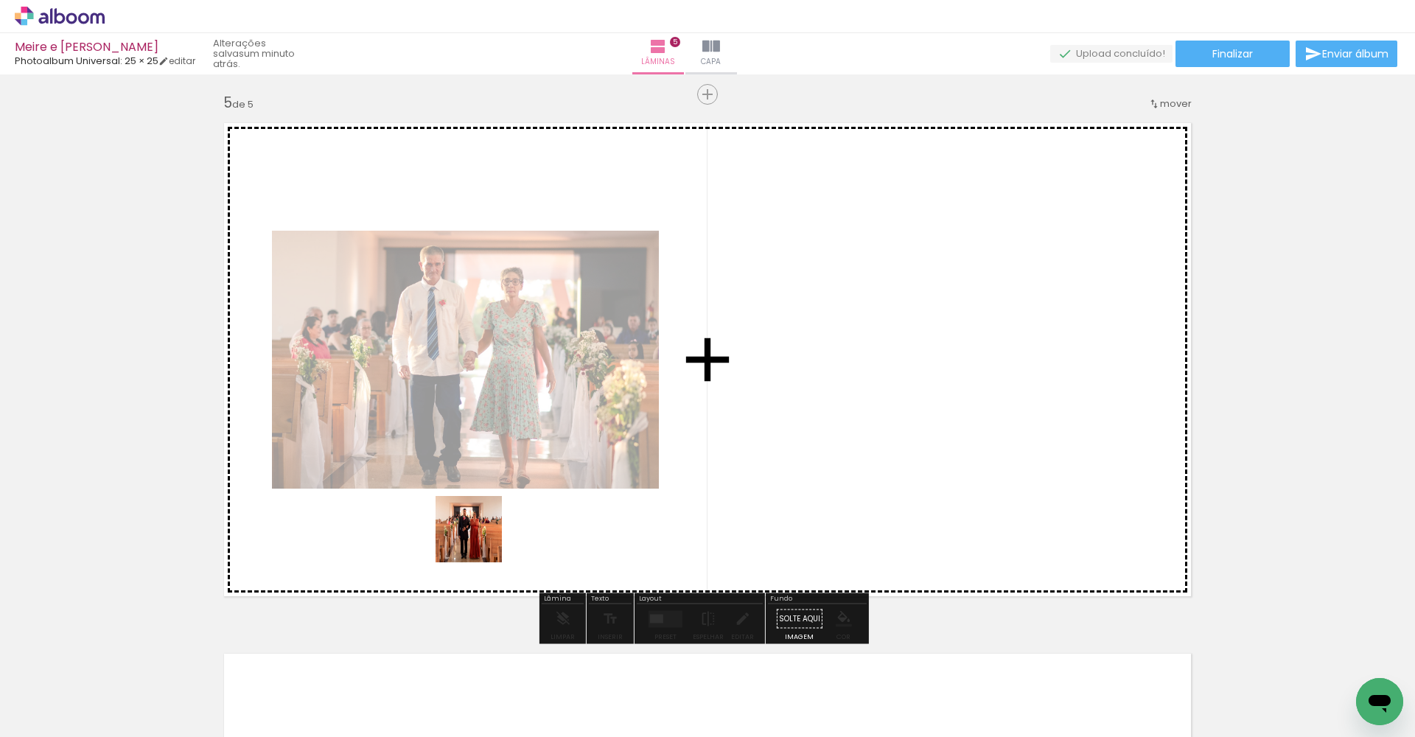
drag, startPoint x: 410, startPoint y: 697, endPoint x: 500, endPoint y: 453, distance: 259.9
click at [500, 453] on quentale-workspace at bounding box center [707, 368] width 1415 height 737
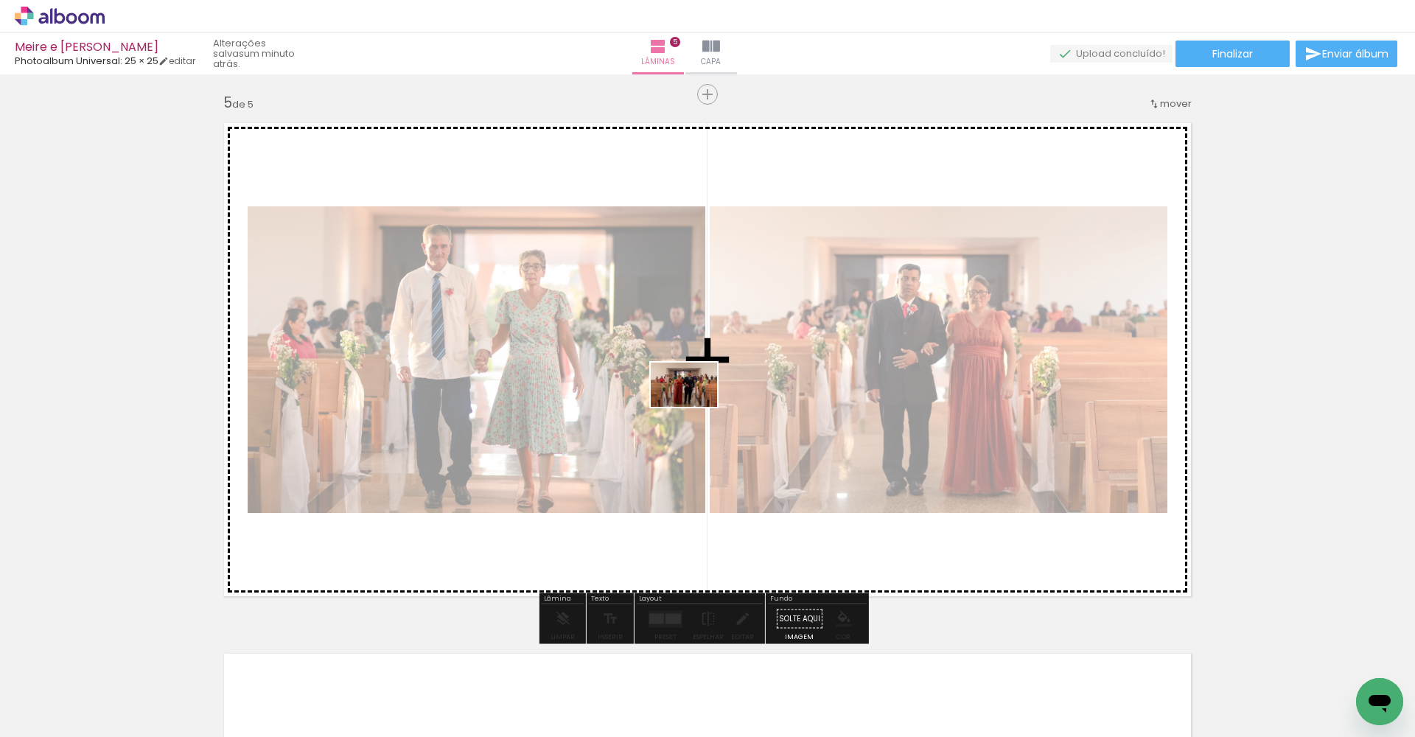
drag, startPoint x: 564, startPoint y: 710, endPoint x: 696, endPoint y: 402, distance: 335.1
click at [696, 402] on quentale-workspace at bounding box center [707, 368] width 1415 height 737
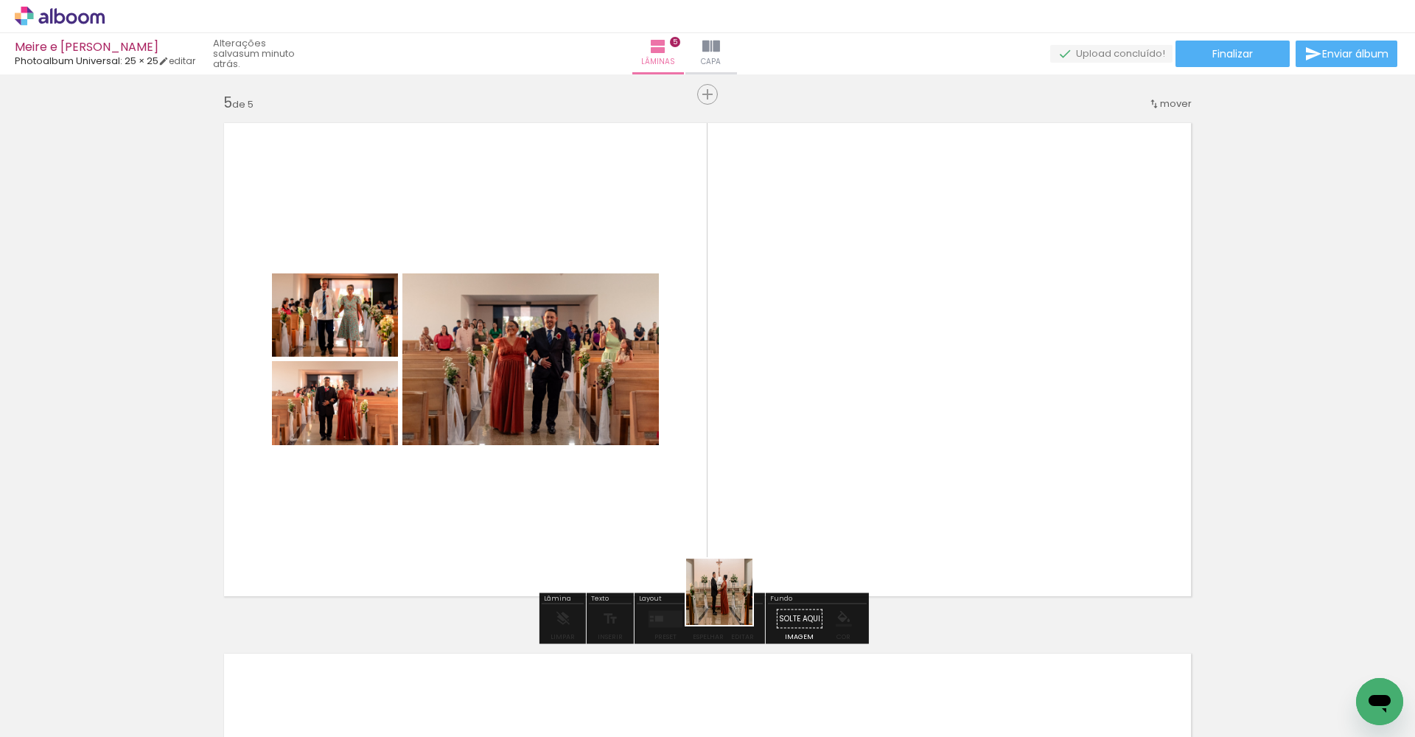
drag, startPoint x: 667, startPoint y: 685, endPoint x: 845, endPoint y: 470, distance: 279.4
click at [845, 470] on quentale-workspace at bounding box center [707, 368] width 1415 height 737
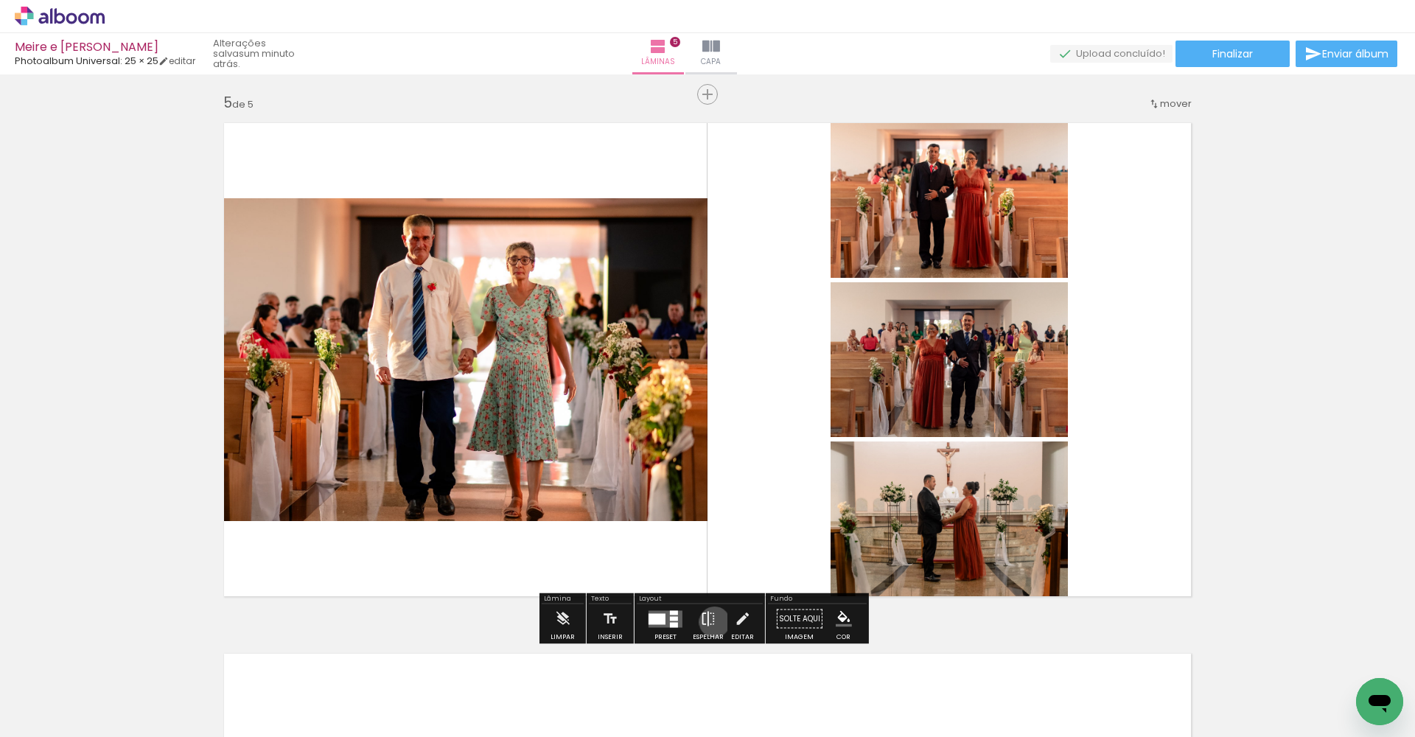
click at [711, 546] on iron-icon at bounding box center [708, 618] width 16 height 29
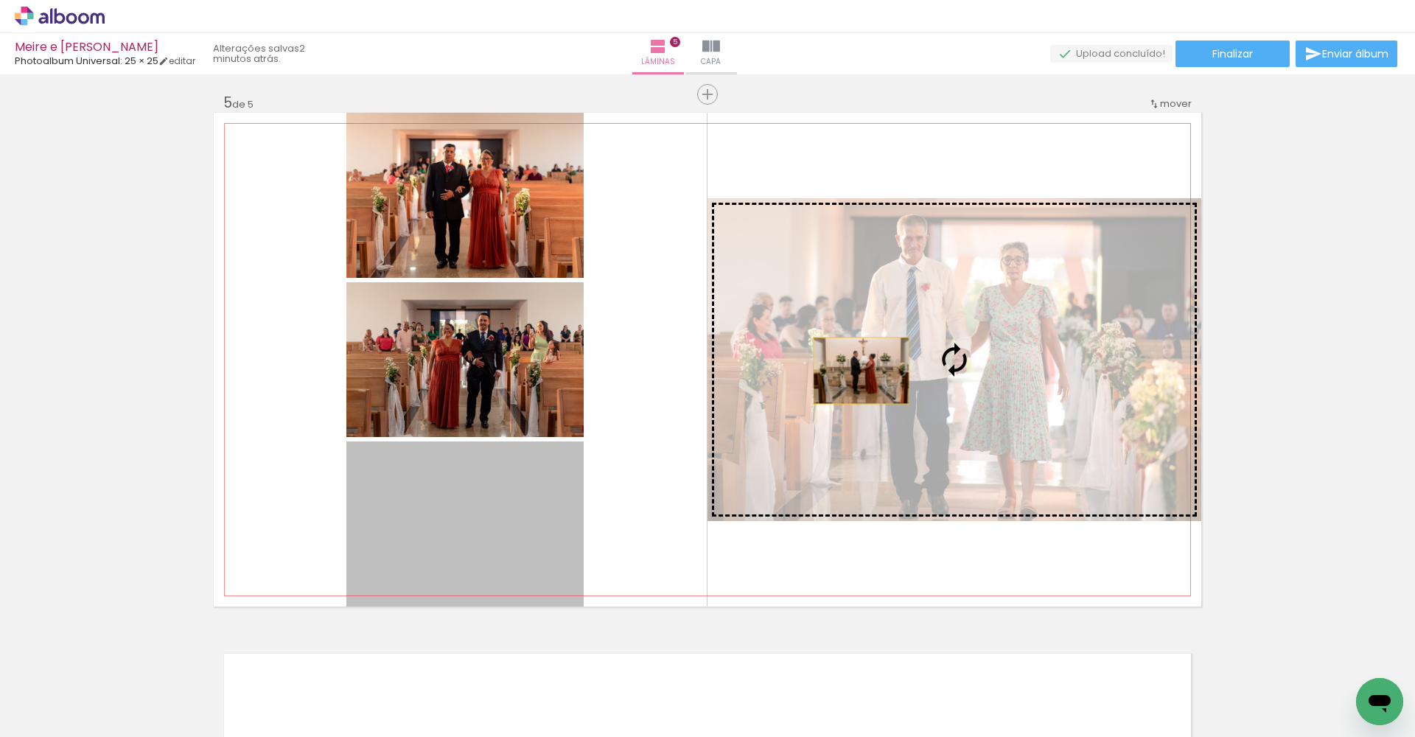
drag, startPoint x: 488, startPoint y: 533, endPoint x: 922, endPoint y: 352, distance: 470.0
click at [0, 0] on slot at bounding box center [0, 0] width 0 height 0
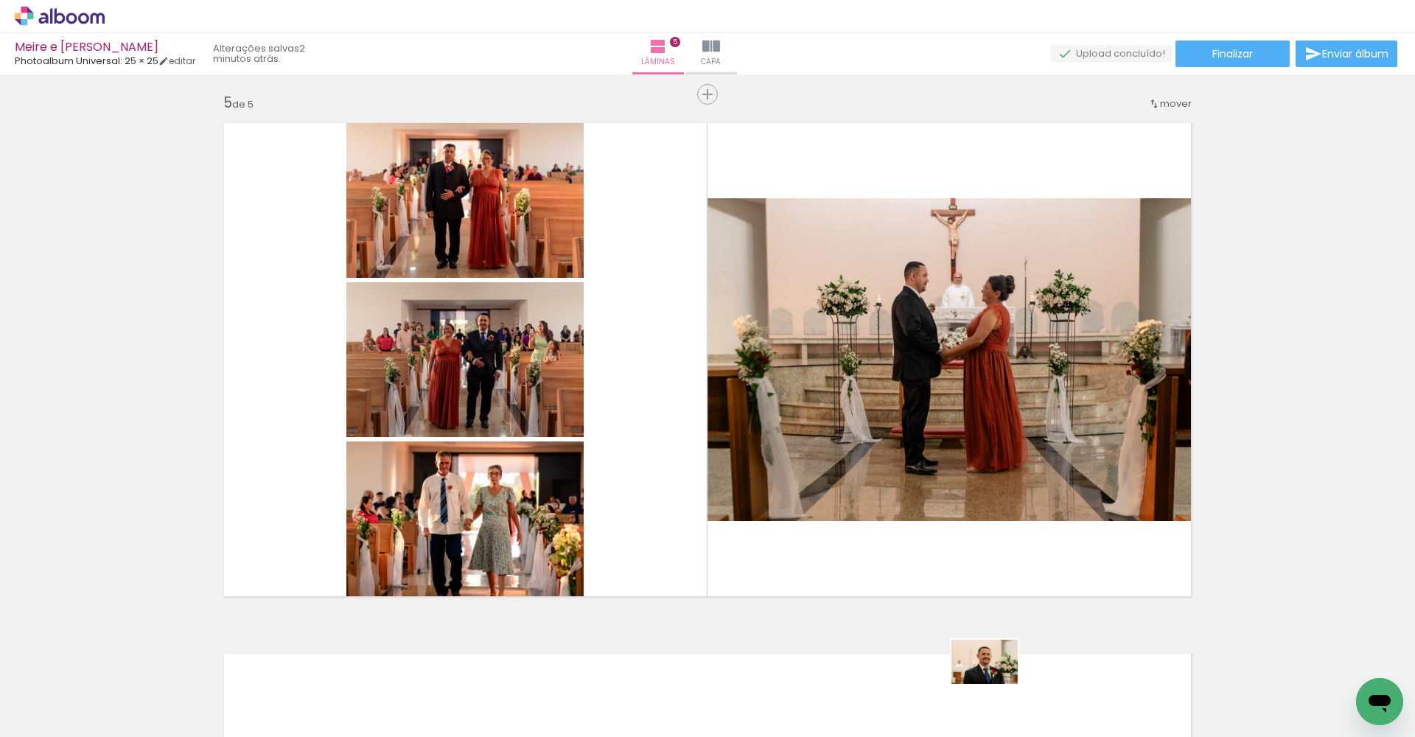
click at [995, 546] on div at bounding box center [973, 687] width 73 height 49
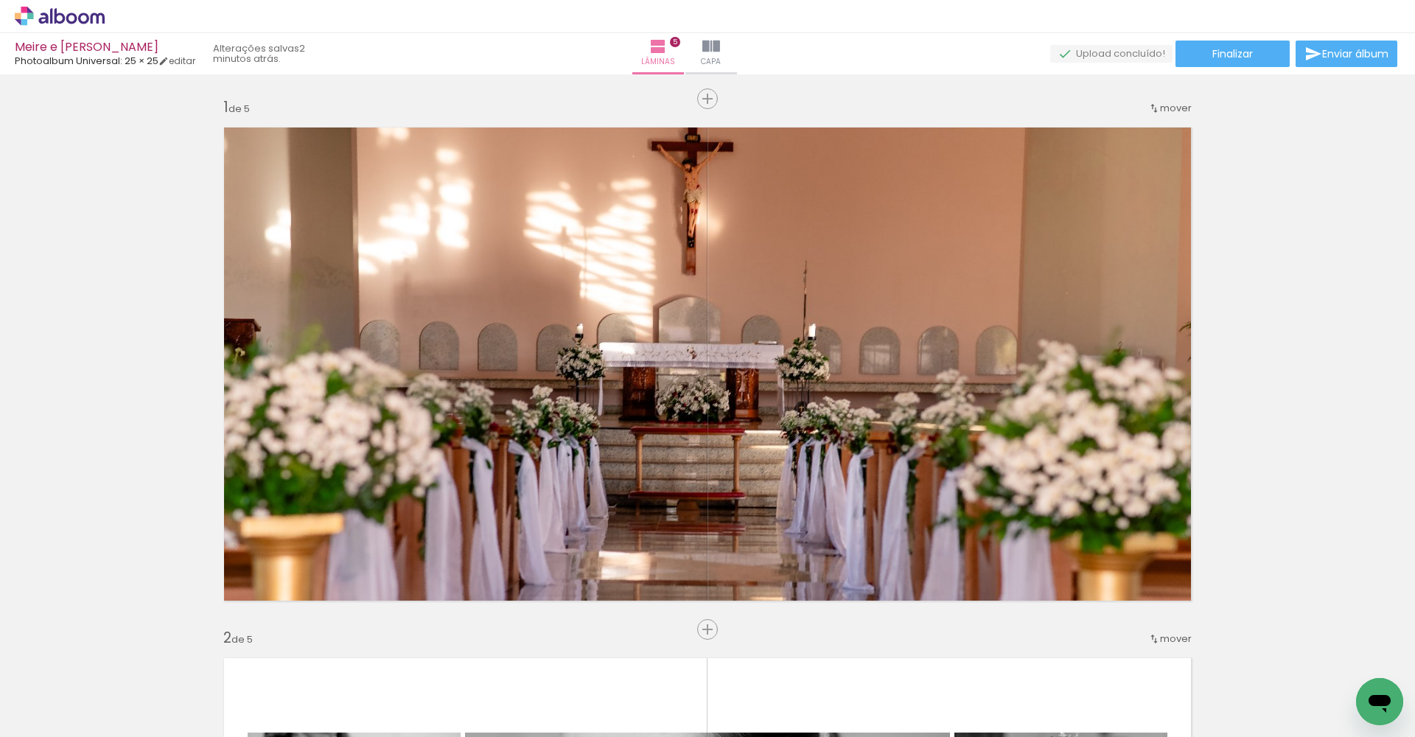
scroll to position [3891, 0]
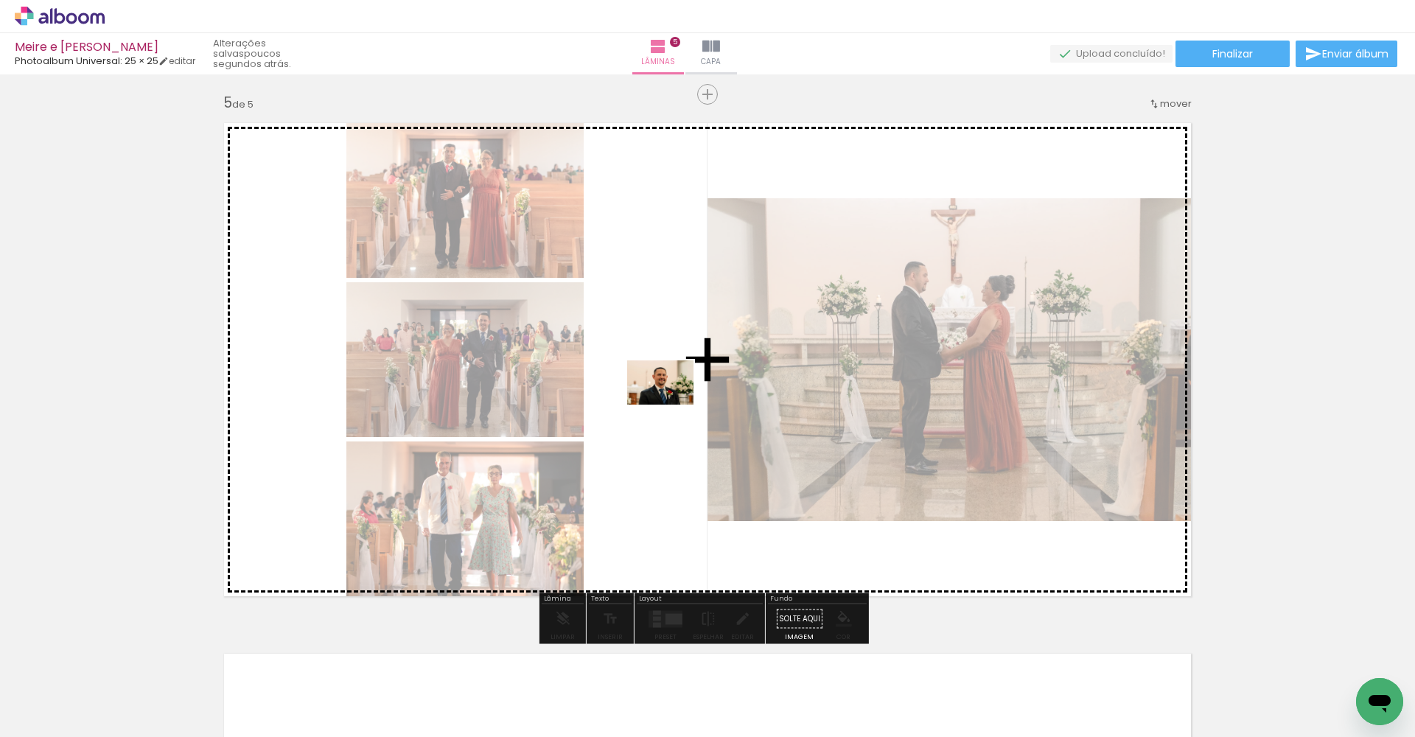
drag, startPoint x: 647, startPoint y: 699, endPoint x: 671, endPoint y: 400, distance: 299.4
click at [671, 400] on quentale-workspace at bounding box center [707, 368] width 1415 height 737
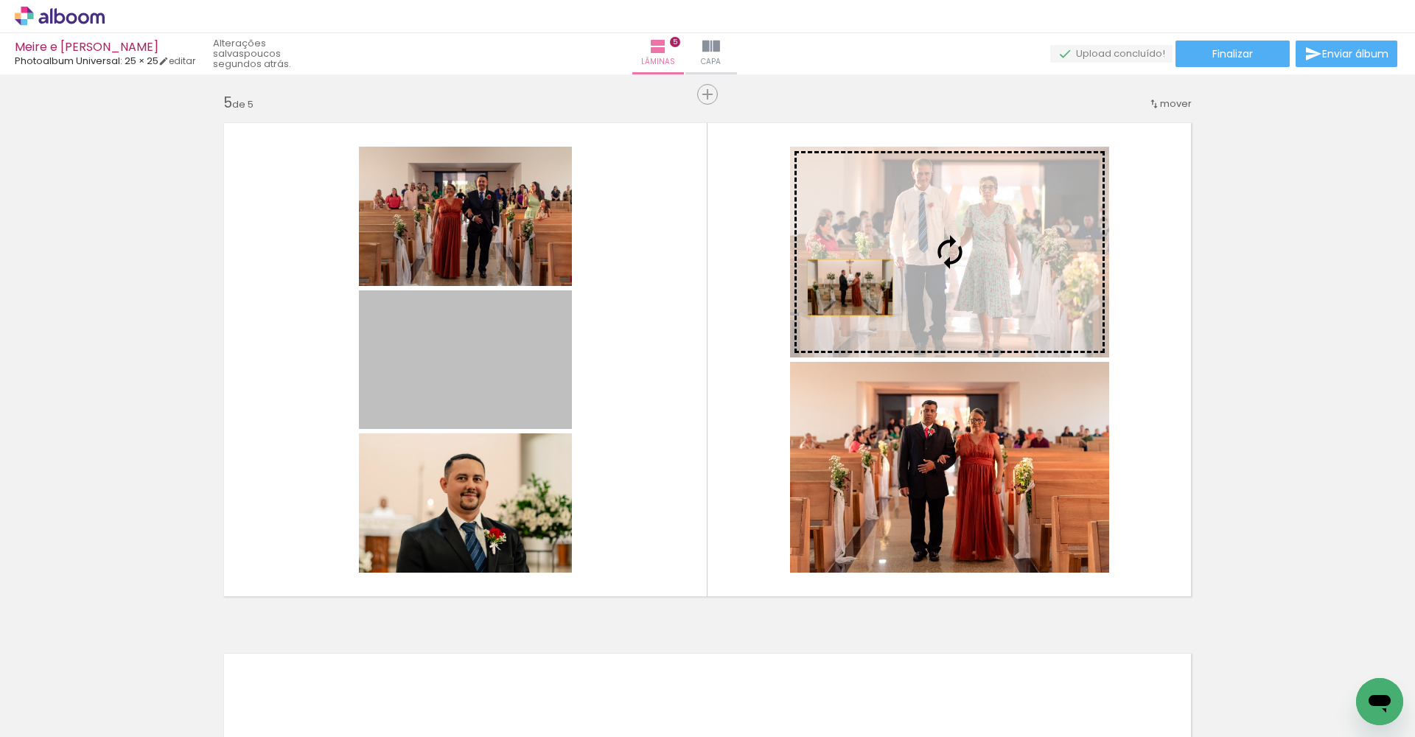
drag, startPoint x: 484, startPoint y: 374, endPoint x: 862, endPoint y: 273, distance: 391.2
click at [0, 0] on slot at bounding box center [0, 0] width 0 height 0
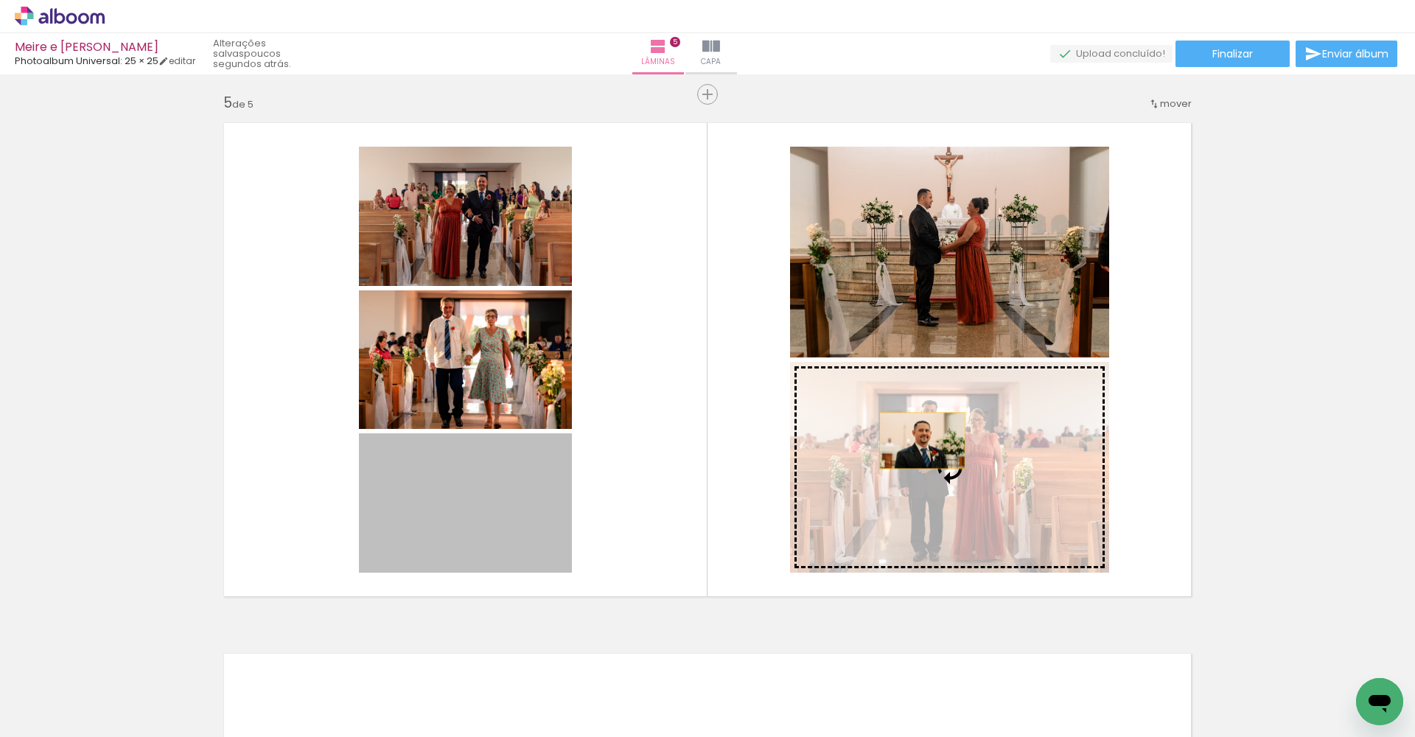
drag, startPoint x: 573, startPoint y: 510, endPoint x: 934, endPoint y: 441, distance: 368.4
click at [0, 0] on slot at bounding box center [0, 0] width 0 height 0
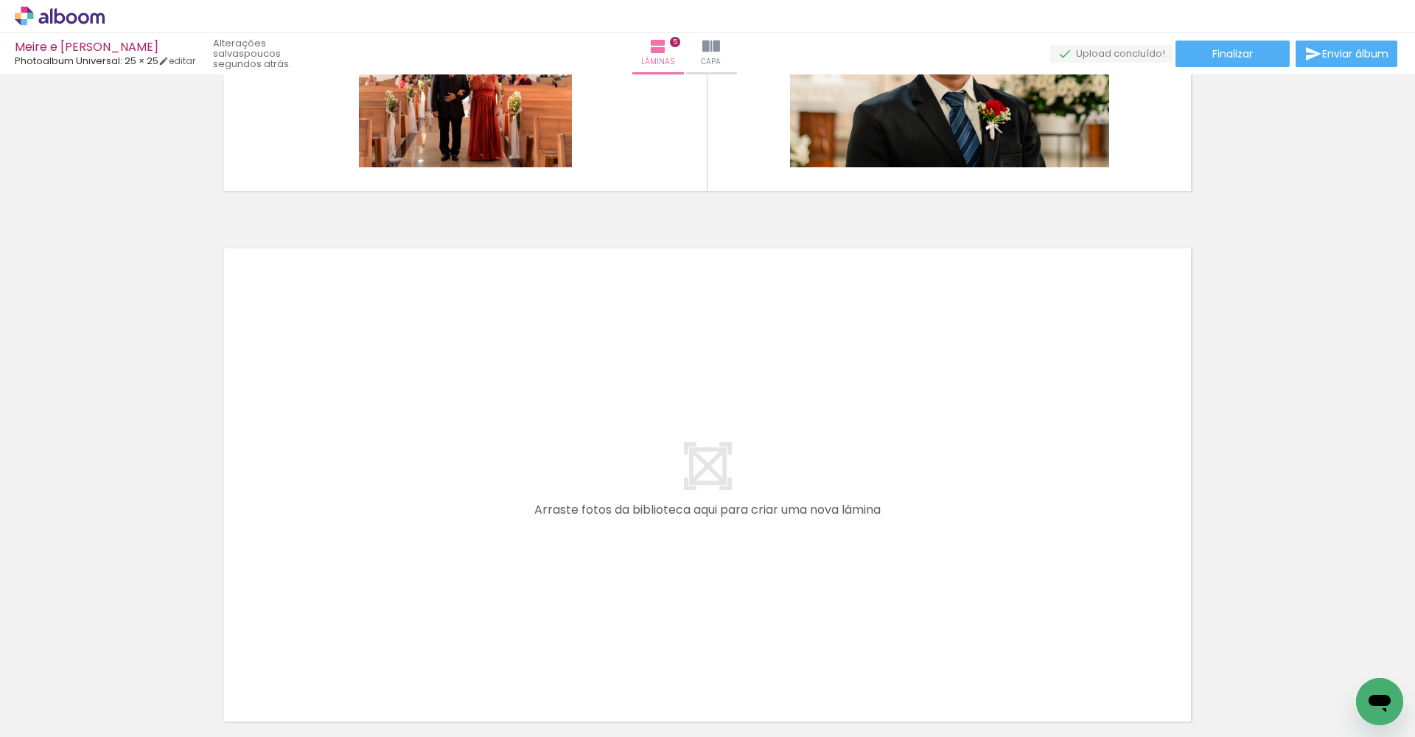
scroll to position [2532, 0]
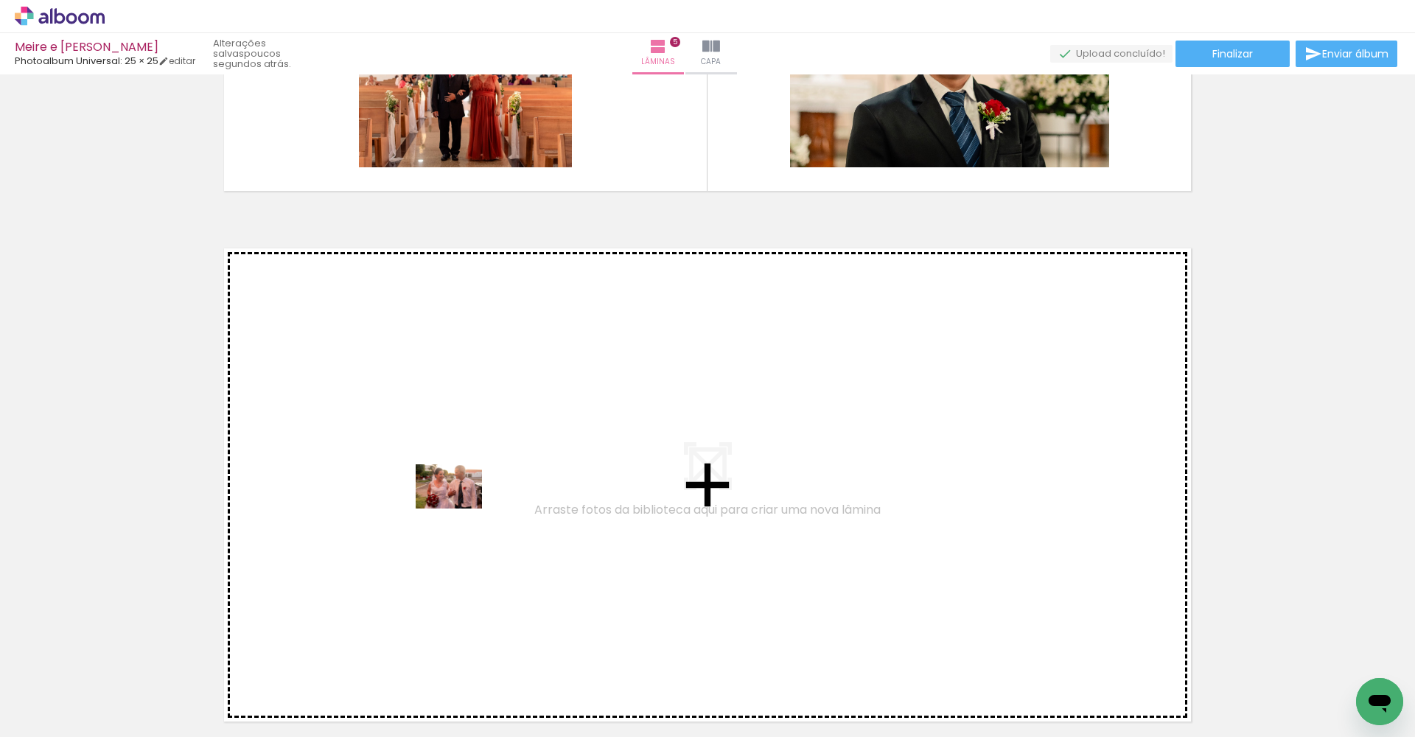
drag, startPoint x: 431, startPoint y: 690, endPoint x: 460, endPoint y: 508, distance: 183.5
click at [460, 508] on quentale-workspace at bounding box center [707, 368] width 1415 height 737
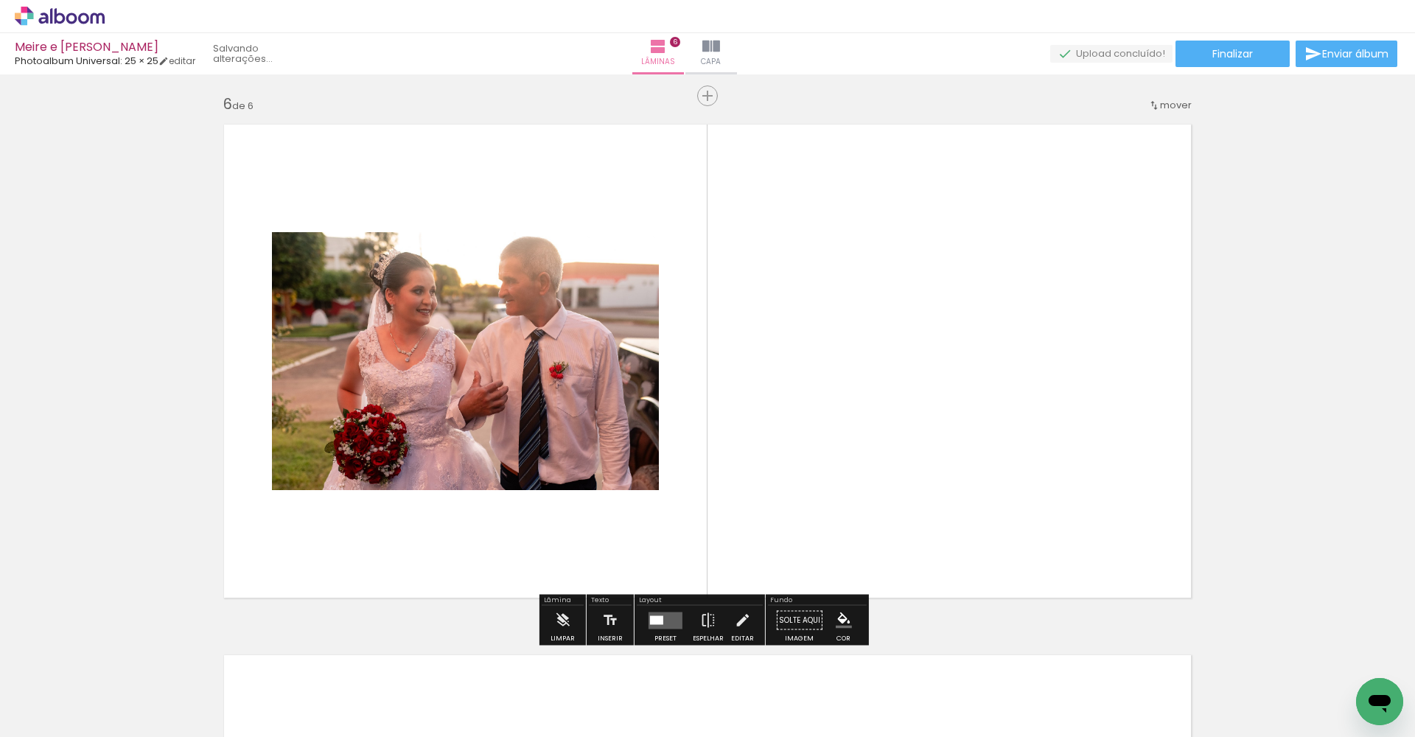
scroll to position [2657, 0]
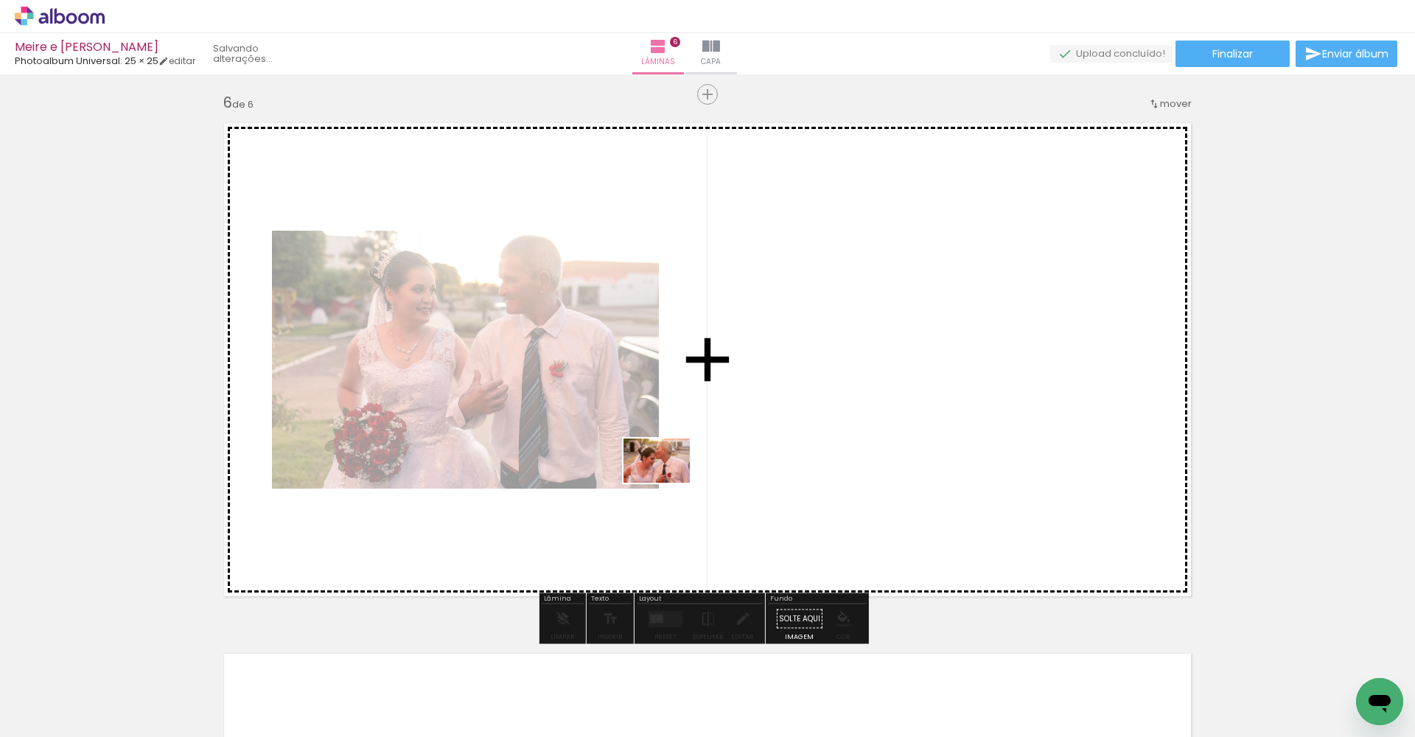
drag, startPoint x: 505, startPoint y: 684, endPoint x: 727, endPoint y: 435, distance: 334.0
click at [727, 435] on quentale-workspace at bounding box center [707, 368] width 1415 height 737
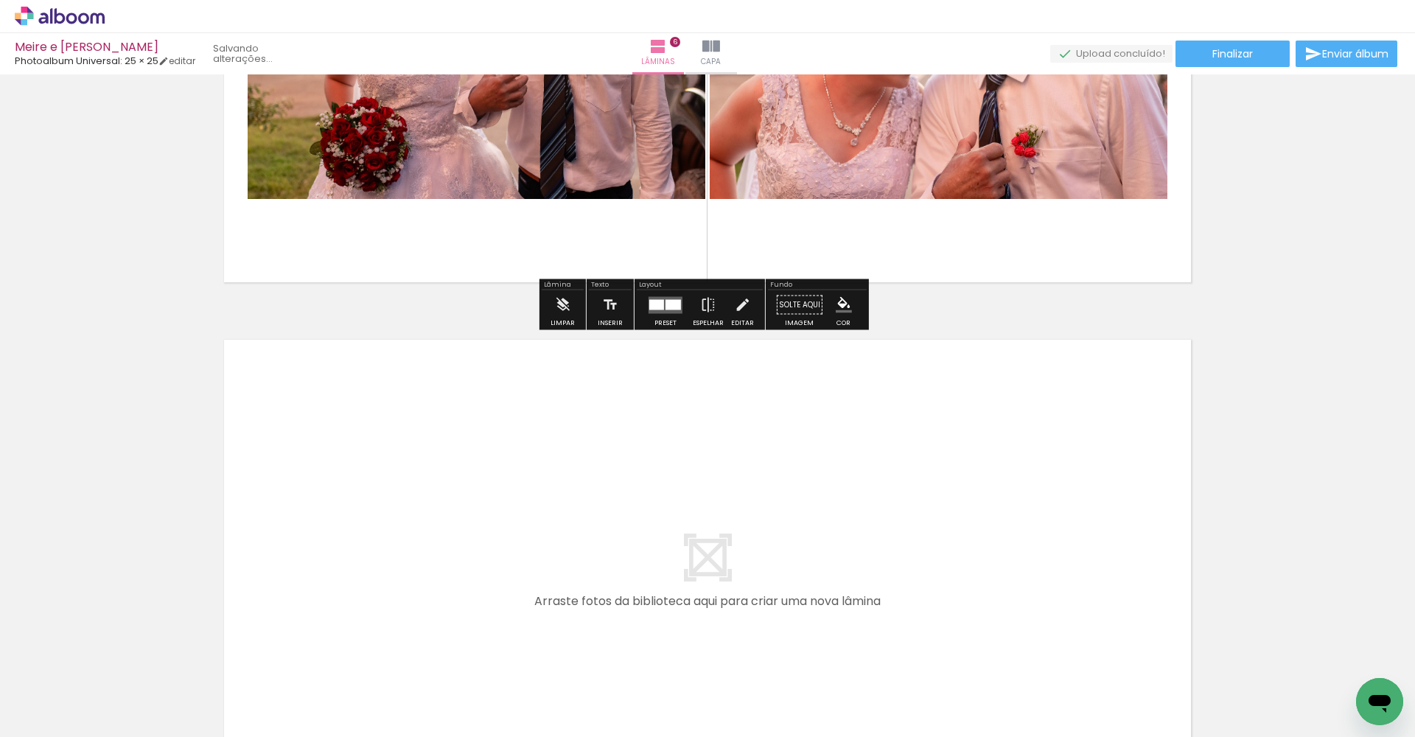
scroll to position [3035, 0]
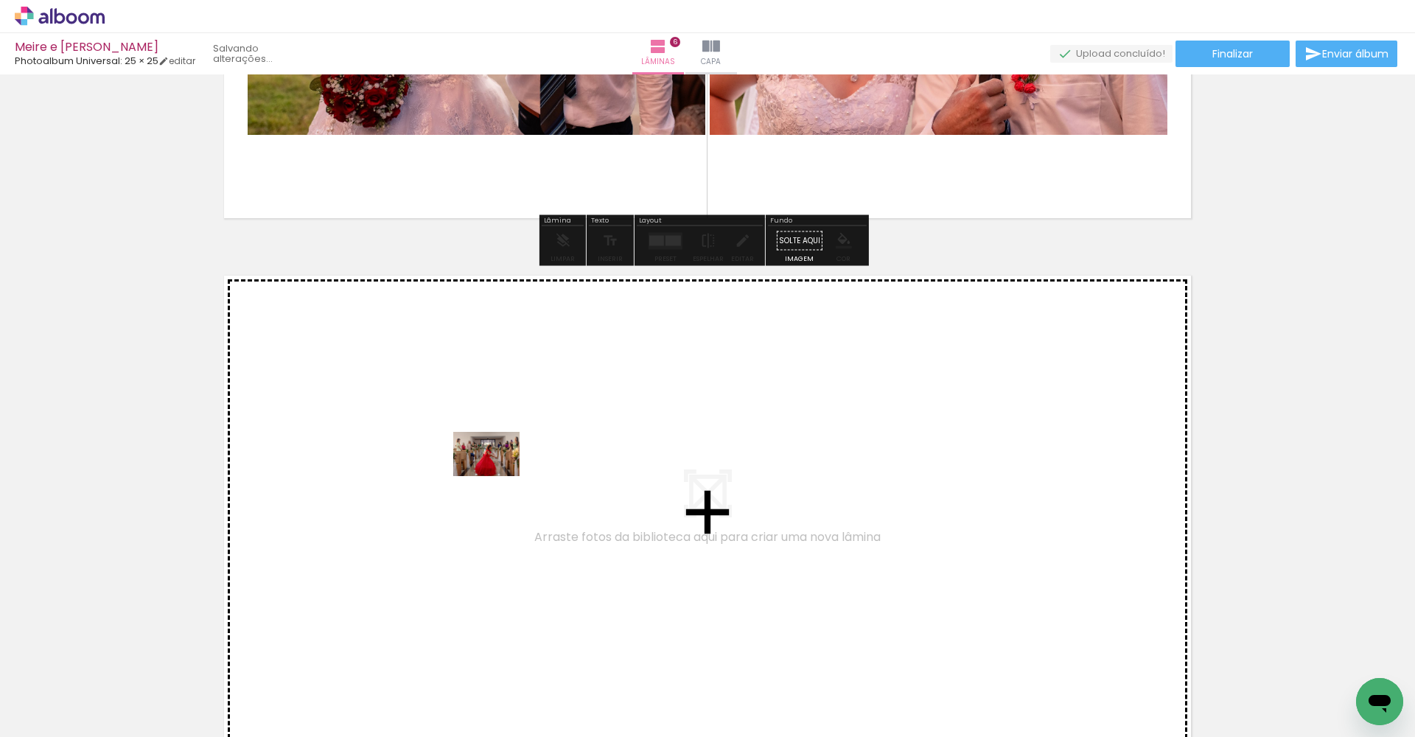
drag, startPoint x: 585, startPoint y: 697, endPoint x: 497, endPoint y: 476, distance: 237.8
click at [497, 476] on quentale-workspace at bounding box center [707, 368] width 1415 height 737
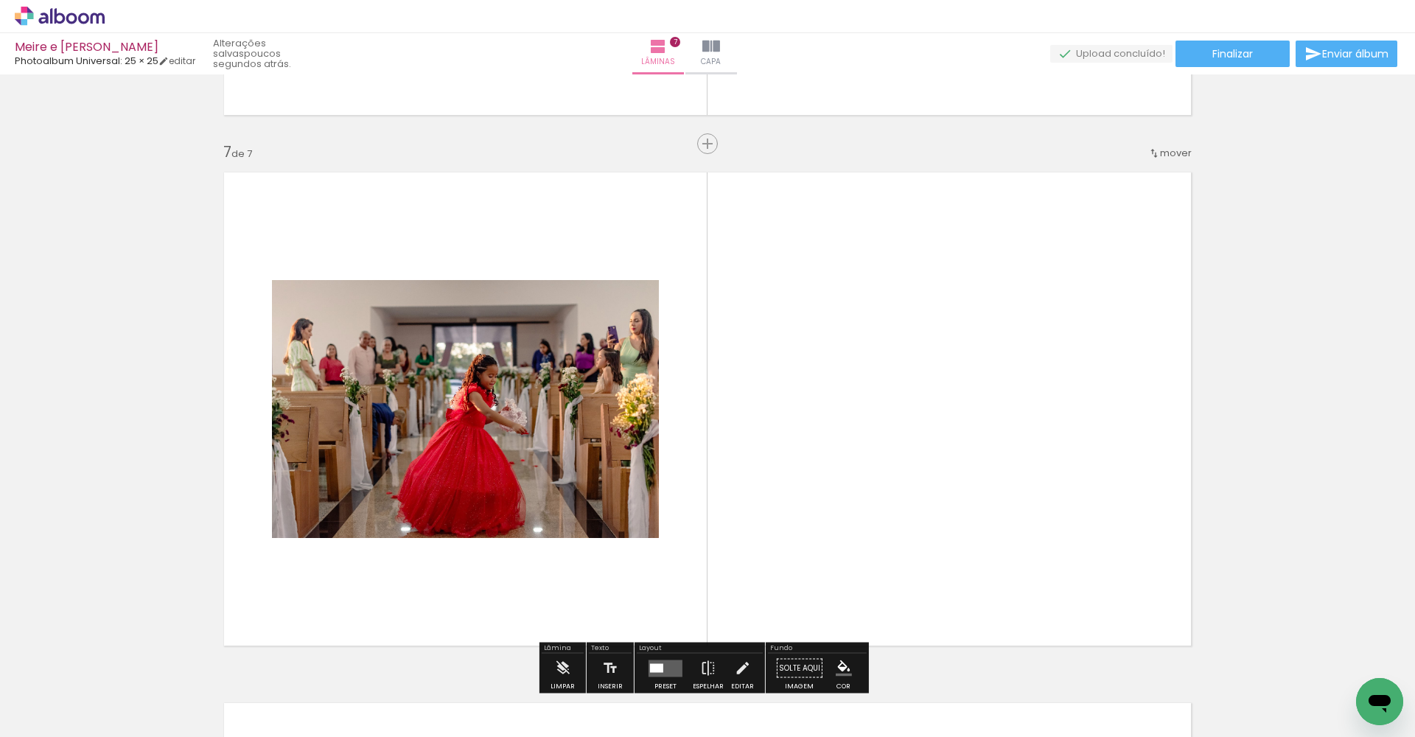
scroll to position [3188, 0]
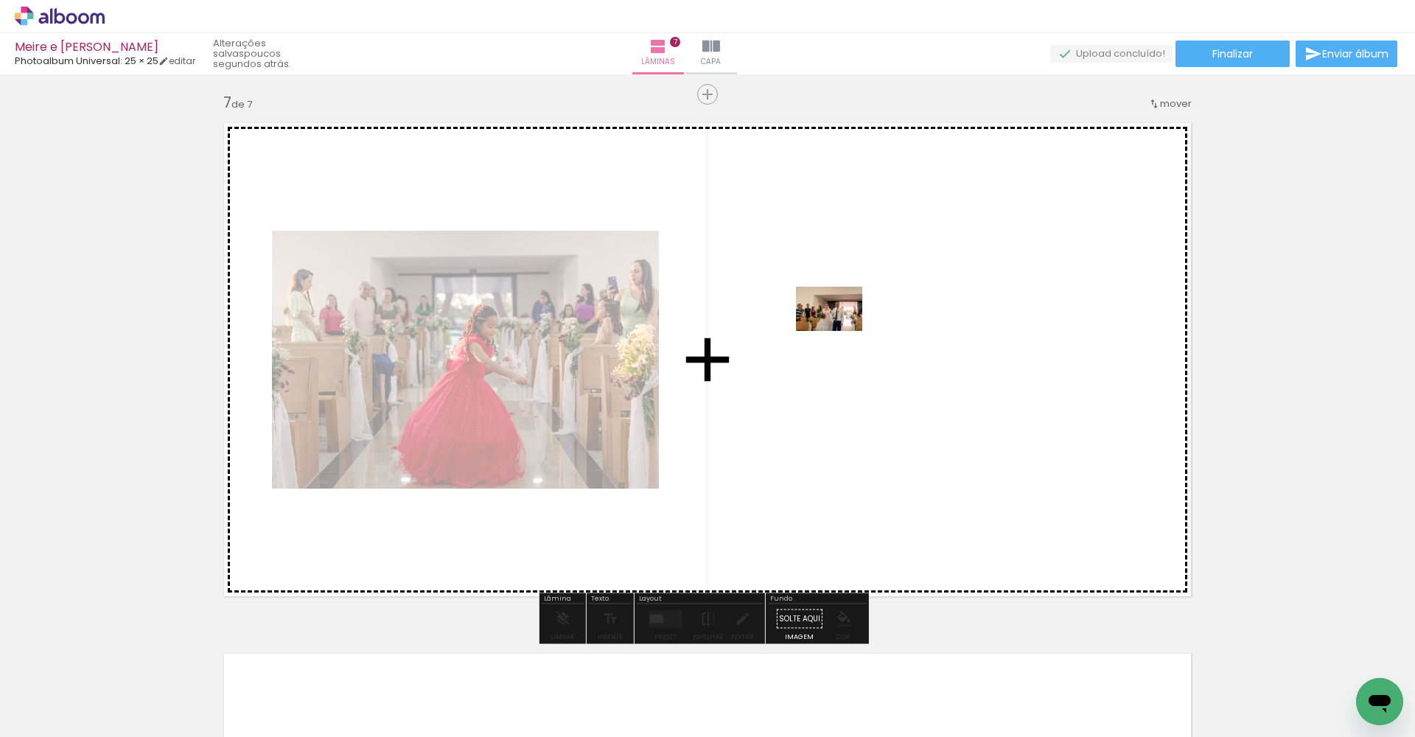
drag, startPoint x: 811, startPoint y: 592, endPoint x: 839, endPoint y: 322, distance: 271.9
click at [839, 322] on quentale-workspace at bounding box center [707, 368] width 1415 height 737
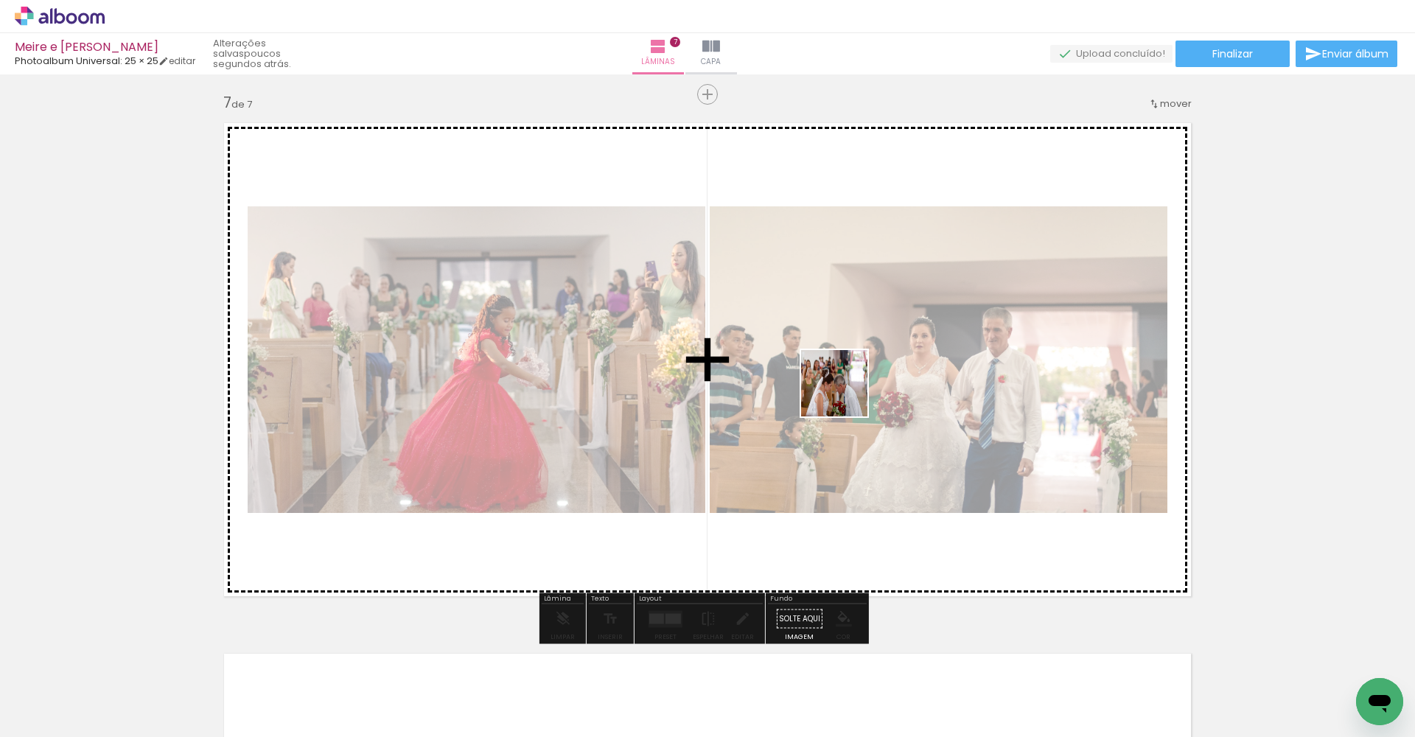
drag, startPoint x: 836, startPoint y: 701, endPoint x: 845, endPoint y: 393, distance: 308.1
click at [845, 393] on quentale-workspace at bounding box center [707, 368] width 1415 height 737
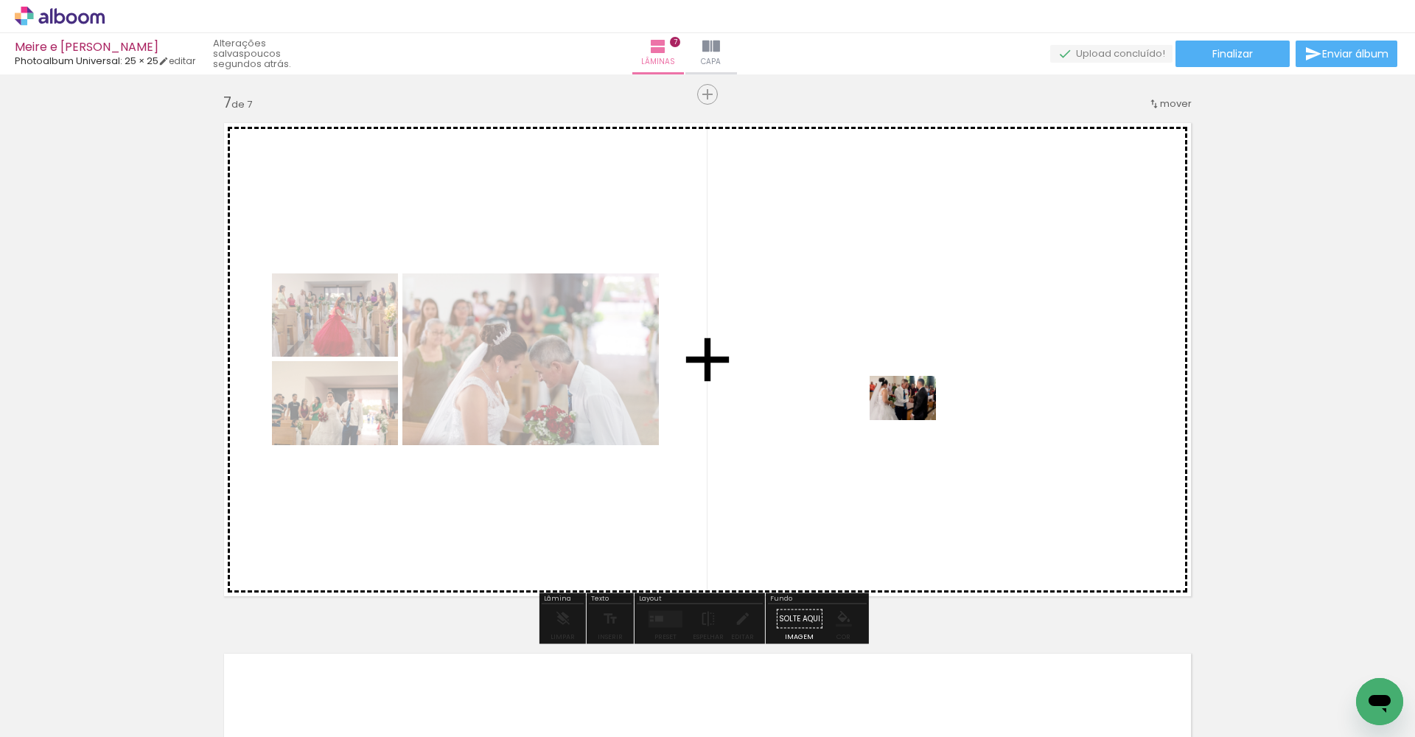
drag, startPoint x: 921, startPoint y: 676, endPoint x: 914, endPoint y: 420, distance: 256.5
click at [914, 420] on quentale-workspace at bounding box center [707, 368] width 1415 height 737
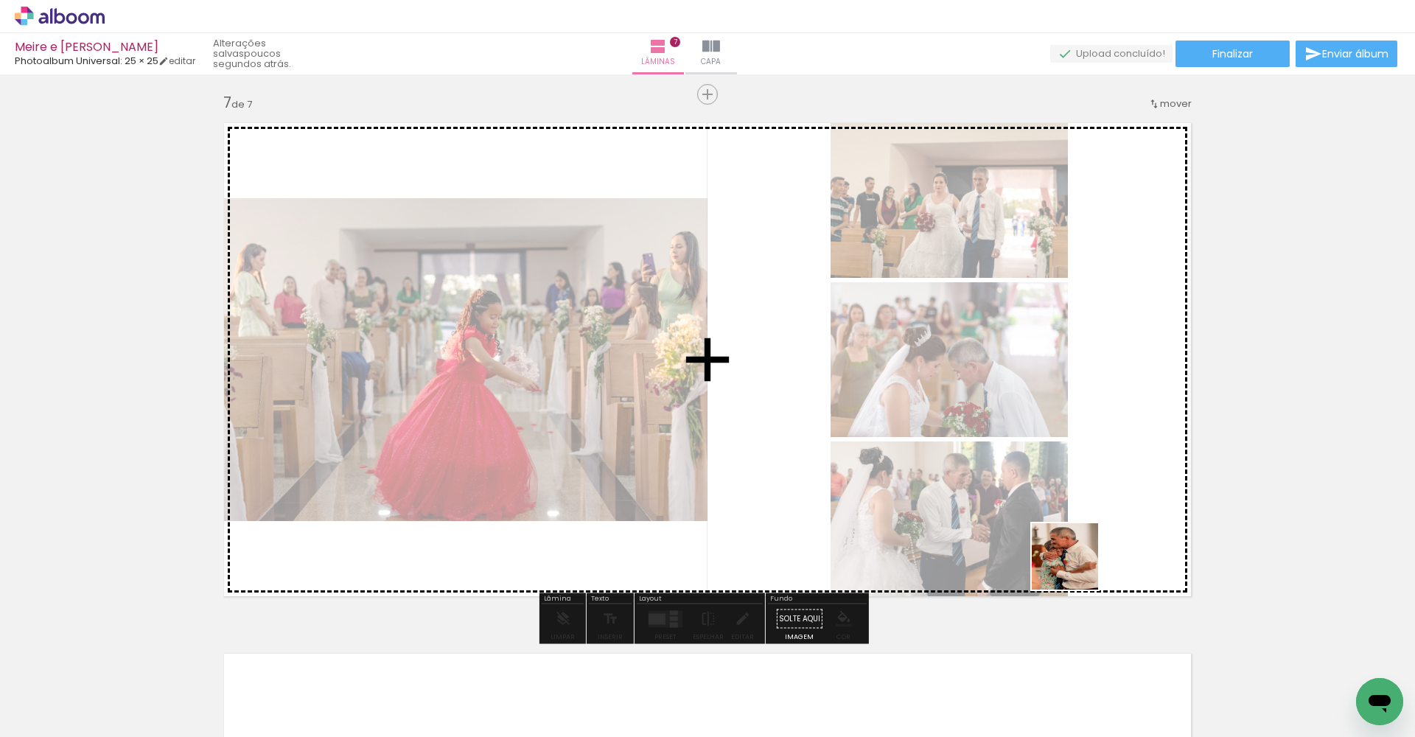
drag, startPoint x: 1008, startPoint y: 703, endPoint x: 1076, endPoint y: 525, distance: 190.1
click at [1076, 525] on quentale-workspace at bounding box center [707, 368] width 1415 height 737
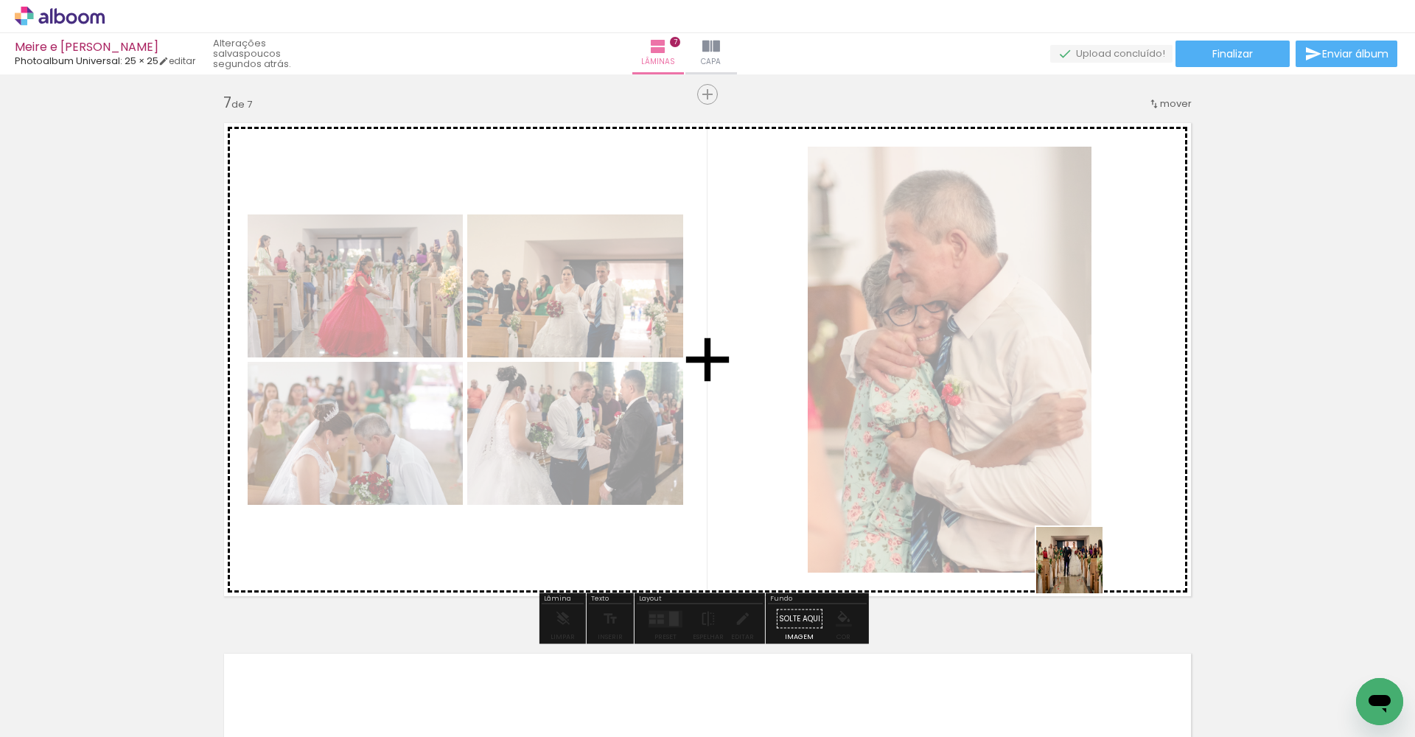
drag, startPoint x: 1088, startPoint y: 689, endPoint x: 1089, endPoint y: 508, distance: 181.3
click at [1089, 508] on quentale-workspace at bounding box center [707, 368] width 1415 height 737
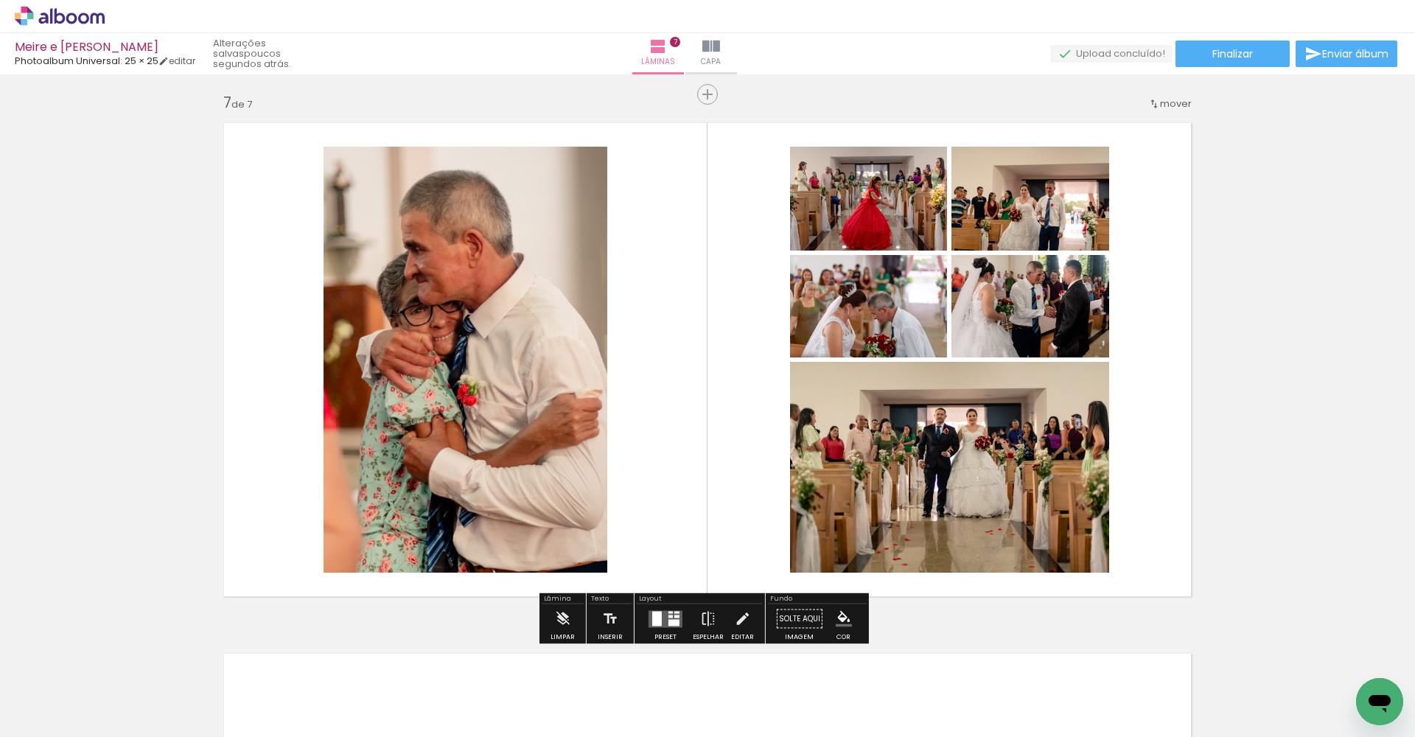
click at [653, 618] on div at bounding box center [657, 618] width 10 height 15
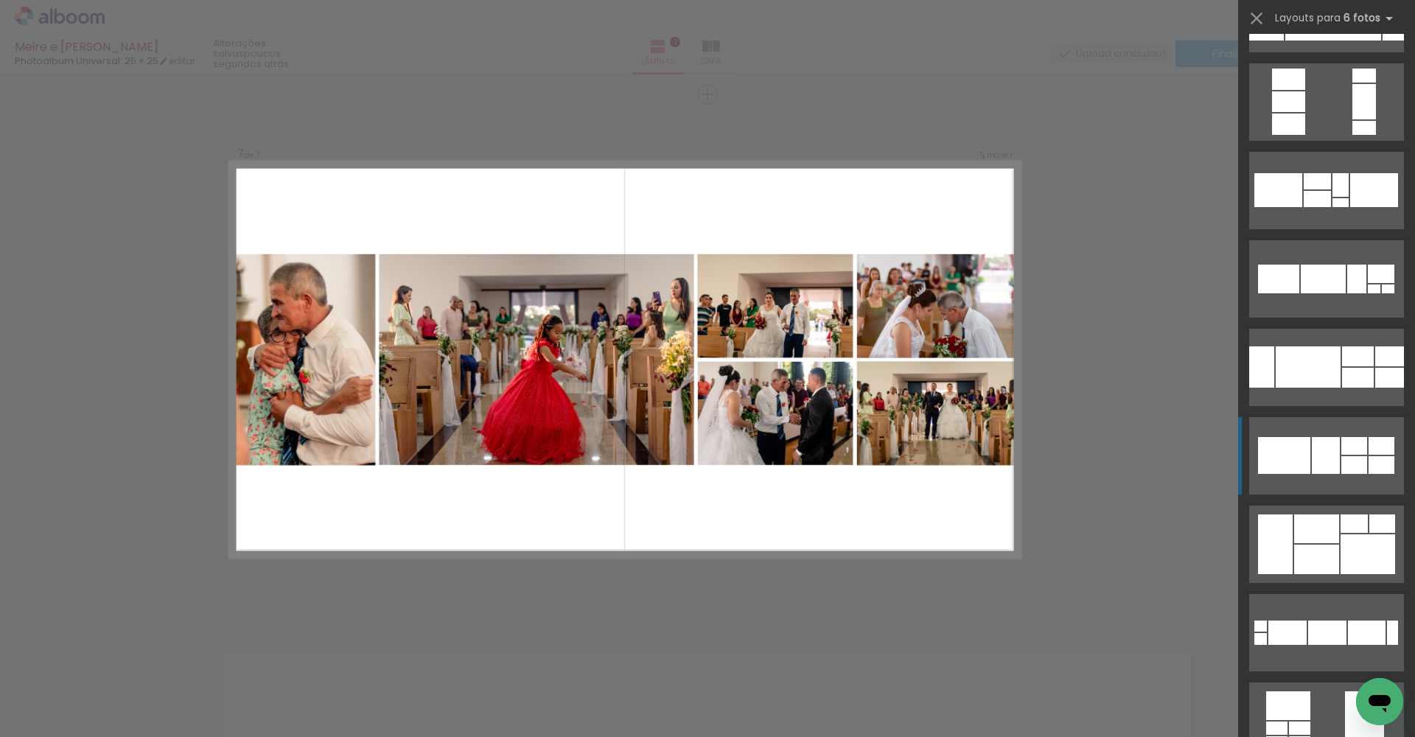
scroll to position [251, 0]
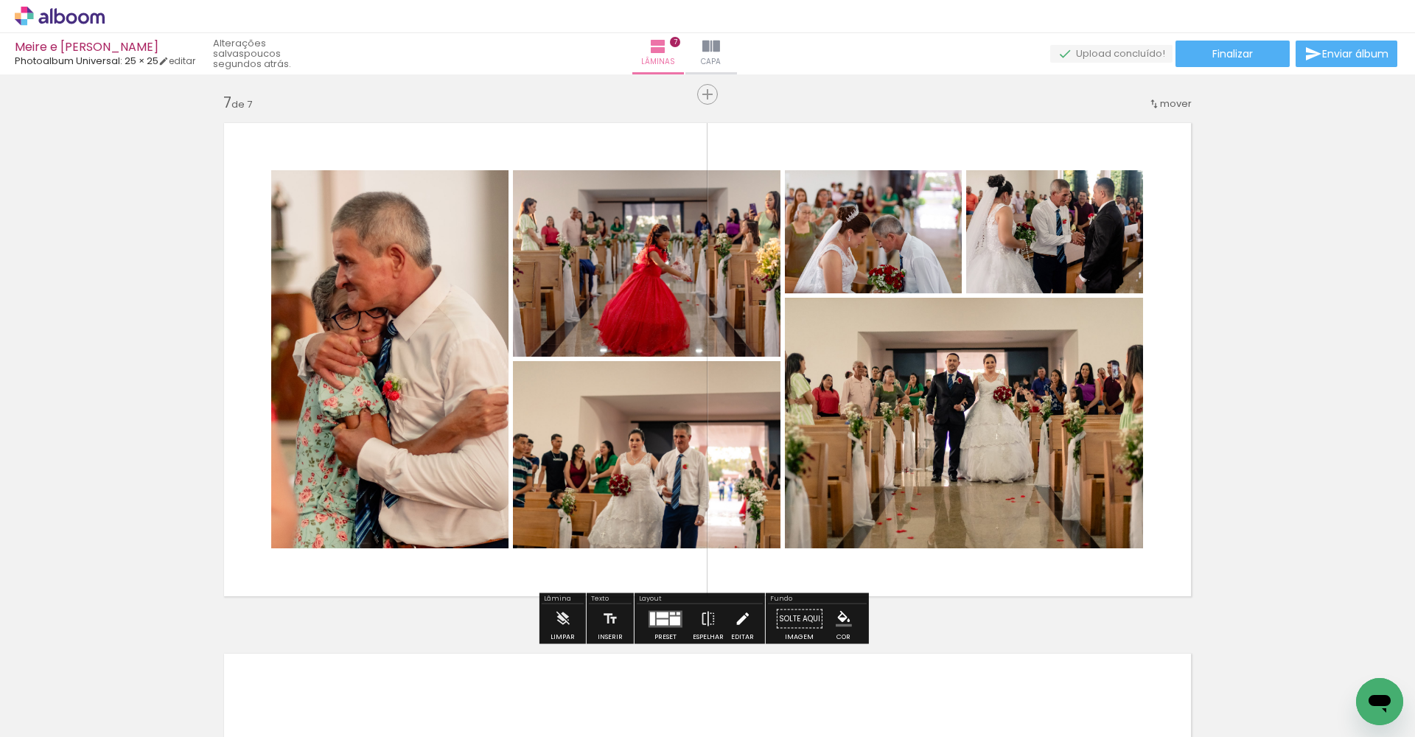
click at [735, 622] on iron-icon at bounding box center [742, 618] width 16 height 29
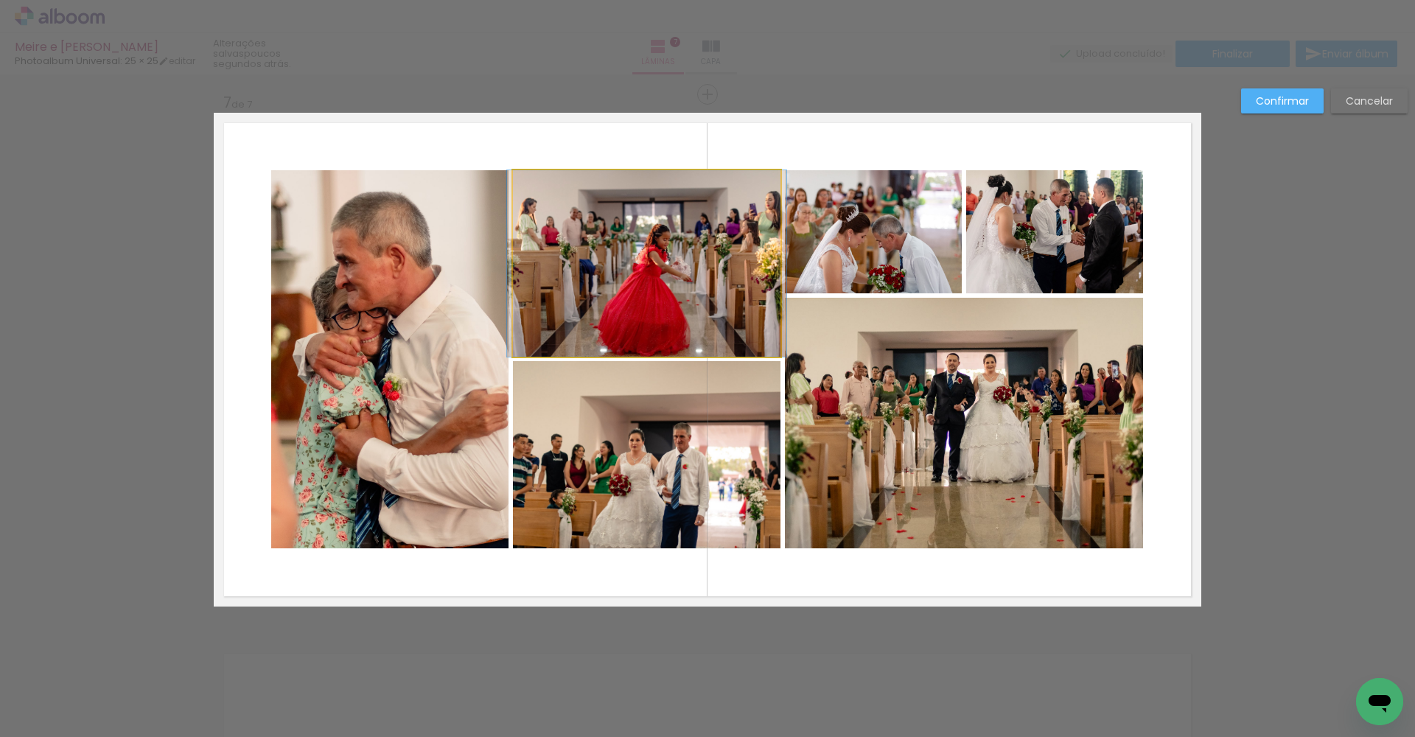
click at [635, 229] on quentale-photo at bounding box center [646, 263] width 267 height 186
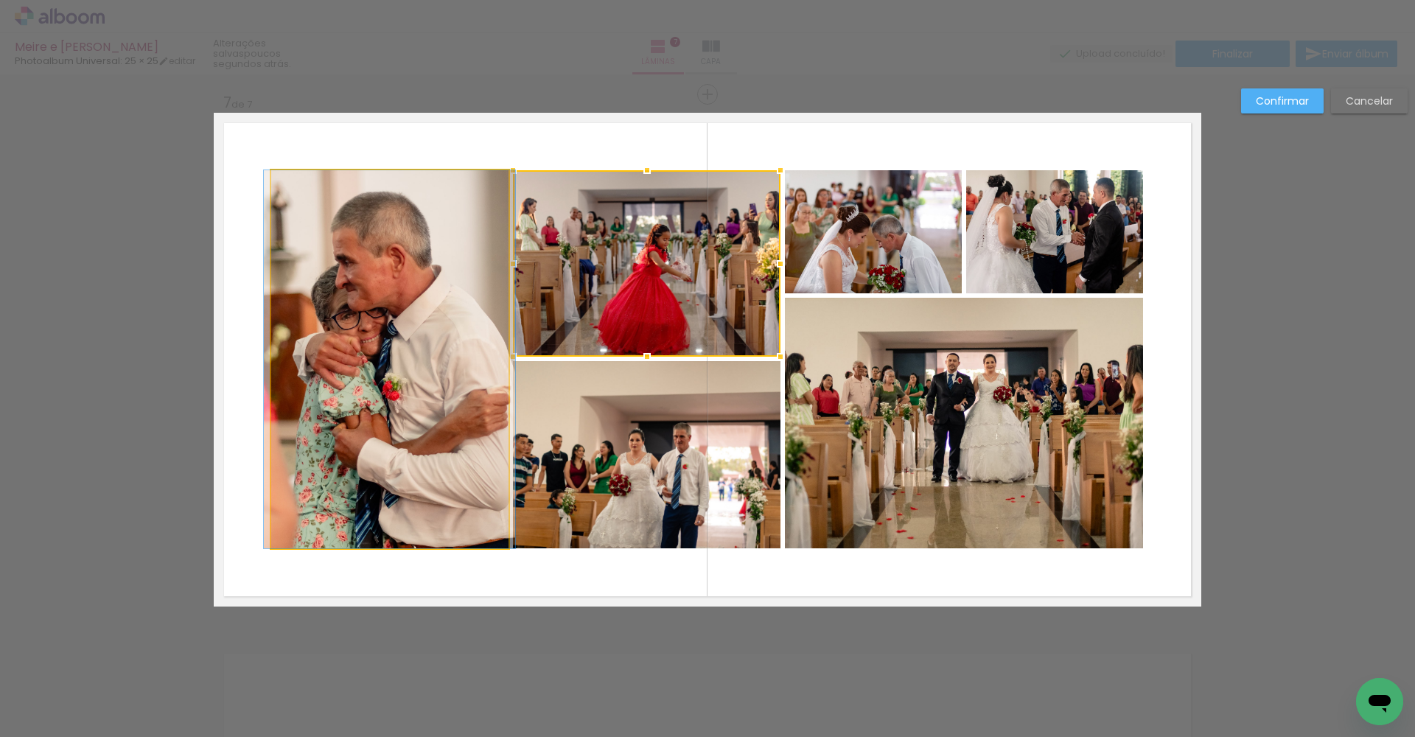
click at [465, 241] on quentale-photo at bounding box center [389, 359] width 237 height 378
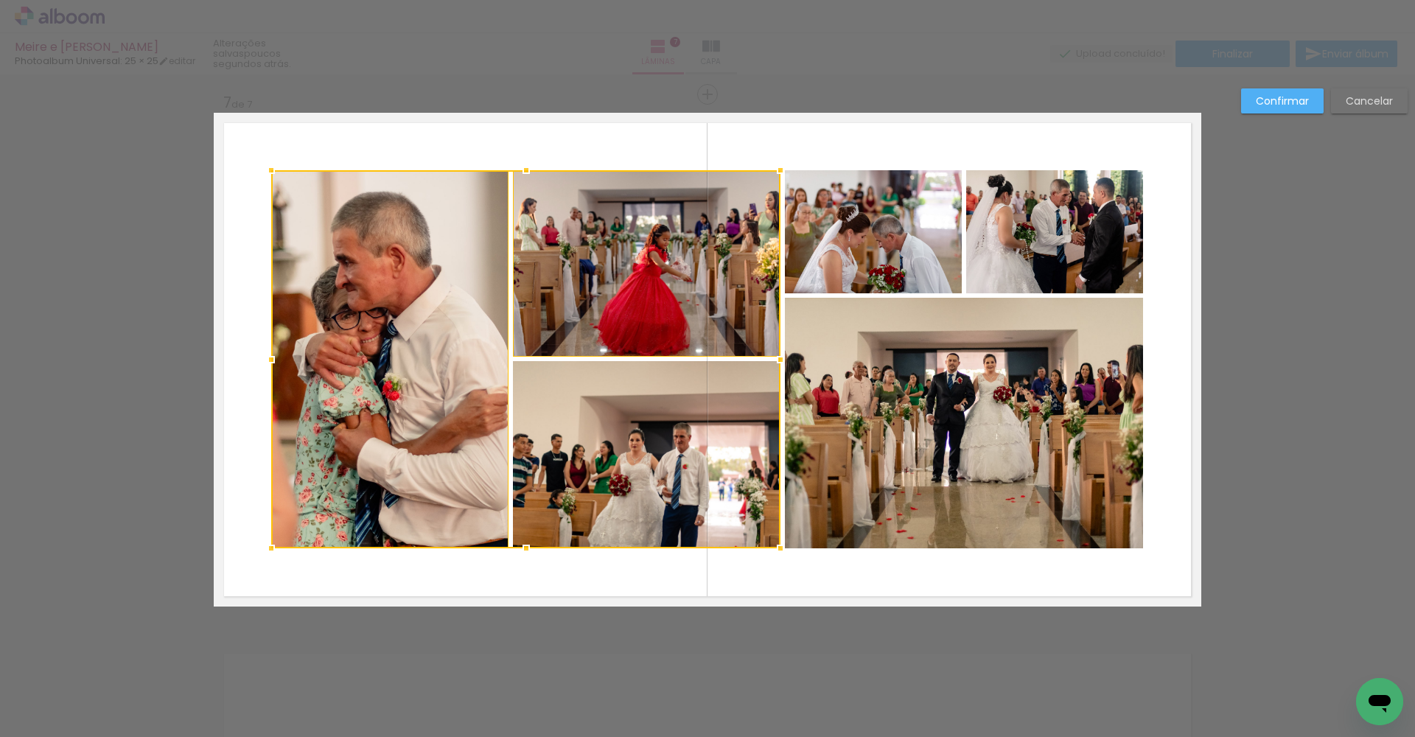
click at [592, 403] on div at bounding box center [525, 359] width 509 height 378
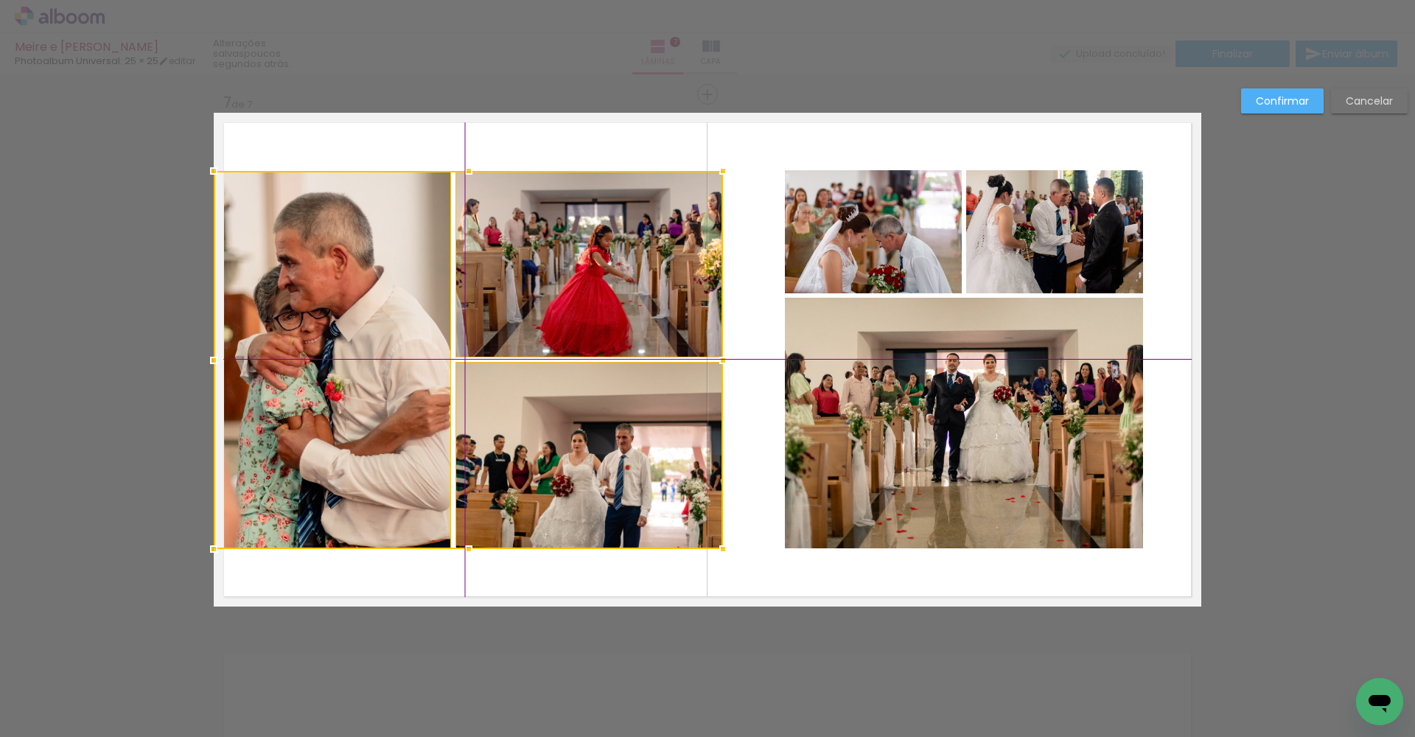
drag, startPoint x: 597, startPoint y: 284, endPoint x: 539, endPoint y: 279, distance: 57.6
click at [539, 279] on div at bounding box center [468, 360] width 509 height 378
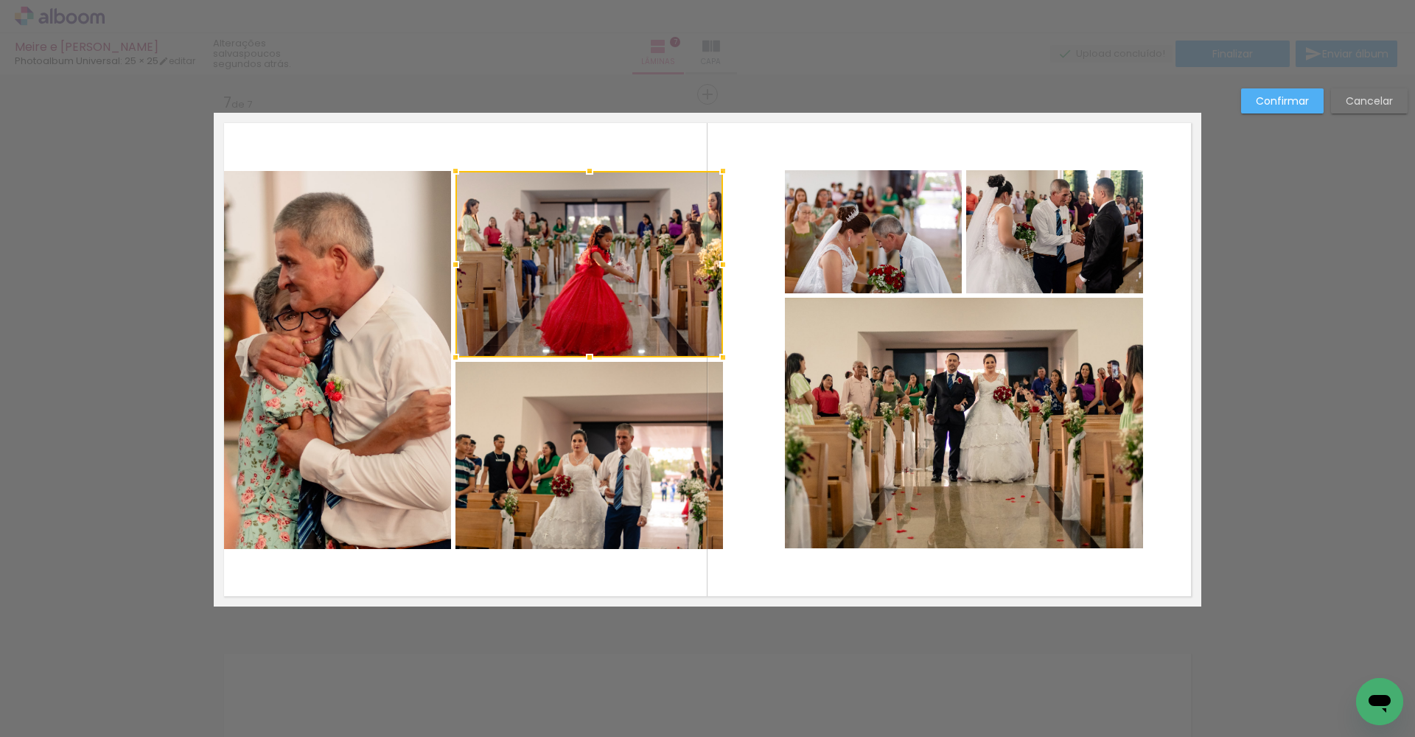
click at [657, 261] on div at bounding box center [588, 264] width 267 height 186
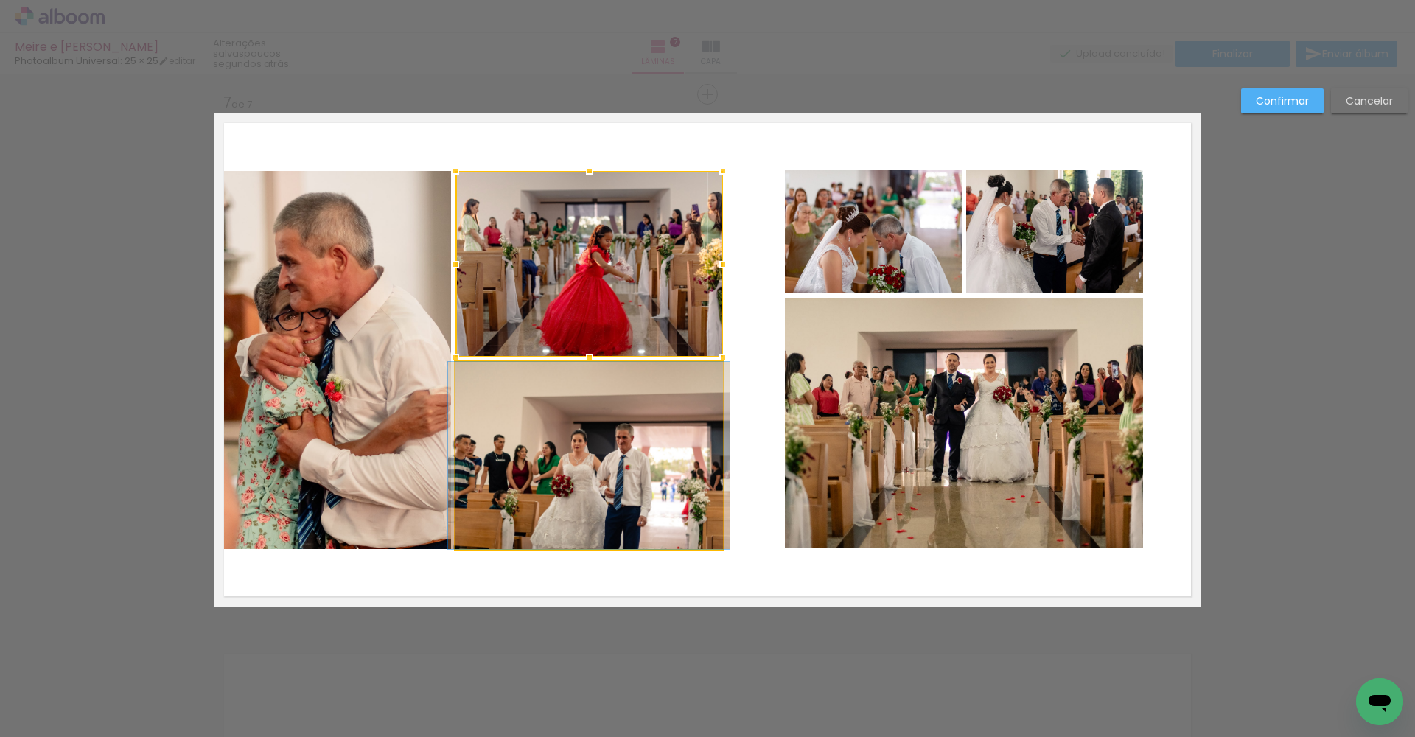
click at [541, 413] on quentale-photo at bounding box center [588, 455] width 267 height 187
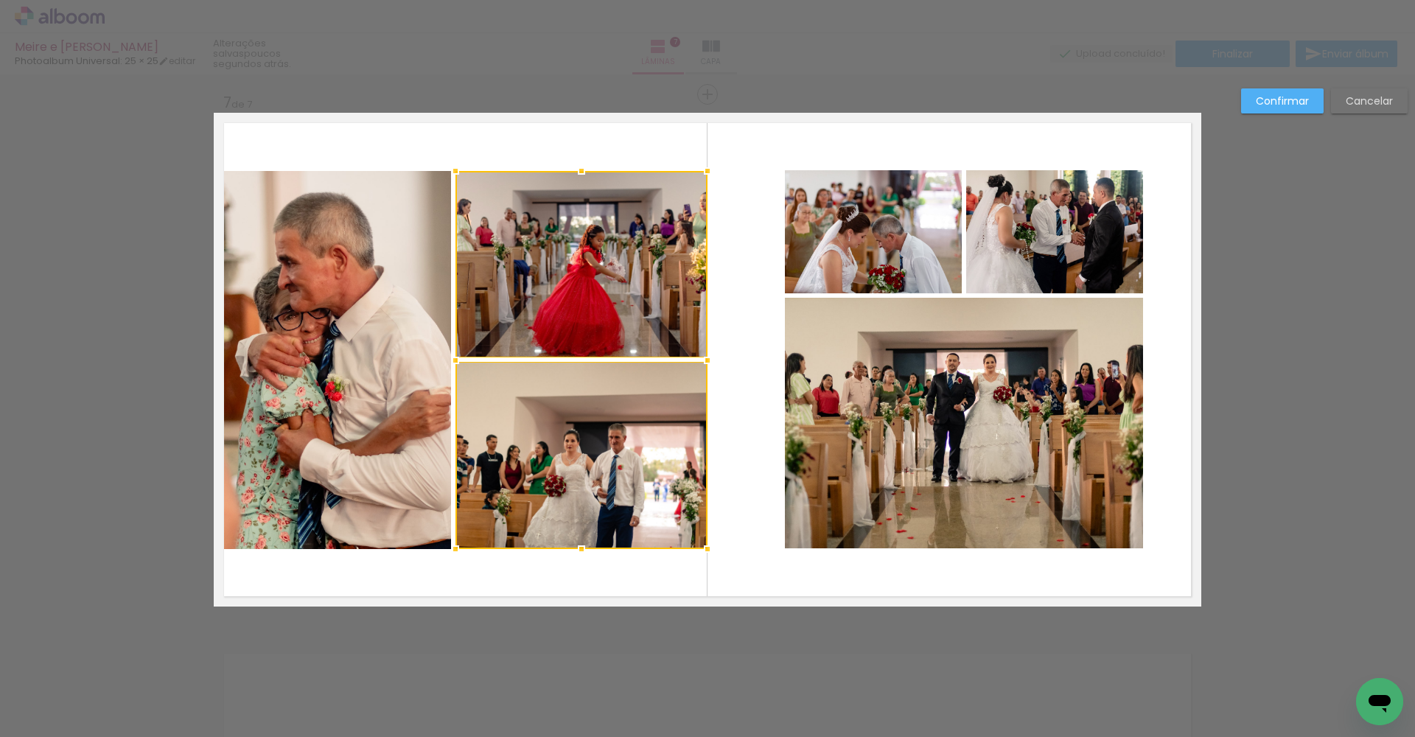
drag, startPoint x: 715, startPoint y: 360, endPoint x: 699, endPoint y: 359, distance: 15.5
click at [699, 359] on div at bounding box center [707, 360] width 29 height 29
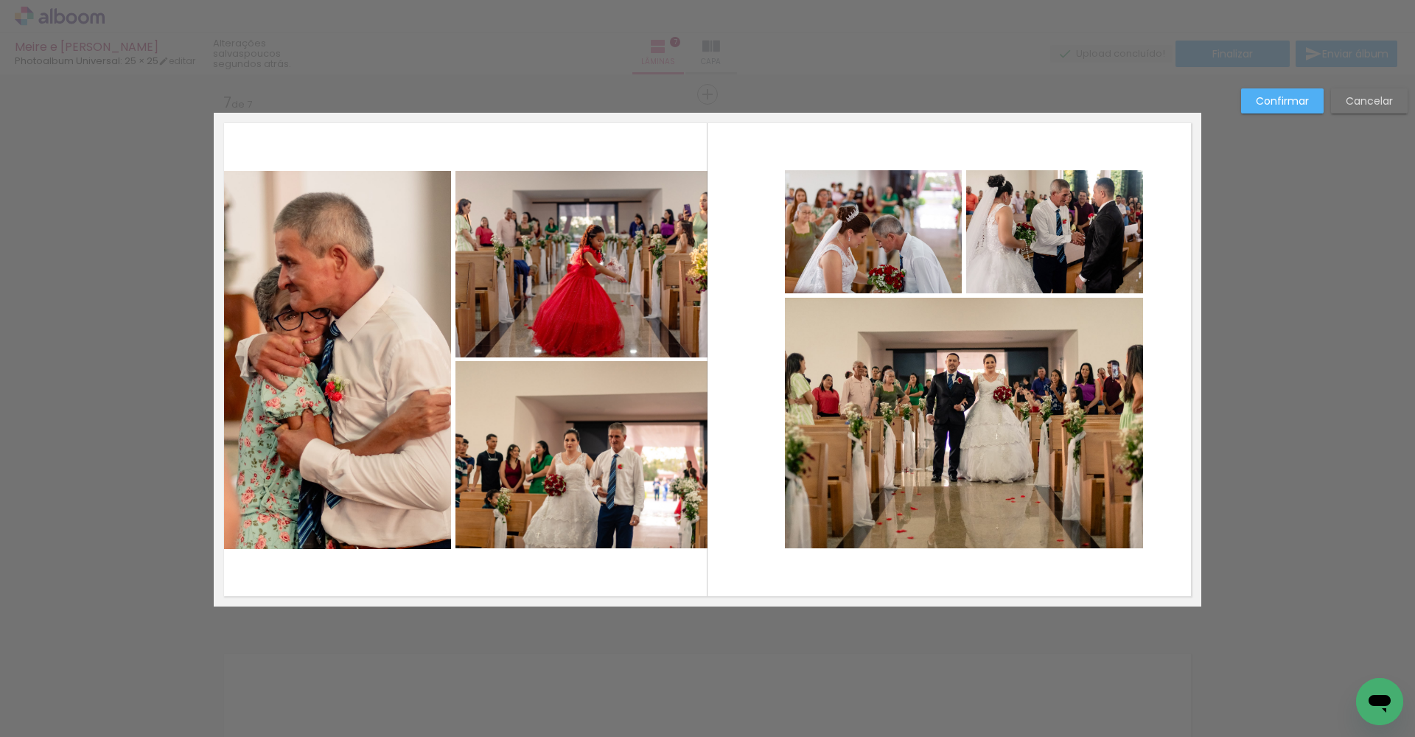
click at [985, 211] on quentale-photo at bounding box center [1054, 231] width 177 height 123
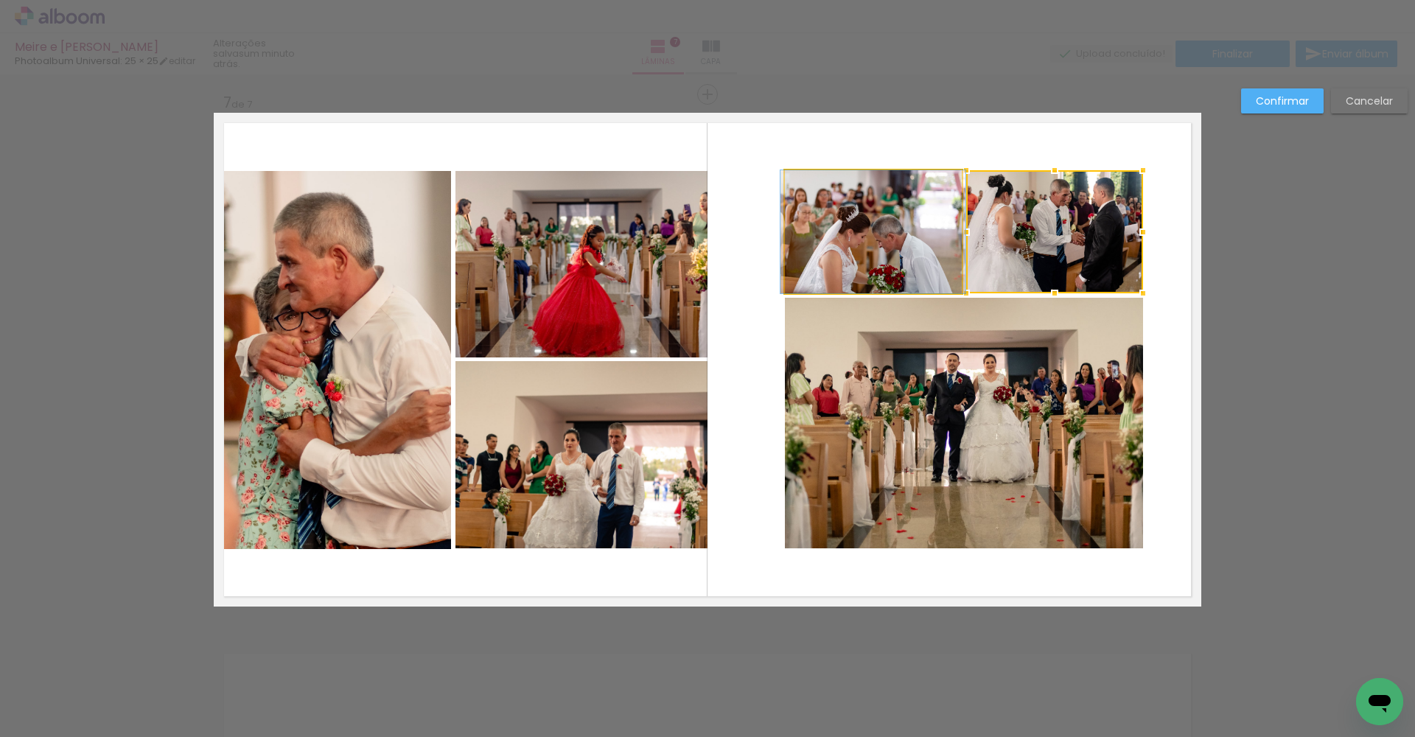
click at [895, 227] on quentale-photo at bounding box center [873, 231] width 177 height 123
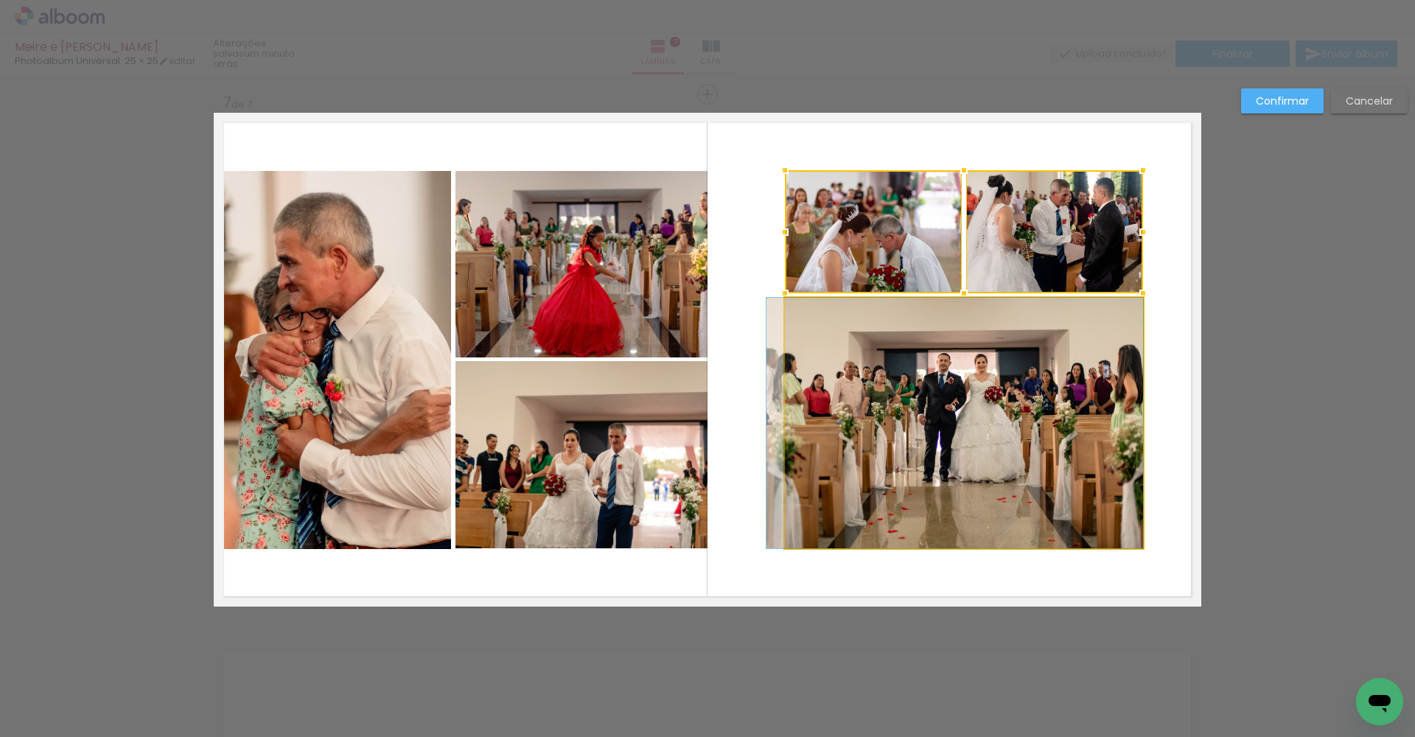
drag, startPoint x: 1023, startPoint y: 384, endPoint x: 1009, endPoint y: 382, distance: 14.1
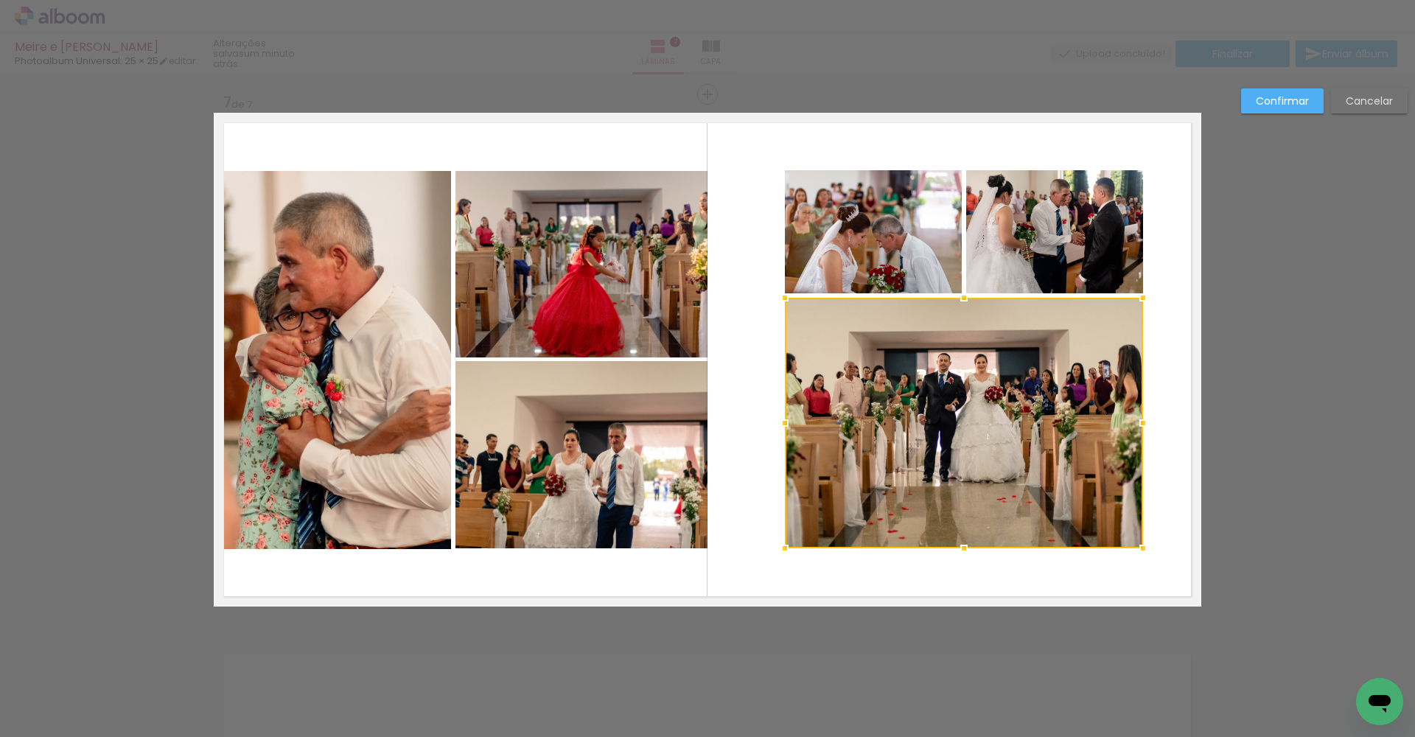
click at [912, 209] on quentale-photo at bounding box center [873, 231] width 177 height 123
click at [1056, 217] on div at bounding box center [964, 359] width 358 height 378
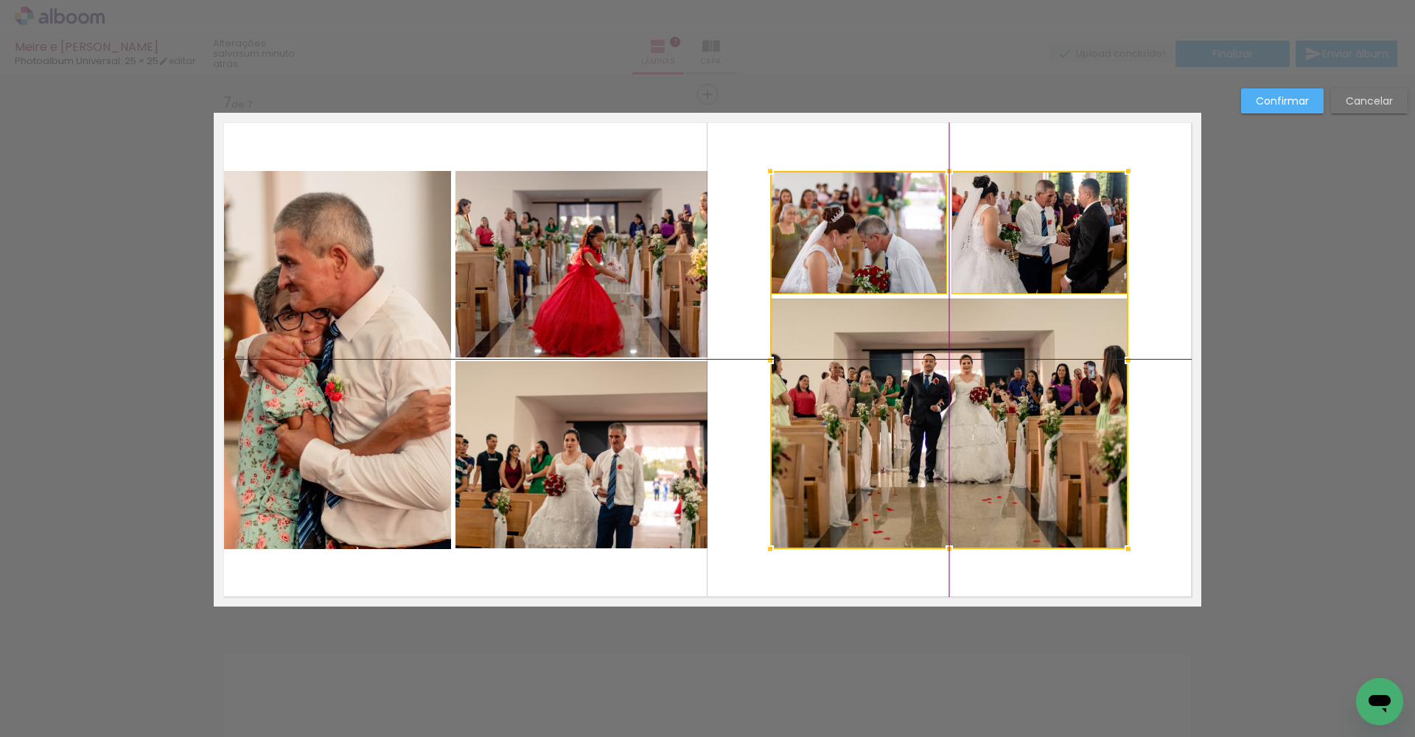
drag, startPoint x: 1047, startPoint y: 250, endPoint x: 1037, endPoint y: 248, distance: 9.7
click at [1037, 248] on div at bounding box center [949, 360] width 358 height 378
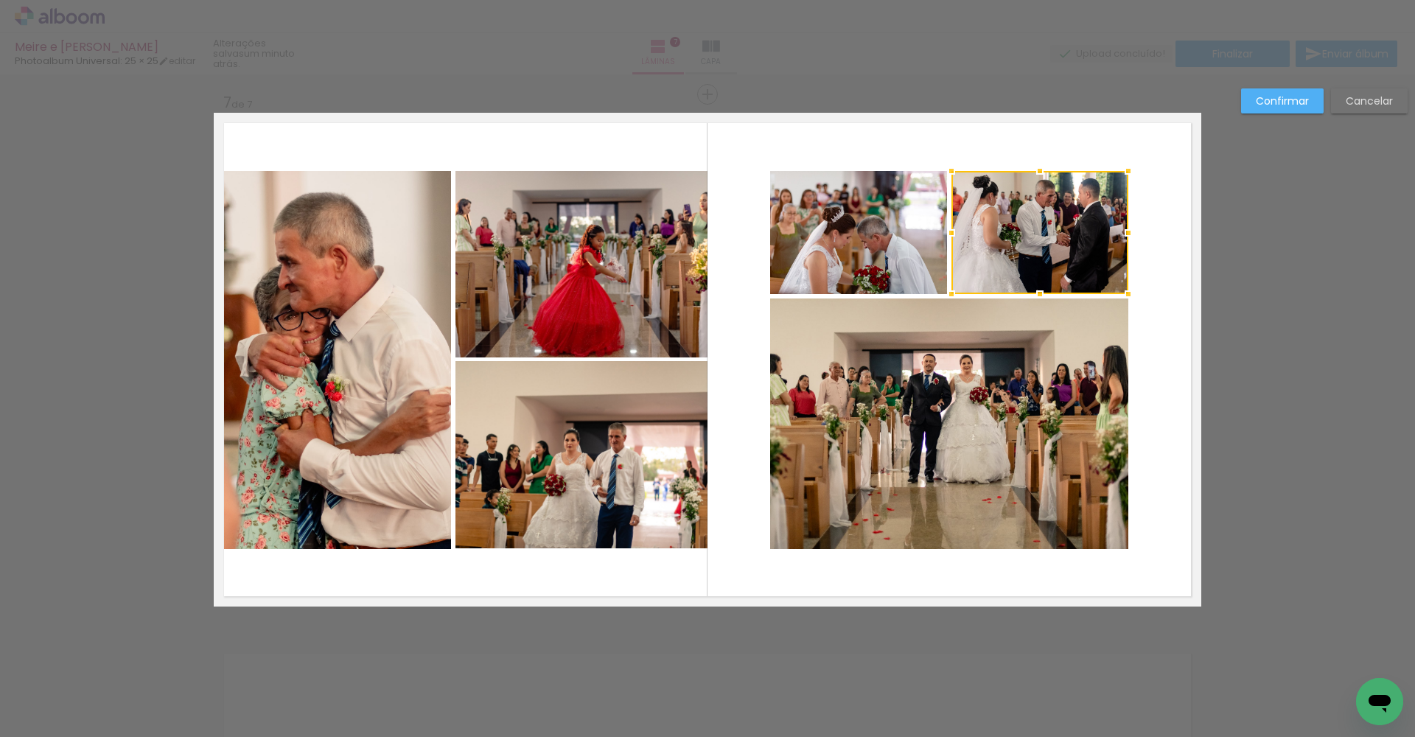
click at [0, 0] on slot "Confirmar" at bounding box center [0, 0] width 0 height 0
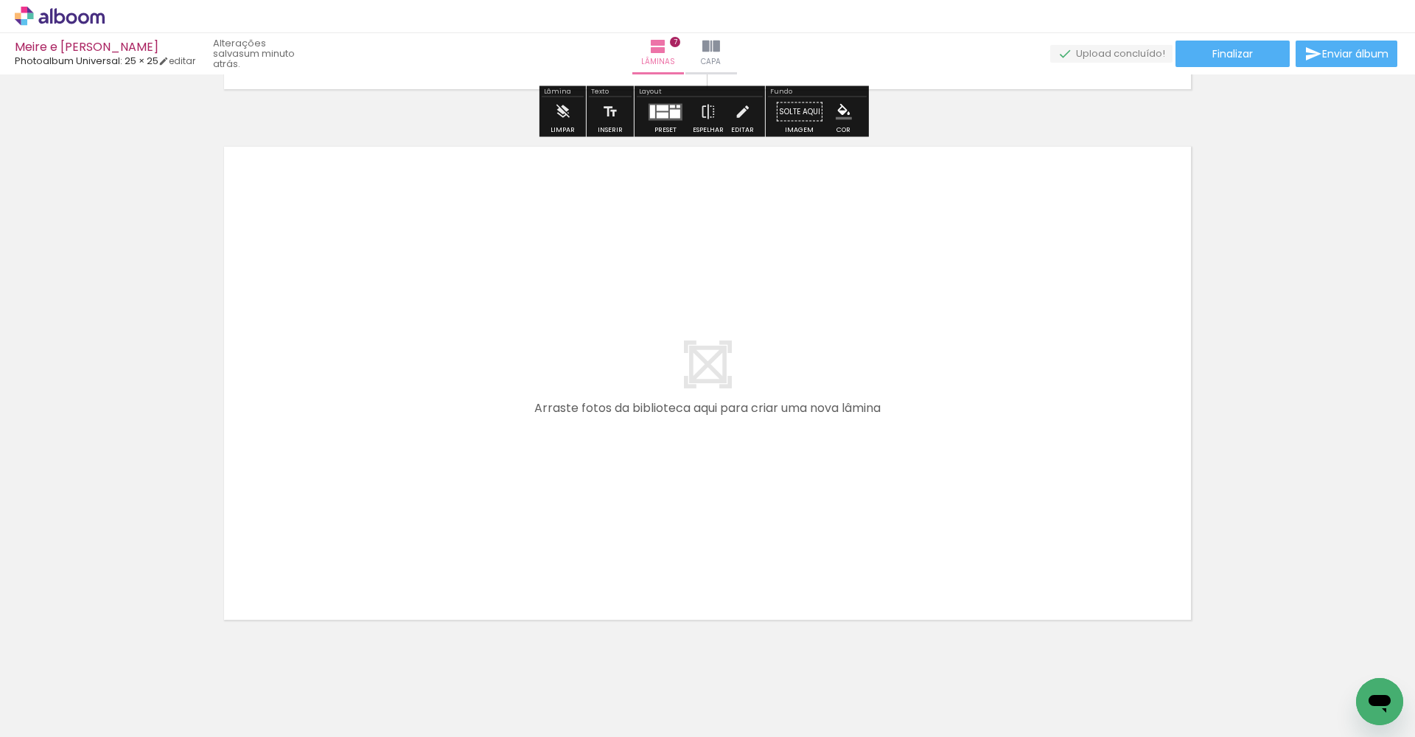
scroll to position [3731, 0]
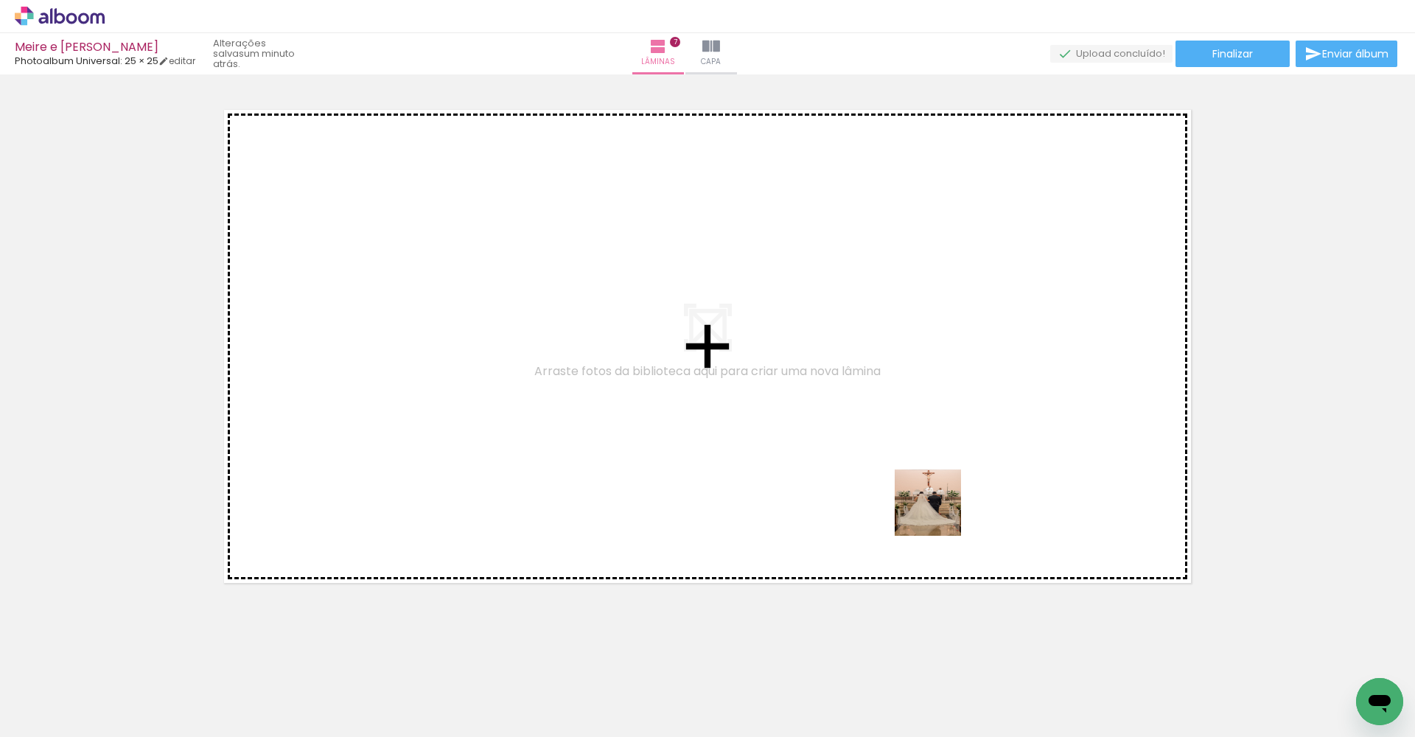
drag, startPoint x: 1166, startPoint y: 685, endPoint x: 737, endPoint y: 414, distance: 507.0
click at [737, 414] on quentale-workspace at bounding box center [707, 368] width 1415 height 737
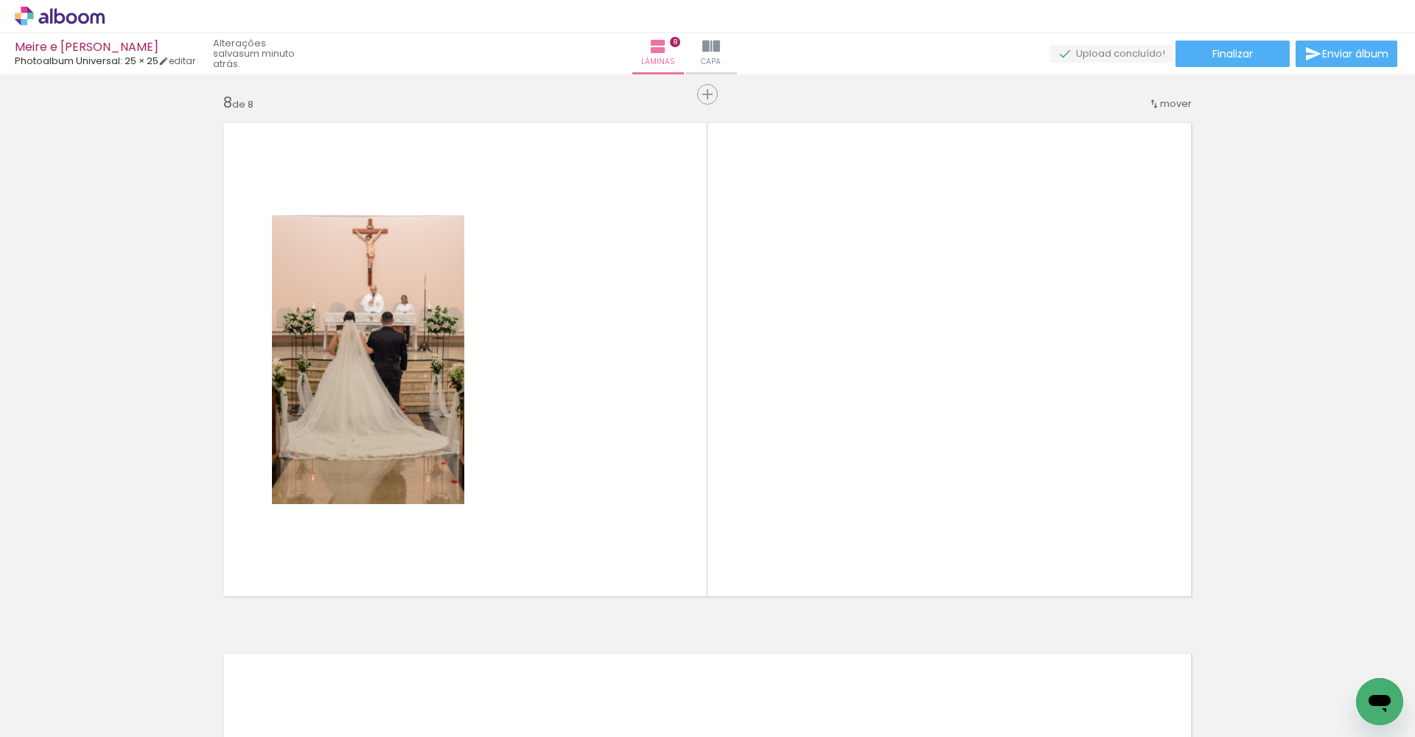
scroll to position [0, 1372]
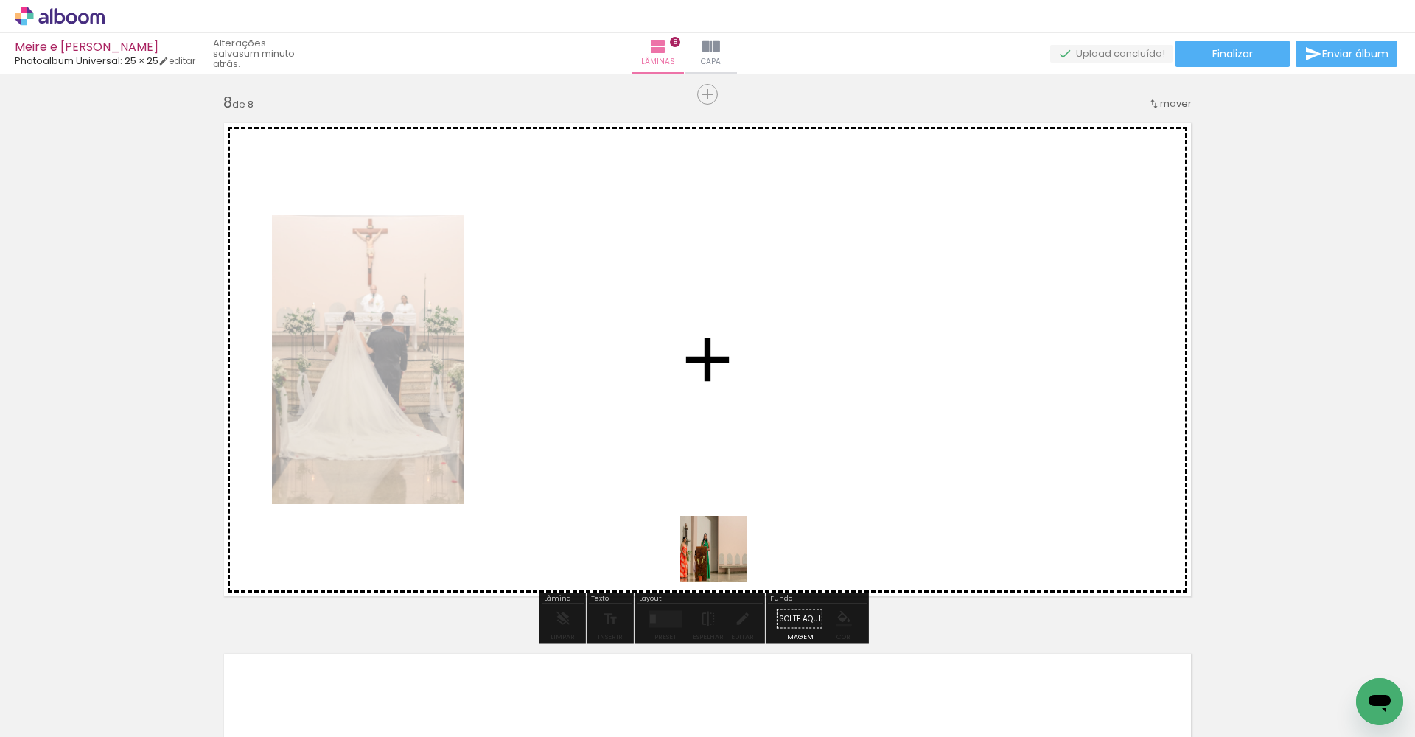
drag, startPoint x: 599, startPoint y: 702, endPoint x: 729, endPoint y: 456, distance: 278.2
click at [729, 456] on quentale-workspace at bounding box center [707, 368] width 1415 height 737
